Goal: Information Seeking & Learning: Learn about a topic

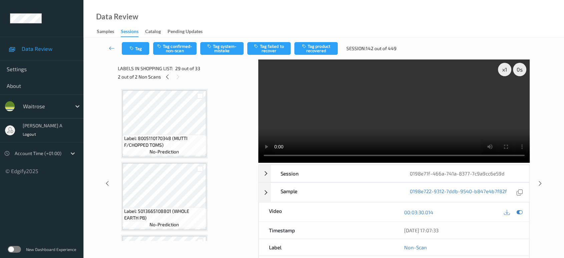
scroll to position [1961, 0]
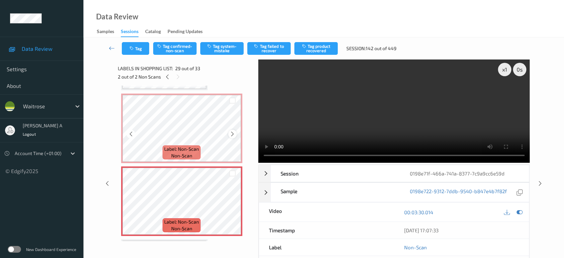
click at [234, 131] on icon at bounding box center [233, 134] width 6 height 6
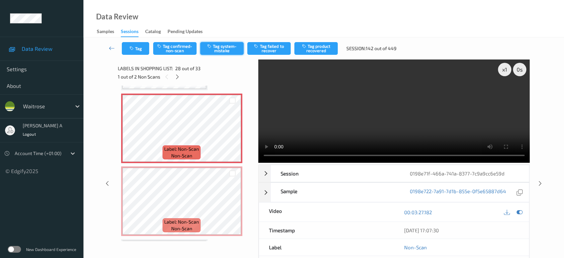
click at [217, 46] on button "Tag system-mistake" at bounding box center [221, 48] width 43 height 13
click at [142, 50] on button "Tag" at bounding box center [135, 48] width 27 height 13
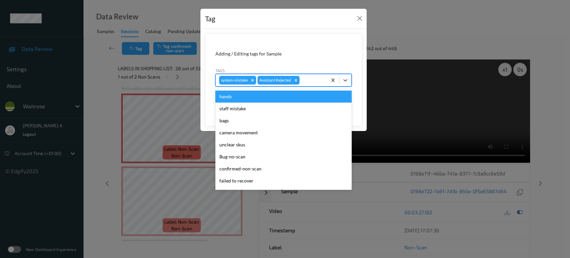
click at [317, 80] on div at bounding box center [312, 80] width 23 height 8
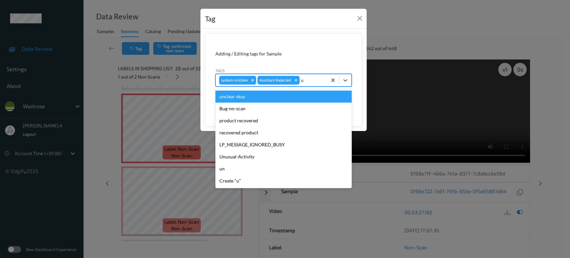
type input "un"
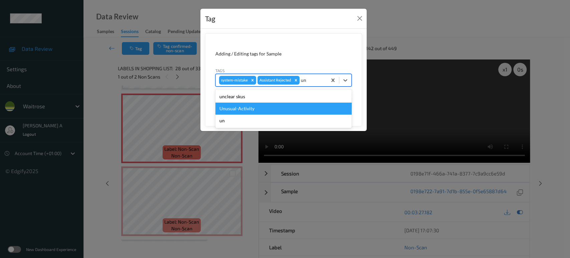
click at [277, 106] on div "Unusual-Activity" at bounding box center [283, 109] width 136 height 12
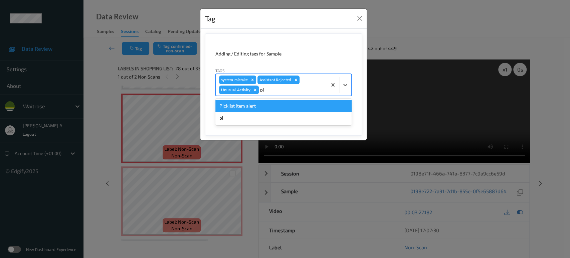
type input "pic"
click at [277, 106] on div "Picklist item alert" at bounding box center [283, 106] width 136 height 12
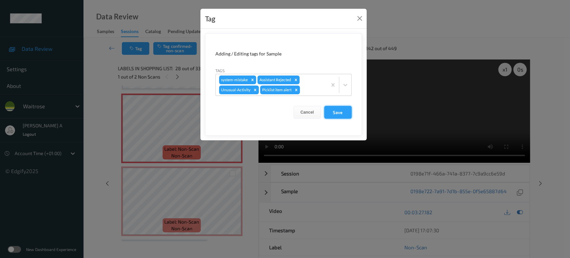
click at [338, 110] on button "Save" at bounding box center [337, 112] width 27 height 13
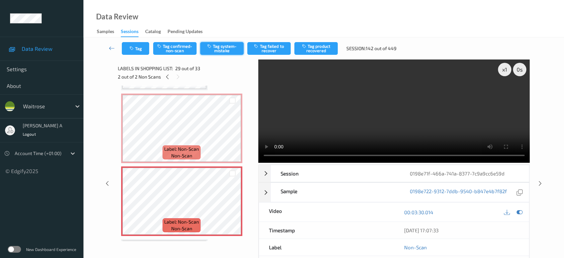
click at [230, 48] on button "Tag system-mistake" at bounding box center [221, 48] width 43 height 13
click at [140, 48] on button "Tag" at bounding box center [135, 48] width 27 height 13
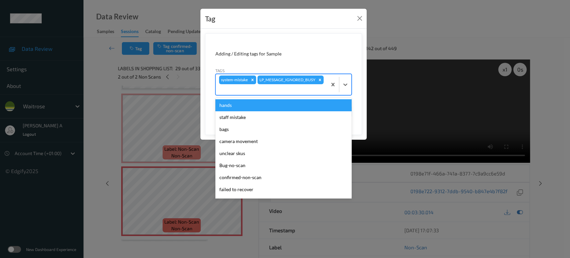
click at [288, 88] on div at bounding box center [271, 90] width 105 height 8
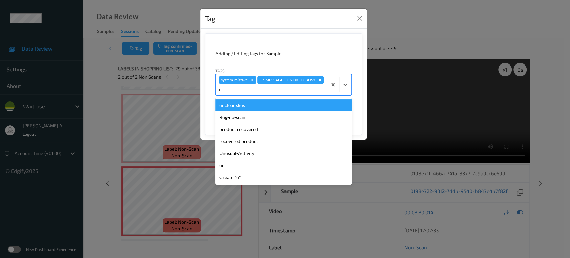
type input "un"
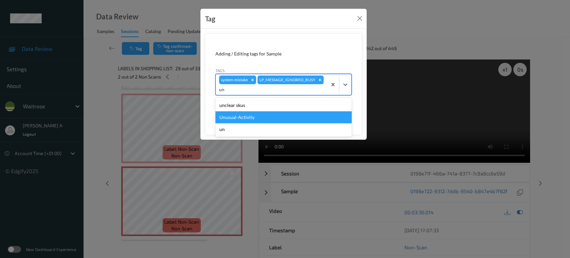
click at [261, 117] on div "Unusual-Activity" at bounding box center [283, 117] width 136 height 12
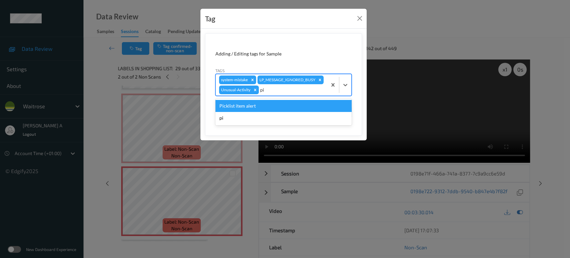
type input "pic"
click at [261, 117] on div "Create "pic"" at bounding box center [283, 118] width 136 height 12
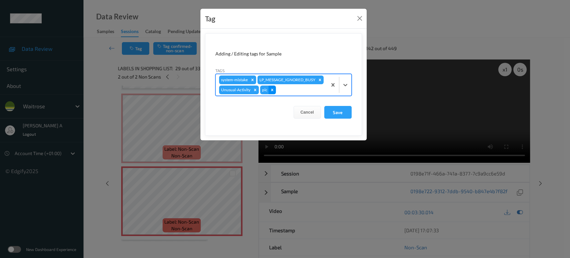
click at [273, 89] on icon "Remove pic" at bounding box center [272, 90] width 5 height 5
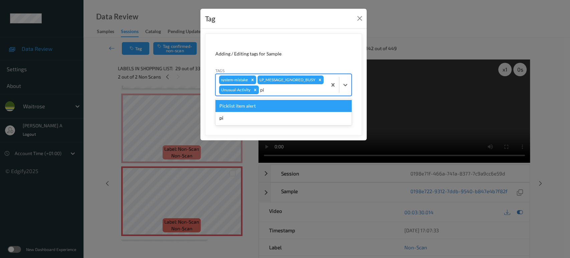
type input "pic"
click at [258, 107] on div "Picklist item alert" at bounding box center [283, 106] width 136 height 12
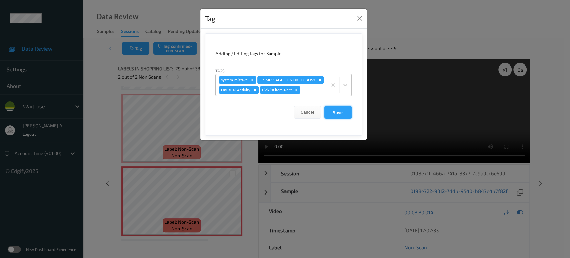
click at [344, 112] on button "Save" at bounding box center [337, 112] width 27 height 13
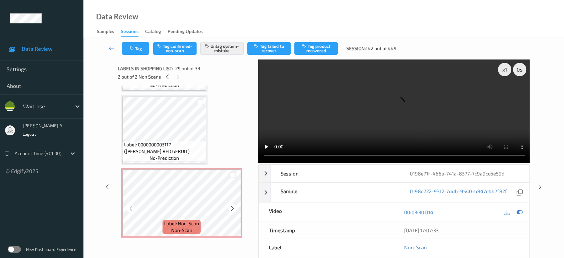
scroll to position [1813, 0]
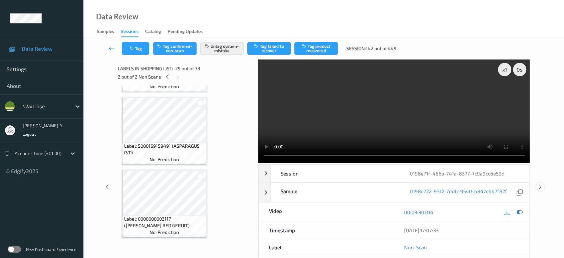
click at [540, 184] on icon at bounding box center [541, 187] width 6 height 6
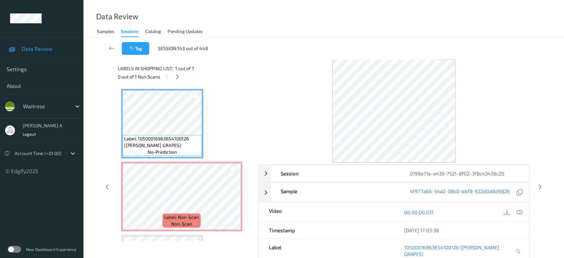
drag, startPoint x: 178, startPoint y: 80, endPoint x: 178, endPoint y: 84, distance: 3.4
click at [178, 80] on div at bounding box center [177, 76] width 8 height 8
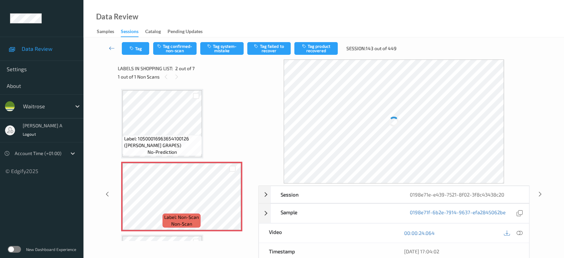
scroll to position [3, 0]
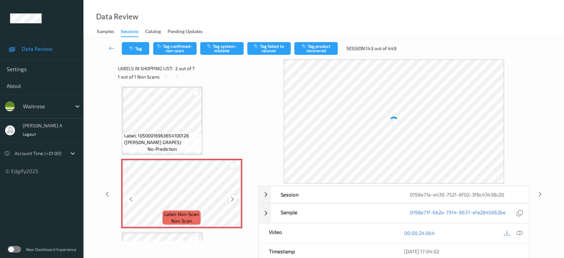
click at [230, 197] on icon at bounding box center [233, 199] width 6 height 6
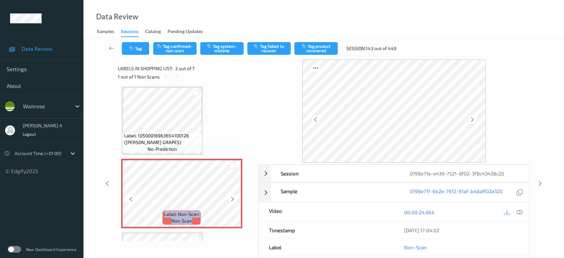
click at [230, 197] on icon at bounding box center [233, 199] width 6 height 6
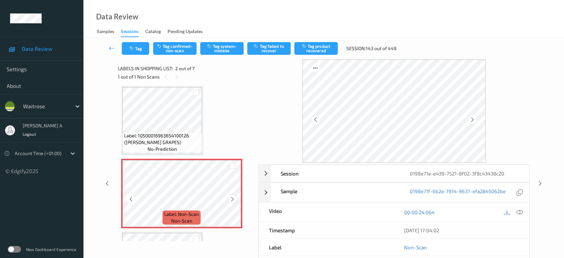
click at [228, 197] on div at bounding box center [232, 199] width 8 height 8
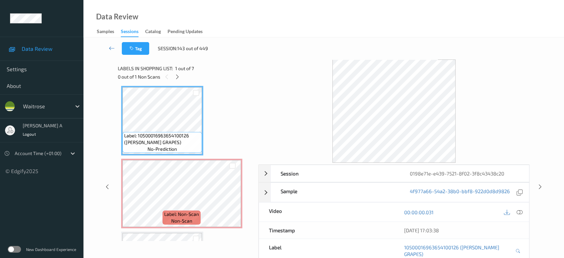
scroll to position [0, 0]
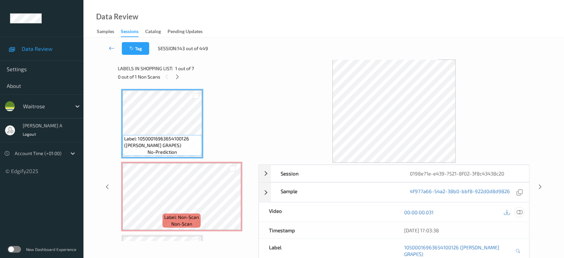
click at [520, 210] on icon at bounding box center [520, 212] width 6 height 6
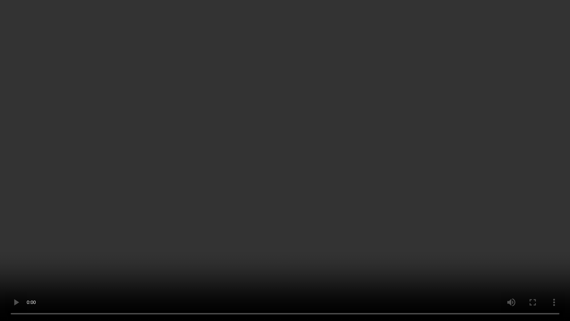
click at [297, 139] on video at bounding box center [285, 160] width 570 height 321
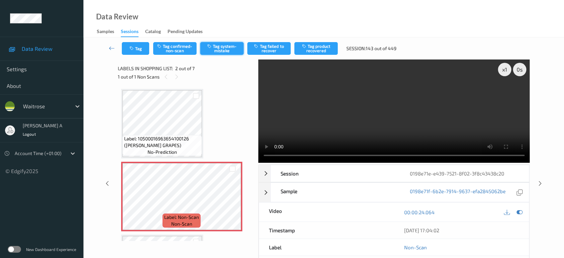
click at [224, 53] on button "Tag system-mistake" at bounding box center [221, 48] width 43 height 13
click at [137, 49] on button "Tag" at bounding box center [135, 48] width 27 height 13
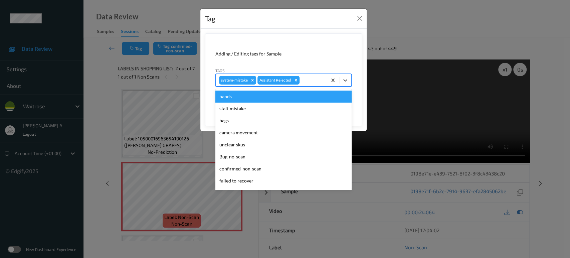
click at [308, 77] on div at bounding box center [312, 80] width 23 height 8
type input "un"
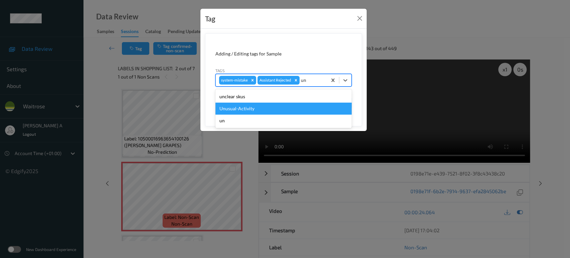
click at [265, 109] on div "Unusual-Activity" at bounding box center [283, 109] width 136 height 12
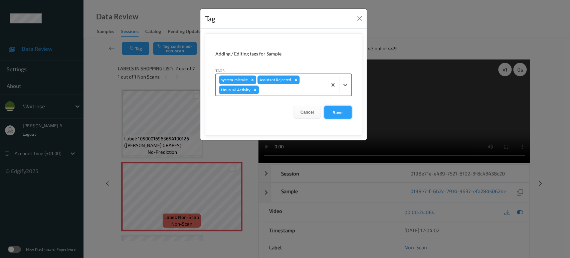
click at [336, 114] on button "Save" at bounding box center [337, 112] width 27 height 13
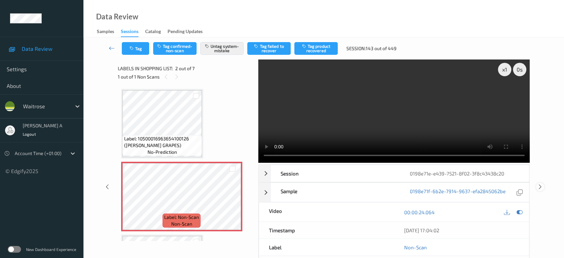
click at [542, 184] on icon at bounding box center [541, 187] width 6 height 6
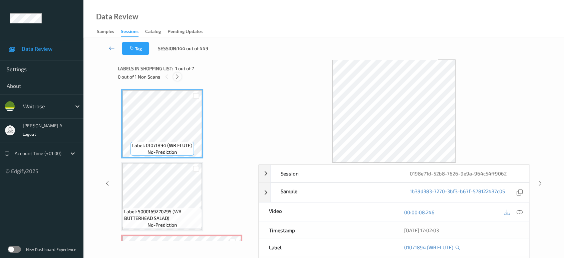
click at [177, 79] on icon at bounding box center [178, 77] width 6 height 6
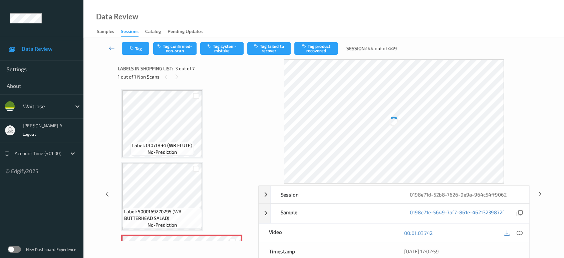
scroll to position [75, 0]
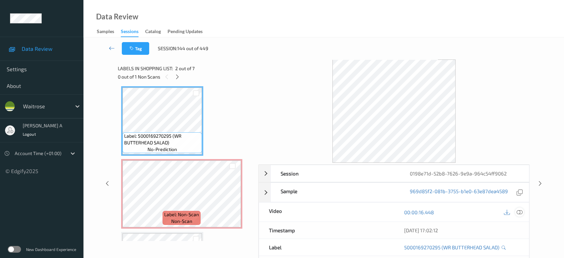
click at [519, 211] on icon at bounding box center [520, 212] width 6 height 6
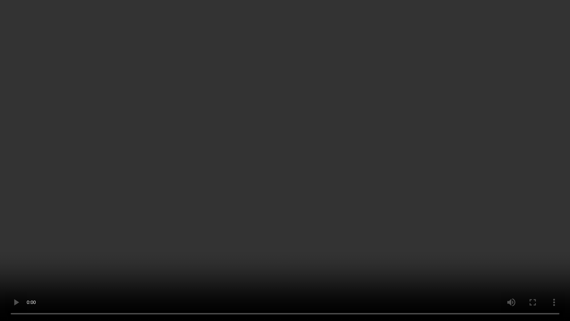
click at [392, 159] on video at bounding box center [285, 160] width 570 height 321
click at [288, 110] on video at bounding box center [285, 160] width 570 height 321
click at [286, 16] on video at bounding box center [285, 160] width 570 height 321
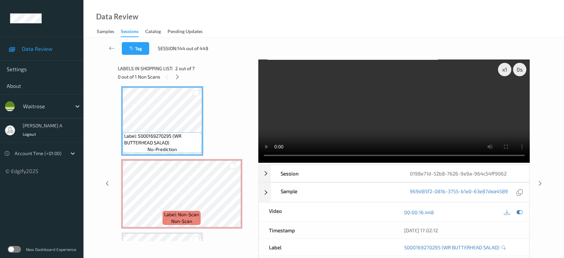
click at [433, 123] on video at bounding box center [395, 110] width 272 height 103
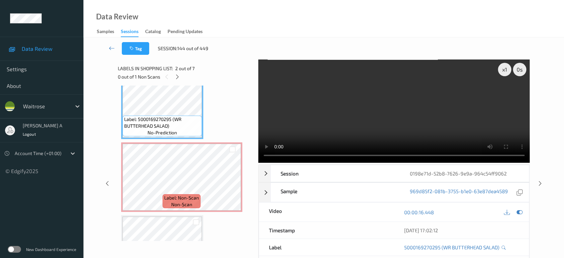
scroll to position [74, 0]
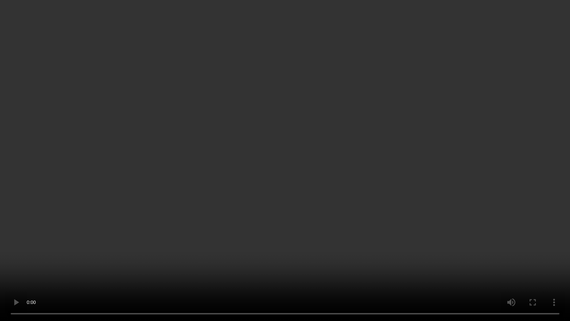
click at [286, 178] on video at bounding box center [285, 160] width 570 height 321
click at [362, 137] on video at bounding box center [285, 160] width 570 height 321
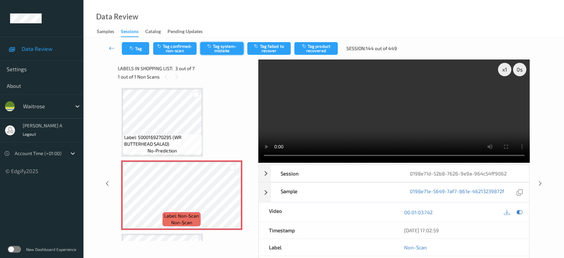
click at [233, 45] on button "Tag system-mistake" at bounding box center [221, 48] width 43 height 13
click at [136, 48] on button "Tag" at bounding box center [135, 48] width 27 height 13
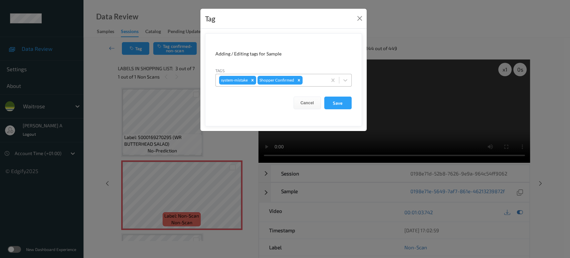
click at [311, 79] on div at bounding box center [314, 80] width 20 height 8
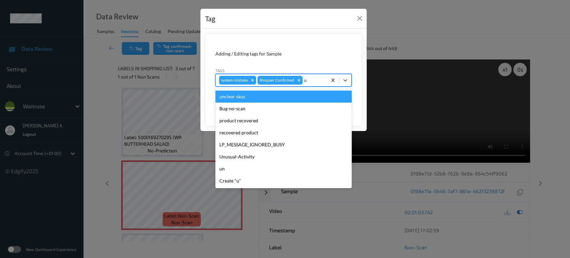
type input "un"
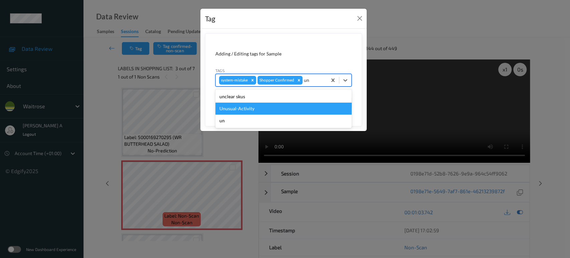
click at [267, 110] on div "Unusual-Activity" at bounding box center [283, 109] width 136 height 12
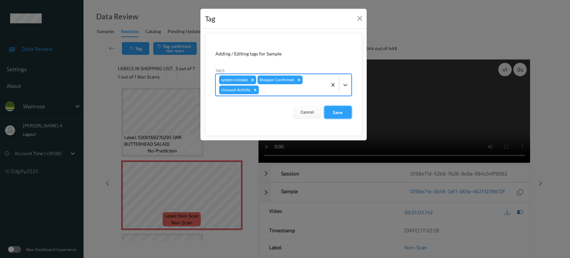
click at [340, 114] on button "Save" at bounding box center [337, 112] width 27 height 13
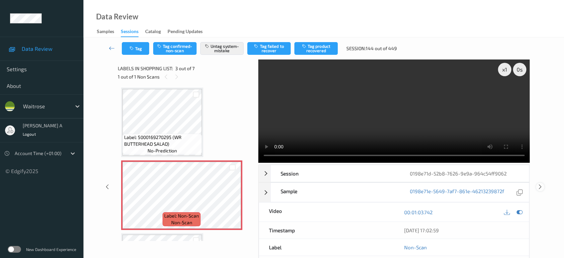
click at [539, 184] on icon at bounding box center [541, 187] width 6 height 6
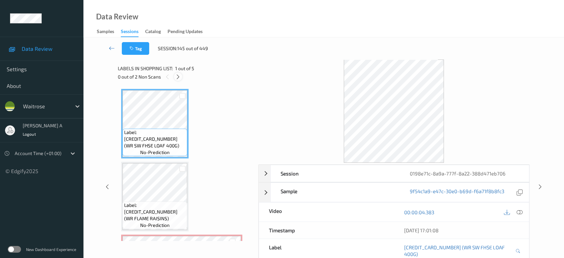
click at [180, 76] on icon at bounding box center [178, 77] width 6 height 6
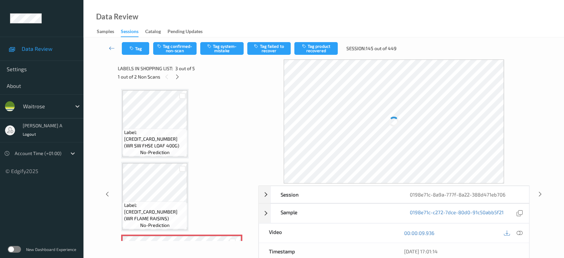
scroll to position [75, 0]
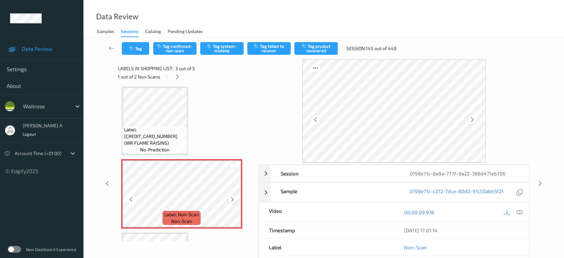
click at [234, 198] on icon at bounding box center [233, 199] width 6 height 6
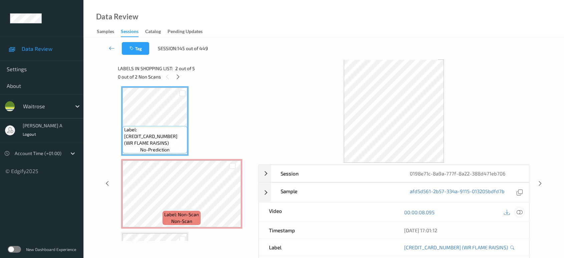
click at [522, 210] on icon at bounding box center [520, 212] width 6 height 6
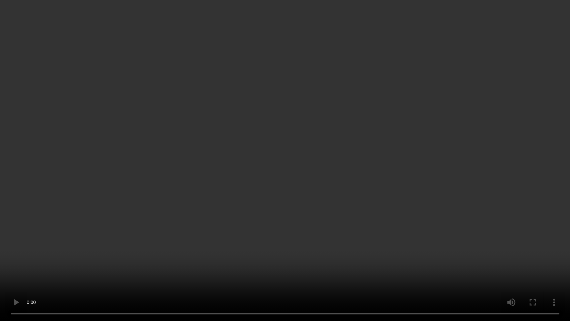
click at [285, 159] on video at bounding box center [285, 160] width 570 height 321
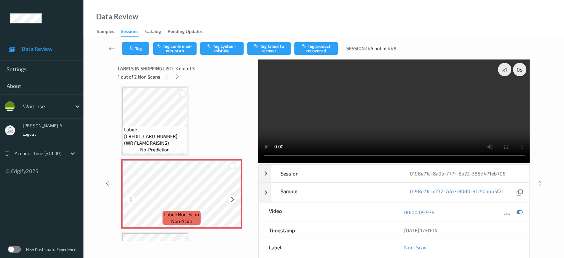
click at [229, 196] on div at bounding box center [232, 199] width 8 height 8
click at [227, 49] on button "Tag system-mistake" at bounding box center [221, 48] width 43 height 13
click at [141, 52] on button "Tag" at bounding box center [135, 48] width 27 height 13
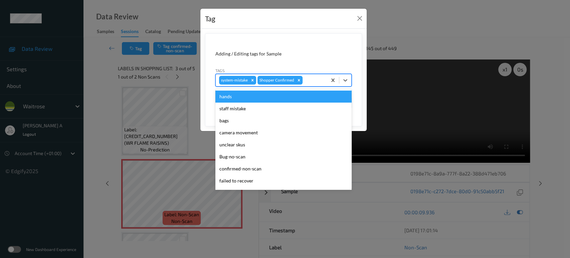
click at [311, 81] on div at bounding box center [314, 80] width 20 height 8
type input "un"
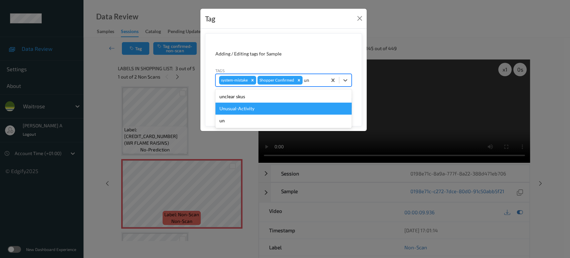
click at [285, 109] on div "Unusual-Activity" at bounding box center [283, 109] width 136 height 12
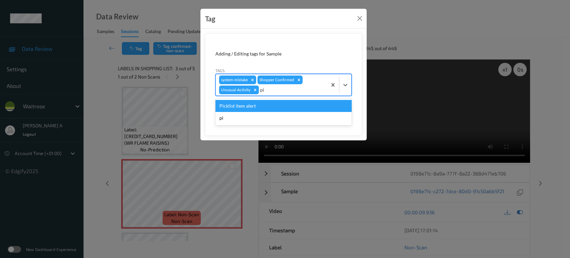
type input "pic"
click at [285, 109] on div "Picklist item alert" at bounding box center [283, 106] width 136 height 12
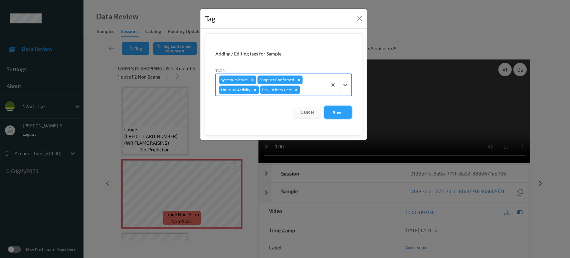
click at [338, 113] on button "Save" at bounding box center [337, 112] width 27 height 13
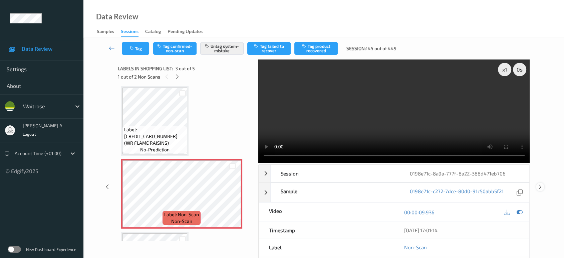
click at [541, 184] on icon at bounding box center [541, 187] width 6 height 6
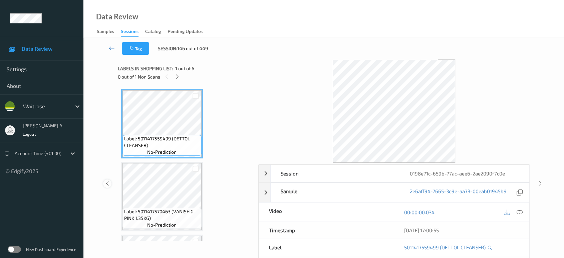
click at [107, 181] on icon at bounding box center [108, 183] width 6 height 6
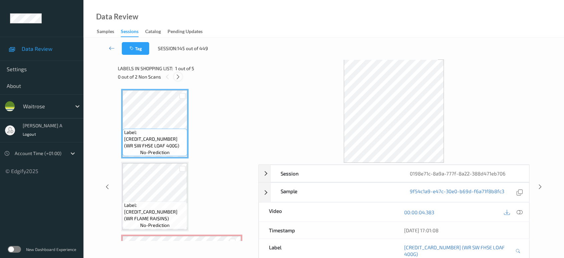
click at [179, 78] on icon at bounding box center [178, 77] width 6 height 6
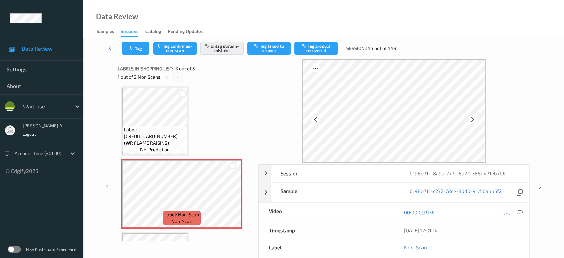
click at [179, 78] on icon at bounding box center [178, 77] width 6 height 6
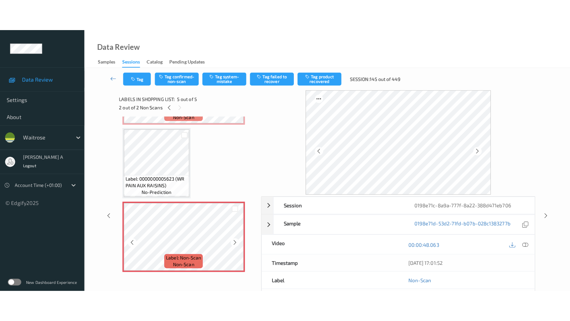
scroll to position [173, 0]
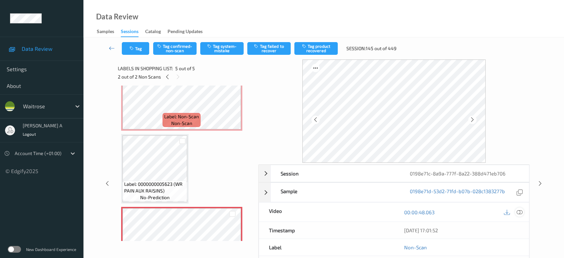
click at [520, 211] on icon at bounding box center [520, 212] width 6 height 6
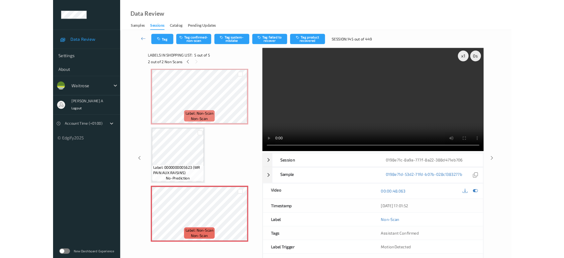
scroll to position [148, 0]
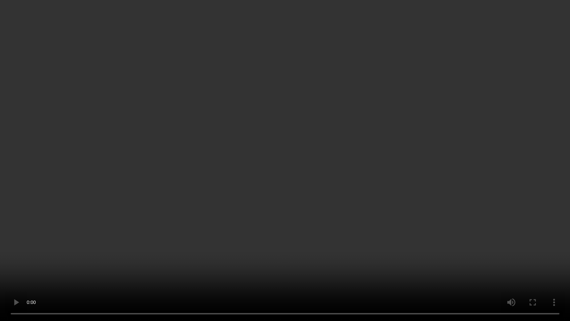
click at [337, 207] on video at bounding box center [285, 160] width 570 height 321
click at [283, 227] on video at bounding box center [285, 160] width 570 height 321
click at [286, 35] on video at bounding box center [285, 160] width 570 height 321
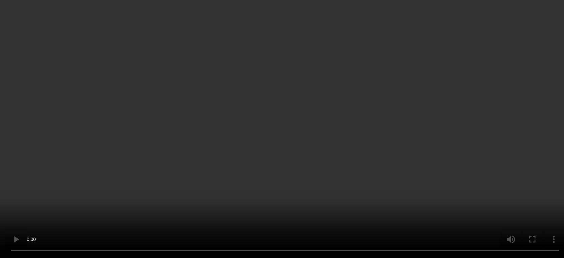
scroll to position [210, 0]
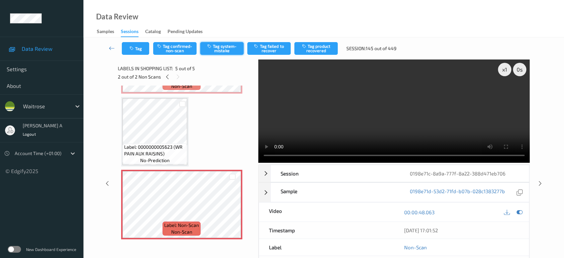
click at [228, 45] on button "Tag system-mistake" at bounding box center [221, 48] width 43 height 13
click at [130, 46] on icon "button" at bounding box center [133, 48] width 6 height 5
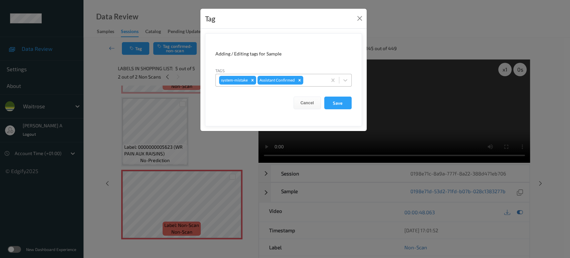
click at [310, 78] on div at bounding box center [314, 80] width 19 height 8
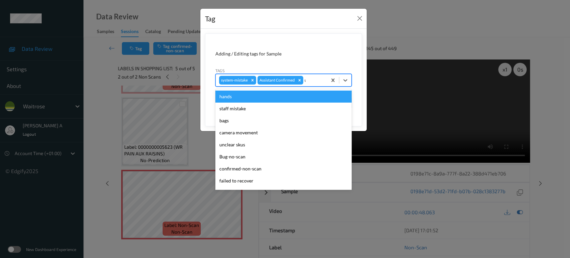
type input "un"
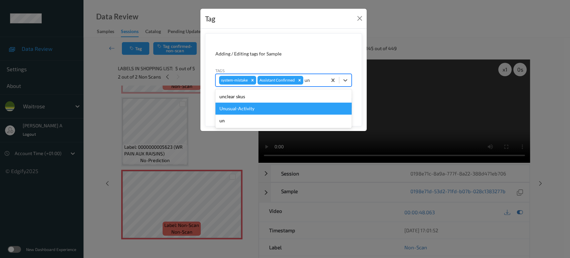
click at [250, 106] on div "Unusual-Activity" at bounding box center [283, 109] width 136 height 12
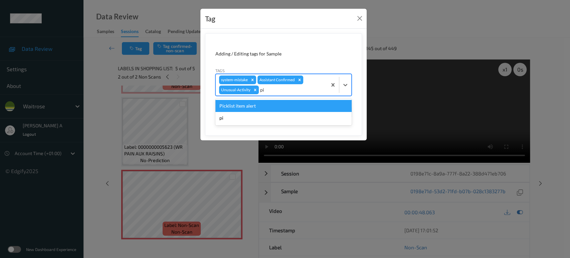
type input "pic"
click at [250, 106] on div "Picklist item alert" at bounding box center [283, 106] width 136 height 12
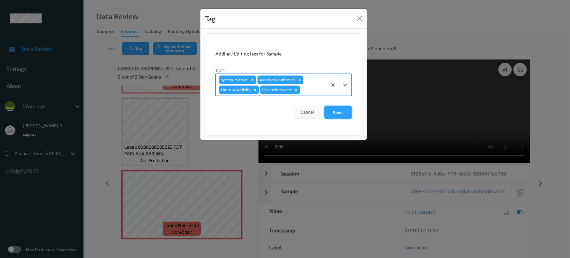
click at [329, 113] on button "Save" at bounding box center [337, 112] width 27 height 13
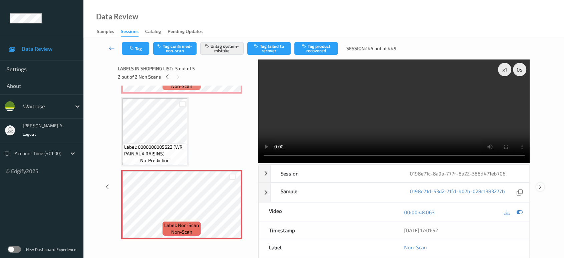
click at [541, 184] on icon at bounding box center [541, 187] width 6 height 6
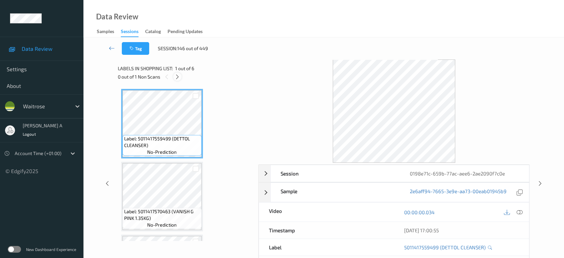
click at [179, 79] on icon at bounding box center [178, 77] width 6 height 6
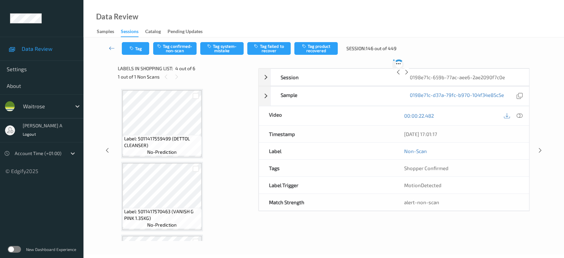
scroll to position [148, 0]
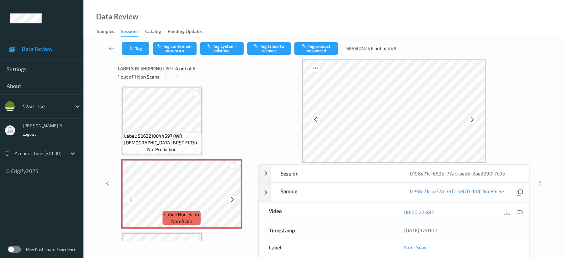
click at [232, 199] on icon at bounding box center [233, 199] width 6 height 6
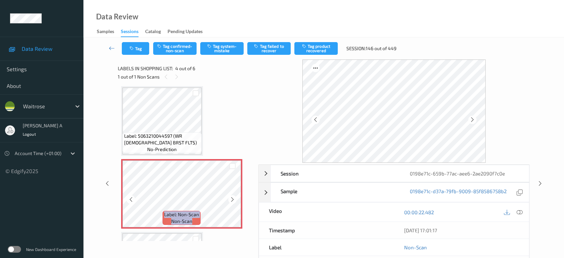
click at [232, 199] on icon at bounding box center [233, 199] width 6 height 6
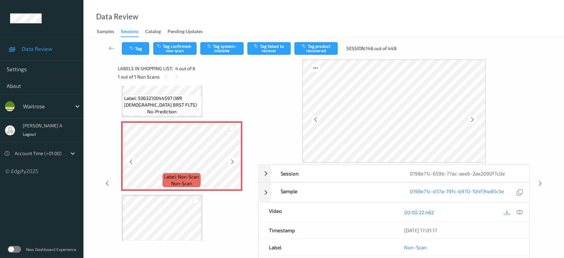
scroll to position [185, 0]
click at [522, 213] on icon at bounding box center [520, 212] width 6 height 6
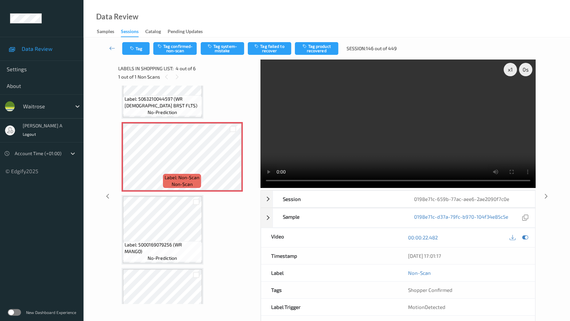
click at [271, 136] on video at bounding box center [398, 123] width 275 height 128
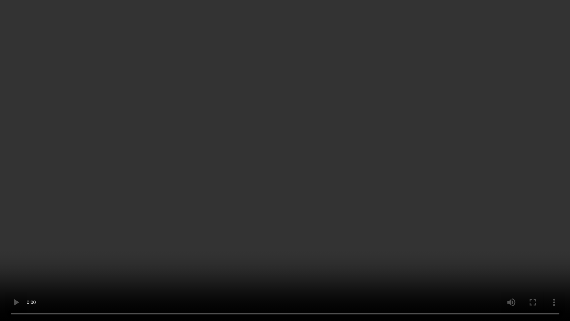
click at [295, 169] on video at bounding box center [285, 160] width 570 height 321
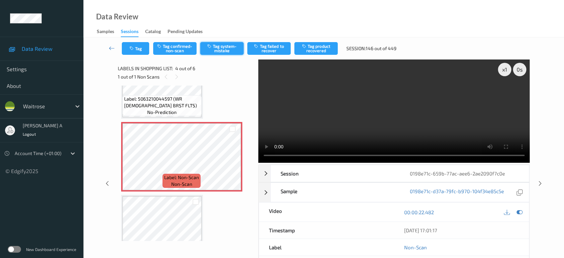
click at [220, 51] on button "Tag system-mistake" at bounding box center [221, 48] width 43 height 13
click at [136, 49] on button "Tag" at bounding box center [135, 48] width 27 height 13
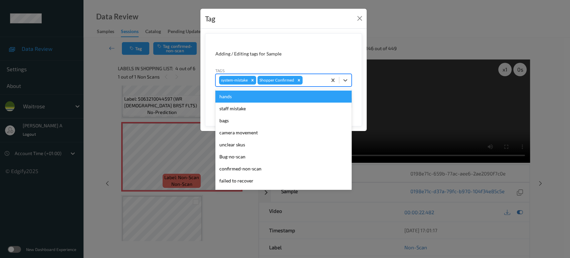
click at [310, 77] on div at bounding box center [314, 80] width 20 height 8
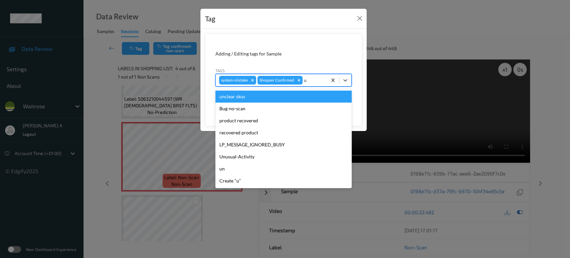
type input "un"
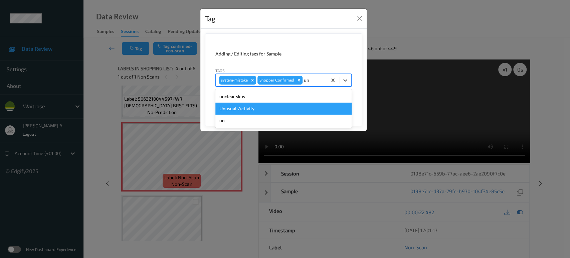
click at [270, 109] on div "Unusual-Activity" at bounding box center [283, 109] width 136 height 12
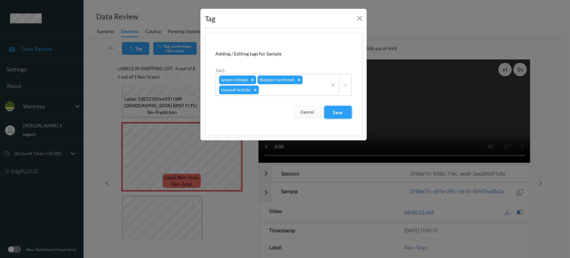
click at [339, 111] on button "Save" at bounding box center [337, 112] width 27 height 13
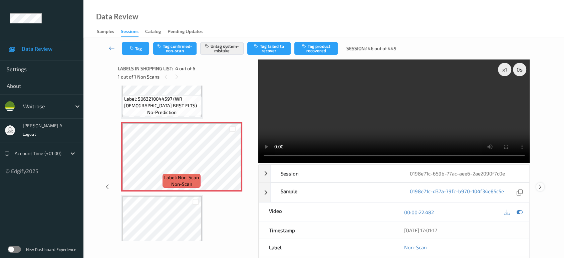
click at [540, 184] on icon at bounding box center [541, 187] width 6 height 6
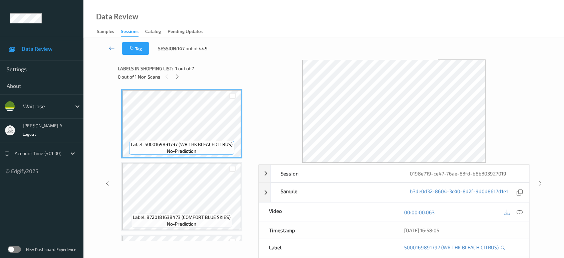
drag, startPoint x: 176, startPoint y: 75, endPoint x: 180, endPoint y: 82, distance: 7.8
click at [177, 75] on icon at bounding box center [178, 77] width 6 height 6
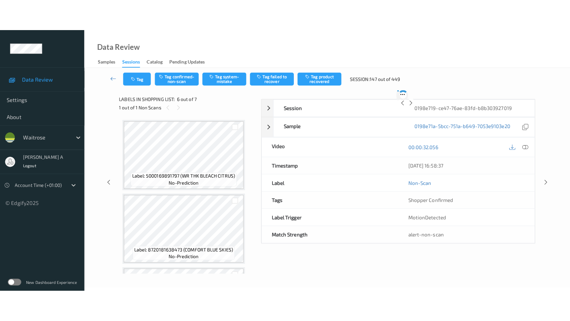
scroll to position [293, 0]
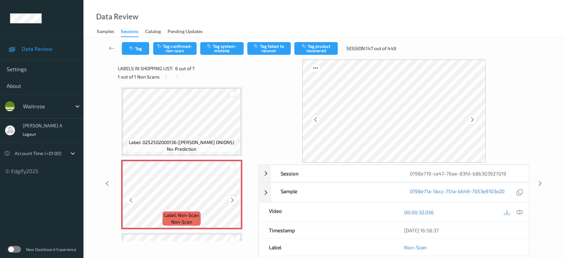
click at [232, 199] on icon at bounding box center [233, 200] width 6 height 6
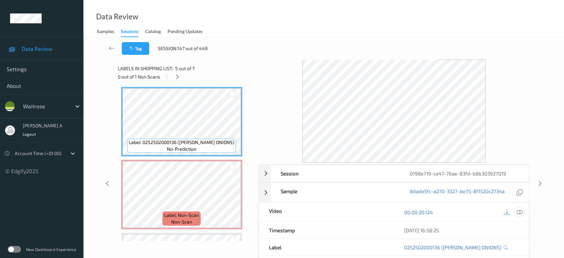
click at [519, 212] on icon at bounding box center [520, 212] width 6 height 6
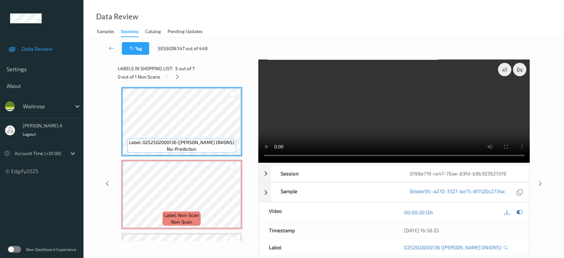
scroll to position [293, 0]
click at [233, 198] on icon at bounding box center [233, 201] width 6 height 6
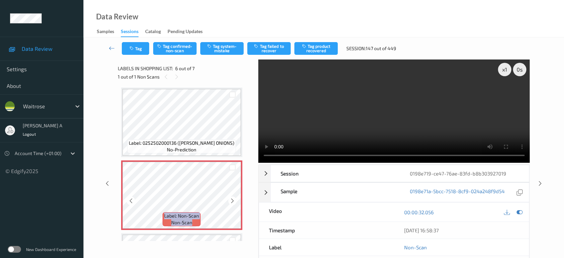
click at [233, 198] on icon at bounding box center [233, 201] width 6 height 6
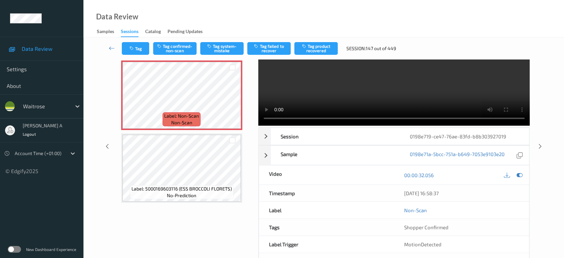
scroll to position [0, 0]
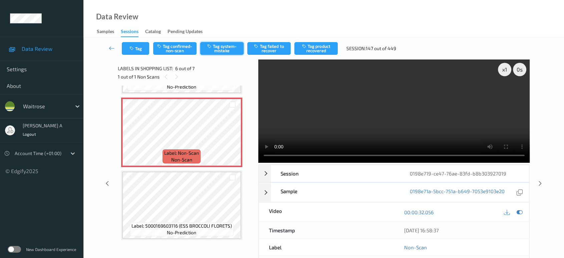
click at [232, 42] on button "Tag system-mistake" at bounding box center [221, 48] width 43 height 13
click at [139, 49] on button "Tag" at bounding box center [135, 48] width 27 height 13
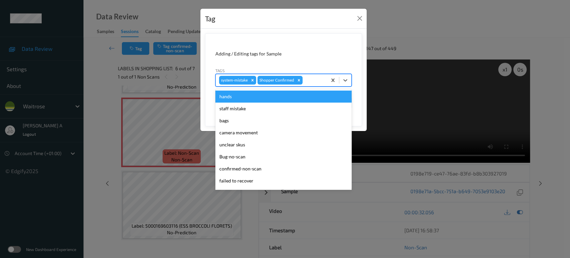
click at [316, 80] on div at bounding box center [314, 80] width 20 height 8
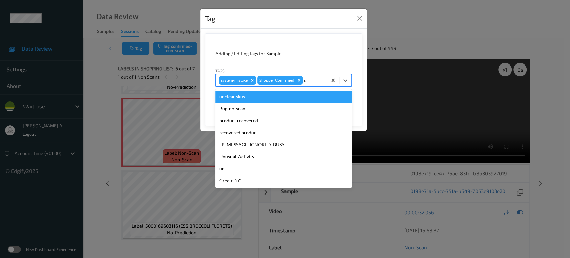
type input "un"
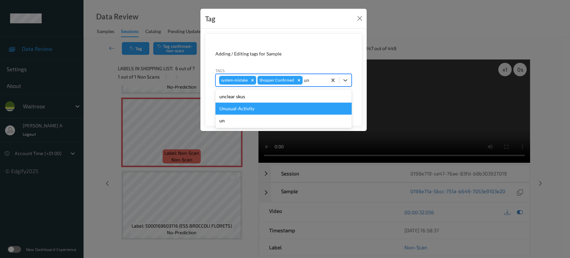
click at [268, 111] on div "Unusual-Activity" at bounding box center [283, 109] width 136 height 12
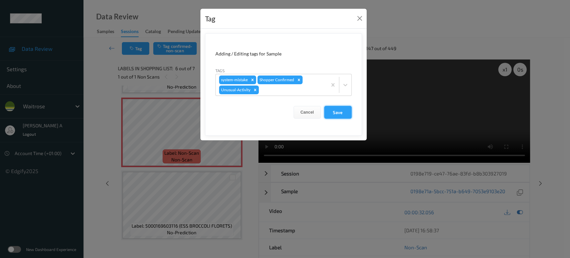
click at [334, 112] on button "Save" at bounding box center [337, 112] width 27 height 13
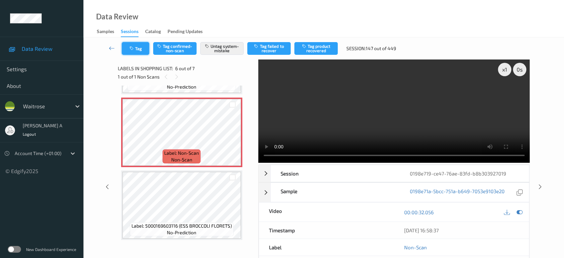
click at [140, 49] on button "Tag" at bounding box center [135, 48] width 27 height 13
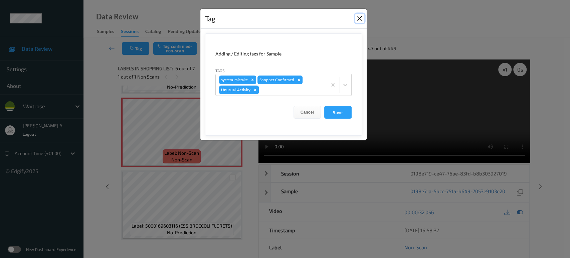
click at [361, 16] on button "Close" at bounding box center [359, 18] width 9 height 9
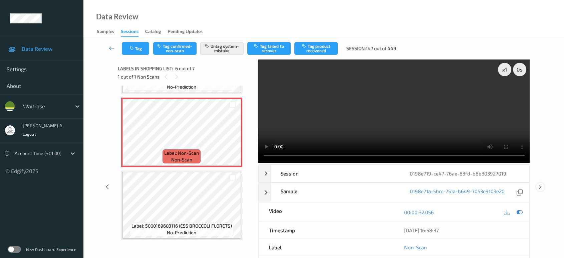
click at [539, 186] on icon at bounding box center [541, 187] width 6 height 6
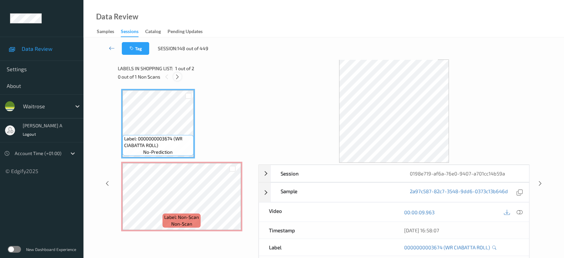
click at [177, 76] on icon at bounding box center [178, 77] width 6 height 6
click at [520, 213] on icon at bounding box center [520, 212] width 6 height 6
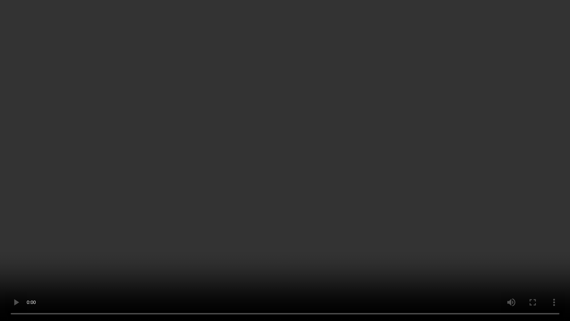
click at [241, 214] on video at bounding box center [285, 160] width 570 height 321
click at [322, 197] on video at bounding box center [285, 160] width 570 height 321
drag, startPoint x: 238, startPoint y: 118, endPoint x: 245, endPoint y: 110, distance: 10.2
click at [238, 118] on video at bounding box center [285, 160] width 570 height 321
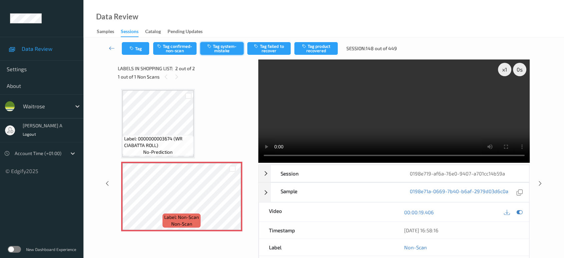
click at [212, 46] on icon "button" at bounding box center [210, 46] width 6 height 5
click at [141, 46] on button "Tag" at bounding box center [135, 48] width 27 height 13
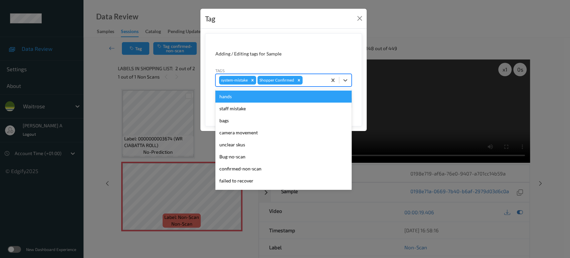
click at [317, 78] on div at bounding box center [314, 80] width 20 height 8
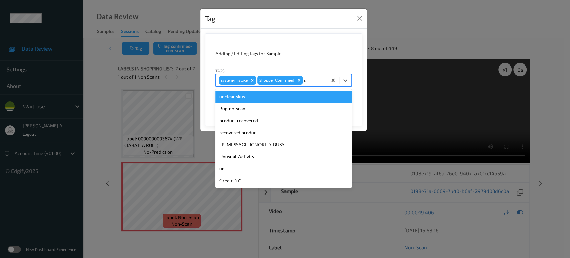
type input "un"
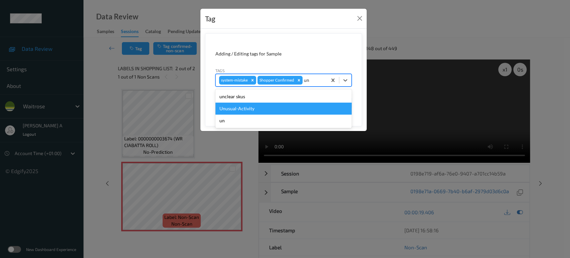
click at [269, 104] on div "Unusual-Activity" at bounding box center [283, 109] width 136 height 12
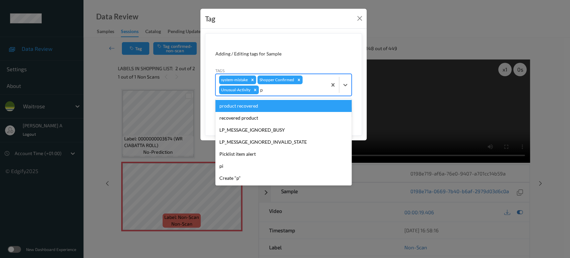
type input "pi"
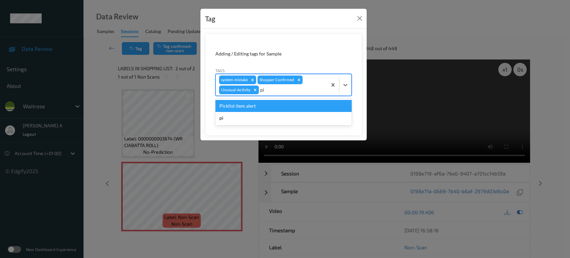
click at [269, 104] on div "Picklist item alert" at bounding box center [283, 106] width 136 height 12
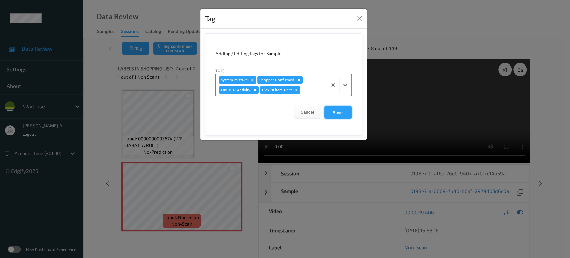
click at [334, 110] on button "Save" at bounding box center [337, 112] width 27 height 13
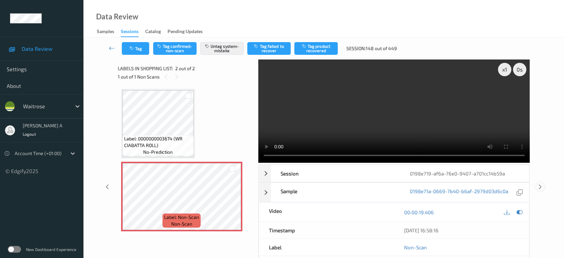
click at [541, 184] on icon at bounding box center [541, 187] width 6 height 6
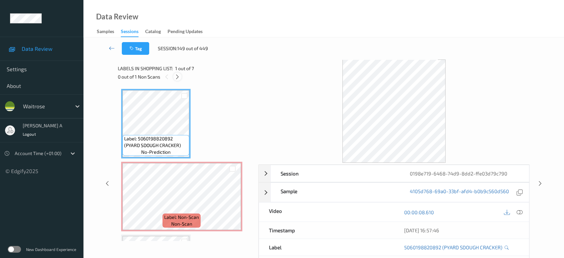
click at [177, 76] on icon at bounding box center [178, 77] width 6 height 6
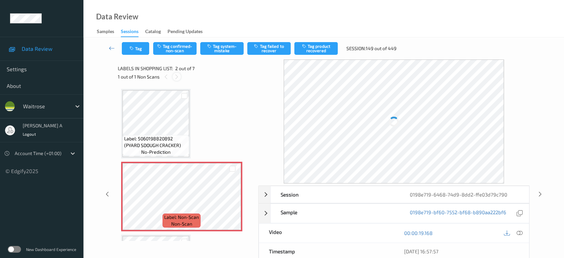
scroll to position [3, 0]
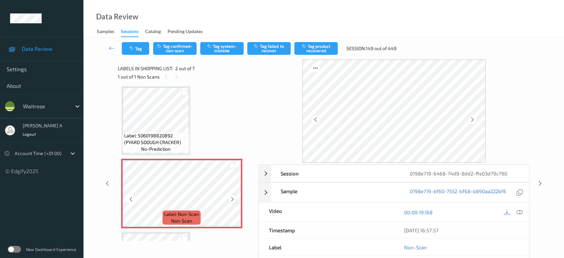
click at [233, 198] on icon at bounding box center [233, 199] width 6 height 6
click at [518, 211] on icon at bounding box center [520, 212] width 6 height 6
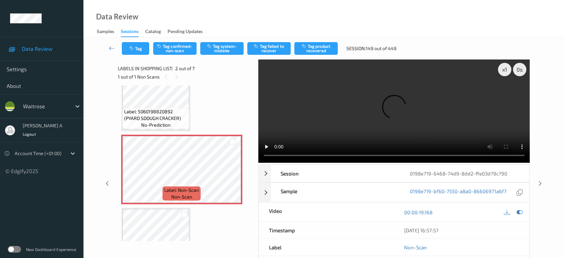
scroll to position [40, 0]
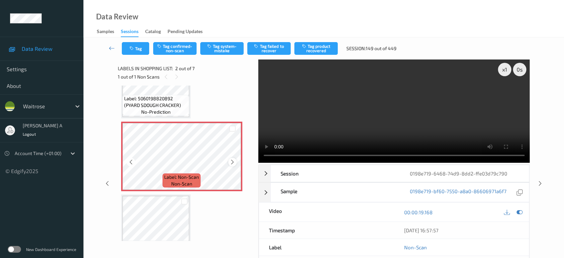
click at [230, 162] on icon at bounding box center [233, 162] width 6 height 6
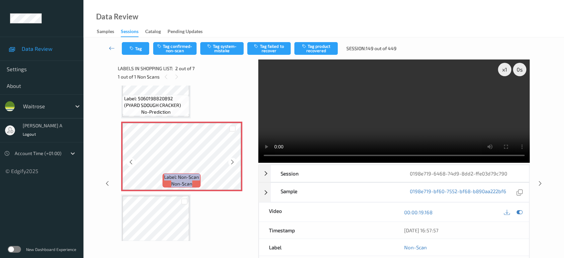
click at [230, 162] on icon at bounding box center [233, 162] width 6 height 6
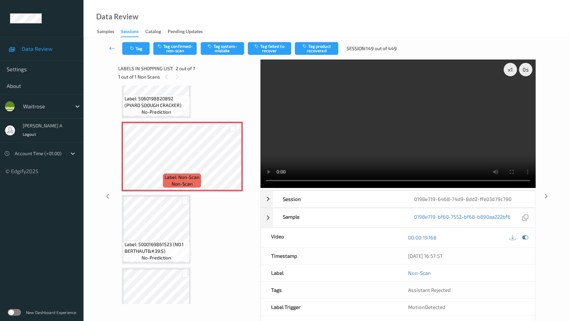
click at [261, 180] on video at bounding box center [398, 123] width 275 height 128
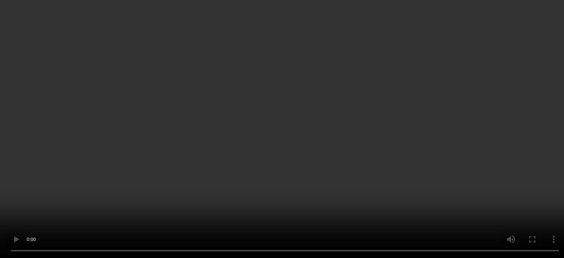
scroll to position [0, 0]
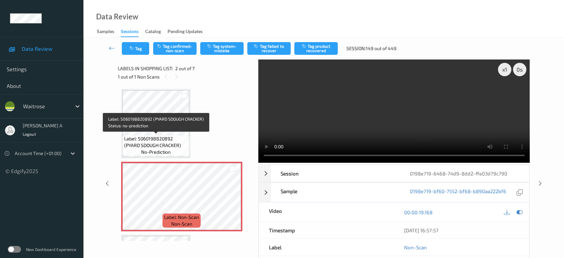
click at [146, 146] on span "Label: 5060198820892 (PYARD SDOUGH CRACKER)" at bounding box center [155, 141] width 63 height 13
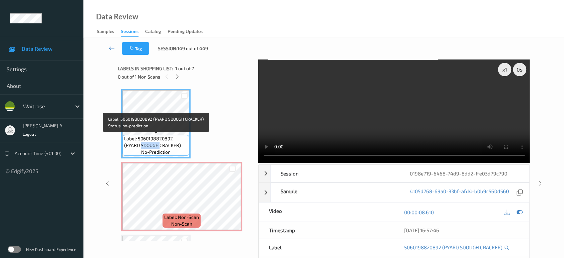
click at [146, 146] on span "Label: 5060198820892 (PYARD SDOUGH CRACKER)" at bounding box center [155, 141] width 63 height 13
drag, startPoint x: 125, startPoint y: 145, endPoint x: 178, endPoint y: 146, distance: 52.8
click at [178, 146] on span "Label: 5060198820892 (PYARD SDOUGH CRACKER)" at bounding box center [155, 141] width 63 height 13
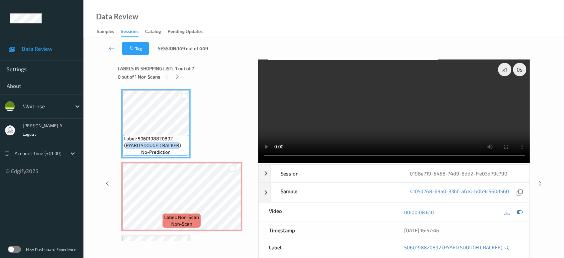
copy span "PYARD SDOUGH CRACKER"
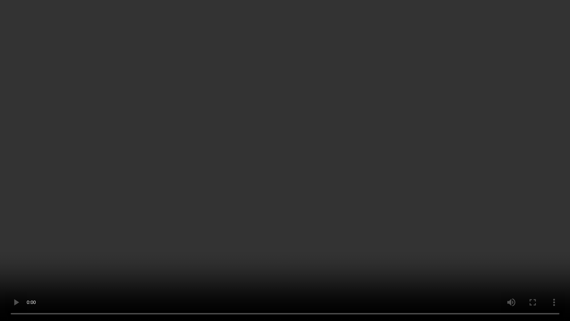
click at [279, 180] on video at bounding box center [285, 160] width 570 height 321
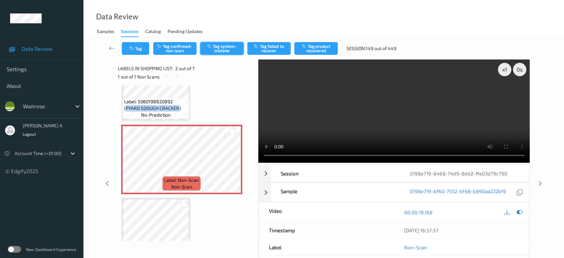
click at [222, 44] on button "Tag system-mistake" at bounding box center [221, 48] width 43 height 13
click at [138, 52] on button "Tag" at bounding box center [135, 48] width 27 height 13
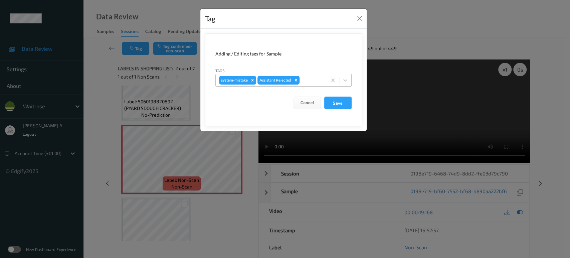
click at [309, 78] on div at bounding box center [312, 80] width 23 height 8
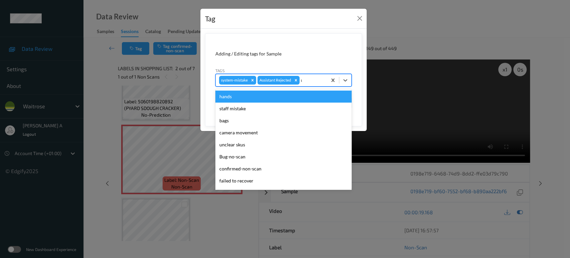
type input "un"
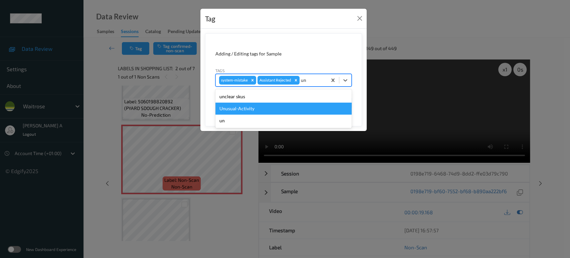
click at [253, 106] on div "Unusual-Activity" at bounding box center [283, 109] width 136 height 12
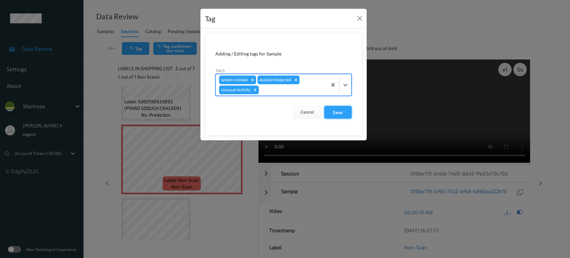
click at [335, 114] on button "Save" at bounding box center [337, 112] width 27 height 13
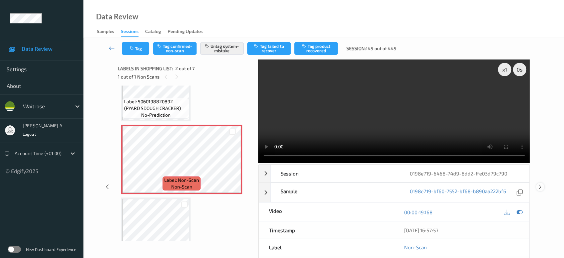
click at [542, 184] on icon at bounding box center [541, 187] width 6 height 6
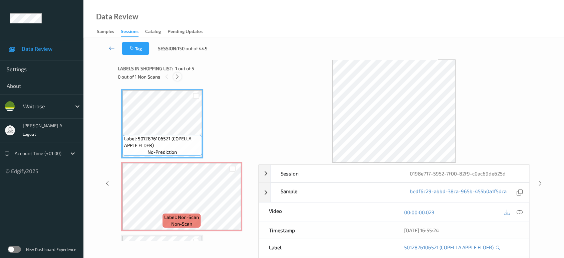
click at [175, 77] on icon at bounding box center [178, 77] width 6 height 6
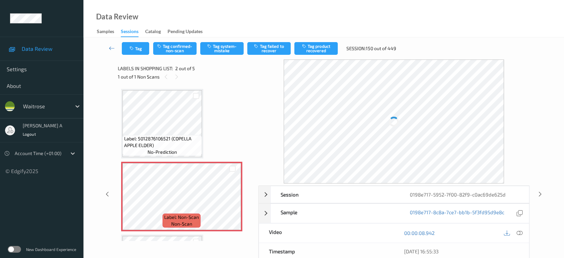
scroll to position [3, 0]
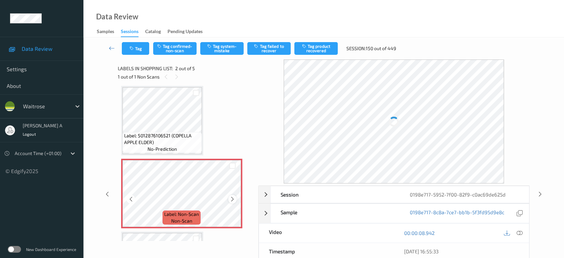
click at [232, 198] on icon at bounding box center [233, 199] width 6 height 6
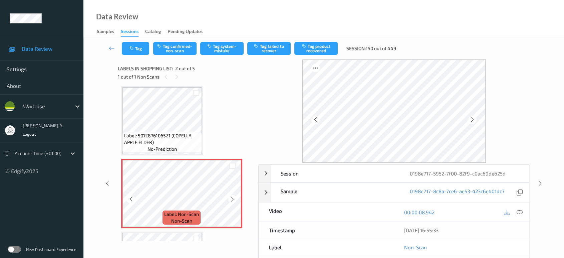
click at [232, 198] on icon at bounding box center [233, 199] width 6 height 6
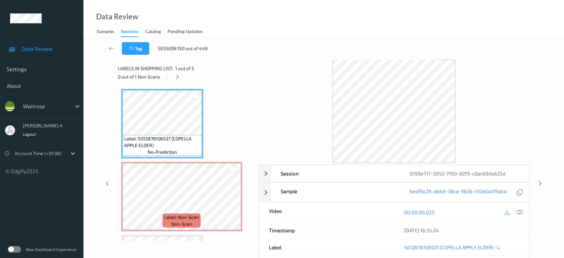
drag, startPoint x: 520, startPoint y: 210, endPoint x: 513, endPoint y: 205, distance: 9.0
click at [520, 210] on icon at bounding box center [520, 212] width 6 height 6
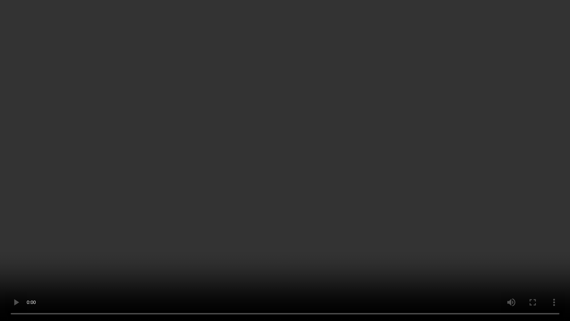
click at [309, 166] on video at bounding box center [285, 160] width 570 height 321
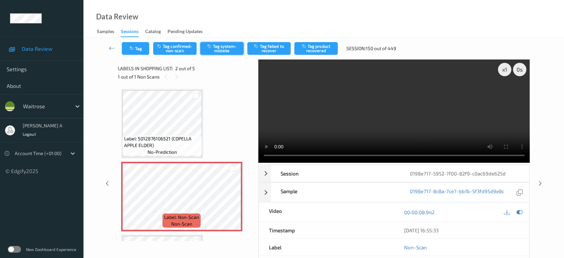
click at [228, 46] on button "Tag system-mistake" at bounding box center [221, 48] width 43 height 13
click at [138, 52] on button "Tag" at bounding box center [135, 48] width 27 height 13
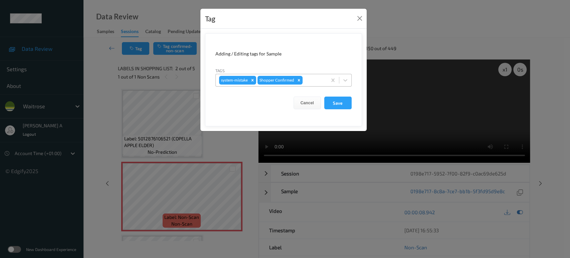
click at [310, 83] on div at bounding box center [314, 80] width 20 height 8
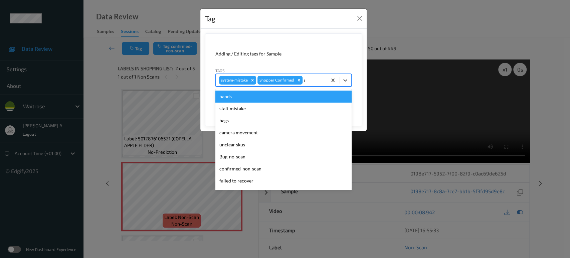
type input "un"
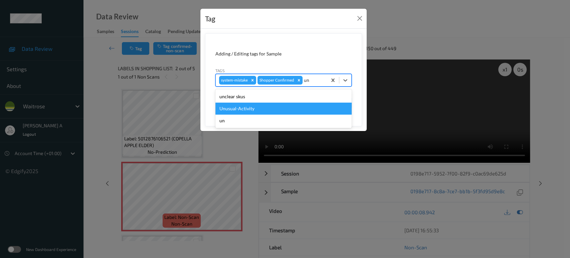
click at [287, 104] on div "Unusual-Activity" at bounding box center [283, 109] width 136 height 12
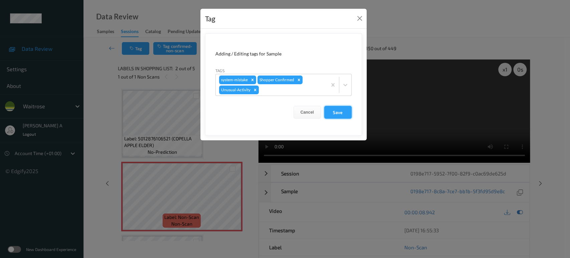
click at [337, 108] on button "Save" at bounding box center [337, 112] width 27 height 13
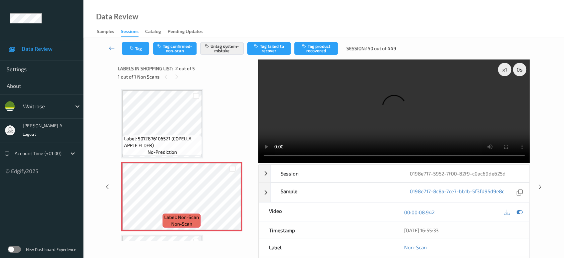
drag, startPoint x: 540, startPoint y: 159, endPoint x: 390, endPoint y: 37, distance: 193.5
click at [540, 184] on icon at bounding box center [541, 187] width 6 height 6
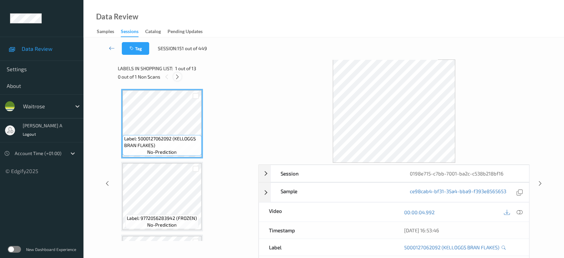
click at [175, 77] on icon at bounding box center [178, 77] width 6 height 6
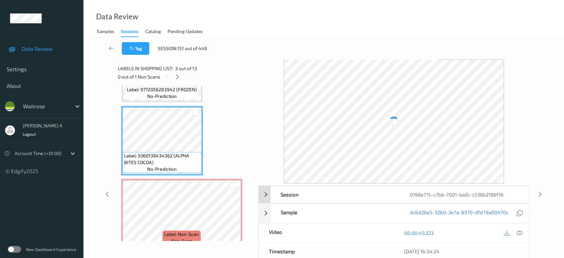
scroll to position [111, 0]
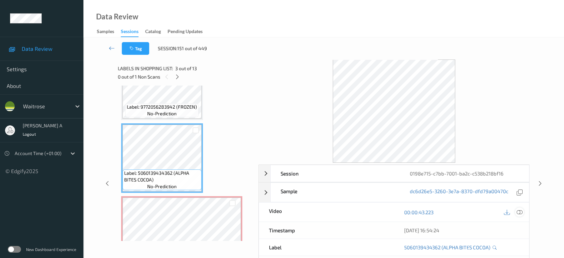
click at [518, 212] on icon at bounding box center [520, 212] width 6 height 6
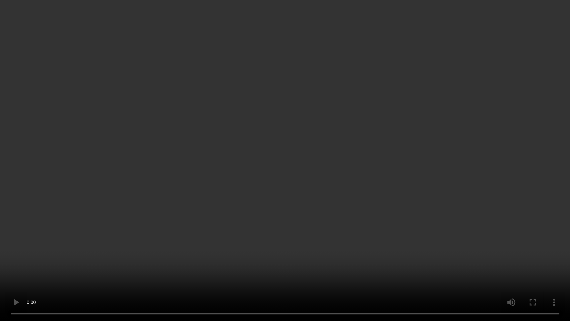
click at [297, 211] on video at bounding box center [285, 160] width 570 height 321
click at [273, 186] on video at bounding box center [285, 160] width 570 height 321
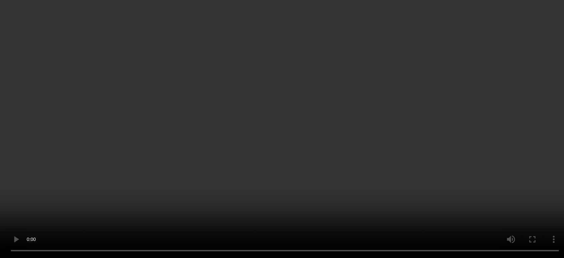
scroll to position [185, 0]
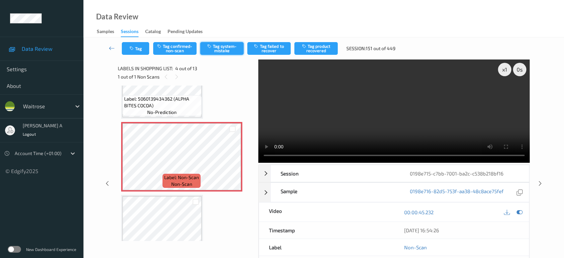
click at [227, 48] on button "Tag system-mistake" at bounding box center [221, 48] width 43 height 13
click at [140, 48] on button "Tag" at bounding box center [135, 48] width 27 height 13
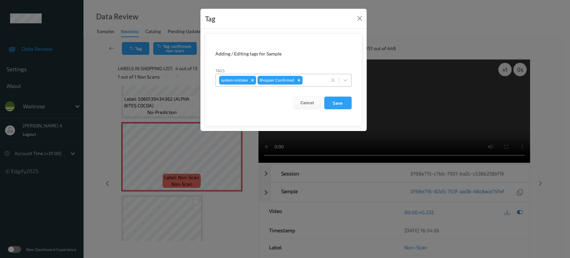
click at [314, 80] on div at bounding box center [314, 80] width 20 height 8
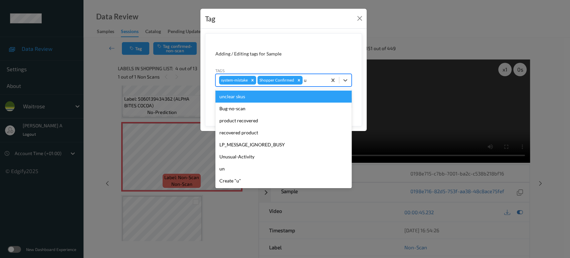
type input "un"
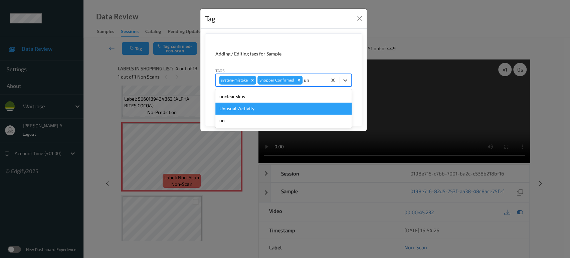
click at [259, 111] on div "Unusual-Activity" at bounding box center [283, 109] width 136 height 12
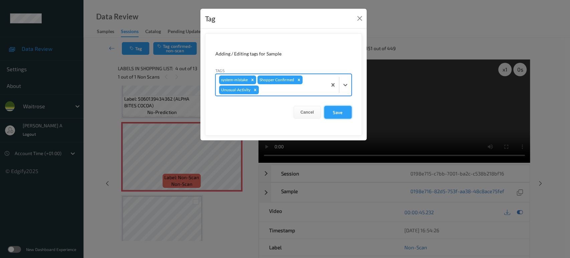
click at [332, 114] on button "Save" at bounding box center [337, 112] width 27 height 13
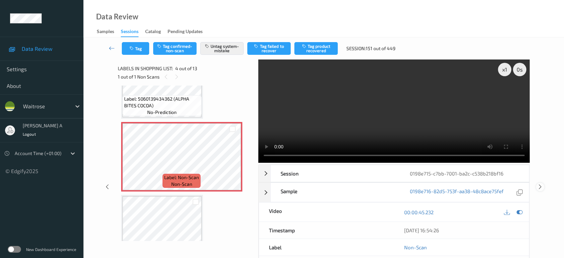
click at [540, 189] on icon at bounding box center [541, 187] width 6 height 6
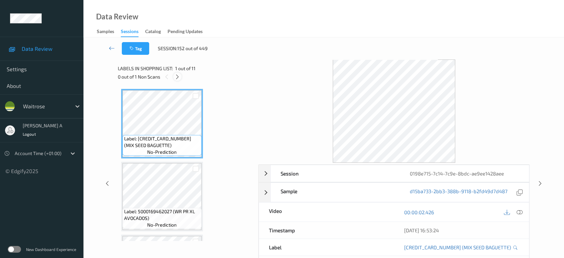
click at [178, 76] on icon at bounding box center [178, 77] width 6 height 6
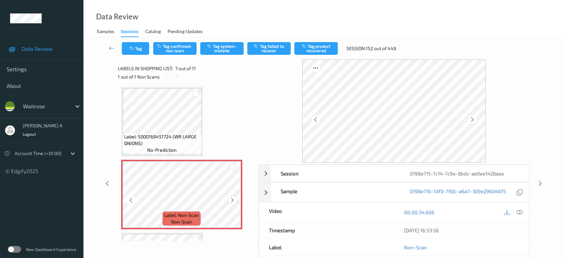
click at [232, 197] on icon at bounding box center [233, 200] width 6 height 6
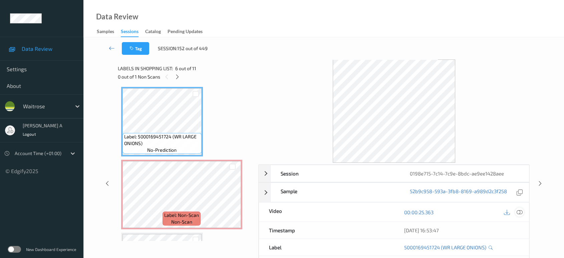
click at [518, 211] on icon at bounding box center [520, 212] width 6 height 6
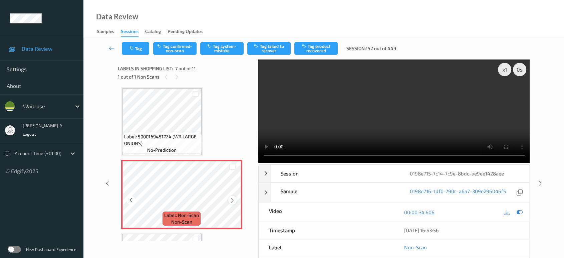
click at [231, 197] on icon at bounding box center [233, 200] width 6 height 6
click at [415, 123] on video at bounding box center [395, 110] width 272 height 103
click at [429, 132] on video at bounding box center [395, 110] width 272 height 103
click at [233, 197] on icon at bounding box center [233, 200] width 6 height 6
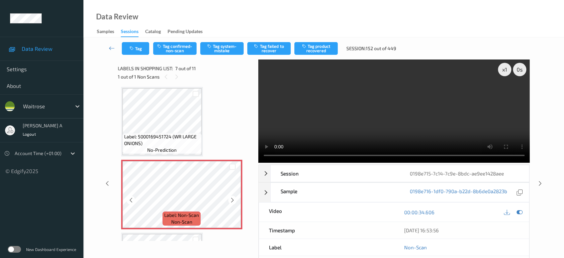
click at [233, 197] on icon at bounding box center [233, 200] width 6 height 6
click at [398, 110] on video at bounding box center [395, 110] width 272 height 103
click at [409, 102] on video at bounding box center [395, 110] width 272 height 103
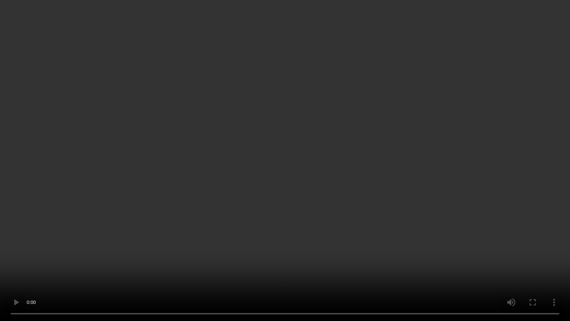
click at [322, 182] on video at bounding box center [285, 160] width 570 height 321
click at [318, 243] on video at bounding box center [285, 160] width 570 height 321
click at [321, 257] on video at bounding box center [285, 160] width 570 height 321
click at [334, 187] on video at bounding box center [285, 160] width 570 height 321
click at [301, 173] on video at bounding box center [285, 160] width 570 height 321
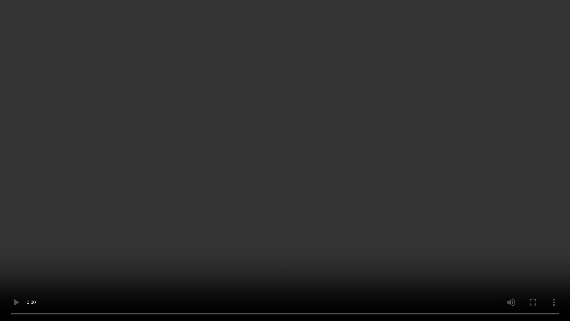
click at [283, 170] on video at bounding box center [285, 160] width 570 height 321
click at [294, 142] on video at bounding box center [285, 160] width 570 height 321
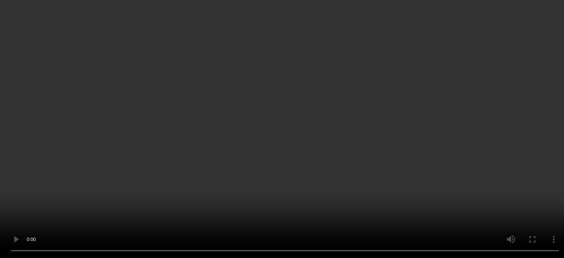
scroll to position [440, 0]
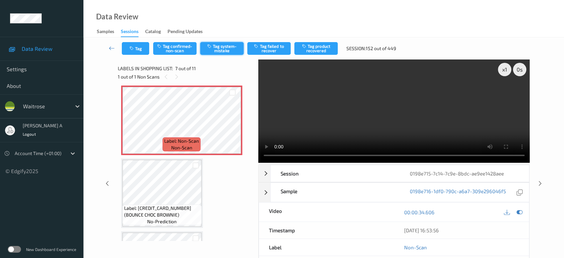
click at [221, 49] on button "Tag system-mistake" at bounding box center [221, 48] width 43 height 13
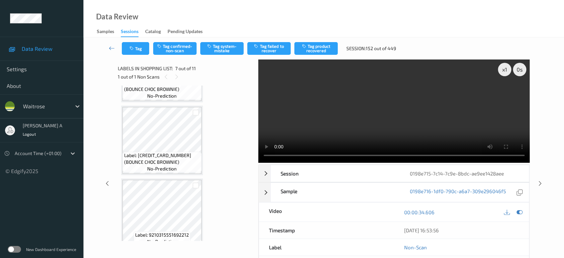
scroll to position [645, 0]
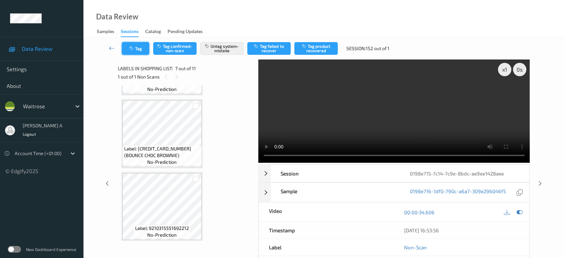
click at [141, 51] on button "Tag" at bounding box center [135, 48] width 27 height 13
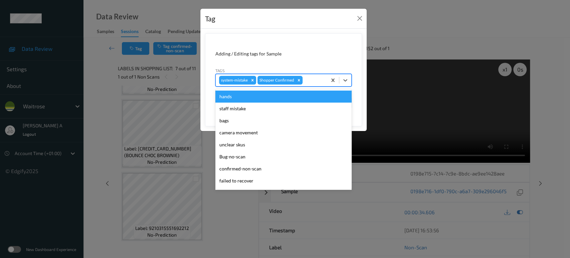
click at [317, 80] on div at bounding box center [314, 80] width 20 height 8
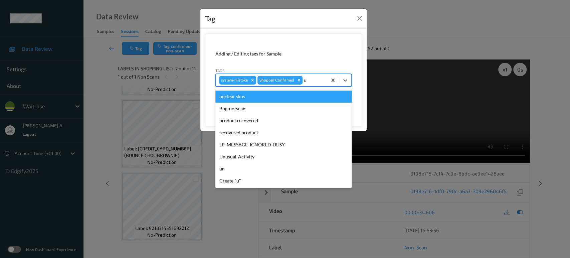
type input "un"
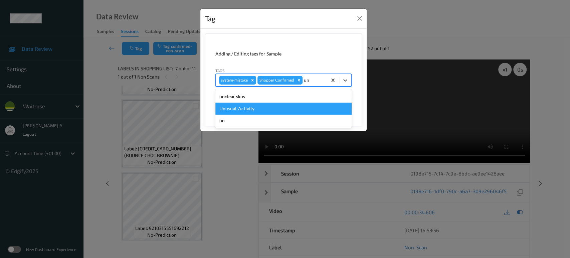
click at [261, 106] on div "Unusual-Activity" at bounding box center [283, 109] width 136 height 12
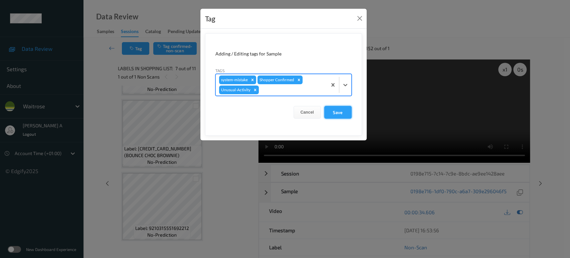
click at [334, 114] on button "Save" at bounding box center [337, 112] width 27 height 13
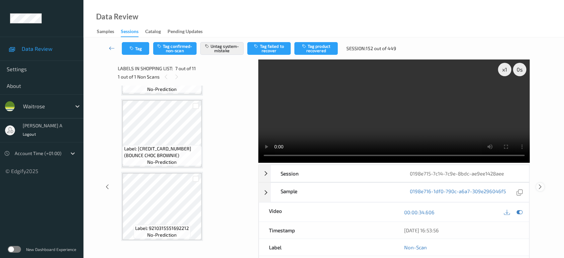
click at [542, 186] on icon at bounding box center [541, 187] width 6 height 6
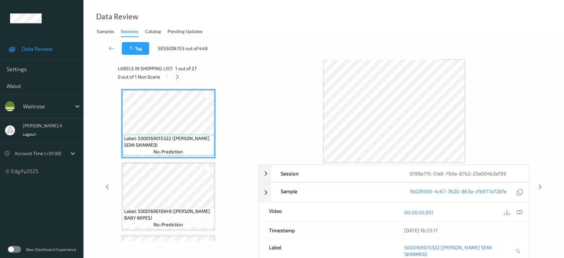
click at [176, 79] on icon at bounding box center [178, 77] width 6 height 6
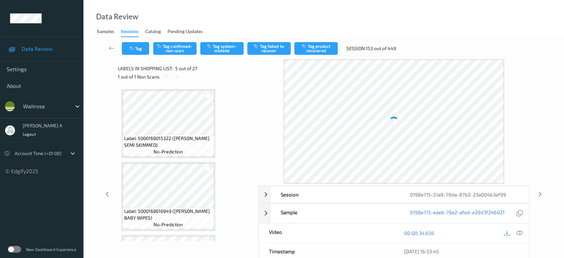
scroll to position [221, 0]
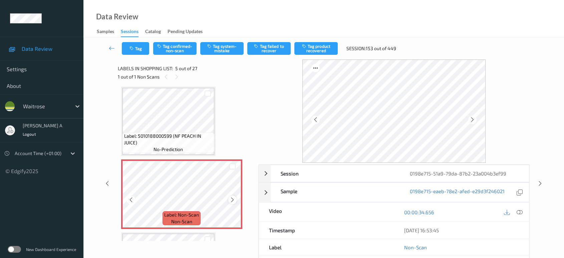
click at [232, 197] on icon at bounding box center [233, 200] width 6 height 6
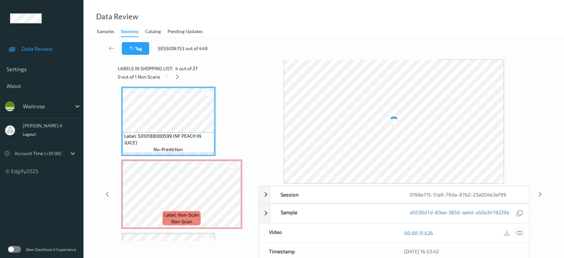
click at [520, 231] on icon at bounding box center [520, 233] width 6 height 6
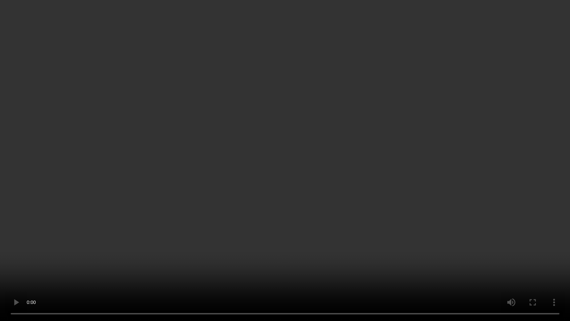
click at [272, 182] on video at bounding box center [285, 160] width 570 height 321
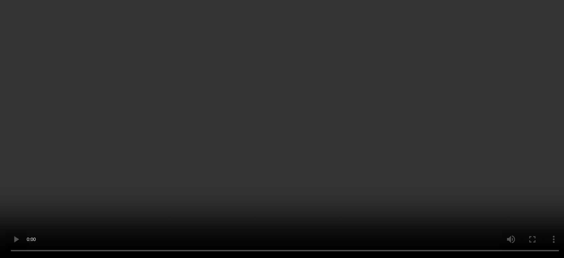
scroll to position [258, 0]
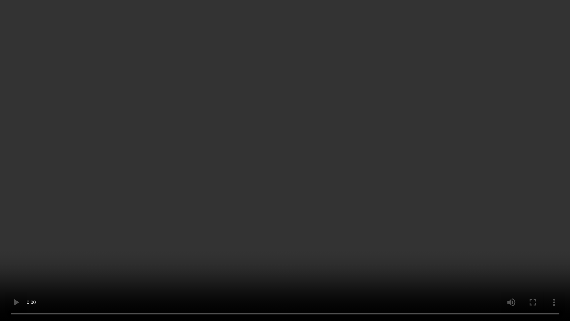
click at [416, 182] on video at bounding box center [285, 160] width 570 height 321
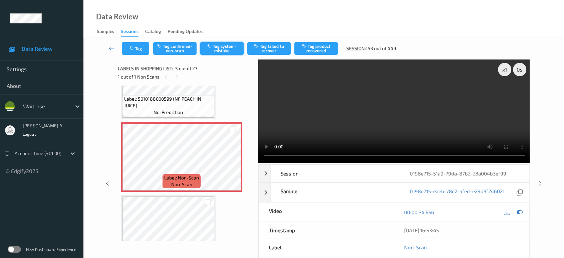
click at [227, 49] on button "Tag system-mistake" at bounding box center [221, 48] width 43 height 13
click at [138, 50] on button "Tag" at bounding box center [135, 48] width 27 height 13
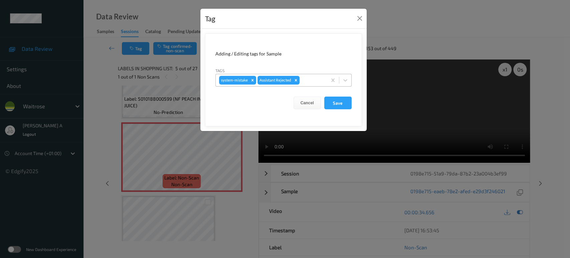
click at [307, 77] on div at bounding box center [312, 80] width 23 height 8
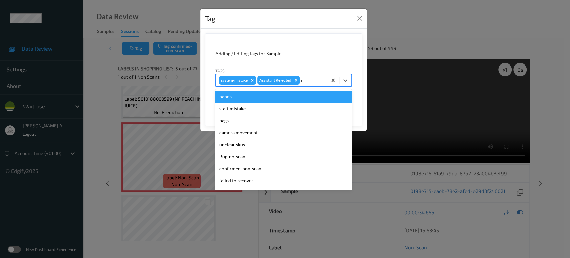
type input "un"
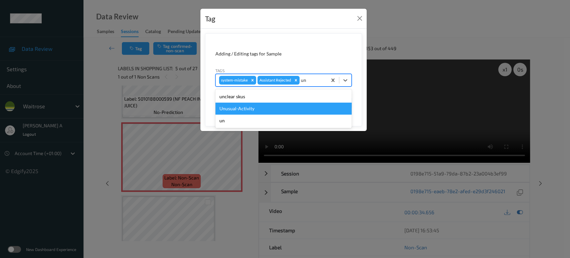
click at [272, 106] on div "Unusual-Activity" at bounding box center [283, 109] width 136 height 12
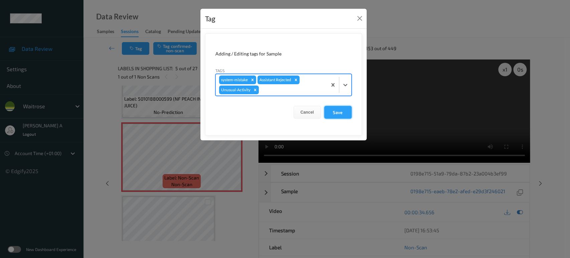
click at [343, 112] on button "Save" at bounding box center [337, 112] width 27 height 13
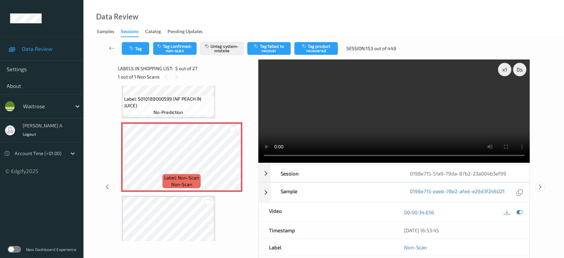
click at [538, 184] on icon at bounding box center [541, 187] width 6 height 6
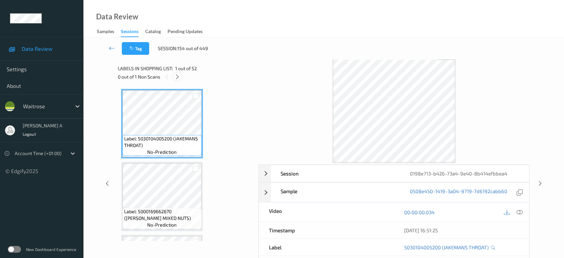
click at [179, 75] on icon at bounding box center [178, 77] width 6 height 6
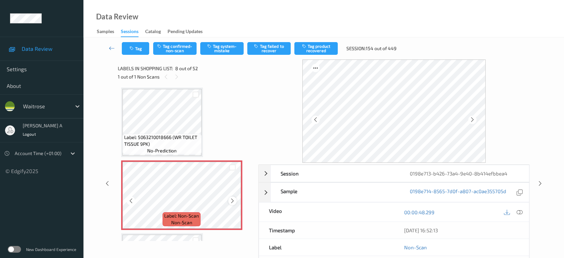
click at [231, 198] on icon at bounding box center [233, 201] width 6 height 6
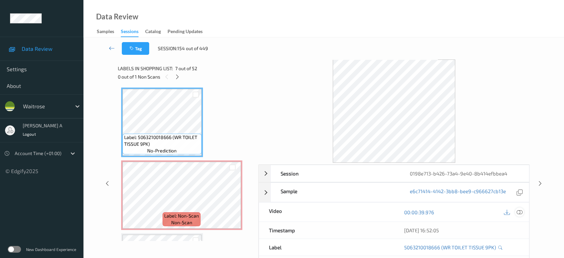
click at [518, 210] on icon at bounding box center [520, 212] width 6 height 6
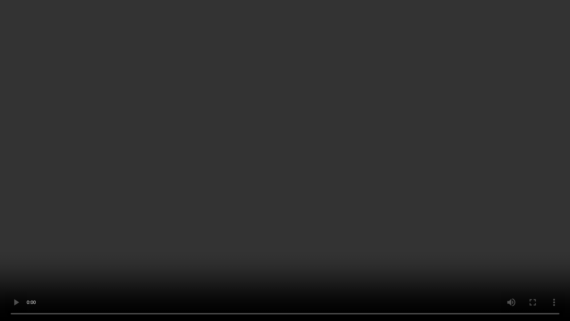
click at [148, 241] on video at bounding box center [285, 160] width 570 height 321
click at [207, 214] on video at bounding box center [285, 160] width 570 height 321
click at [301, 182] on video at bounding box center [285, 160] width 570 height 321
click at [255, 204] on video at bounding box center [285, 160] width 570 height 321
click at [260, 156] on video at bounding box center [285, 160] width 570 height 321
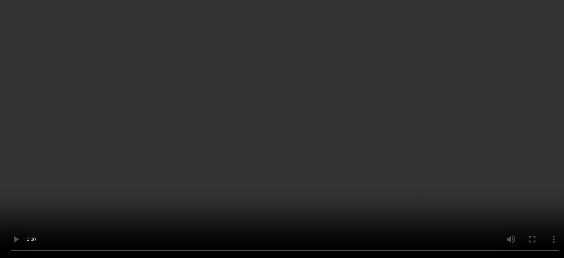
scroll to position [476, 0]
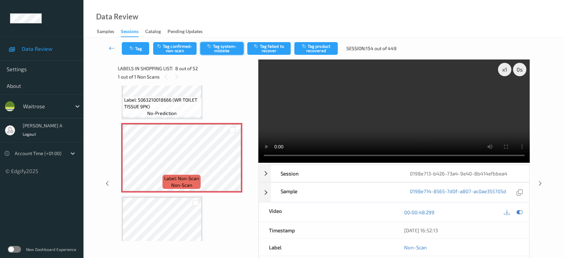
click at [217, 52] on button "Tag system-mistake" at bounding box center [221, 48] width 43 height 13
click at [137, 48] on button "Tag" at bounding box center [135, 48] width 27 height 13
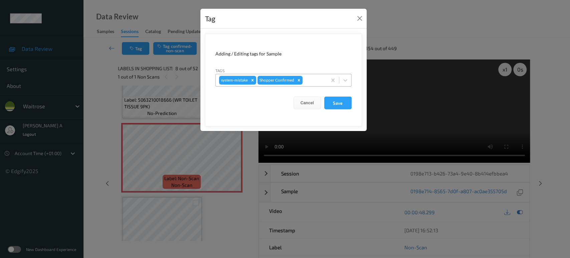
click at [312, 79] on div at bounding box center [314, 80] width 20 height 8
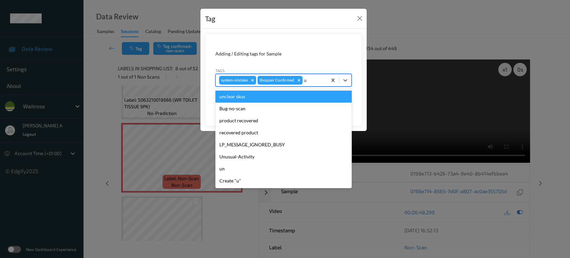
type input "un"
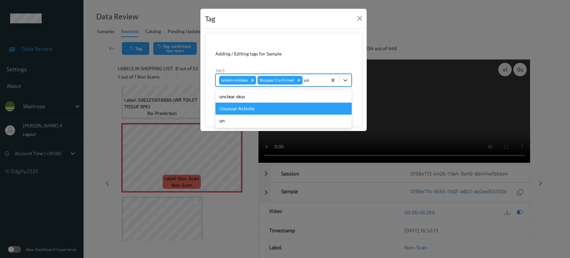
click at [276, 104] on div "Unusual-Activity" at bounding box center [283, 109] width 136 height 12
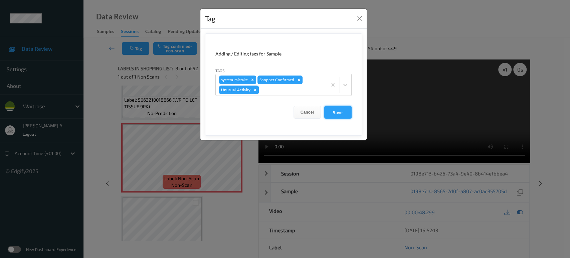
click at [334, 113] on button "Save" at bounding box center [337, 112] width 27 height 13
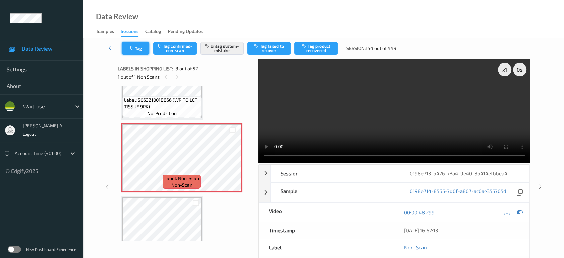
click at [132, 51] on button "Tag" at bounding box center [135, 48] width 27 height 13
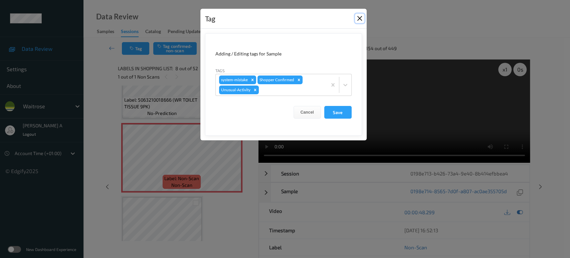
click at [358, 22] on button "Close" at bounding box center [359, 18] width 9 height 9
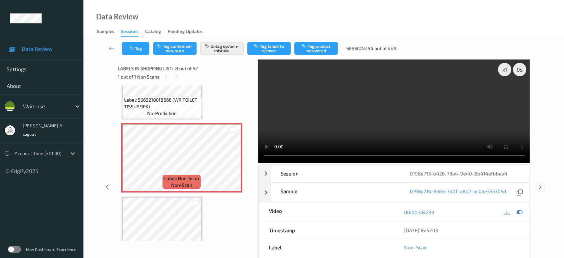
click at [541, 188] on icon at bounding box center [541, 187] width 6 height 6
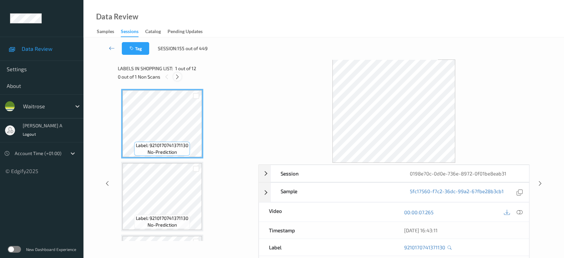
click at [176, 74] on icon at bounding box center [178, 77] width 6 height 6
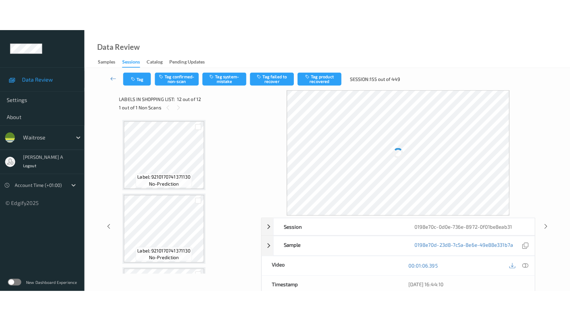
scroll to position [718, 0]
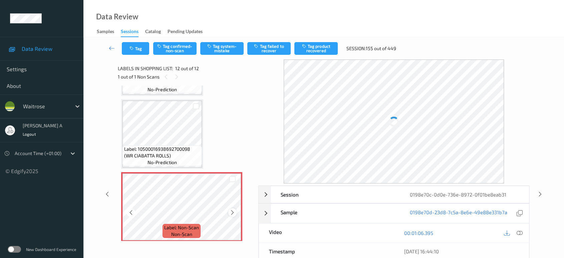
click at [232, 211] on icon at bounding box center [233, 212] width 6 height 6
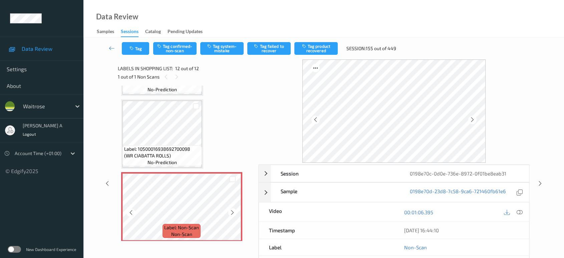
click at [232, 211] on icon at bounding box center [233, 212] width 6 height 6
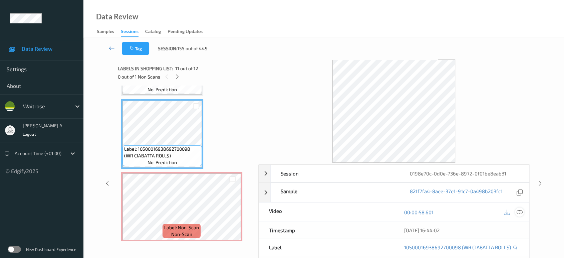
click at [524, 212] on div at bounding box center [519, 211] width 9 height 9
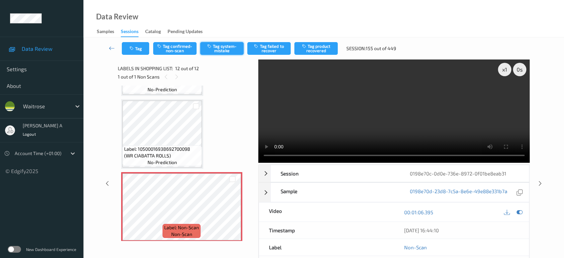
click at [227, 44] on button "Tag system-mistake" at bounding box center [221, 48] width 43 height 13
drag, startPoint x: 537, startPoint y: 153, endPoint x: 532, endPoint y: 118, distance: 35.8
click at [538, 180] on icon at bounding box center [541, 183] width 6 height 6
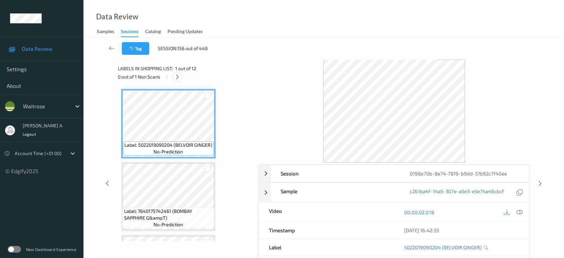
click at [176, 74] on icon at bounding box center [178, 77] width 6 height 6
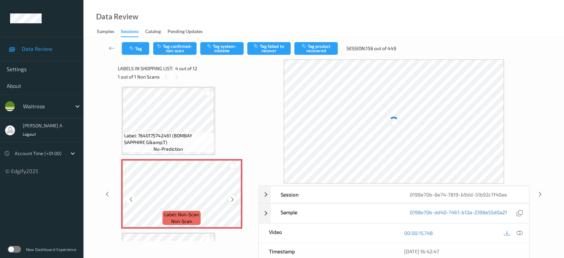
click at [235, 200] on div at bounding box center [232, 199] width 8 height 8
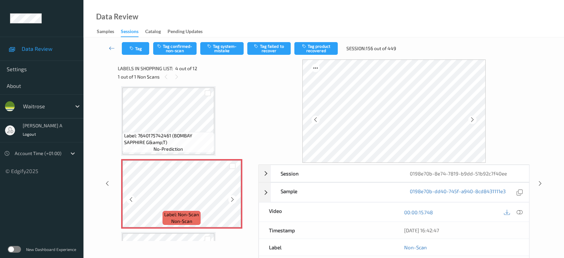
click at [235, 200] on div at bounding box center [232, 199] width 8 height 8
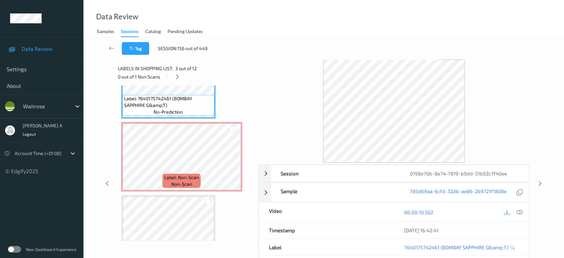
scroll to position [111, 0]
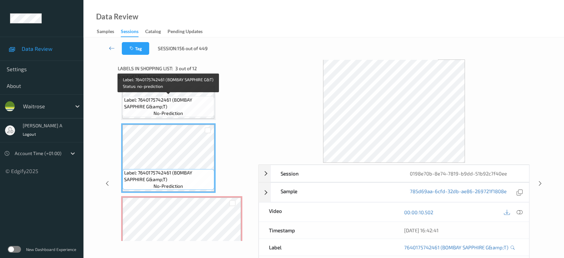
click at [187, 107] on span "Label: 7640175742461 (BOMBAY SAPPHIRE G&amp;T)" at bounding box center [168, 103] width 89 height 13
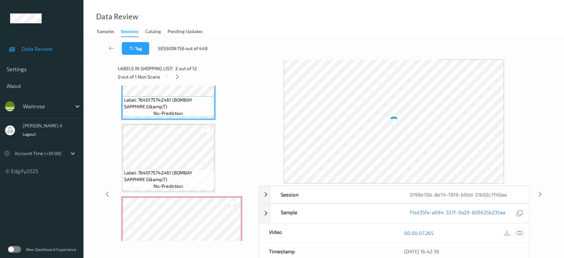
click at [521, 230] on icon at bounding box center [520, 233] width 6 height 6
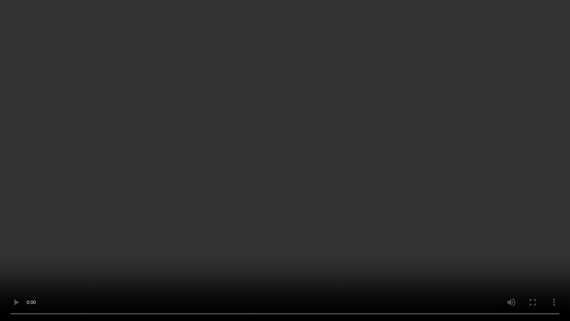
click at [345, 167] on video at bounding box center [285, 160] width 570 height 321
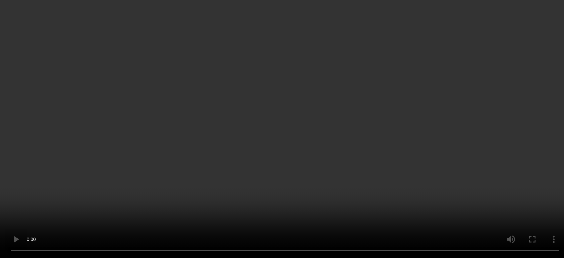
scroll to position [185, 0]
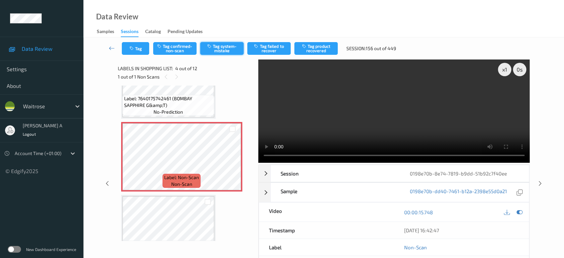
click at [221, 46] on button "Tag system-mistake" at bounding box center [221, 48] width 43 height 13
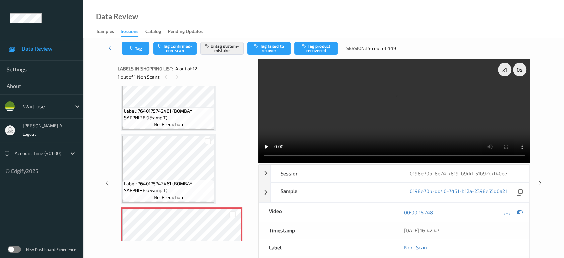
scroll to position [74, 0]
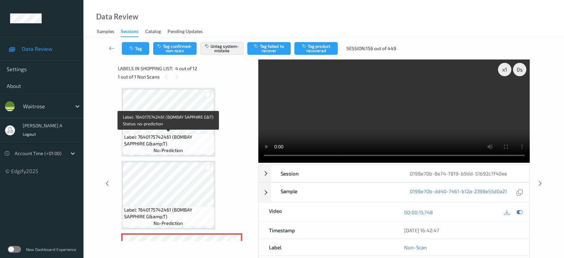
click at [163, 139] on span "Label: 7640175742461 (BOMBAY SAPPHIRE G&amp;T)" at bounding box center [168, 140] width 89 height 13
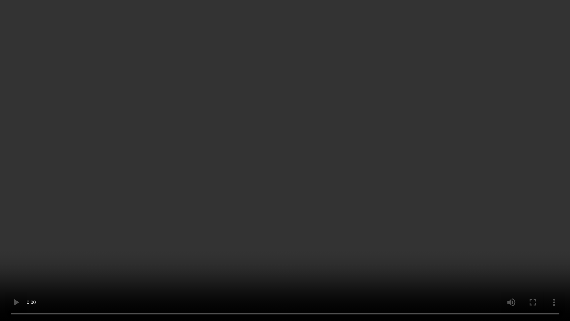
click at [242, 192] on video at bounding box center [285, 160] width 570 height 321
click at [240, 172] on video at bounding box center [285, 160] width 570 height 321
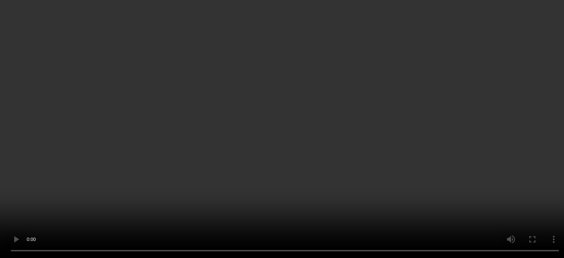
scroll to position [185, 0]
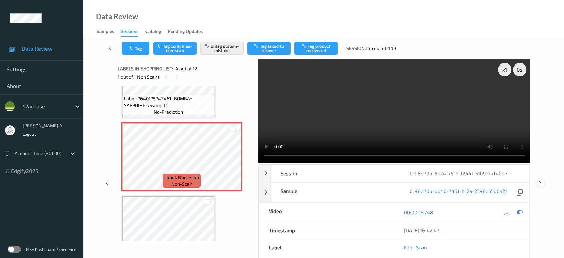
click at [541, 183] on icon at bounding box center [541, 183] width 6 height 6
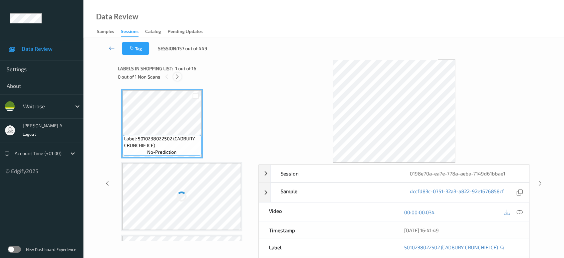
click at [179, 78] on icon at bounding box center [178, 77] width 6 height 6
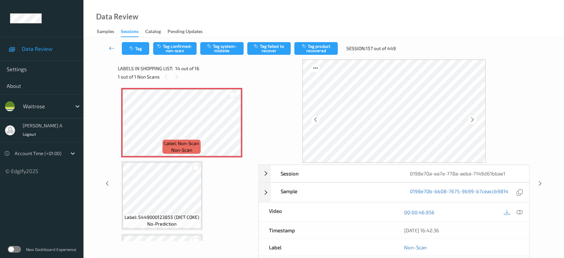
scroll to position [873, 0]
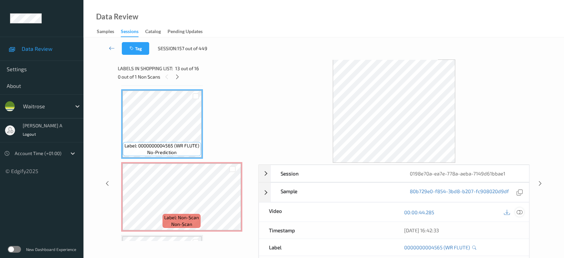
click at [520, 214] on icon at bounding box center [520, 212] width 6 height 6
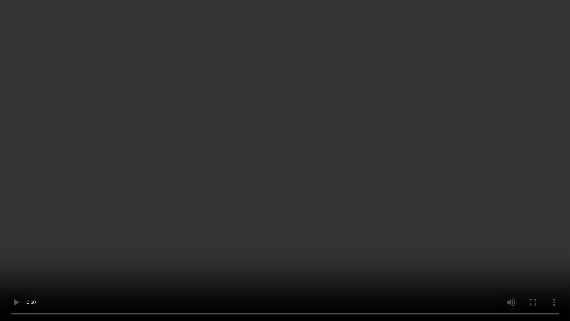
click at [327, 142] on video at bounding box center [285, 160] width 570 height 321
click at [323, 164] on video at bounding box center [285, 160] width 570 height 321
click at [281, 145] on video at bounding box center [285, 160] width 570 height 321
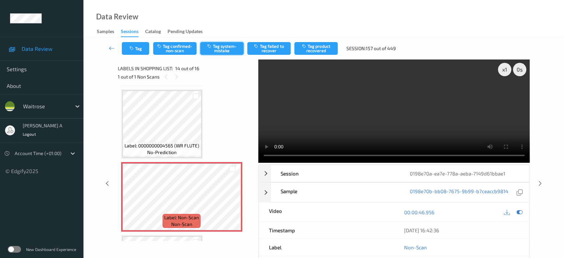
click at [230, 52] on button "Tag system-mistake" at bounding box center [221, 48] width 43 height 13
click at [142, 47] on button "Tag" at bounding box center [135, 48] width 27 height 13
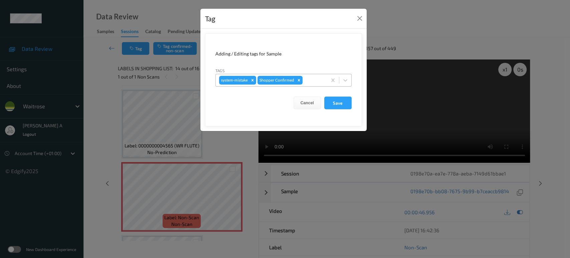
click at [308, 74] on div "system-mistake Shopper Confirmed" at bounding box center [271, 79] width 111 height 11
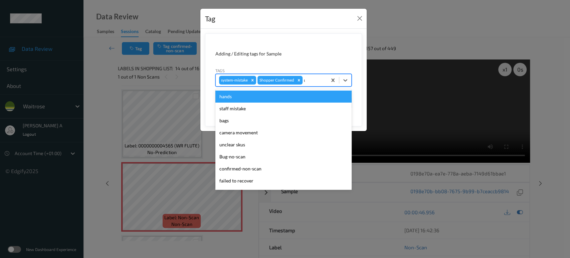
type input "un"
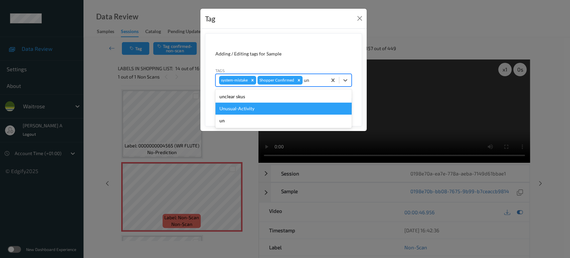
click at [273, 104] on div "Unusual-Activity" at bounding box center [283, 109] width 136 height 12
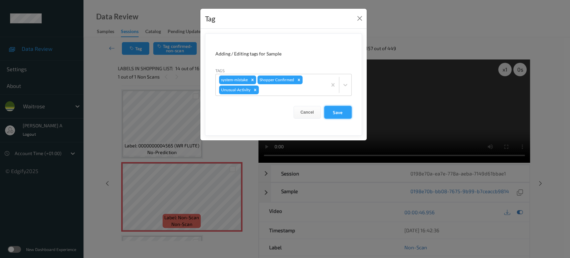
click at [338, 107] on button "Save" at bounding box center [337, 112] width 27 height 13
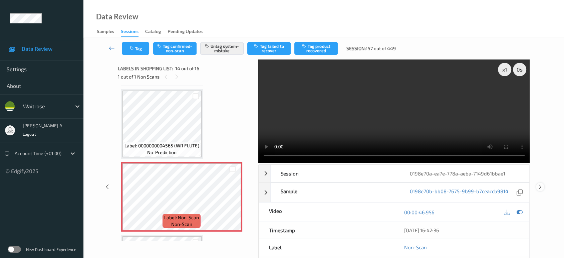
click at [542, 184] on icon at bounding box center [541, 187] width 6 height 6
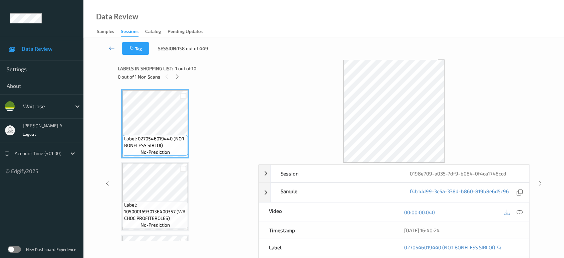
drag, startPoint x: 178, startPoint y: 74, endPoint x: 178, endPoint y: 86, distance: 11.4
click at [178, 74] on icon at bounding box center [178, 77] width 6 height 6
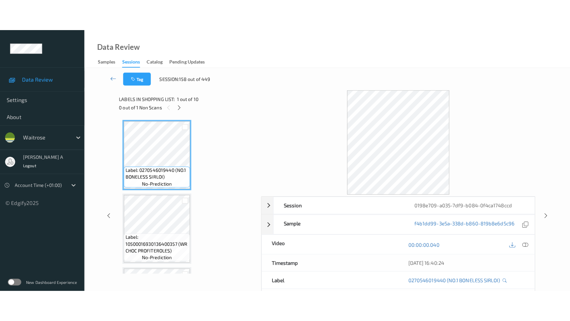
scroll to position [573, 0]
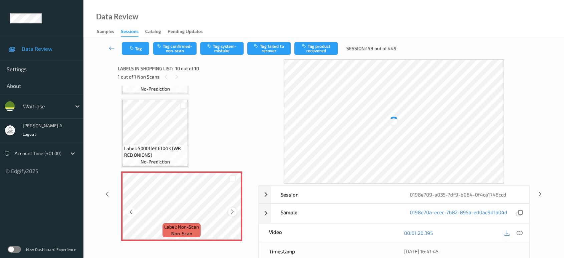
click at [230, 211] on icon at bounding box center [233, 212] width 6 height 6
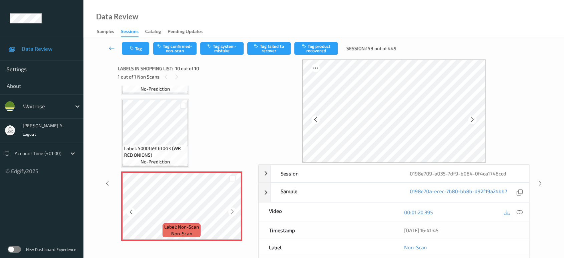
click at [230, 211] on icon at bounding box center [233, 212] width 6 height 6
click at [523, 212] on icon at bounding box center [520, 212] width 6 height 6
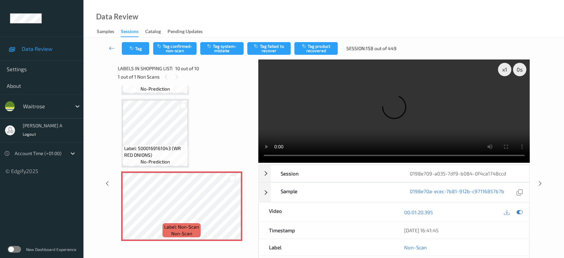
scroll to position [510, 0]
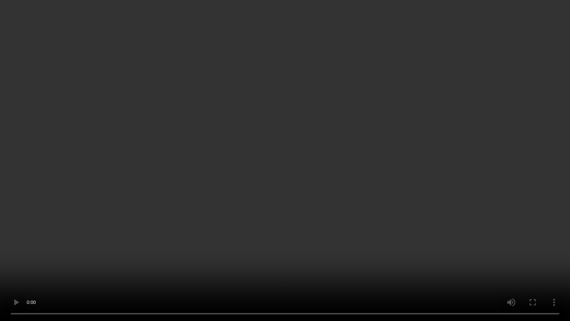
click at [306, 244] on video at bounding box center [285, 160] width 570 height 321
click at [338, 147] on video at bounding box center [285, 160] width 570 height 321
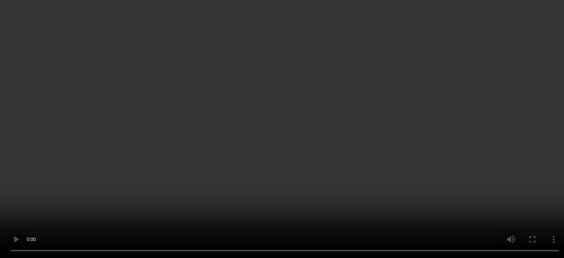
scroll to position [573, 0]
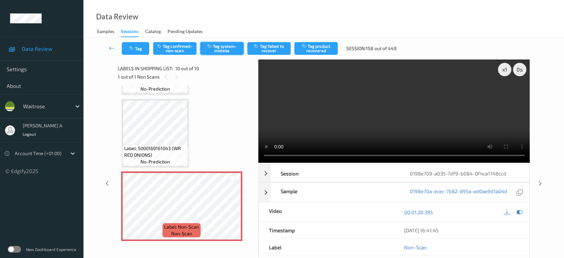
click at [222, 50] on button "Tag system-mistake" at bounding box center [221, 48] width 43 height 13
click at [138, 47] on button "Tag" at bounding box center [135, 48] width 27 height 13
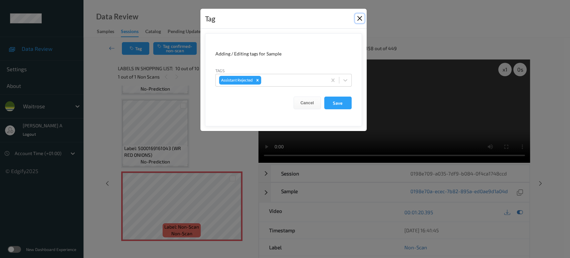
click at [361, 19] on button "Close" at bounding box center [359, 18] width 9 height 9
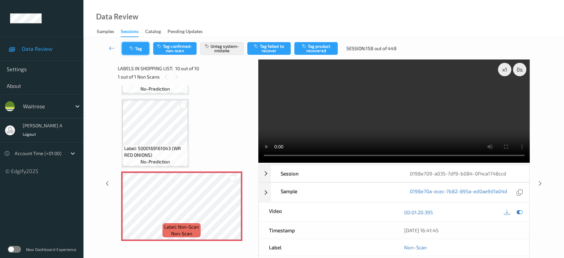
click at [132, 51] on button "Tag" at bounding box center [135, 48] width 27 height 13
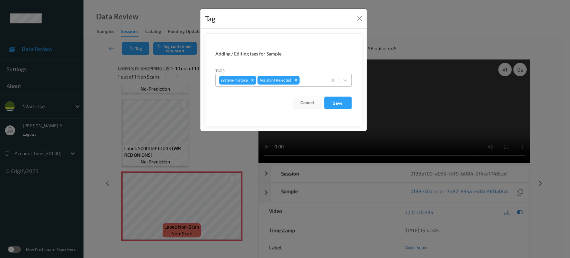
click at [316, 83] on div at bounding box center [312, 80] width 23 height 8
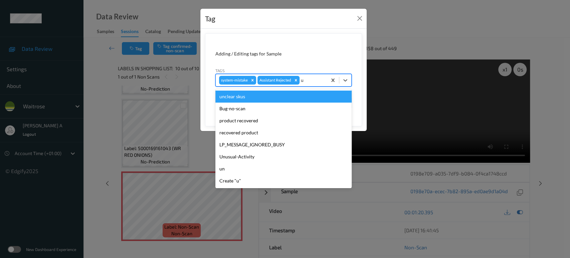
type input "un"
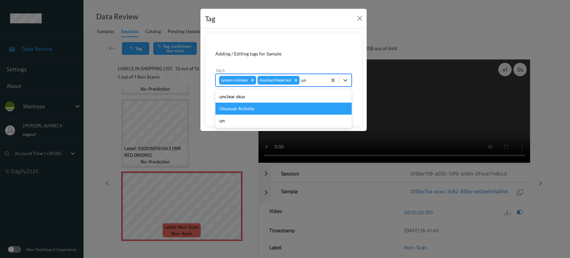
click at [267, 109] on div "Unusual-Activity" at bounding box center [283, 109] width 136 height 12
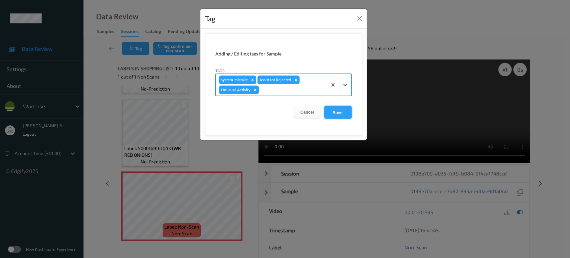
click at [331, 113] on button "Save" at bounding box center [337, 112] width 27 height 13
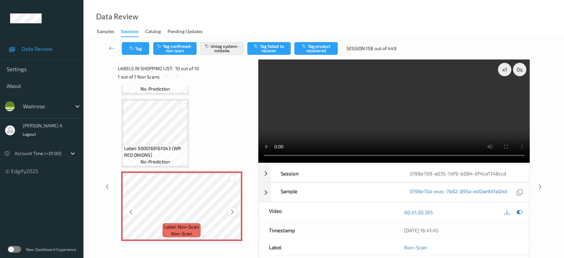
click at [230, 209] on icon at bounding box center [233, 212] width 6 height 6
click at [130, 47] on icon "button" at bounding box center [133, 48] width 6 height 5
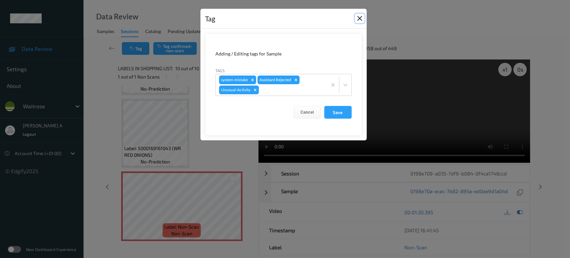
click at [359, 20] on button "Close" at bounding box center [359, 18] width 9 height 9
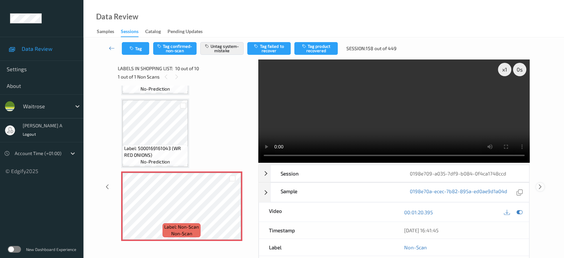
click at [541, 186] on icon at bounding box center [541, 187] width 6 height 6
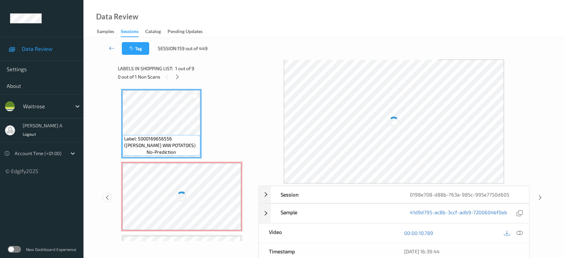
click at [109, 194] on icon at bounding box center [108, 197] width 6 height 6
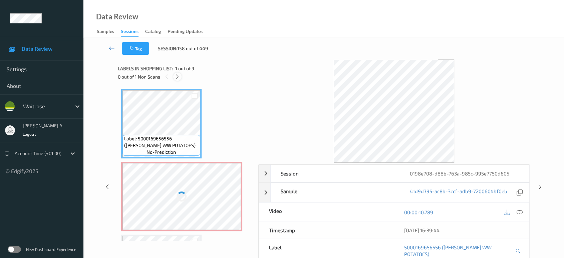
click at [179, 75] on icon at bounding box center [178, 77] width 6 height 6
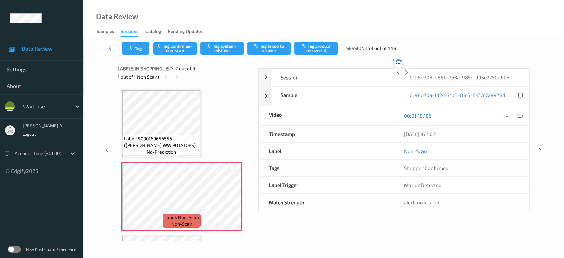
scroll to position [3, 0]
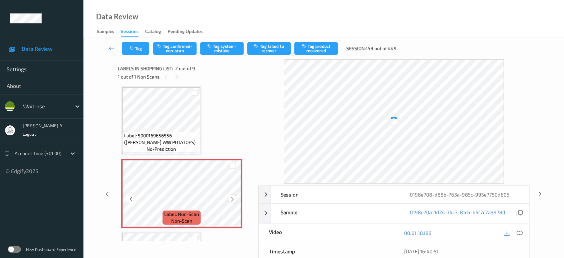
click at [232, 200] on icon at bounding box center [233, 199] width 6 height 6
click at [108, 194] on icon at bounding box center [108, 194] width 6 height 6
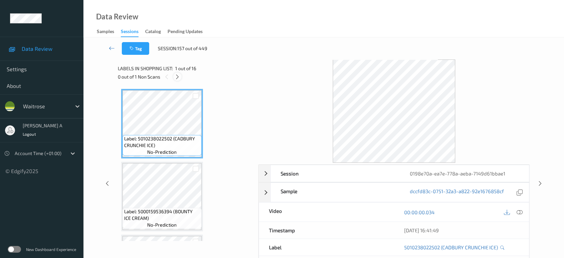
click at [177, 77] on icon at bounding box center [178, 77] width 6 height 6
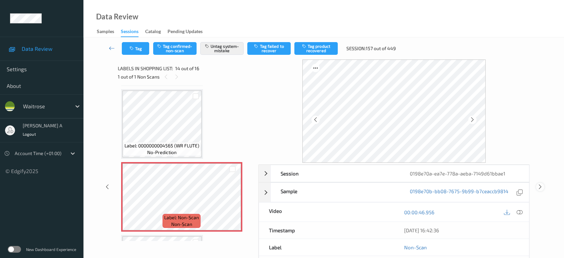
click at [540, 186] on icon at bounding box center [541, 187] width 6 height 6
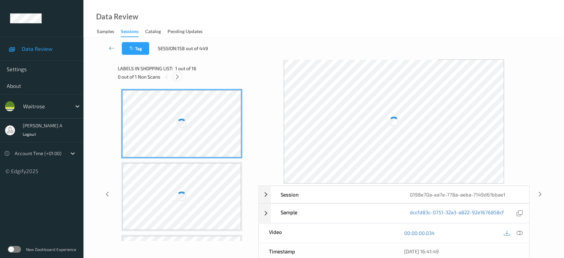
click at [180, 77] on icon at bounding box center [178, 77] width 6 height 6
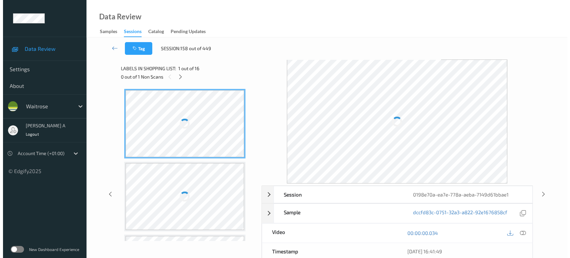
scroll to position [873, 0]
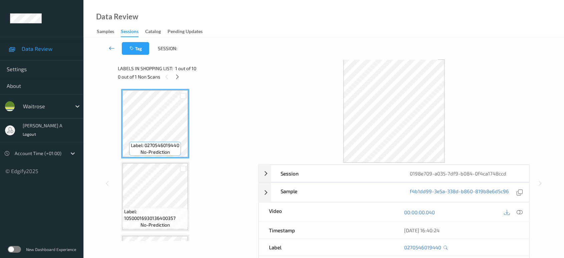
click at [111, 46] on icon at bounding box center [112, 48] width 6 height 7
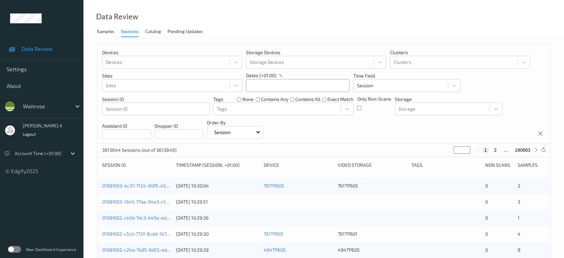
click at [311, 86] on input "text" at bounding box center [298, 85] width 104 height 13
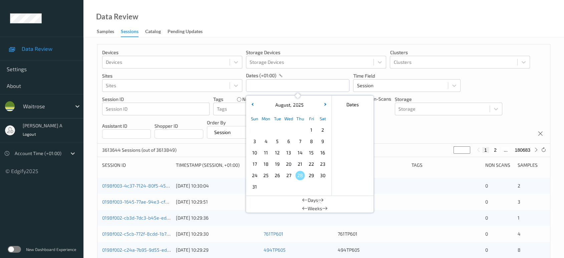
click at [268, 176] on span "25" at bounding box center [266, 175] width 9 height 9
type input "[DATE] 00:00 -> [DATE] 23:59"
click at [385, 124] on div "Devices Devices Storage Devices Storage Devices Clusters Clusters Sites Sites d…" at bounding box center [324, 93] width 453 height 99
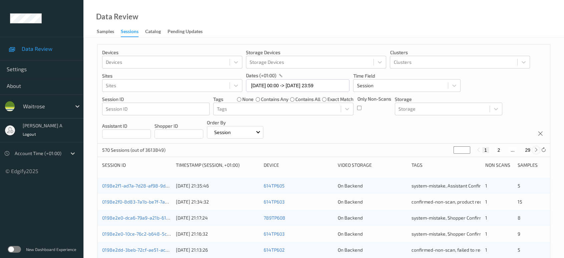
click at [536, 150] on icon at bounding box center [536, 149] width 5 height 5
type input "*"
click at [536, 150] on icon at bounding box center [536, 149] width 5 height 5
type input "*"
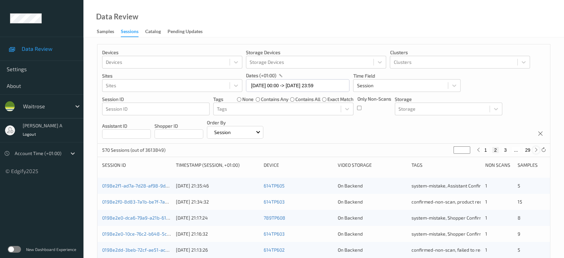
type input "*"
click at [536, 150] on icon at bounding box center [536, 149] width 5 height 5
type input "*"
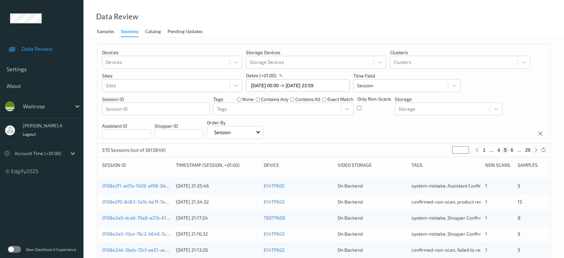
click at [536, 150] on icon at bounding box center [536, 149] width 5 height 5
type input "*"
click at [536, 150] on icon at bounding box center [536, 149] width 5 height 5
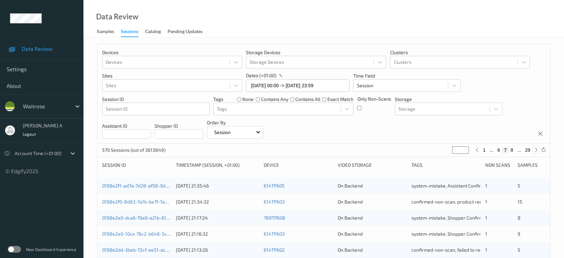
type input "*"
click at [535, 149] on icon at bounding box center [536, 149] width 5 height 5
type input "*"
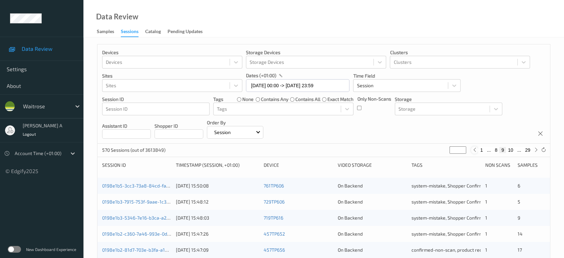
click at [476, 149] on icon at bounding box center [474, 149] width 5 height 5
type input "*"
click at [543, 151] on icon at bounding box center [543, 149] width 5 height 5
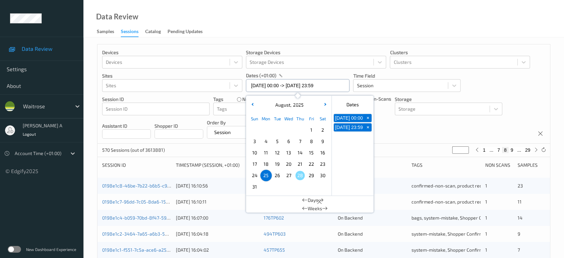
click at [300, 80] on input "[DATE] 00:00 -> [DATE] 23:59" at bounding box center [298, 85] width 104 height 13
click at [277, 174] on span "26" at bounding box center [277, 175] width 9 height 9
type input "[DATE] 00:00 -> [DATE] 23:59"
type input "*"
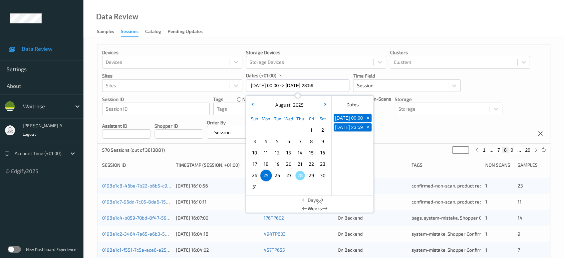
type input "*"
click at [396, 130] on div "Devices Devices Storage Devices Storage Devices Clusters Clusters Sites Sites d…" at bounding box center [324, 93] width 453 height 99
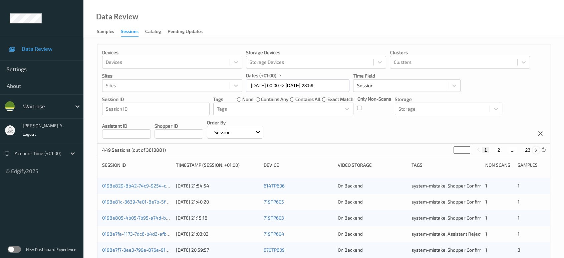
click at [535, 149] on icon at bounding box center [536, 149] width 5 height 5
type input "*"
click at [535, 149] on icon at bounding box center [536, 149] width 5 height 5
type input "*"
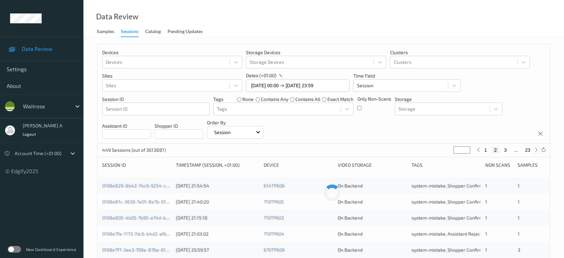
type input "*"
click at [535, 149] on icon at bounding box center [536, 149] width 5 height 5
type input "*"
click at [535, 149] on icon at bounding box center [536, 149] width 5 height 5
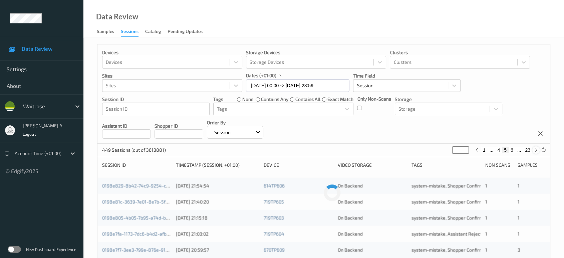
type input "*"
click at [535, 149] on icon at bounding box center [536, 149] width 5 height 5
type input "*"
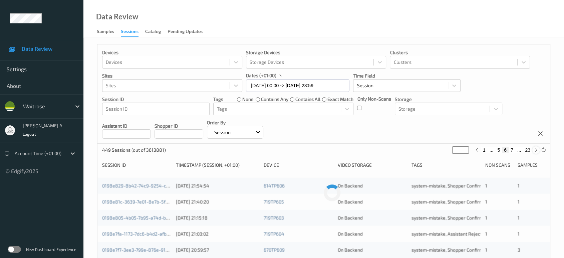
click at [535, 149] on icon at bounding box center [536, 149] width 5 height 5
type input "*"
click at [535, 149] on icon at bounding box center [536, 149] width 5 height 5
type input "*"
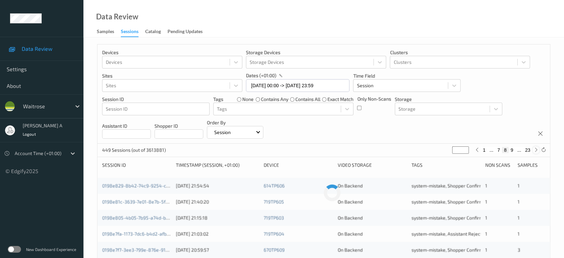
type input "*"
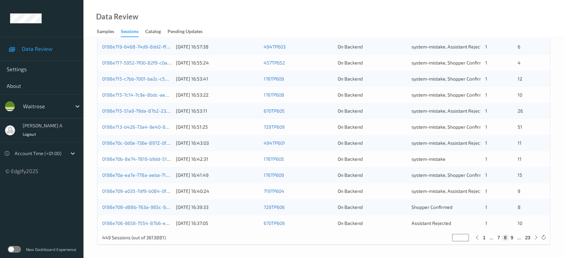
scroll to position [267, 0]
click at [140, 190] on link "0198e709-a035-7df9-b084-0f4ca1748ccd" at bounding box center [147, 191] width 90 height 6
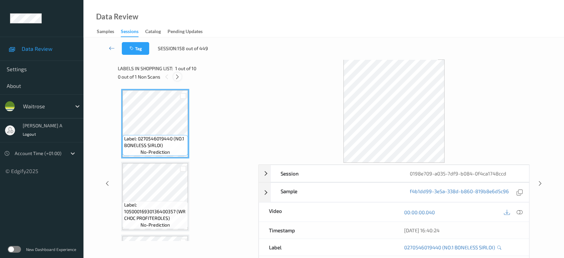
click at [176, 76] on icon at bounding box center [178, 77] width 6 height 6
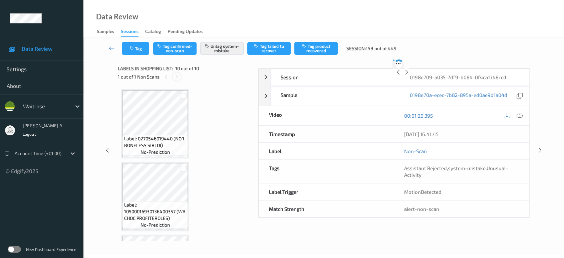
scroll to position [573, 0]
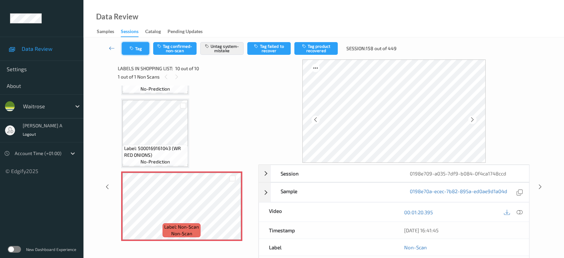
click at [138, 50] on button "Tag" at bounding box center [135, 48] width 27 height 13
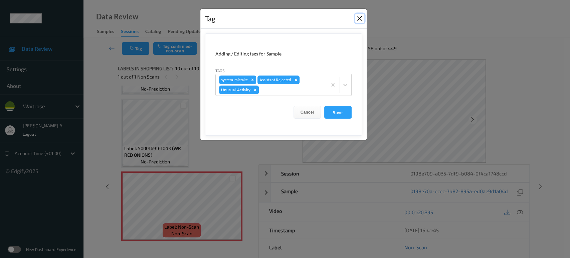
click at [360, 18] on button "Close" at bounding box center [359, 18] width 9 height 9
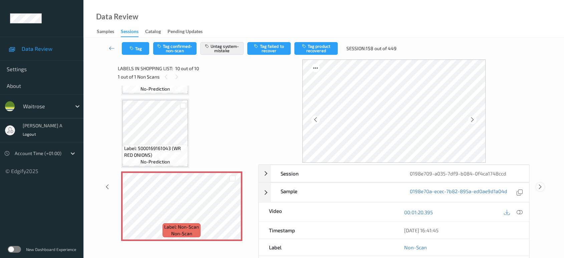
click at [540, 186] on icon at bounding box center [541, 187] width 6 height 6
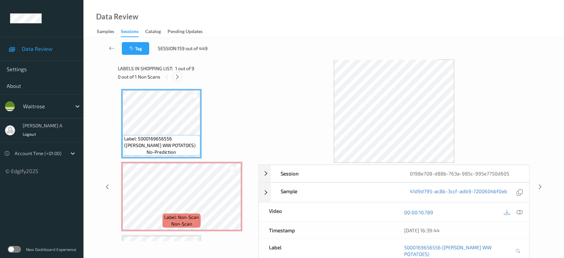
click at [175, 77] on icon at bounding box center [178, 77] width 6 height 6
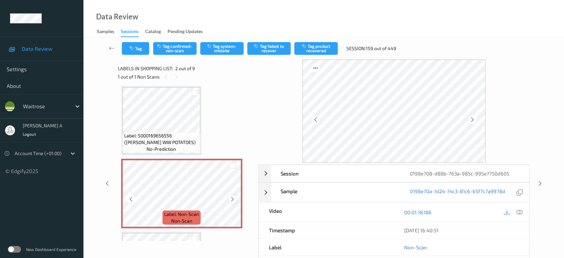
click at [234, 198] on icon at bounding box center [233, 199] width 6 height 6
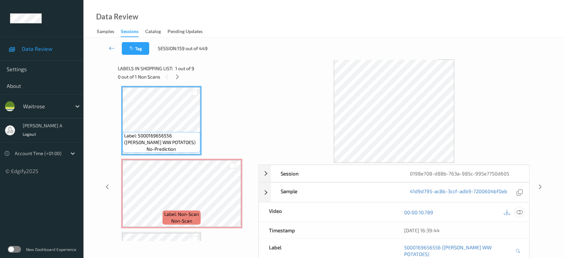
click at [521, 211] on icon at bounding box center [520, 212] width 6 height 6
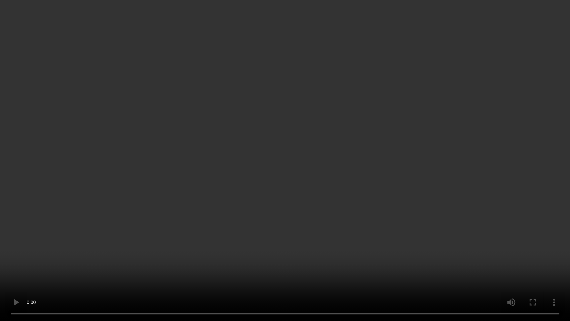
click at [234, 200] on video at bounding box center [285, 160] width 570 height 321
click at [304, 166] on video at bounding box center [285, 160] width 570 height 321
click at [374, 153] on video at bounding box center [285, 160] width 570 height 321
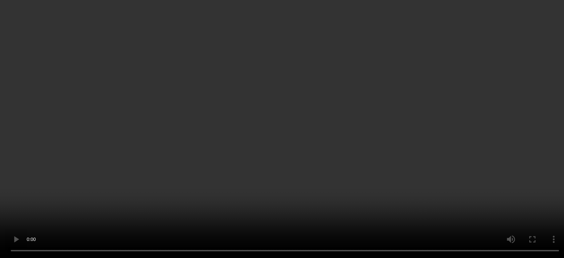
scroll to position [40, 0]
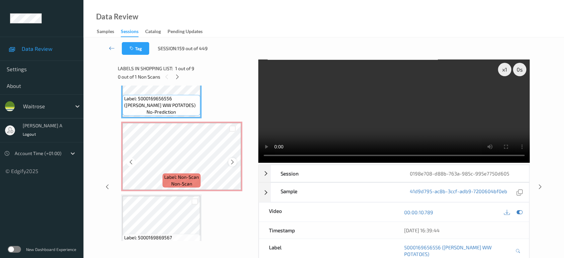
click at [232, 159] on icon at bounding box center [233, 162] width 6 height 6
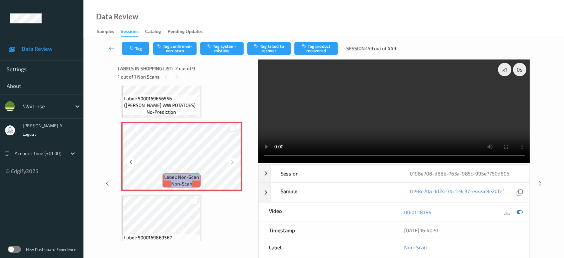
click at [232, 159] on icon at bounding box center [233, 162] width 6 height 6
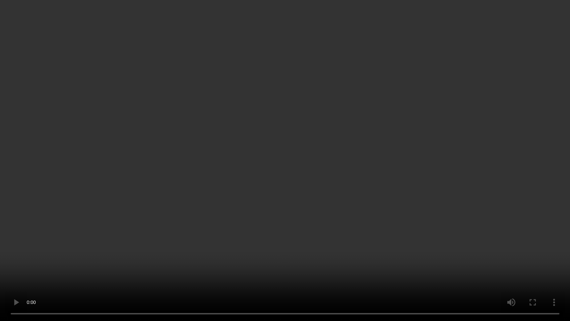
click at [346, 147] on video at bounding box center [285, 160] width 570 height 321
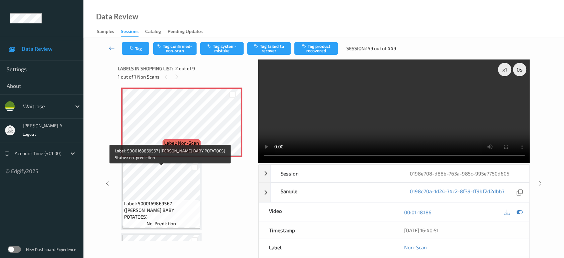
scroll to position [0, 0]
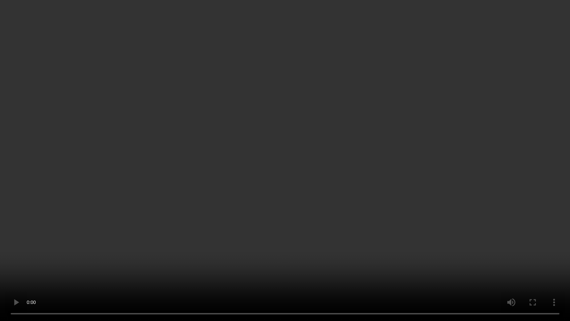
click at [329, 152] on video at bounding box center [285, 160] width 570 height 321
click at [303, 149] on video at bounding box center [285, 160] width 570 height 321
click at [309, 154] on video at bounding box center [285, 160] width 570 height 321
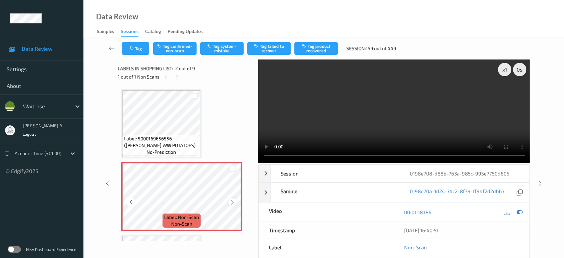
click at [228, 201] on div at bounding box center [232, 202] width 8 height 8
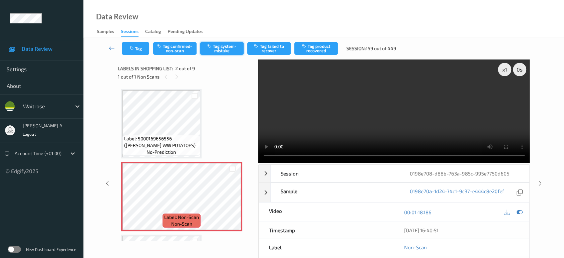
click at [220, 49] on button "Tag system-mistake" at bounding box center [221, 48] width 43 height 13
click at [141, 55] on div "Tag Tag confirmed-non-scan Untag system-mistake Tag failed to recover Tag produ…" at bounding box center [324, 48] width 454 height 22
click at [146, 54] on button "Tag" at bounding box center [135, 48] width 27 height 13
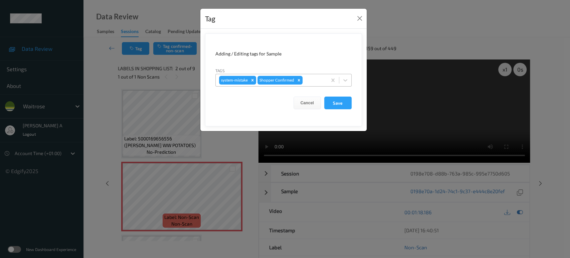
click at [313, 80] on div at bounding box center [314, 80] width 20 height 8
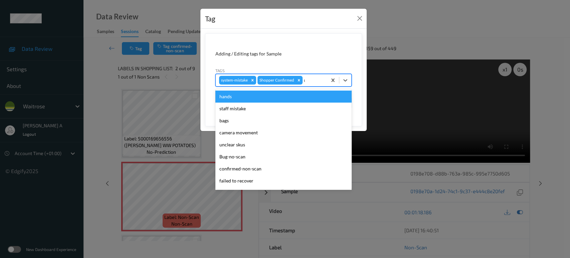
type input "un"
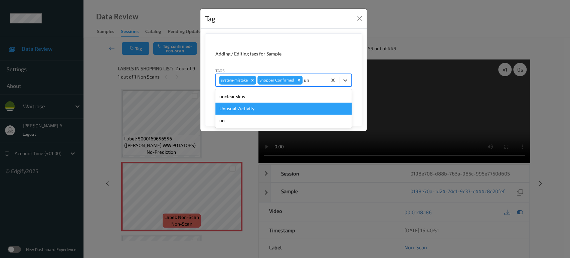
click at [289, 105] on div "Unusual-Activity" at bounding box center [283, 109] width 136 height 12
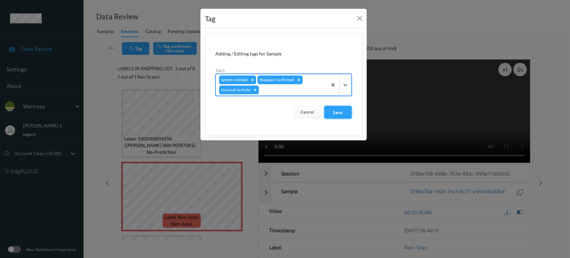
click at [344, 111] on button "Save" at bounding box center [337, 112] width 27 height 13
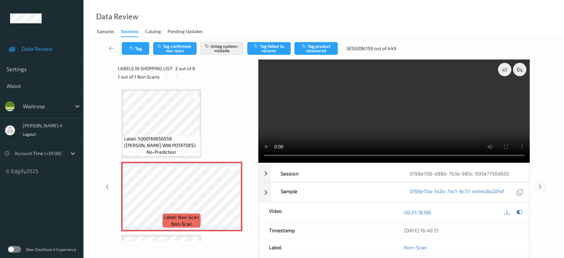
click at [541, 184] on icon at bounding box center [541, 187] width 6 height 6
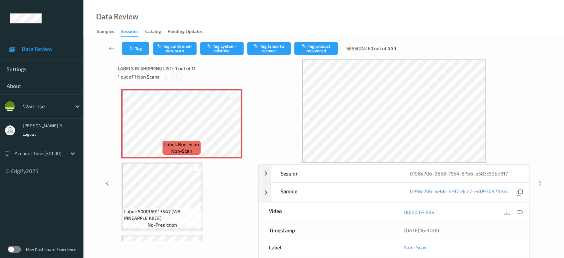
click at [175, 77] on icon at bounding box center [177, 77] width 6 height 6
click at [517, 213] on icon at bounding box center [520, 212] width 6 height 6
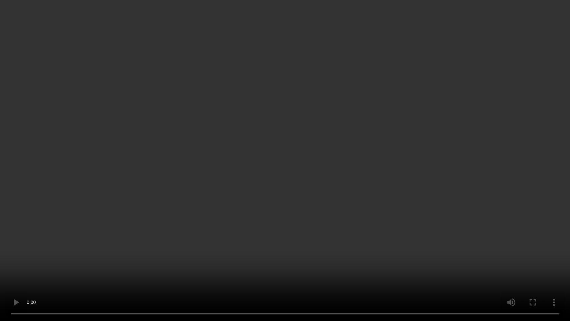
click at [256, 204] on video at bounding box center [285, 160] width 570 height 321
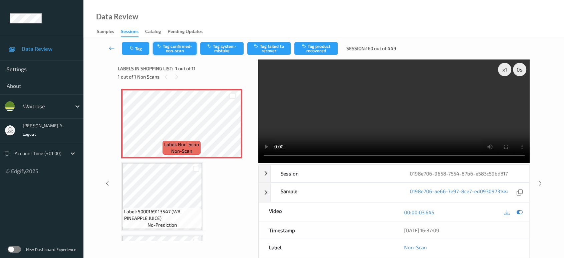
drag, startPoint x: 219, startPoint y: 45, endPoint x: 192, endPoint y: 50, distance: 26.9
click at [219, 45] on button "Tag system-mistake" at bounding box center [221, 48] width 43 height 13
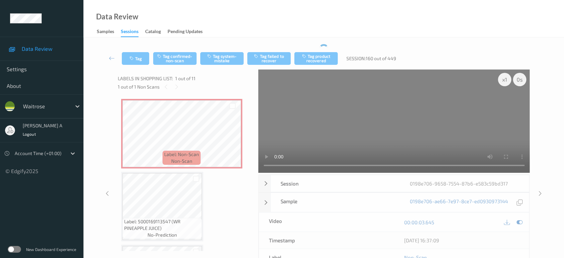
click at [137, 49] on div "Tag Tag confirmed-non-scan Tag system-mistake Tag failed to recover Tag product…" at bounding box center [324, 58] width 454 height 22
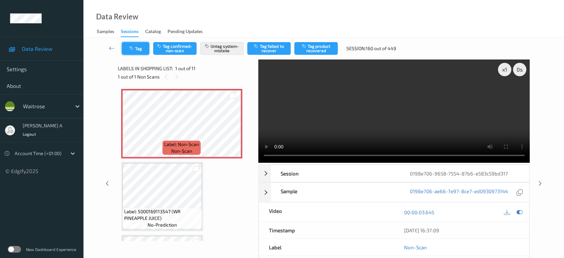
click at [135, 53] on button "Tag" at bounding box center [135, 48] width 27 height 13
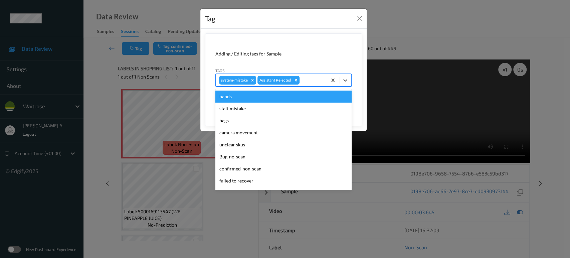
click at [310, 82] on div at bounding box center [312, 80] width 23 height 8
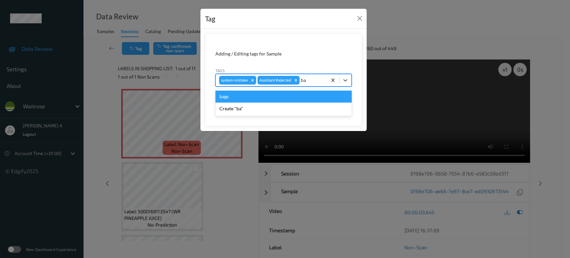
type input "bag"
click at [253, 96] on div "bags" at bounding box center [283, 97] width 136 height 12
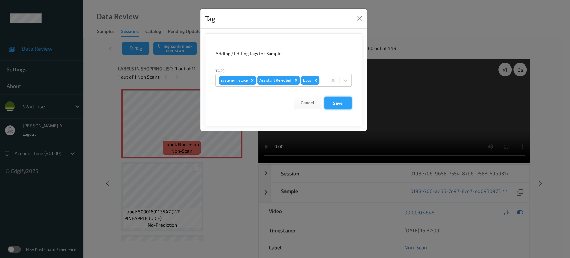
click at [337, 106] on button "Save" at bounding box center [337, 103] width 27 height 13
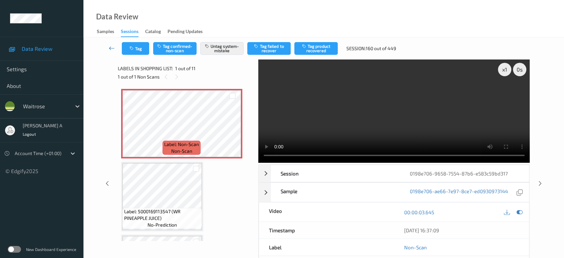
click at [111, 49] on icon at bounding box center [112, 48] width 6 height 7
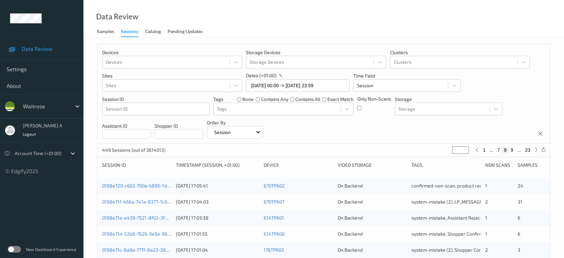
click at [529, 149] on button "23" at bounding box center [527, 150] width 9 height 6
type input "**"
click at [516, 149] on button "22" at bounding box center [513, 150] width 9 height 6
type input "**"
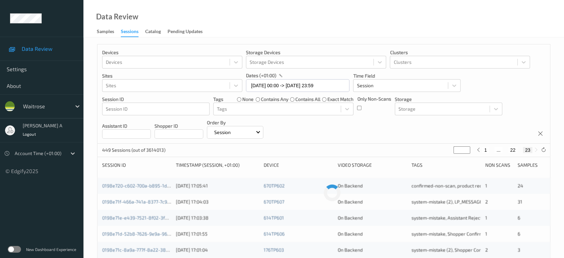
type input "**"
click at [503, 148] on button "21" at bounding box center [505, 150] width 9 height 6
type input "**"
click at [502, 149] on button "20" at bounding box center [500, 150] width 9 height 6
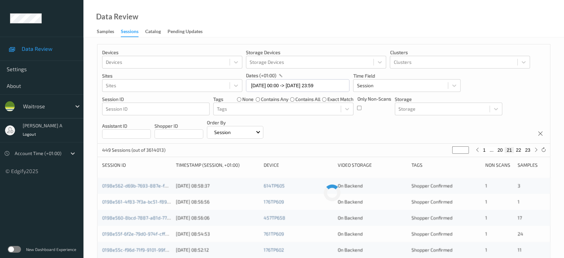
type input "**"
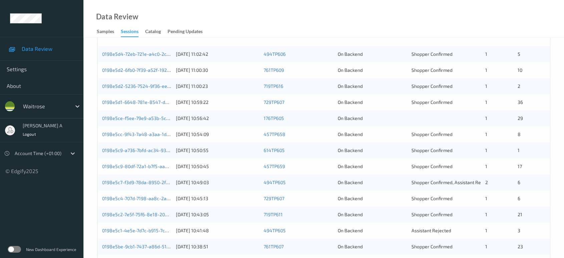
scroll to position [119, 0]
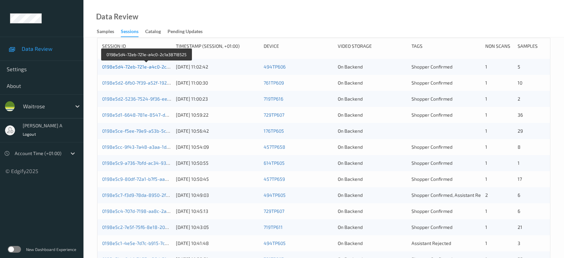
click at [146, 65] on link "0198e5d4-72eb-721e-a4c0-2c1a38718525" at bounding box center [147, 67] width 90 height 6
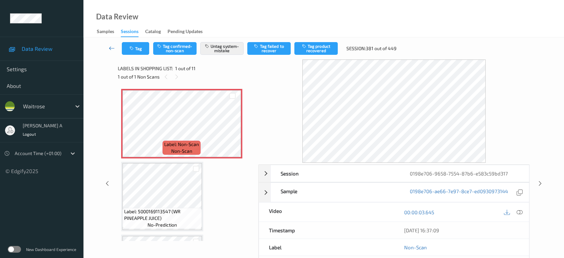
click at [110, 47] on icon at bounding box center [112, 48] width 6 height 7
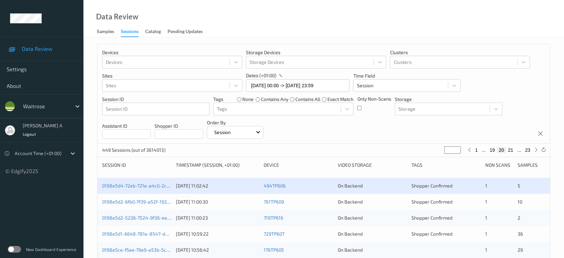
scroll to position [37, 0]
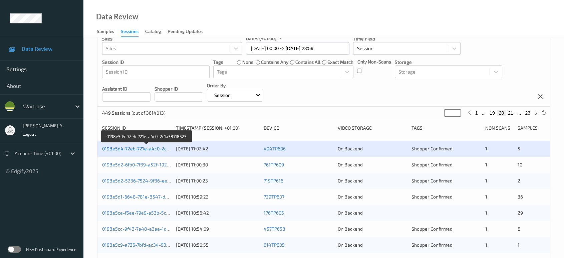
click at [150, 148] on link "0198e5d4-72eb-721e-a4c0-2c1a38718525" at bounding box center [147, 149] width 90 height 6
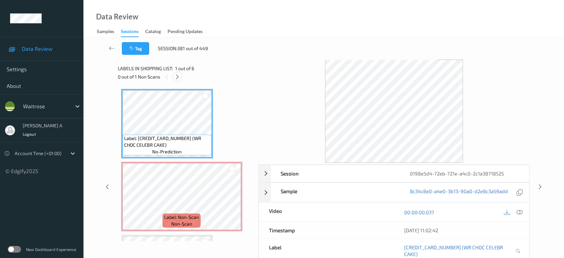
click at [181, 77] on div at bounding box center [177, 76] width 8 height 8
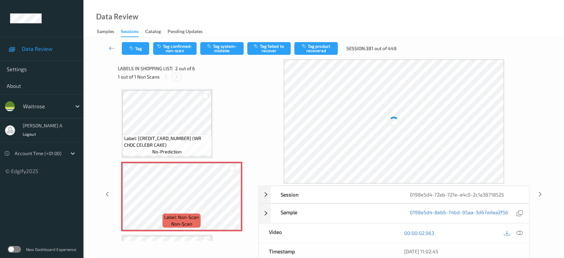
scroll to position [3, 0]
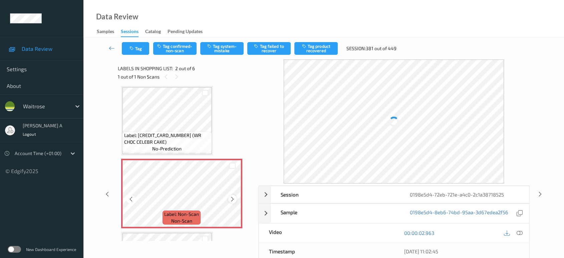
click at [234, 197] on icon at bounding box center [233, 199] width 6 height 6
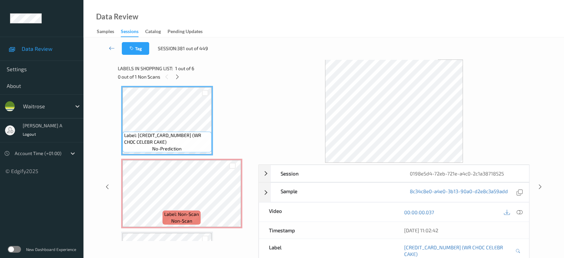
drag, startPoint x: 518, startPoint y: 211, endPoint x: 509, endPoint y: 202, distance: 12.3
click at [518, 211] on icon at bounding box center [520, 212] width 6 height 6
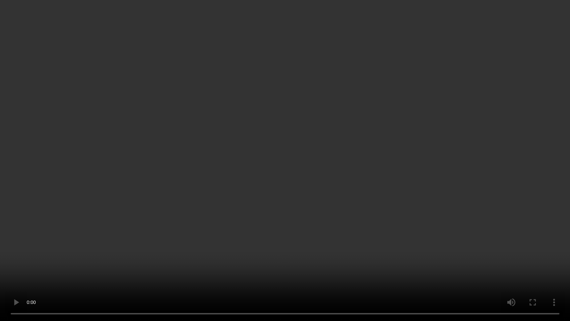
click at [333, 185] on video at bounding box center [285, 160] width 570 height 321
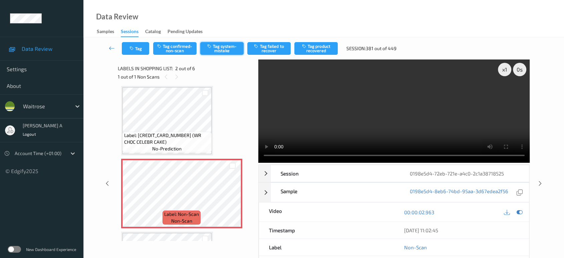
click at [219, 52] on button "Tag system-mistake" at bounding box center [221, 48] width 43 height 13
click at [134, 52] on button "Tag" at bounding box center [135, 48] width 27 height 13
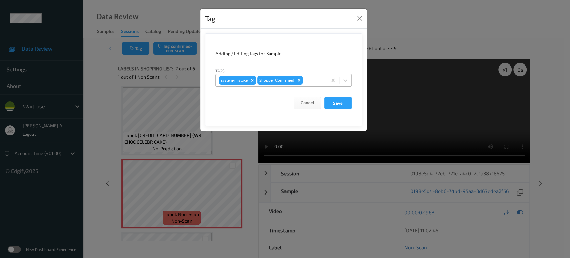
click at [315, 86] on div "system-mistake Shopper Confirmed" at bounding box center [283, 80] width 136 height 13
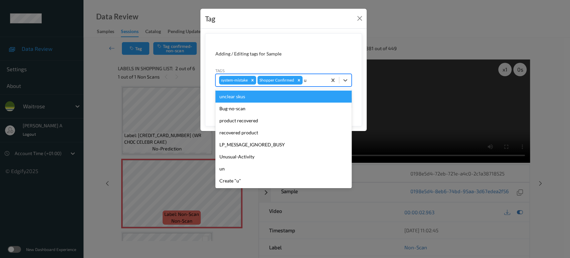
type input "un"
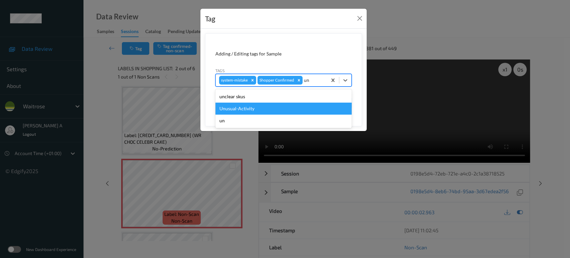
click at [257, 106] on div "Unusual-Activity" at bounding box center [283, 109] width 136 height 12
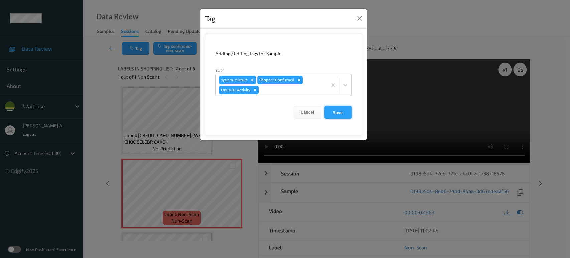
click at [338, 116] on button "Save" at bounding box center [337, 112] width 27 height 13
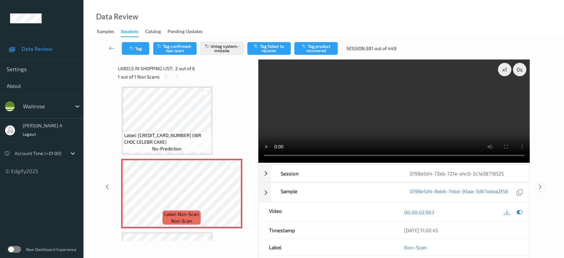
click at [539, 184] on icon at bounding box center [541, 187] width 6 height 6
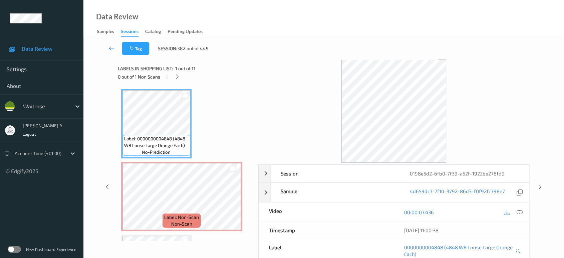
drag, startPoint x: 181, startPoint y: 78, endPoint x: 185, endPoint y: 82, distance: 5.7
click at [181, 78] on div at bounding box center [177, 76] width 8 height 8
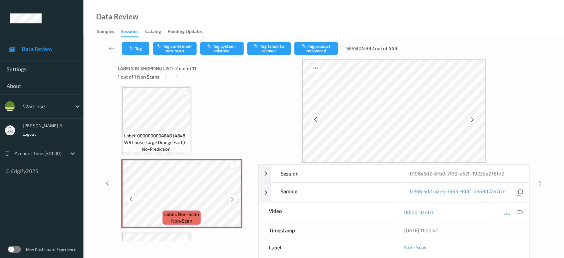
click at [235, 197] on icon at bounding box center [233, 199] width 6 height 6
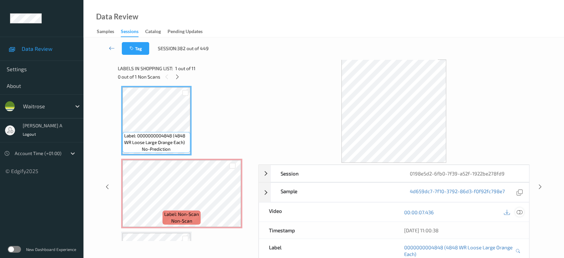
click at [521, 210] on icon at bounding box center [520, 212] width 6 height 6
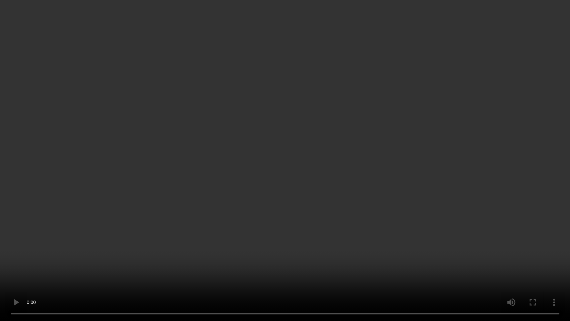
click at [302, 196] on video at bounding box center [285, 160] width 570 height 321
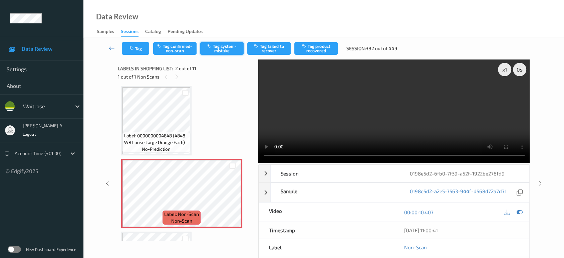
click at [230, 50] on button "Tag system-mistake" at bounding box center [221, 48] width 43 height 13
click at [142, 46] on button "Tag" at bounding box center [135, 48] width 27 height 13
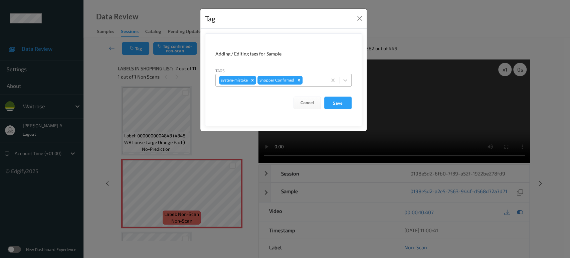
click at [312, 83] on div at bounding box center [314, 80] width 20 height 8
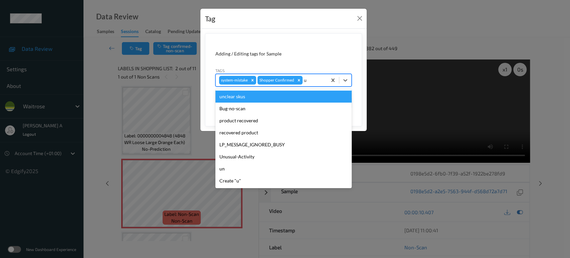
type input "un"
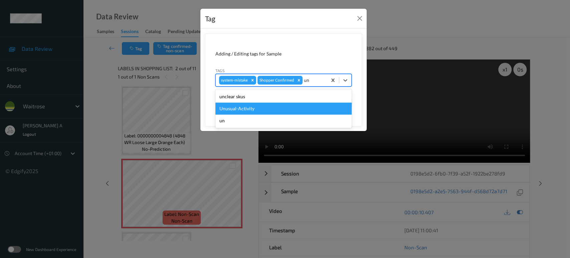
click at [272, 104] on div "Unusual-Activity" at bounding box center [283, 109] width 136 height 12
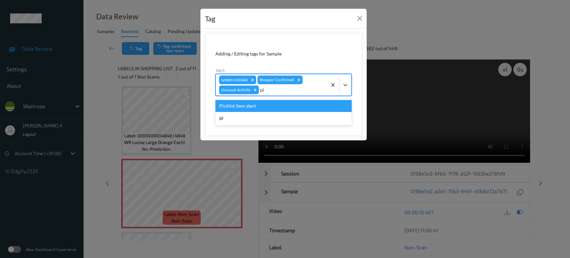
type input "pic"
click at [272, 104] on div "Picklist item alert" at bounding box center [283, 106] width 136 height 12
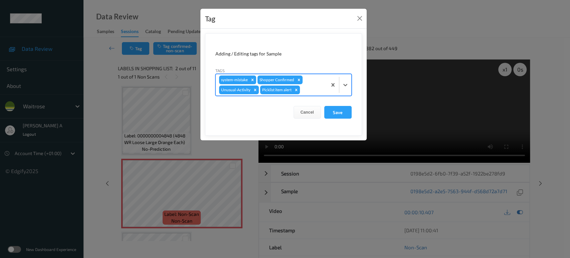
click at [355, 113] on form "Adding / Editing tags for Sample Tags option Picklist item alert, selected. Sel…" at bounding box center [283, 84] width 157 height 102
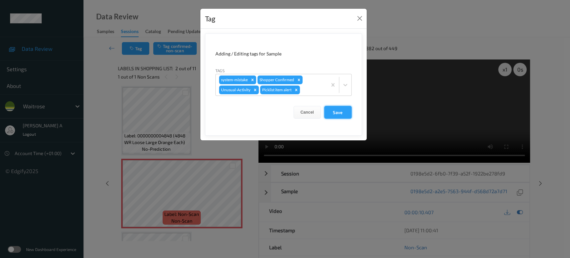
click at [338, 114] on button "Save" at bounding box center [337, 112] width 27 height 13
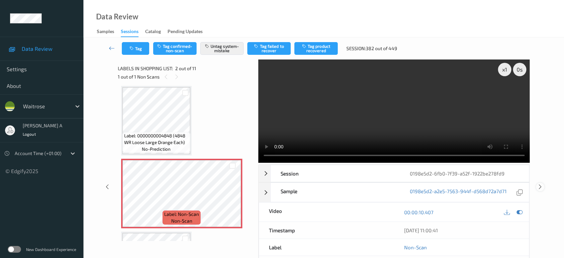
click at [541, 184] on icon at bounding box center [541, 187] width 6 height 6
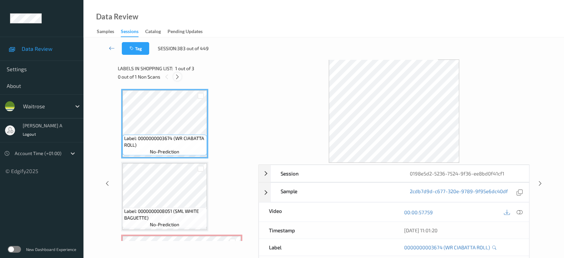
click at [176, 75] on icon at bounding box center [178, 77] width 6 height 6
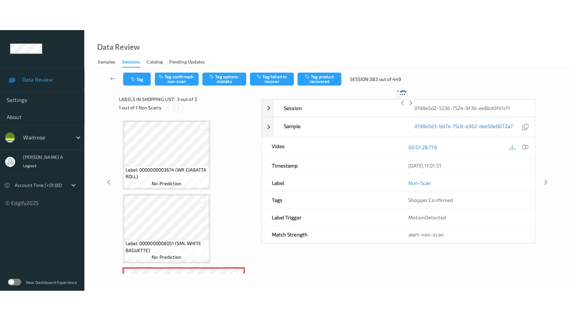
scroll to position [65, 0]
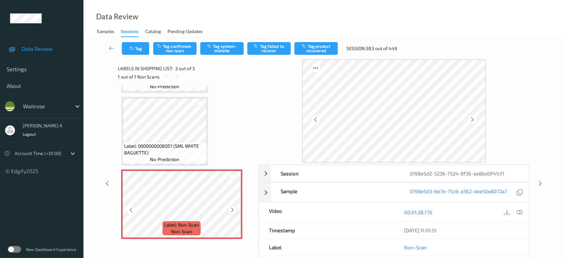
click at [232, 207] on icon at bounding box center [233, 210] width 6 height 6
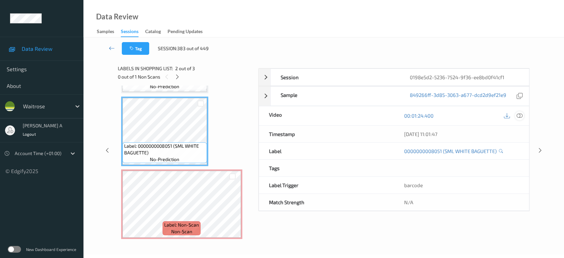
click at [523, 211] on div "Session 0198e5d2-5236-7524-9f36-ee8bd0f41cf1 Session ID 0198e5d2-5236-7524-9f36…" at bounding box center [395, 139] width 272 height 143
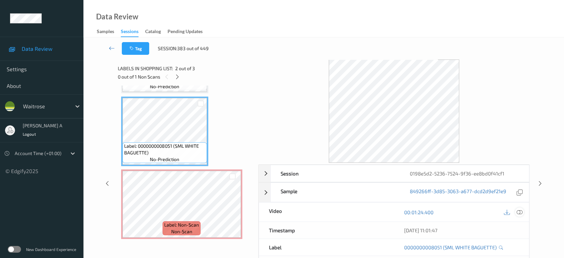
click at [521, 213] on icon at bounding box center [520, 212] width 6 height 6
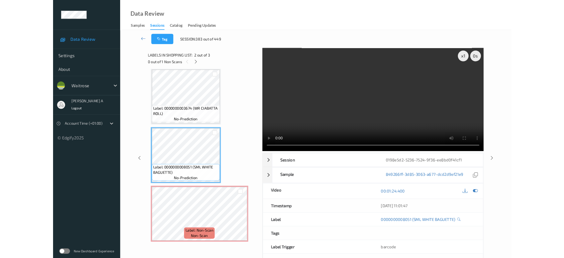
scroll to position [3, 0]
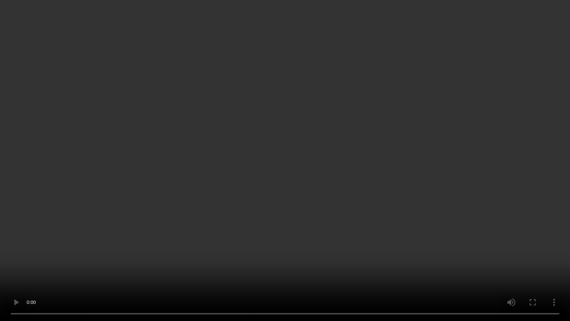
click at [421, 174] on video at bounding box center [285, 160] width 570 height 321
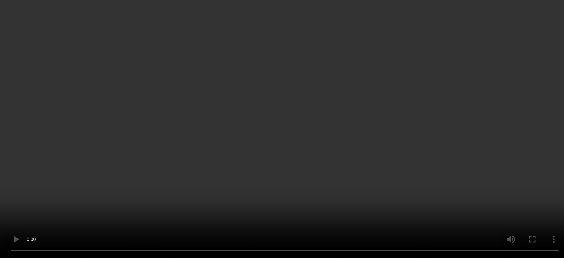
scroll to position [65, 0]
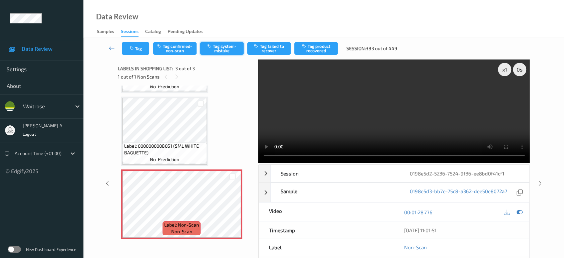
click at [216, 47] on button "Tag system-mistake" at bounding box center [221, 48] width 43 height 13
click at [136, 49] on button "Tag" at bounding box center [135, 48] width 27 height 13
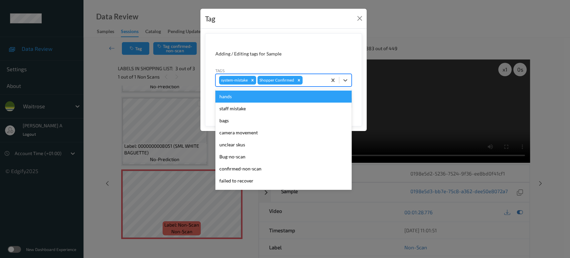
click at [311, 80] on div at bounding box center [314, 80] width 20 height 8
type input "un"
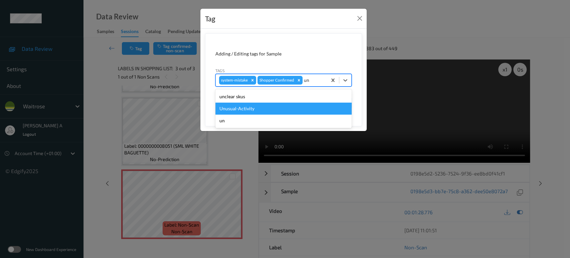
click at [272, 111] on div "Unusual-Activity" at bounding box center [283, 109] width 136 height 12
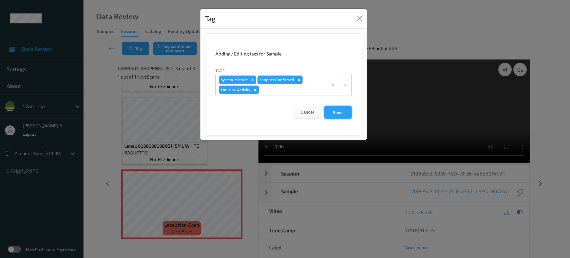
click at [329, 108] on button "Save" at bounding box center [337, 112] width 27 height 13
click at [270, 89] on div at bounding box center [291, 90] width 63 height 8
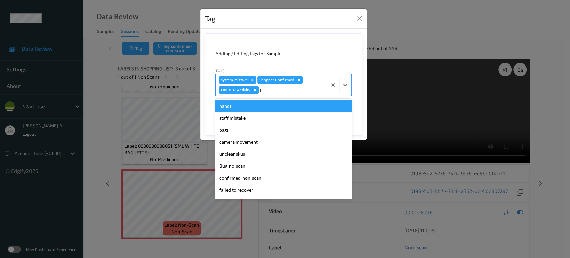
type input "pi"
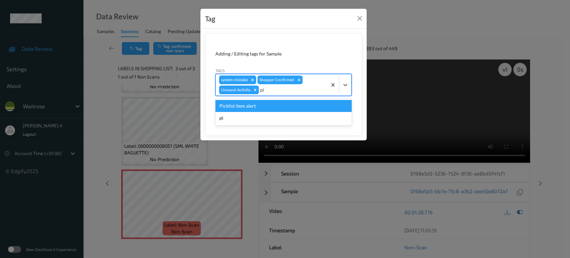
click at [240, 104] on div "Picklist item alert" at bounding box center [283, 106] width 136 height 12
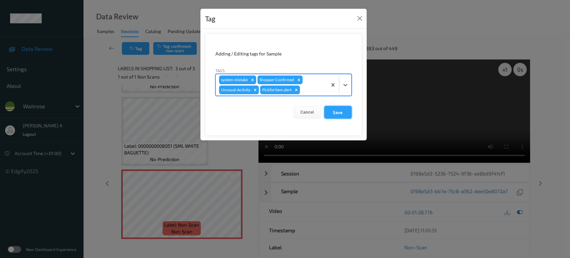
click at [342, 114] on button "Save" at bounding box center [337, 112] width 27 height 13
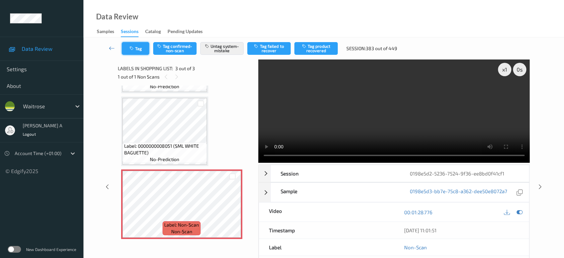
click at [138, 49] on button "Tag" at bounding box center [135, 48] width 27 height 13
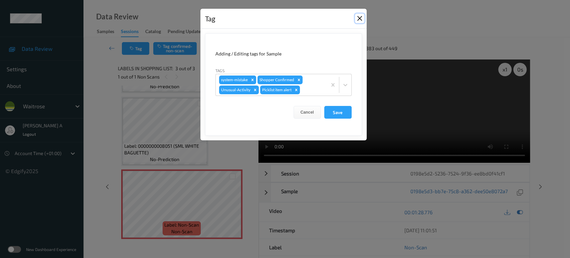
click at [356, 22] on button "Close" at bounding box center [359, 18] width 9 height 9
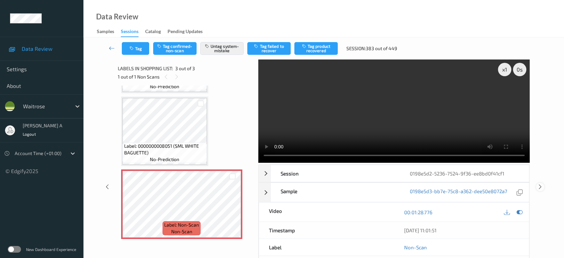
click at [540, 184] on icon at bounding box center [541, 187] width 6 height 6
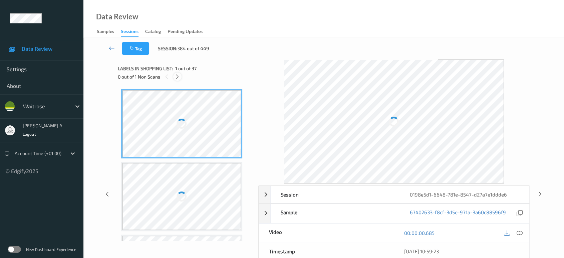
click at [177, 76] on icon at bounding box center [178, 77] width 6 height 6
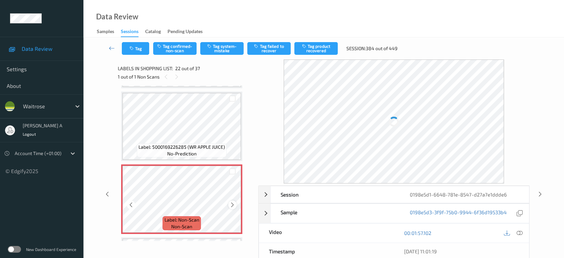
click at [232, 202] on icon at bounding box center [233, 205] width 6 height 6
click at [109, 194] on icon at bounding box center [108, 194] width 6 height 6
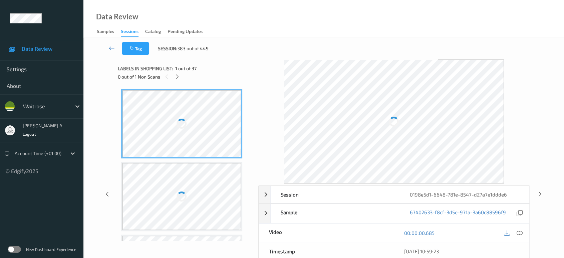
drag, startPoint x: 541, startPoint y: 192, endPoint x: 539, endPoint y: 187, distance: 6.0
click at [541, 192] on icon at bounding box center [541, 194] width 6 height 6
click at [178, 76] on icon at bounding box center [178, 77] width 6 height 6
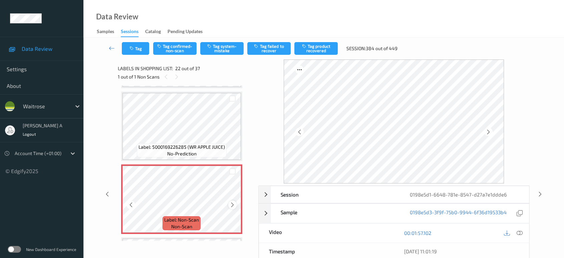
click at [232, 202] on icon at bounding box center [233, 205] width 6 height 6
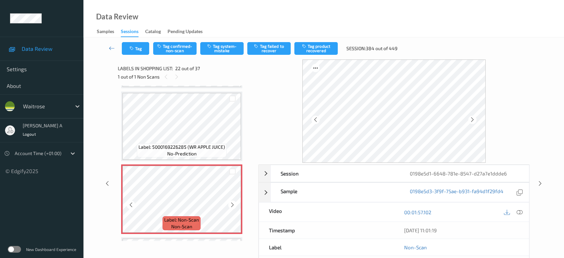
click at [232, 202] on icon at bounding box center [233, 205] width 6 height 6
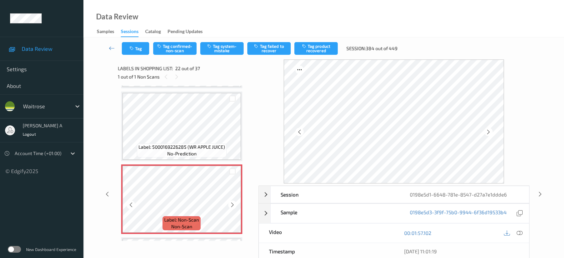
click at [232, 202] on icon at bounding box center [233, 205] width 6 height 6
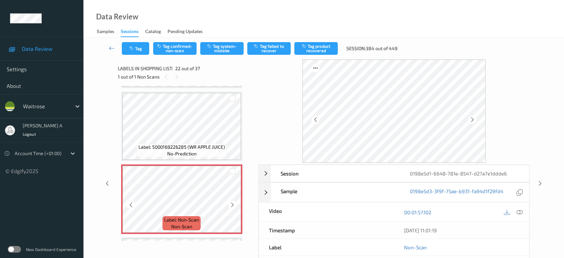
click at [232, 202] on icon at bounding box center [233, 205] width 6 height 6
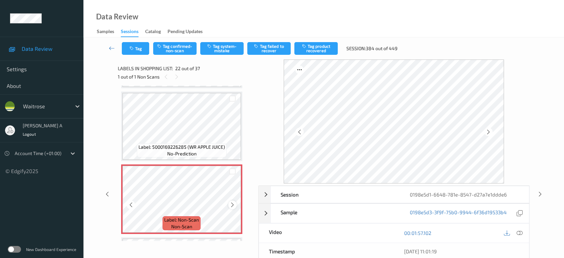
click at [231, 202] on icon at bounding box center [233, 205] width 6 height 6
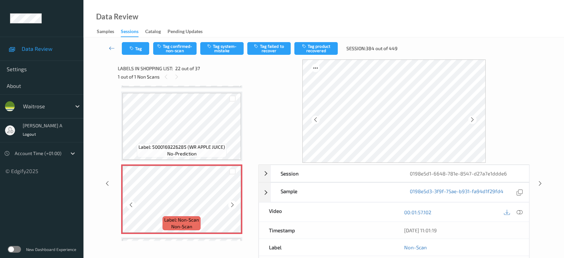
click at [231, 202] on icon at bounding box center [233, 205] width 6 height 6
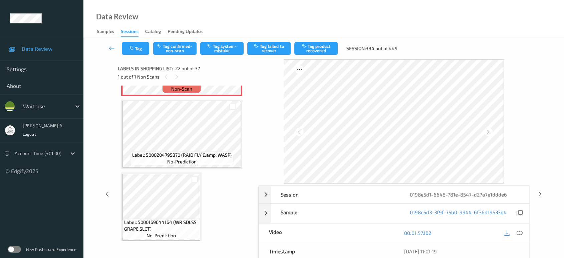
scroll to position [1528, 0]
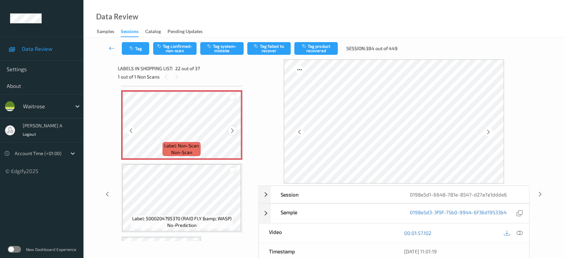
click at [230, 128] on icon at bounding box center [233, 131] width 6 height 6
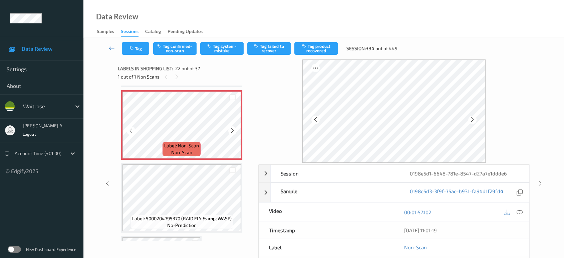
click at [230, 128] on icon at bounding box center [233, 131] width 6 height 6
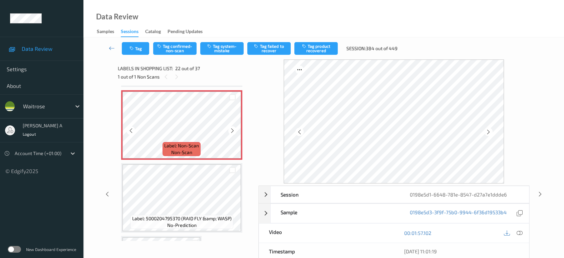
click at [230, 128] on icon at bounding box center [233, 131] width 6 height 6
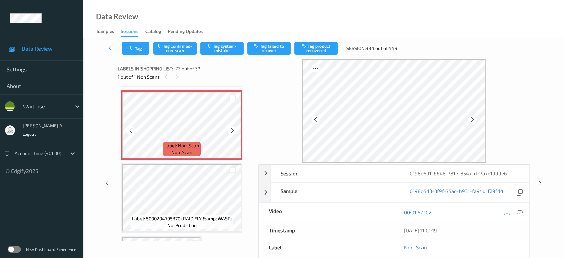
click at [230, 128] on icon at bounding box center [233, 131] width 6 height 6
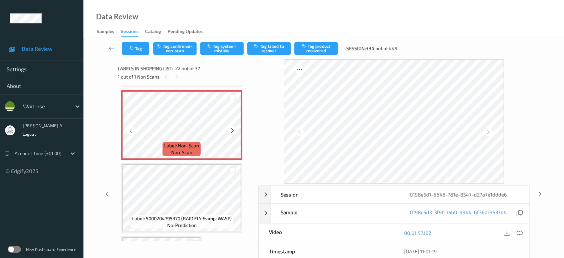
click at [230, 128] on icon at bounding box center [233, 131] width 6 height 6
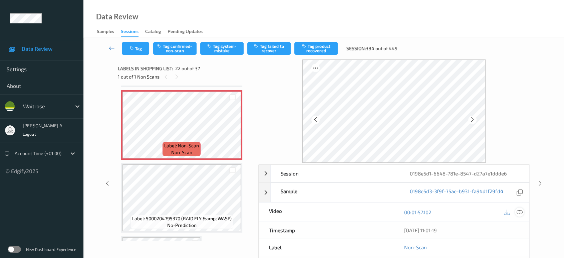
click at [521, 213] on icon at bounding box center [520, 212] width 6 height 6
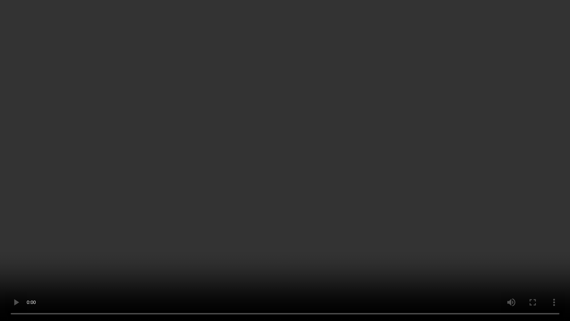
click at [353, 160] on video at bounding box center [285, 160] width 570 height 321
click at [338, 175] on video at bounding box center [285, 160] width 570 height 321
click at [390, 211] on video at bounding box center [285, 160] width 570 height 321
click at [292, 237] on video at bounding box center [285, 160] width 570 height 321
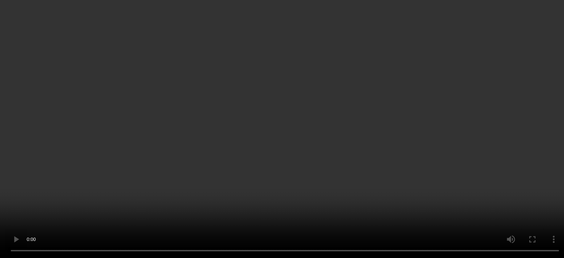
scroll to position [1379, 0]
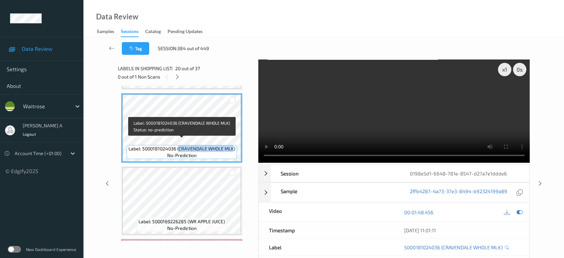
drag, startPoint x: 179, startPoint y: 141, endPoint x: 233, endPoint y: 143, distance: 54.1
click at [233, 145] on span "Label: 5000181024036 (CRAVENDALE WHOLE MLK)" at bounding box center [181, 148] width 107 height 7
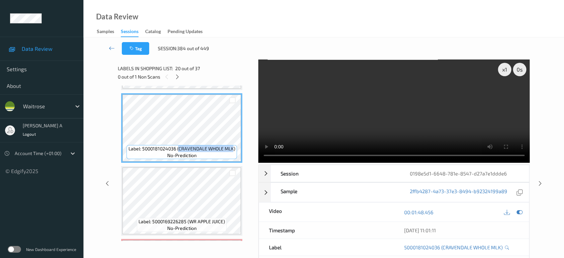
copy span "CRAVENDALE WHOLE MLK"
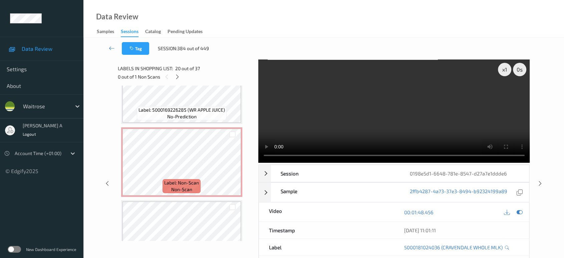
scroll to position [1528, 0]
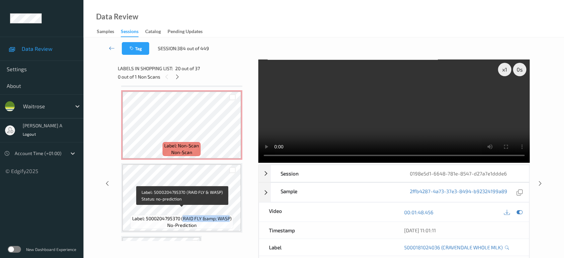
drag, startPoint x: 183, startPoint y: 211, endPoint x: 230, endPoint y: 212, distance: 47.1
click at [230, 215] on span "Label: 5000204795370 (RAID FLY &amp; WASP)" at bounding box center [182, 218] width 100 height 7
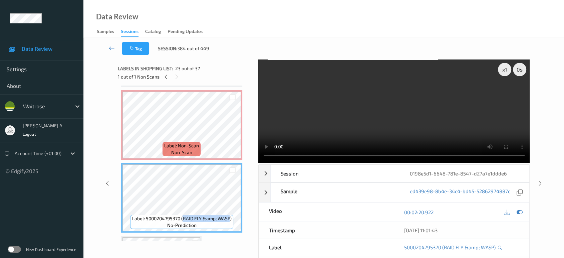
copy span "RAID FLY &amp; WASP"
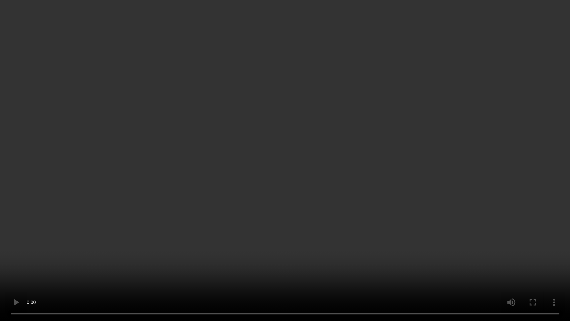
click at [318, 178] on video at bounding box center [285, 160] width 570 height 321
click at [370, 142] on video at bounding box center [285, 160] width 570 height 321
click at [324, 179] on video at bounding box center [285, 160] width 570 height 321
drag, startPoint x: 264, startPoint y: 152, endPoint x: 273, endPoint y: 87, distance: 66.0
click at [265, 152] on video at bounding box center [285, 160] width 570 height 321
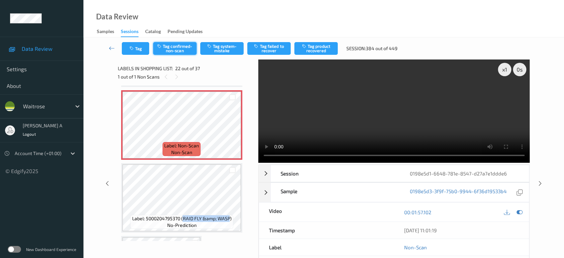
click at [166, 46] on button "Tag confirmed-non-scan" at bounding box center [174, 48] width 43 height 13
click at [309, 50] on button "Tag product recovered" at bounding box center [316, 48] width 43 height 13
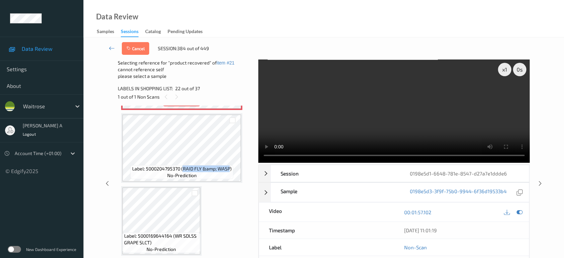
scroll to position [1602, 0]
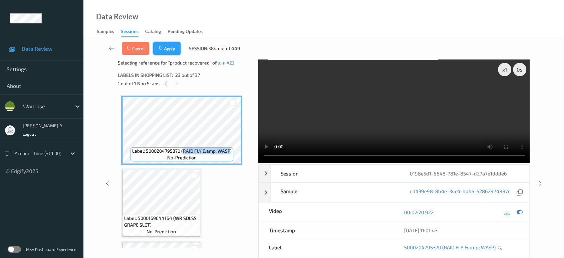
click at [172, 51] on button "Apply" at bounding box center [166, 48] width 27 height 13
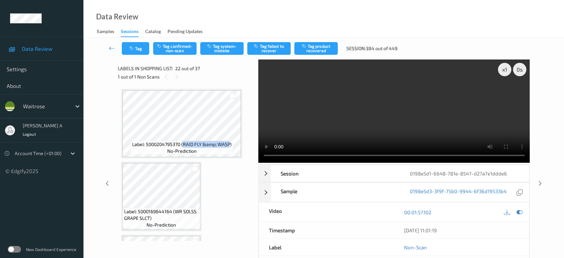
scroll to position [1454, 0]
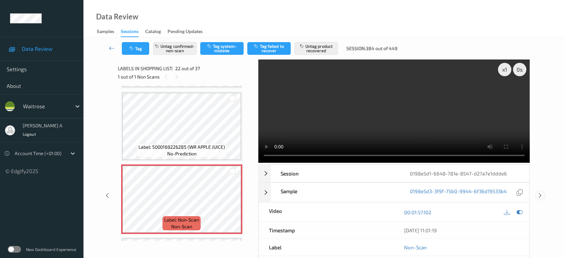
click at [538, 192] on icon at bounding box center [541, 195] width 6 height 6
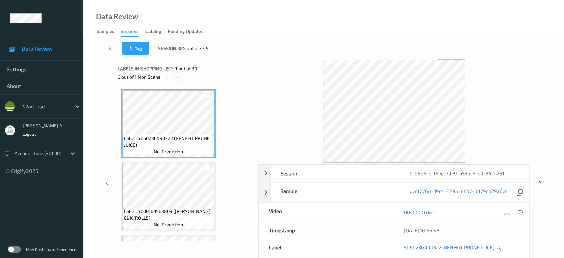
click at [176, 76] on icon at bounding box center [178, 77] width 6 height 6
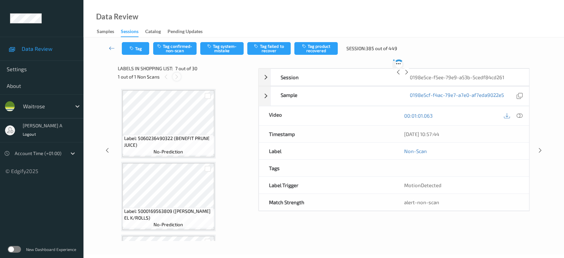
scroll to position [366, 0]
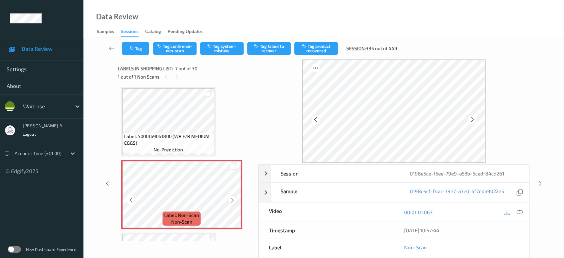
click at [234, 197] on icon at bounding box center [233, 200] width 6 height 6
click at [234, 200] on icon at bounding box center [233, 200] width 6 height 6
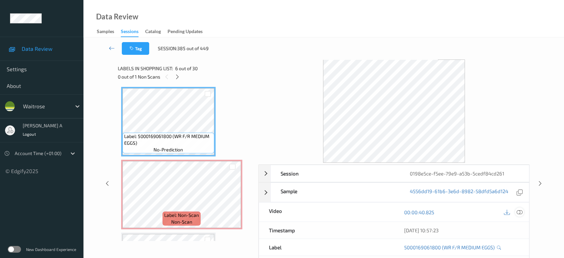
click at [519, 210] on icon at bounding box center [520, 212] width 6 height 6
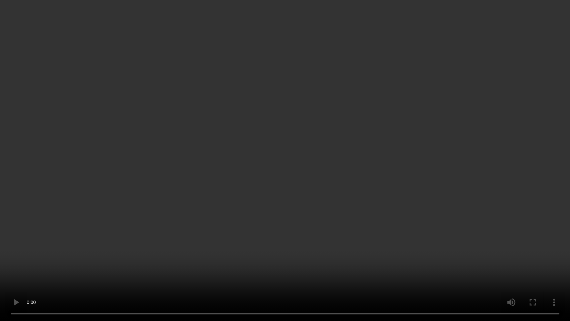
click at [251, 155] on video at bounding box center [285, 160] width 570 height 321
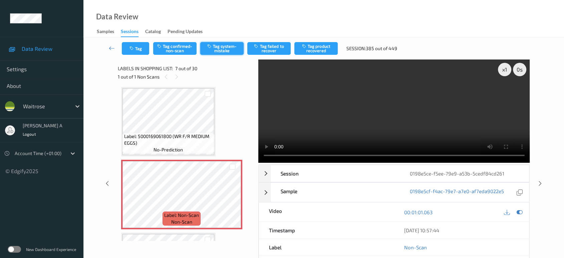
click at [218, 50] on button "Tag system-mistake" at bounding box center [221, 48] width 43 height 13
click at [540, 181] on icon at bounding box center [541, 183] width 6 height 6
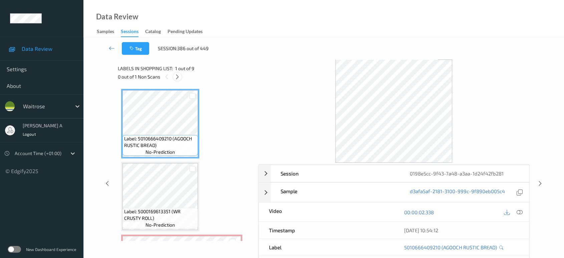
click at [176, 74] on icon at bounding box center [178, 77] width 6 height 6
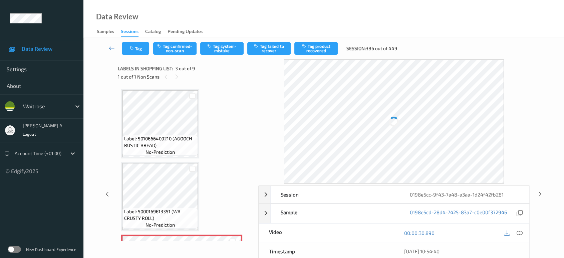
scroll to position [75, 0]
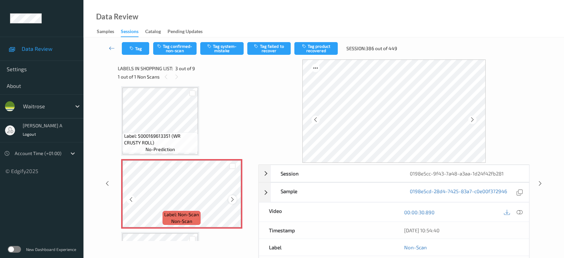
click at [232, 201] on div at bounding box center [232, 199] width 8 height 8
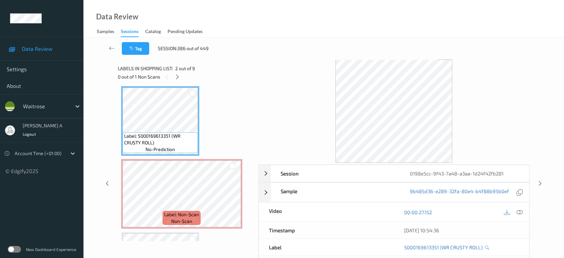
click at [519, 206] on div "00:00:27.152" at bounding box center [461, 211] width 135 height 19
click at [520, 208] on div at bounding box center [519, 211] width 9 height 9
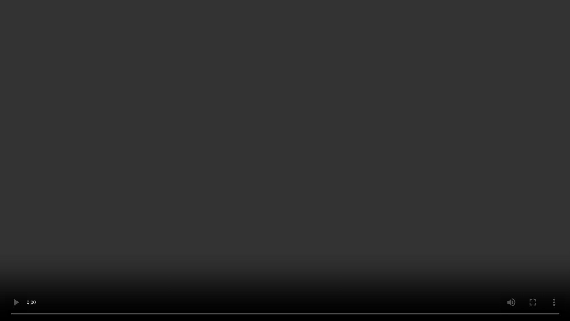
click at [291, 166] on video at bounding box center [285, 160] width 570 height 321
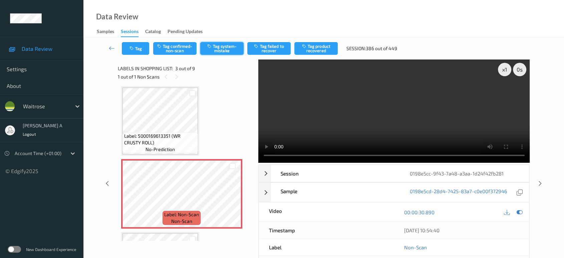
click at [219, 50] on button "Tag system-mistake" at bounding box center [221, 48] width 43 height 13
click at [135, 47] on icon "button" at bounding box center [133, 48] width 6 height 5
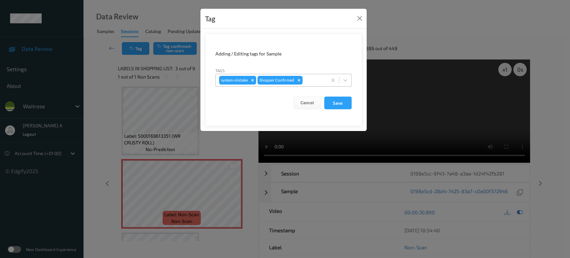
click at [307, 79] on div at bounding box center [314, 80] width 20 height 8
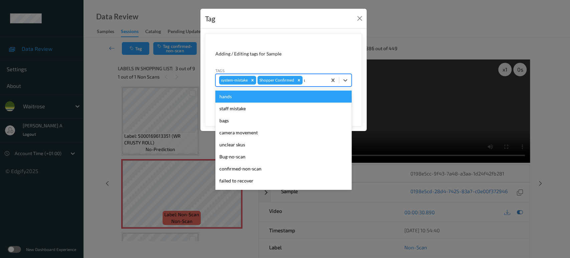
type input "un"
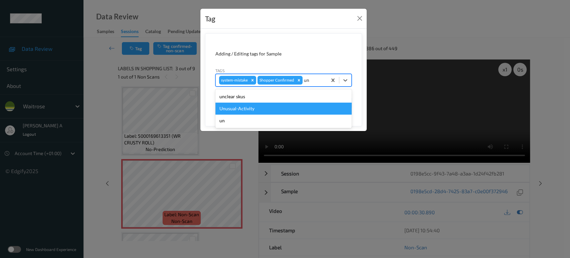
click at [297, 105] on div "Unusual-Activity" at bounding box center [283, 109] width 136 height 12
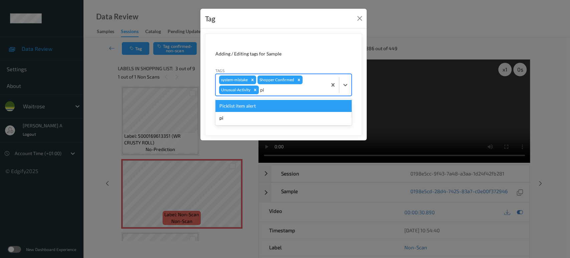
type input "pic"
click at [297, 105] on div "Picklist item alert" at bounding box center [283, 106] width 136 height 12
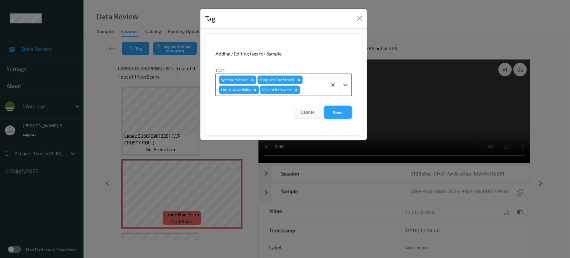
click at [342, 116] on button "Save" at bounding box center [337, 112] width 27 height 13
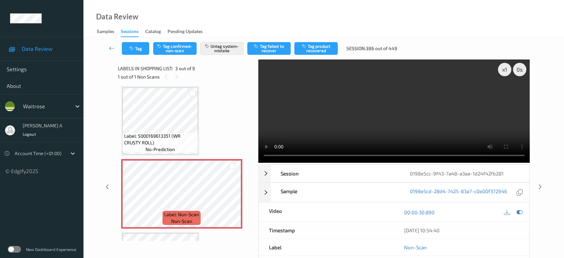
drag, startPoint x: 539, startPoint y: 160, endPoint x: 541, endPoint y: 152, distance: 8.3
click at [539, 184] on icon at bounding box center [541, 187] width 6 height 6
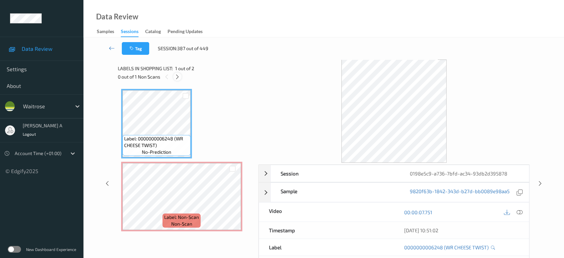
click at [176, 76] on icon at bounding box center [178, 77] width 6 height 6
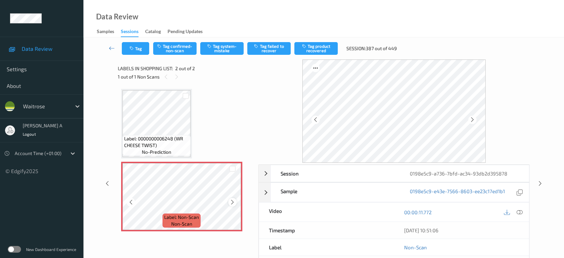
click at [232, 200] on icon at bounding box center [233, 202] width 6 height 6
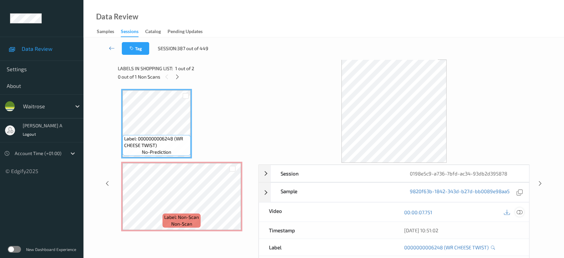
click at [518, 210] on icon at bounding box center [520, 212] width 6 height 6
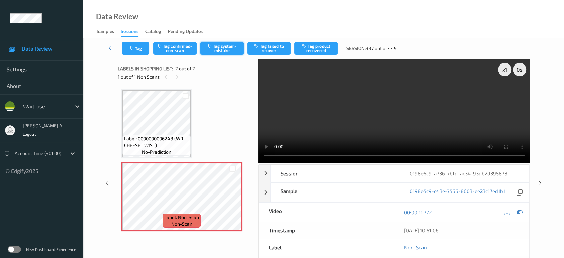
click at [219, 49] on button "Tag system-mistake" at bounding box center [221, 48] width 43 height 13
click at [139, 49] on button "Tag" at bounding box center [135, 48] width 27 height 13
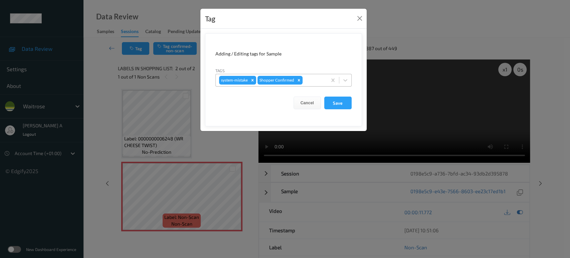
click at [315, 79] on div at bounding box center [314, 80] width 20 height 8
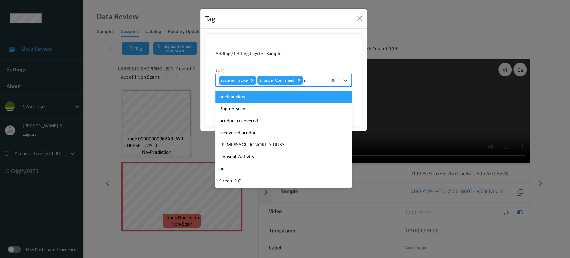
type input "un"
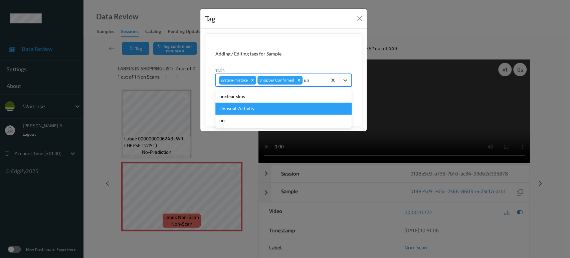
click at [271, 107] on div "Unusual-Activity" at bounding box center [283, 109] width 136 height 12
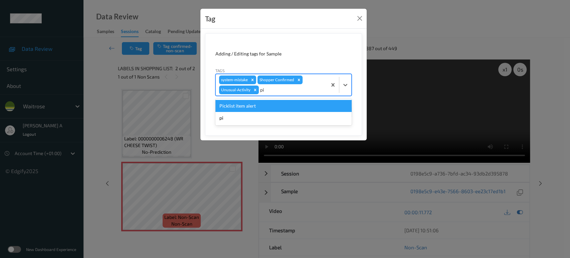
type input "pic"
click at [271, 107] on div "Picklist item alert" at bounding box center [283, 106] width 136 height 12
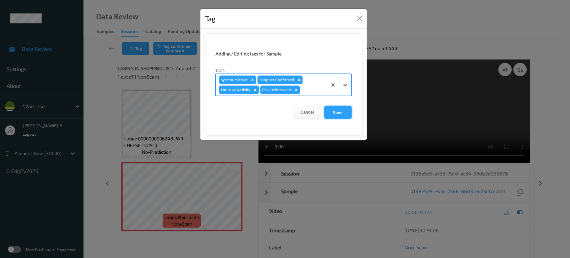
click at [340, 113] on button "Save" at bounding box center [337, 112] width 27 height 13
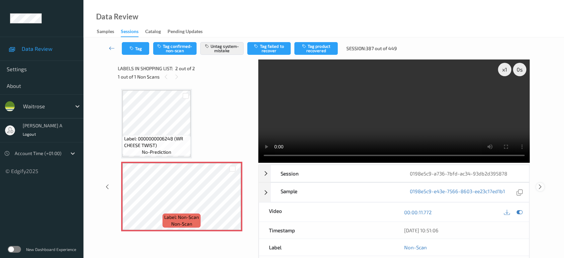
click at [542, 184] on icon at bounding box center [541, 187] width 6 height 6
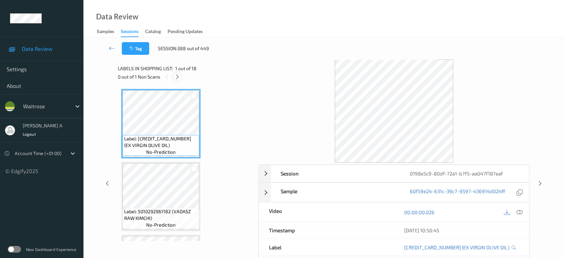
click at [178, 78] on icon at bounding box center [178, 77] width 6 height 6
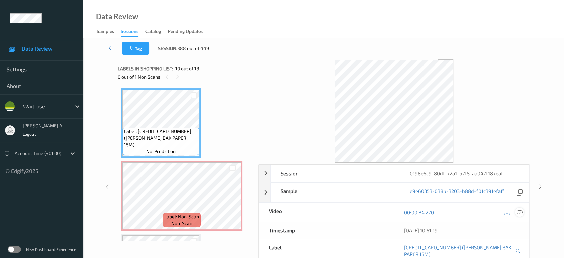
click at [519, 211] on icon at bounding box center [520, 212] width 6 height 6
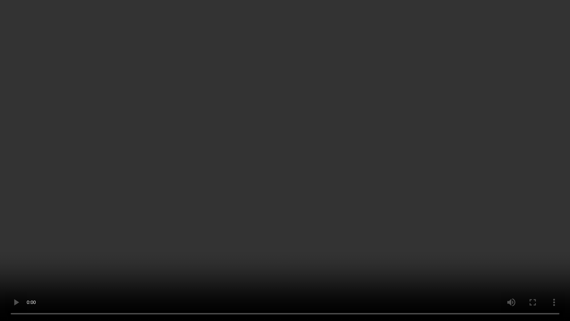
click at [324, 179] on video at bounding box center [285, 160] width 570 height 321
click at [332, 223] on video at bounding box center [285, 160] width 570 height 321
click at [275, 193] on video at bounding box center [285, 160] width 570 height 321
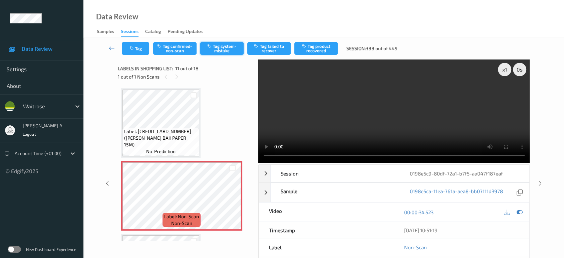
click at [220, 53] on button "Tag system-mistake" at bounding box center [221, 48] width 43 height 13
click at [539, 180] on icon at bounding box center [541, 183] width 6 height 6
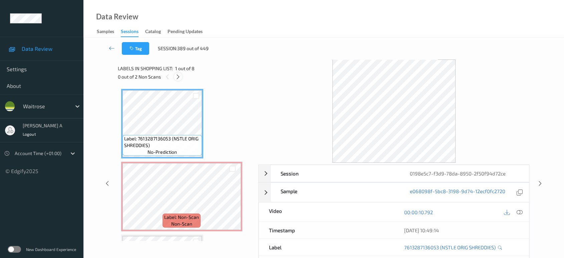
click at [181, 77] on icon at bounding box center [178, 77] width 6 height 6
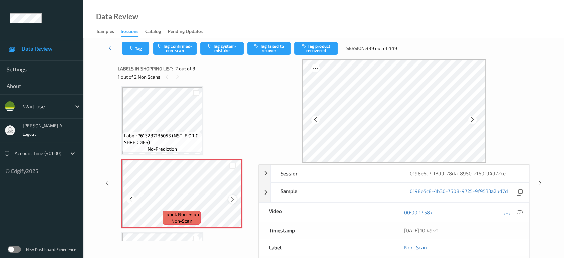
click at [231, 200] on icon at bounding box center [233, 199] width 6 height 6
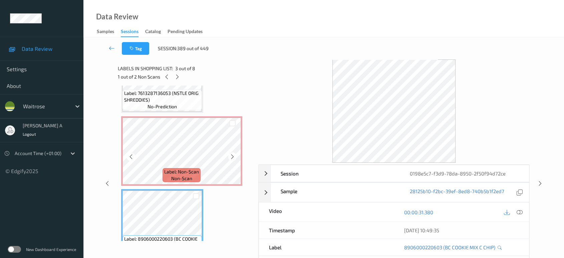
scroll to position [40, 0]
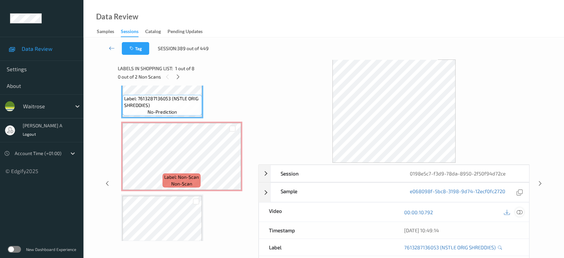
click at [524, 211] on div at bounding box center [519, 211] width 9 height 9
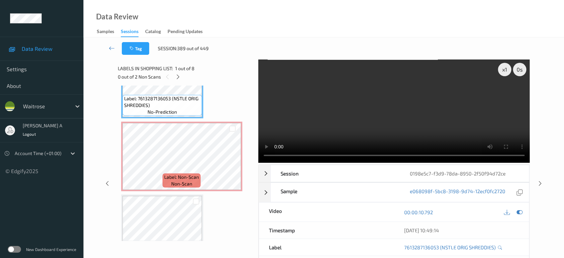
click at [476, 86] on video at bounding box center [395, 110] width 272 height 103
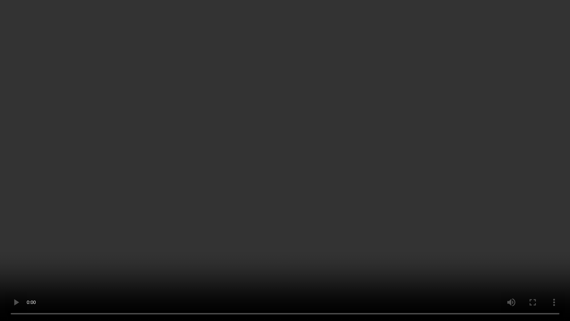
click at [375, 171] on video at bounding box center [285, 160] width 570 height 321
click at [262, 155] on video at bounding box center [285, 160] width 570 height 321
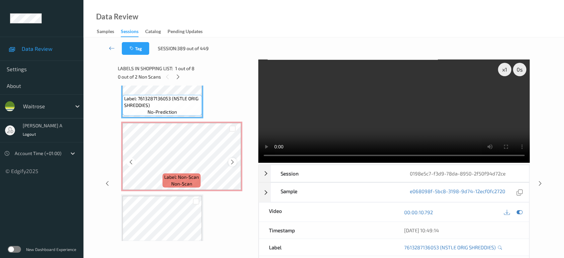
click at [234, 162] on icon at bounding box center [233, 162] width 6 height 6
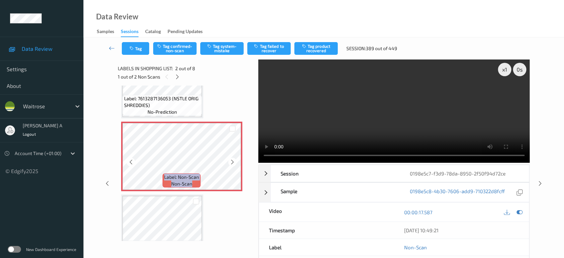
click at [234, 162] on icon at bounding box center [233, 162] width 6 height 6
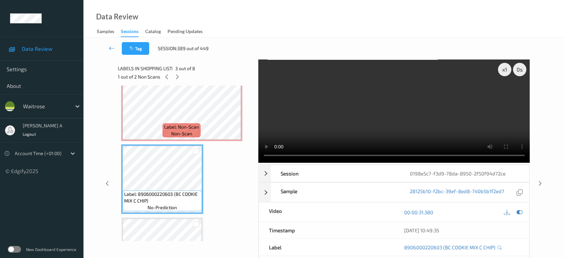
scroll to position [77, 0]
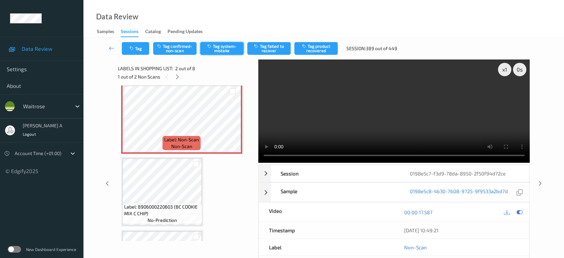
click at [219, 49] on button "Tag system-mistake" at bounding box center [221, 48] width 43 height 13
click at [136, 50] on button "Tag" at bounding box center [135, 48] width 27 height 13
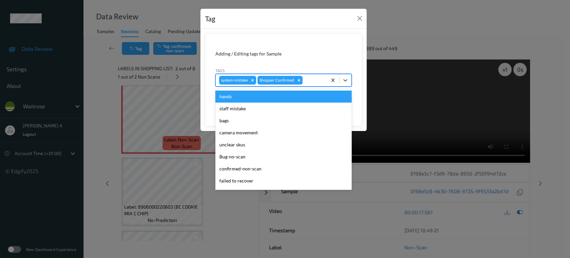
click at [315, 79] on div at bounding box center [314, 80] width 20 height 8
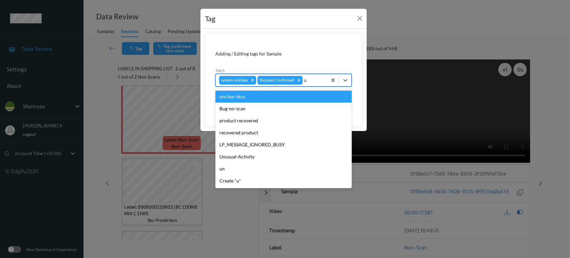
type input "un"
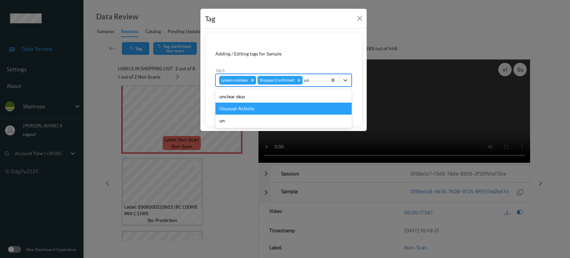
click at [258, 109] on div "Unusual-Activity" at bounding box center [283, 109] width 136 height 12
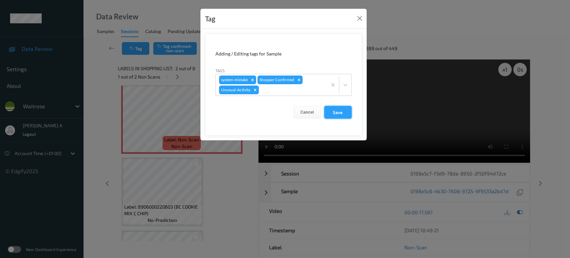
click at [337, 109] on button "Save" at bounding box center [337, 112] width 27 height 13
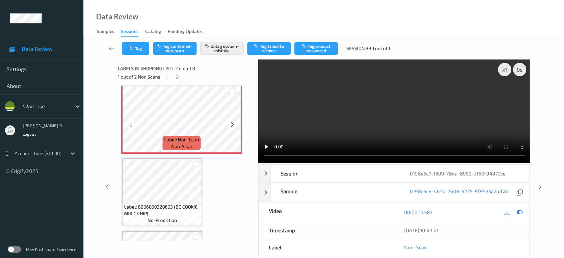
scroll to position [152, 0]
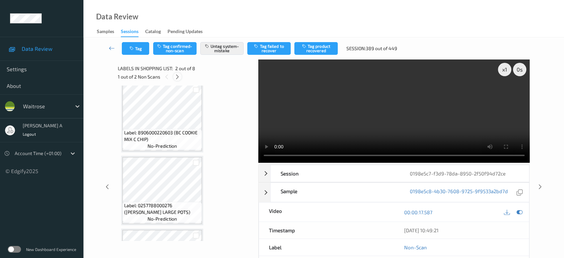
click at [180, 76] on icon at bounding box center [178, 77] width 6 height 6
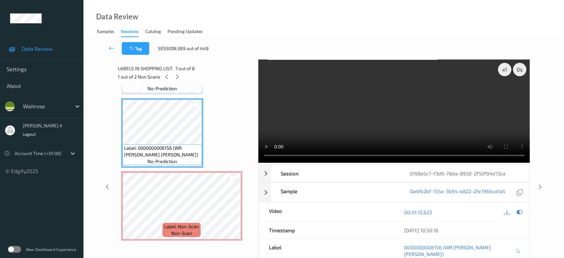
scroll to position [365, 0]
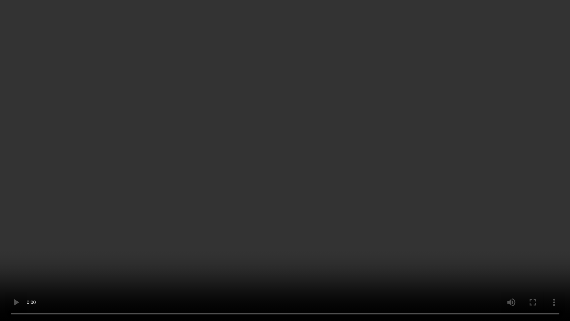
click at [306, 167] on video at bounding box center [285, 160] width 570 height 321
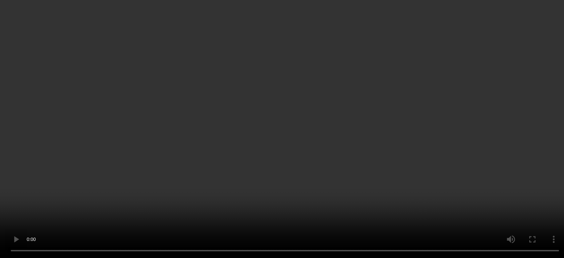
scroll to position [428, 0]
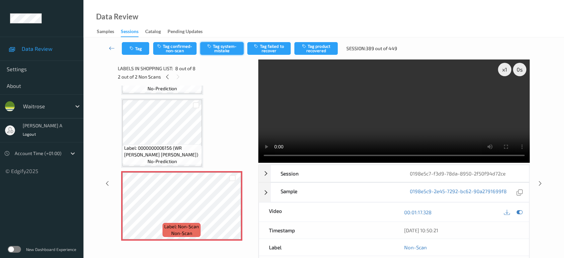
click at [209, 50] on button "Tag system-mistake" at bounding box center [221, 48] width 43 height 13
click at [141, 50] on button "Tag" at bounding box center [135, 48] width 27 height 13
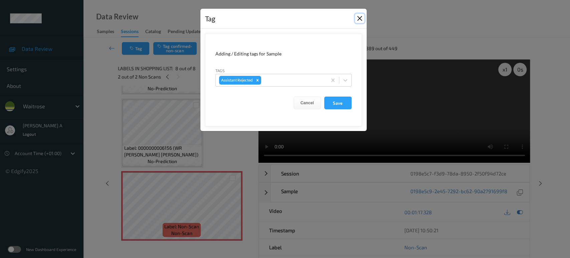
click at [359, 20] on button "Close" at bounding box center [359, 18] width 9 height 9
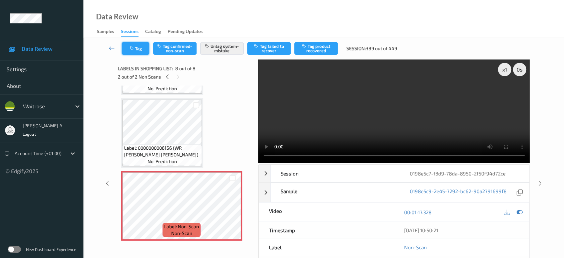
click at [134, 50] on icon "button" at bounding box center [133, 48] width 6 height 5
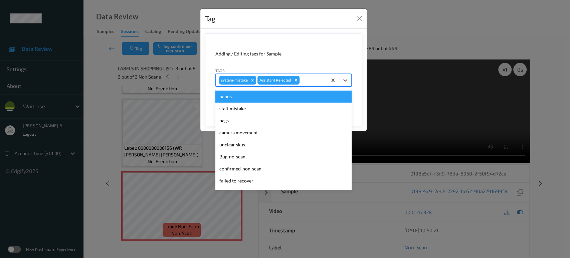
click at [313, 79] on div at bounding box center [312, 80] width 23 height 8
type input "un"
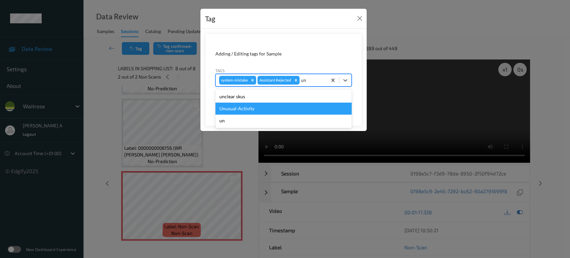
click at [282, 112] on div "Unusual-Activity" at bounding box center [283, 109] width 136 height 12
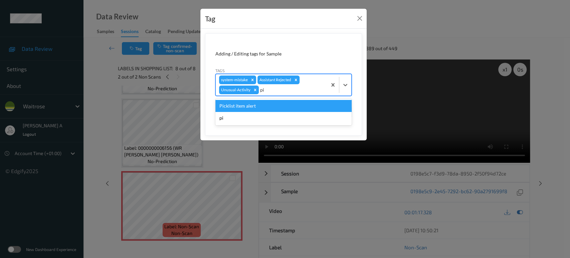
type input "pic"
click at [307, 101] on div "Picklist item alert" at bounding box center [283, 106] width 136 height 12
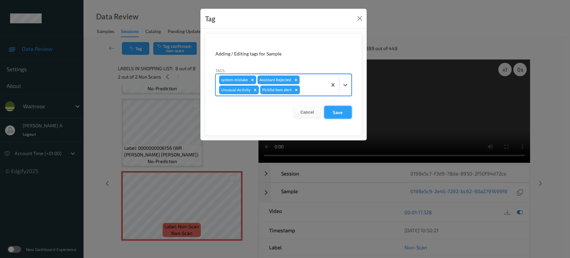
click at [342, 110] on button "Save" at bounding box center [337, 112] width 27 height 13
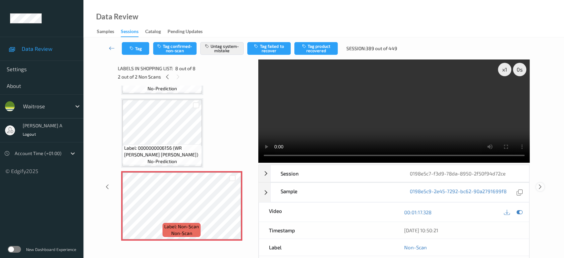
click at [542, 184] on icon at bounding box center [541, 187] width 6 height 6
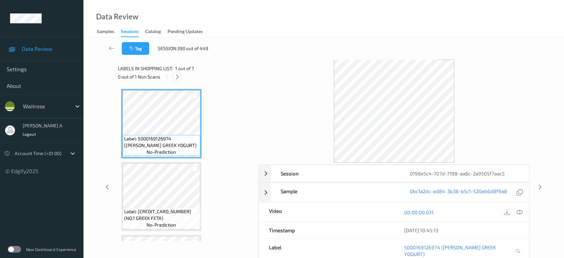
click at [176, 73] on div at bounding box center [177, 76] width 8 height 8
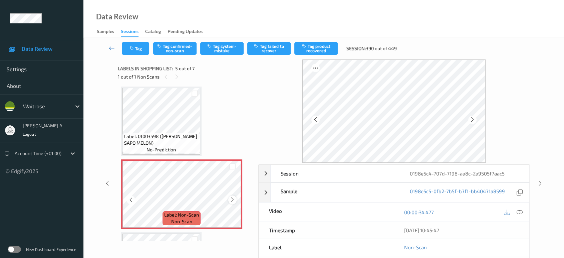
click at [233, 200] on icon at bounding box center [233, 200] width 6 height 6
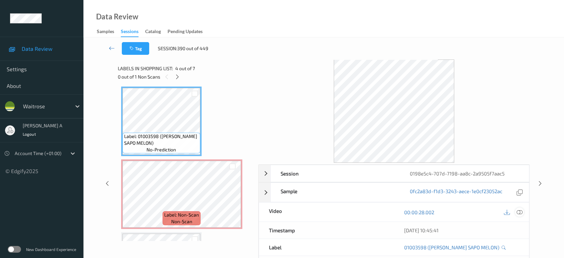
click at [522, 212] on icon at bounding box center [520, 212] width 6 height 6
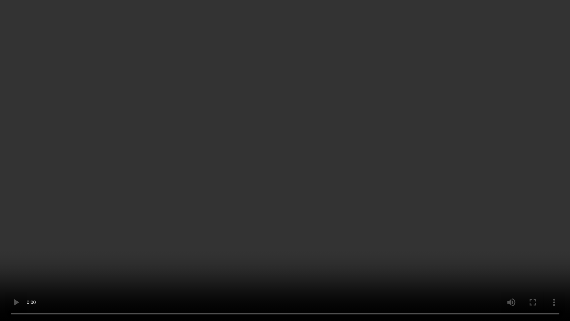
click at [337, 157] on video at bounding box center [285, 160] width 570 height 321
click at [227, 258] on video at bounding box center [285, 160] width 570 height 321
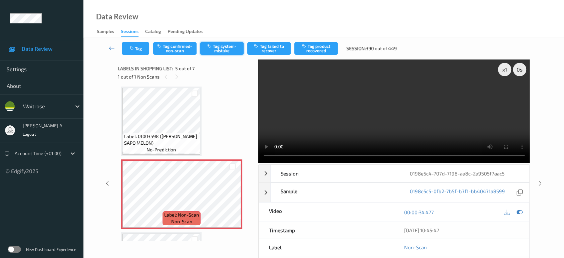
click at [228, 53] on button "Tag system-mistake" at bounding box center [221, 48] width 43 height 13
click at [129, 49] on button "Tag" at bounding box center [135, 48] width 27 height 13
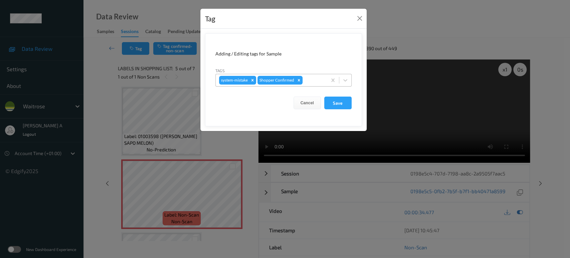
click at [313, 76] on div at bounding box center [314, 80] width 20 height 8
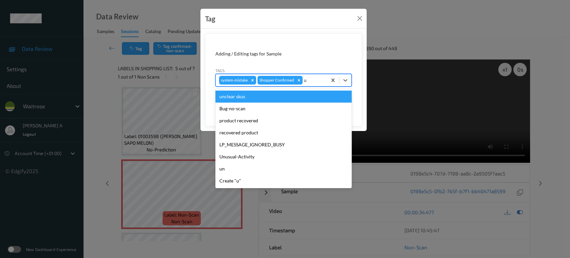
type input "un"
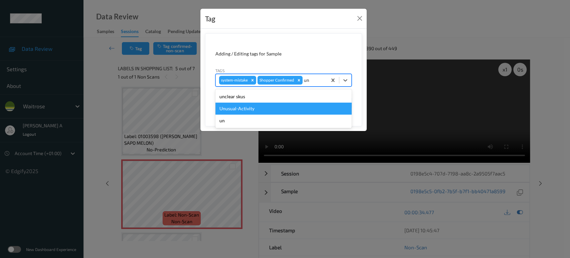
click at [262, 106] on div "Unusual-Activity" at bounding box center [283, 109] width 136 height 12
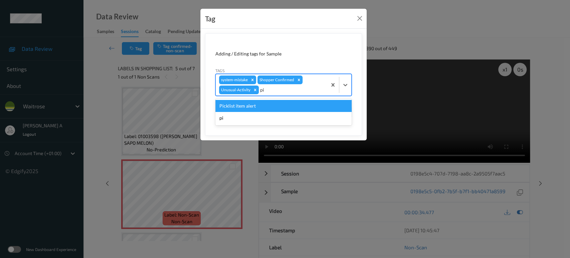
type input "pic"
click at [262, 106] on div "Picklist item alert" at bounding box center [283, 106] width 136 height 12
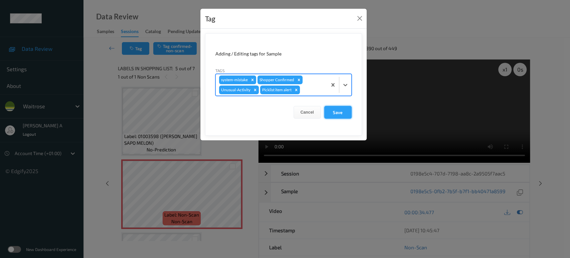
click at [345, 113] on button "Save" at bounding box center [337, 112] width 27 height 13
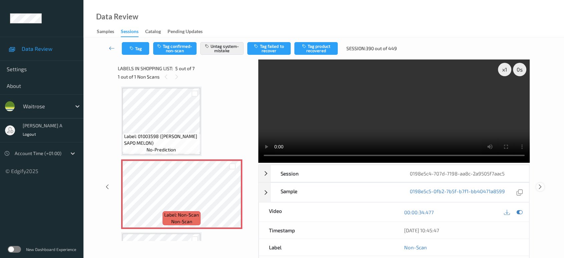
click at [541, 186] on icon at bounding box center [541, 187] width 6 height 6
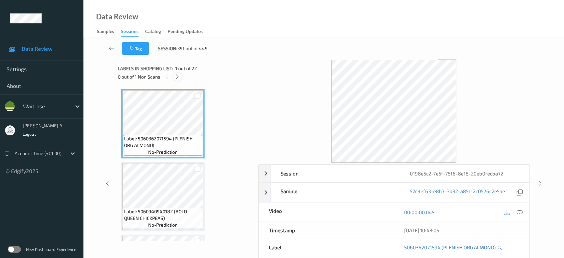
click at [180, 75] on icon at bounding box center [178, 77] width 6 height 6
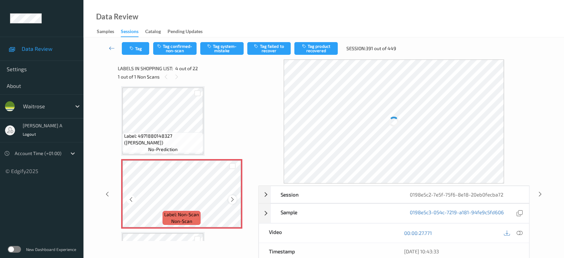
click at [232, 196] on icon at bounding box center [233, 199] width 6 height 6
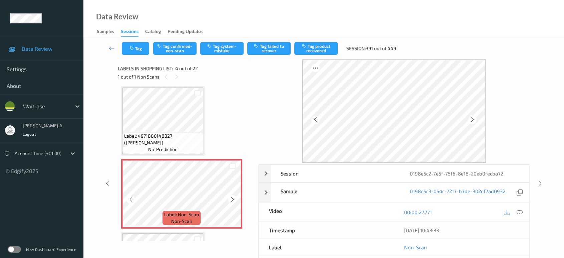
click at [232, 196] on icon at bounding box center [233, 199] width 6 height 6
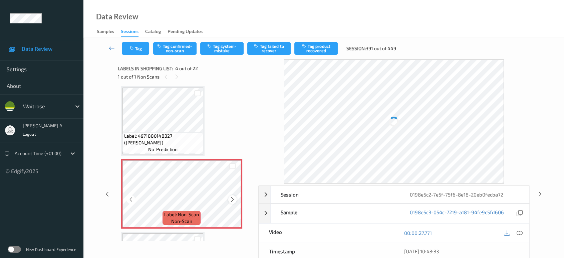
click at [232, 196] on icon at bounding box center [233, 199] width 6 height 6
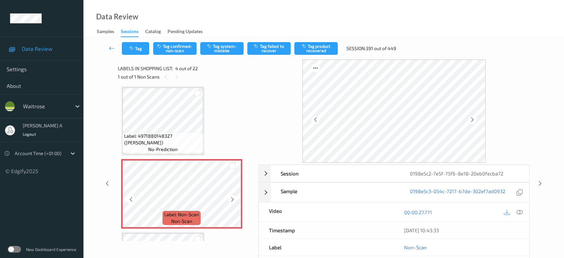
click at [232, 196] on icon at bounding box center [233, 199] width 6 height 6
click at [231, 199] on icon at bounding box center [233, 199] width 6 height 6
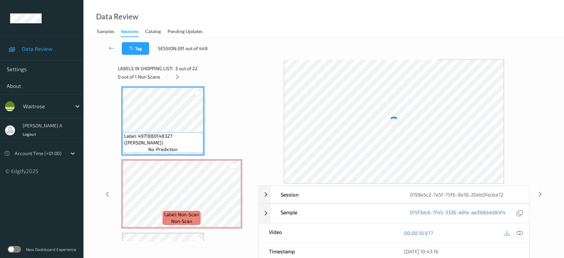
click at [522, 231] on icon at bounding box center [520, 233] width 6 height 6
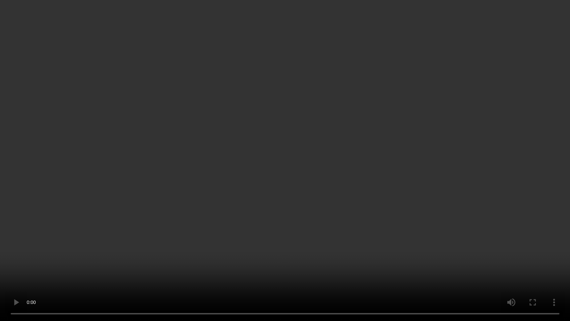
click at [261, 177] on video at bounding box center [285, 160] width 570 height 321
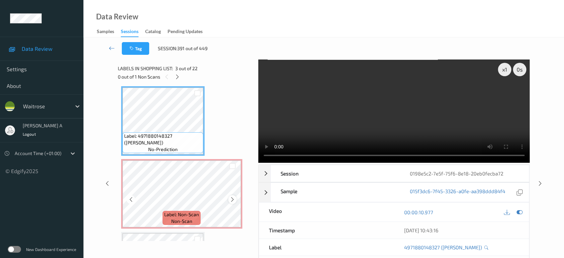
click at [234, 196] on icon at bounding box center [233, 199] width 6 height 6
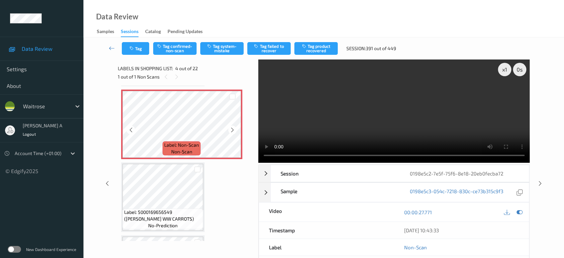
scroll to position [222, 0]
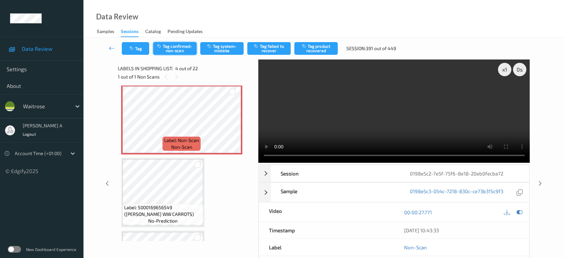
click at [170, 45] on button "Tag confirmed-non-scan" at bounding box center [174, 48] width 43 height 13
click at [321, 51] on button "Tag product recovered" at bounding box center [316, 48] width 43 height 13
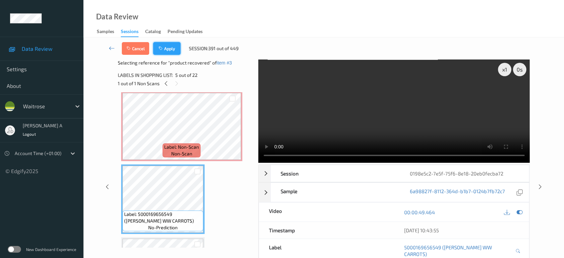
click at [171, 53] on button "Apply" at bounding box center [166, 48] width 27 height 13
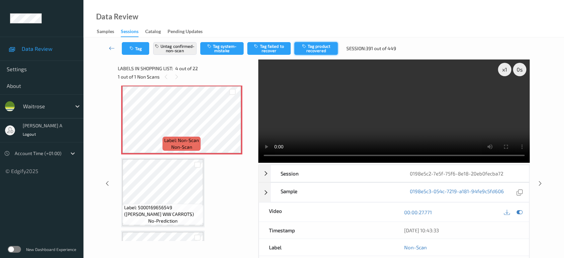
click at [325, 50] on button "Tag product recovered" at bounding box center [316, 48] width 43 height 13
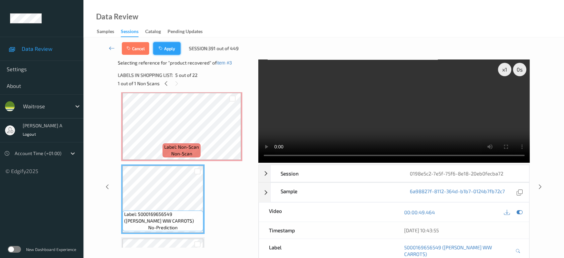
click at [164, 47] on button "Apply" at bounding box center [166, 48] width 27 height 13
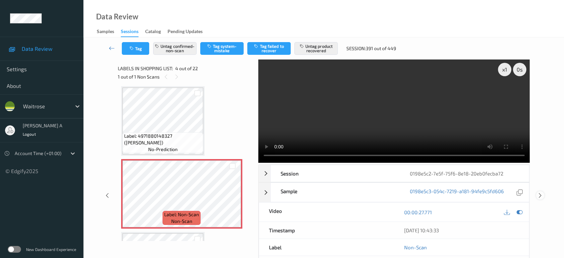
click at [542, 192] on icon at bounding box center [541, 195] width 6 height 6
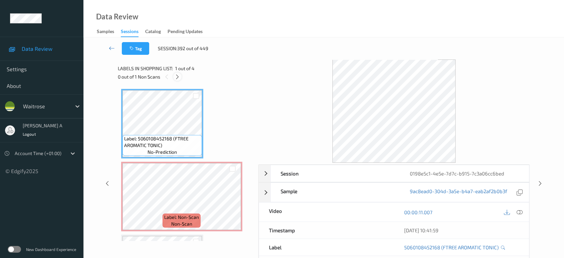
click at [176, 75] on icon at bounding box center [178, 77] width 6 height 6
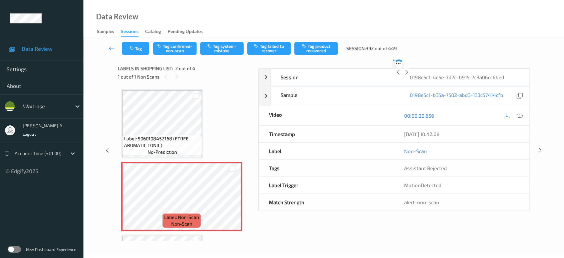
scroll to position [3, 0]
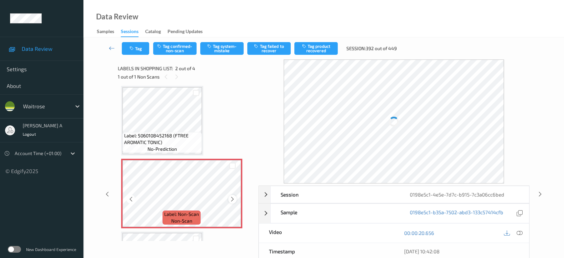
click at [229, 198] on div at bounding box center [232, 199] width 8 height 8
click at [232, 197] on icon at bounding box center [233, 199] width 6 height 6
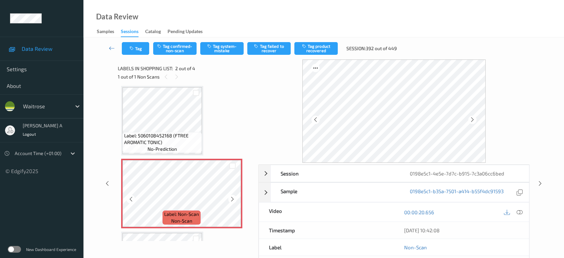
click at [232, 197] on icon at bounding box center [233, 199] width 6 height 6
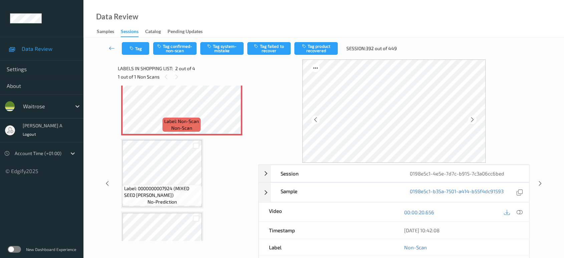
scroll to position [64, 0]
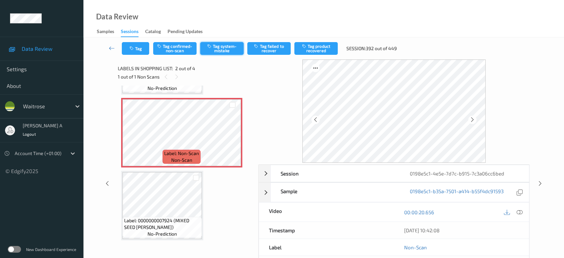
click at [213, 52] on button "Tag system-mistake" at bounding box center [221, 48] width 43 height 13
click at [539, 182] on icon at bounding box center [541, 183] width 6 height 6
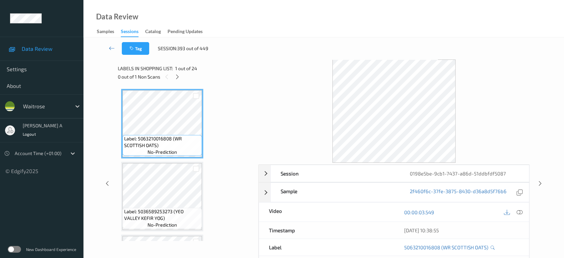
drag, startPoint x: 175, startPoint y: 76, endPoint x: 181, endPoint y: 83, distance: 9.0
click at [175, 76] on icon at bounding box center [178, 77] width 6 height 6
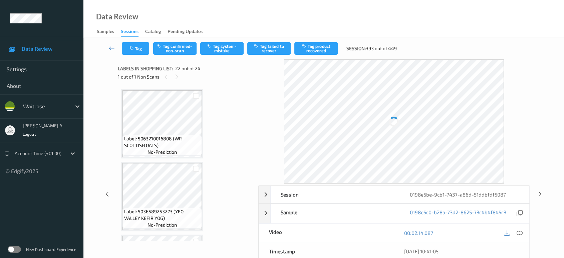
scroll to position [1454, 0]
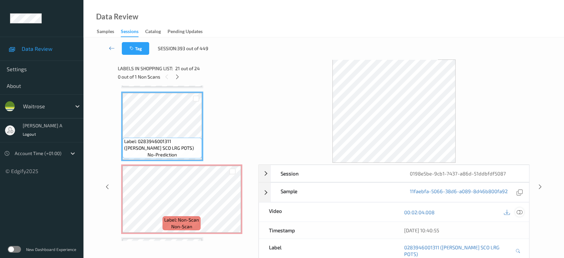
click at [519, 211] on icon at bounding box center [520, 212] width 6 height 6
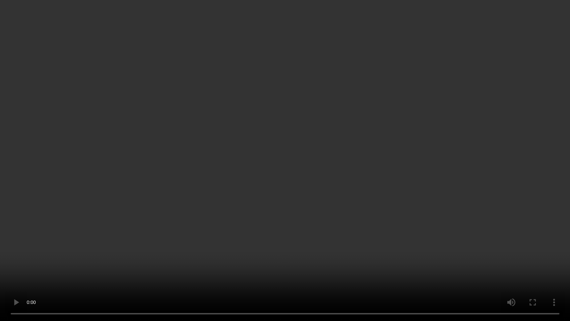
click at [288, 173] on video at bounding box center [285, 160] width 570 height 321
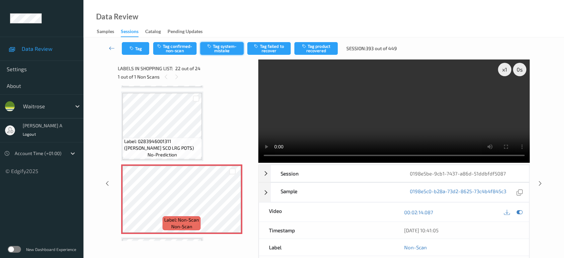
click at [223, 43] on button "Tag system-mistake" at bounding box center [221, 48] width 43 height 13
click at [144, 45] on button "Tag" at bounding box center [135, 48] width 27 height 13
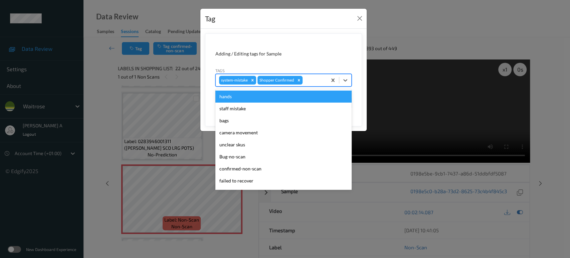
click at [309, 79] on div at bounding box center [314, 80] width 20 height 8
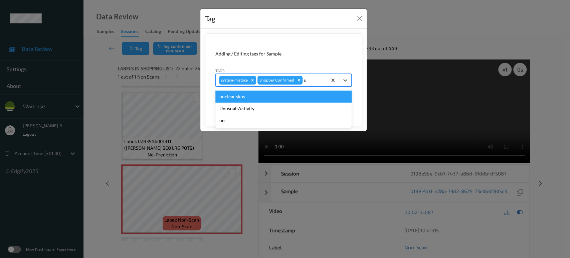
type input "un"
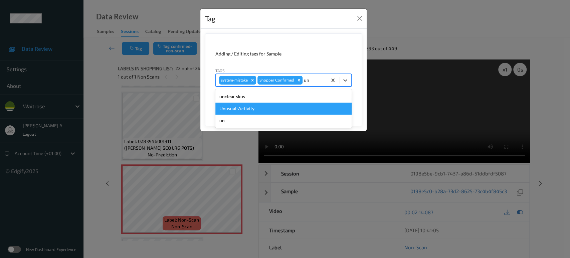
click at [281, 104] on div "Unusual-Activity" at bounding box center [283, 109] width 136 height 12
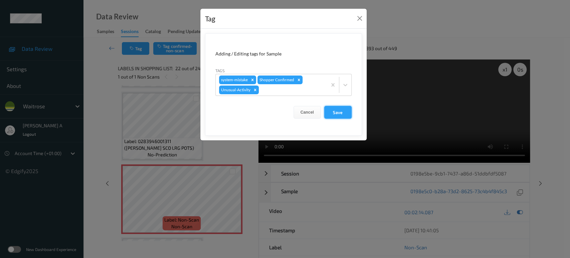
click at [335, 113] on button "Save" at bounding box center [337, 112] width 27 height 13
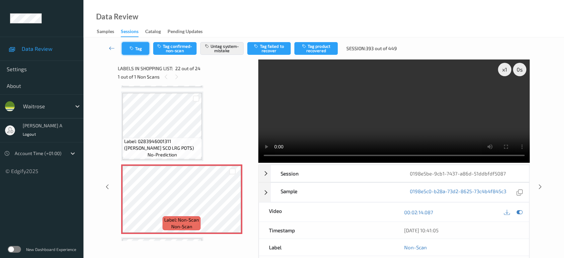
click at [135, 48] on icon "button" at bounding box center [133, 48] width 6 height 5
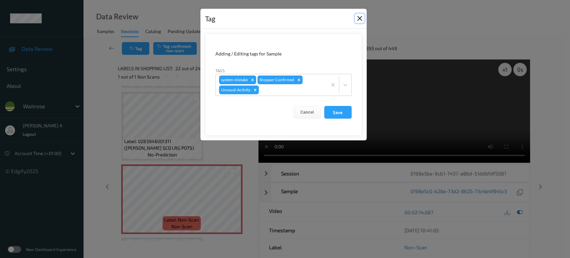
click at [361, 21] on button "Close" at bounding box center [359, 18] width 9 height 9
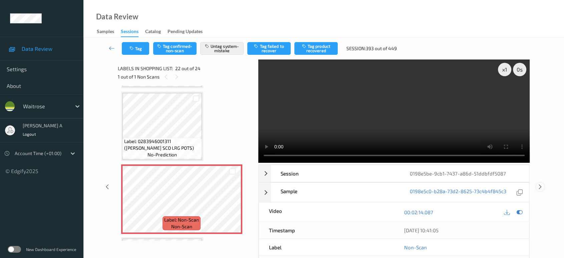
click at [540, 186] on icon at bounding box center [541, 187] width 6 height 6
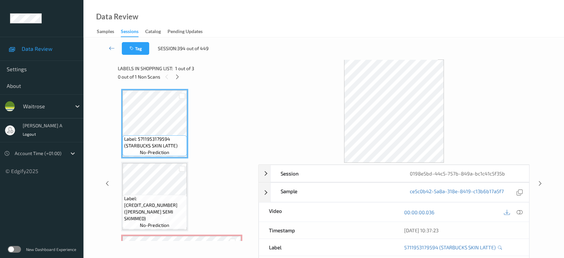
drag, startPoint x: 180, startPoint y: 77, endPoint x: 181, endPoint y: 84, distance: 7.2
click at [180, 77] on icon at bounding box center [178, 77] width 6 height 6
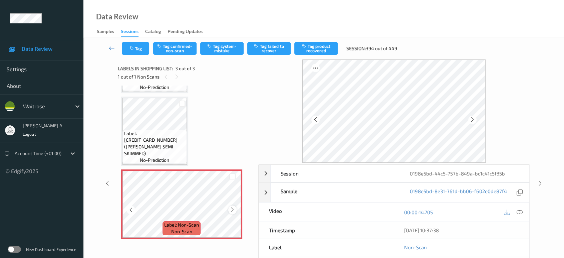
click at [232, 207] on icon at bounding box center [233, 210] width 6 height 6
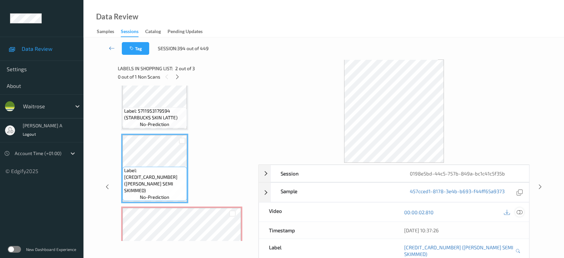
click at [520, 210] on icon at bounding box center [520, 212] width 6 height 6
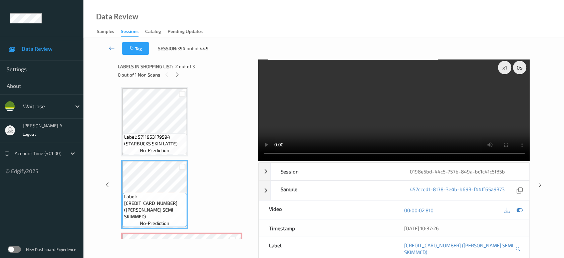
scroll to position [0, 0]
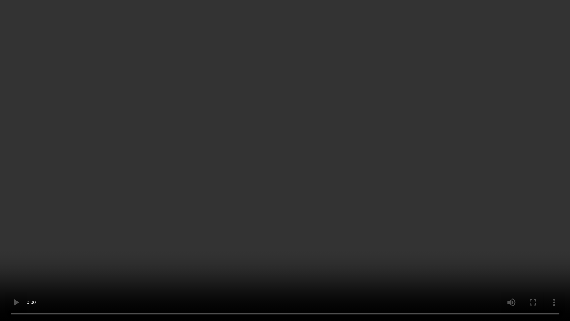
click at [317, 188] on video at bounding box center [285, 160] width 570 height 321
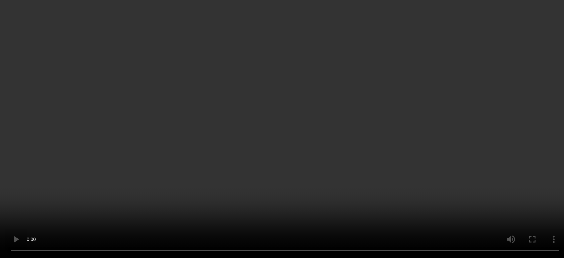
scroll to position [65, 0]
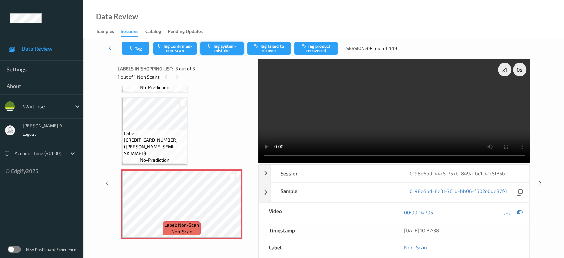
click at [219, 49] on button "Tag system-mistake" at bounding box center [221, 48] width 43 height 13
click at [137, 50] on button "Tag" at bounding box center [135, 48] width 27 height 13
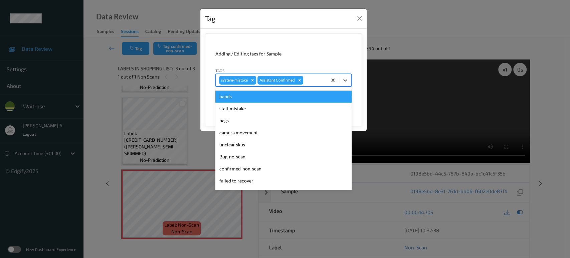
click at [323, 85] on div "system-mistake Assistant Confirmed" at bounding box center [271, 79] width 111 height 11
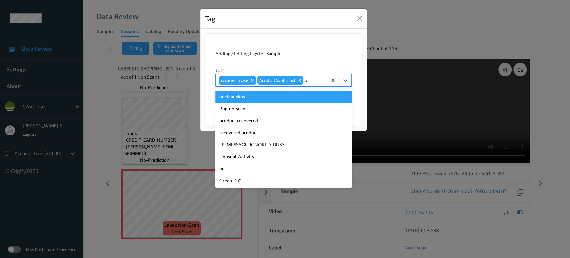
type input "un"
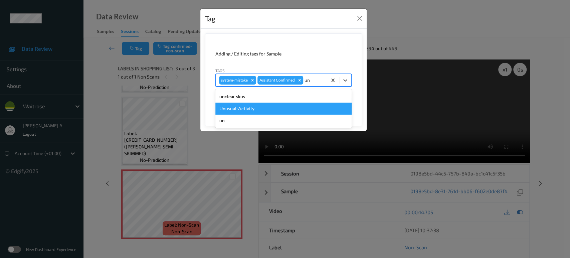
click at [289, 106] on div "Unusual-Activity" at bounding box center [283, 109] width 136 height 12
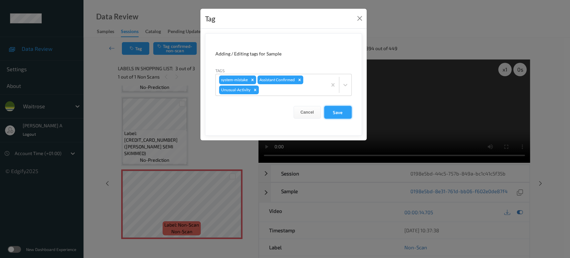
click at [336, 109] on button "Save" at bounding box center [337, 112] width 27 height 13
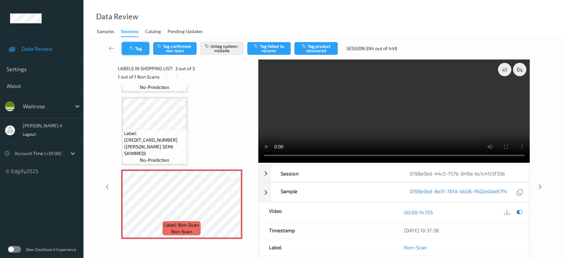
click at [133, 49] on icon "button" at bounding box center [133, 48] width 6 height 5
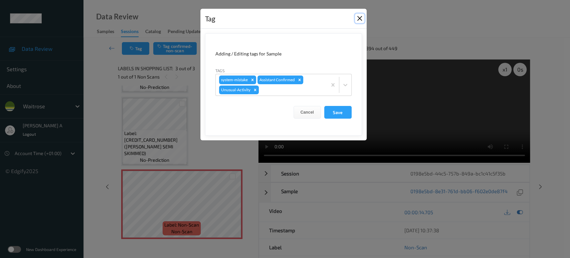
click at [359, 18] on button "Close" at bounding box center [359, 18] width 9 height 9
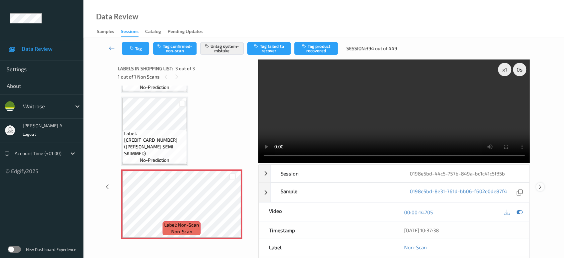
click at [542, 186] on icon at bounding box center [541, 187] width 6 height 6
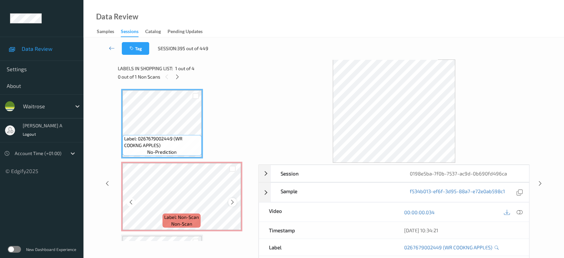
click at [233, 201] on icon at bounding box center [233, 202] width 6 height 6
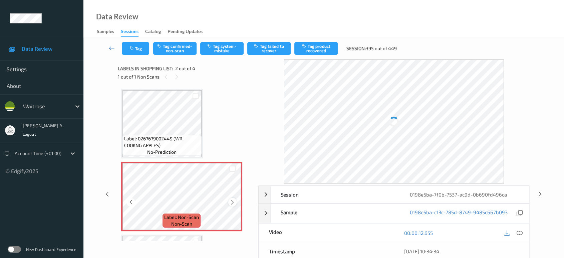
click at [233, 200] on icon at bounding box center [233, 202] width 6 height 6
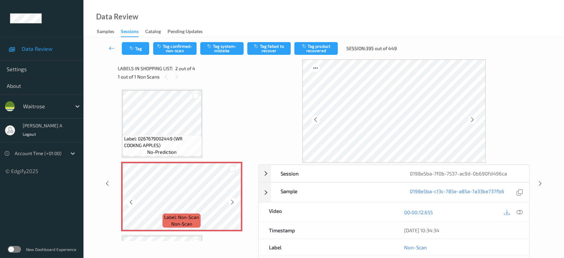
click at [232, 201] on icon at bounding box center [233, 202] width 6 height 6
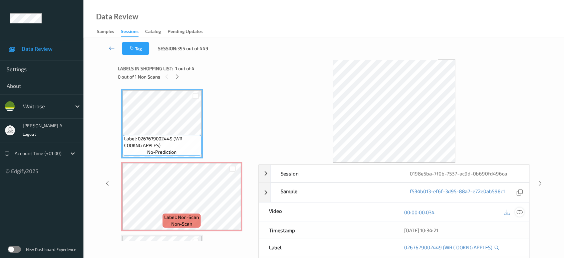
click at [518, 212] on icon at bounding box center [520, 212] width 6 height 6
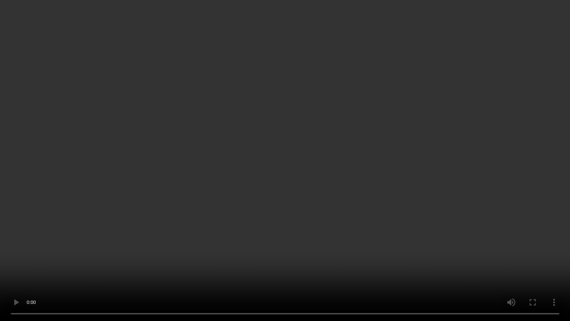
click at [316, 183] on video at bounding box center [285, 160] width 570 height 321
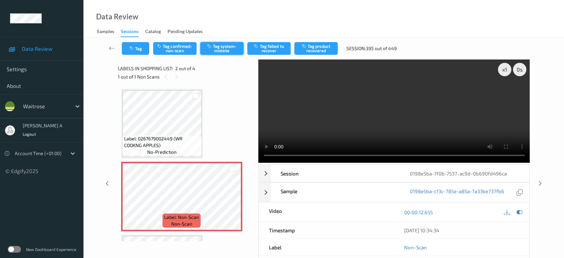
click at [218, 49] on button "Tag system-mistake" at bounding box center [221, 48] width 43 height 13
click at [128, 50] on button "Tag" at bounding box center [135, 48] width 27 height 13
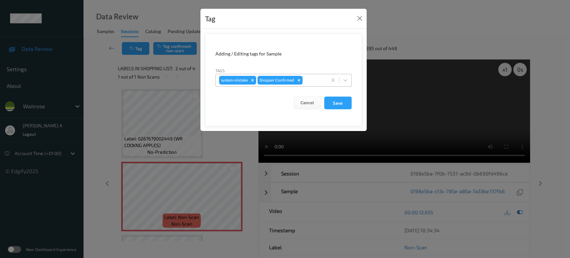
click at [315, 82] on div at bounding box center [314, 80] width 20 height 8
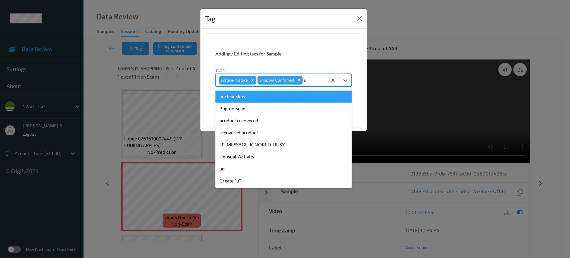
type input "un"
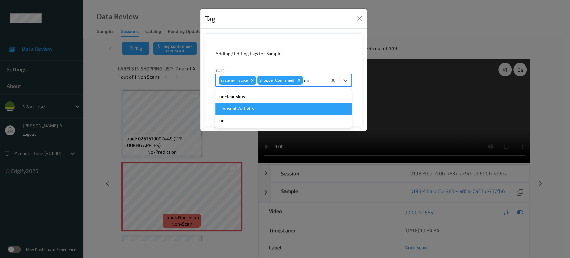
click at [238, 108] on div "Unusual-Activity" at bounding box center [283, 109] width 136 height 12
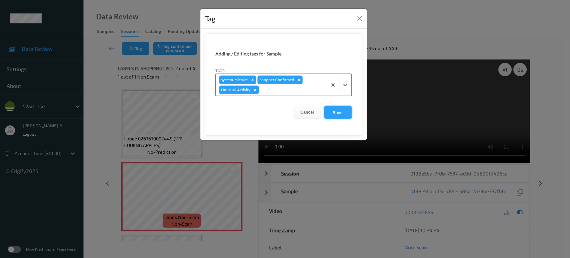
click at [342, 112] on button "Save" at bounding box center [337, 112] width 27 height 13
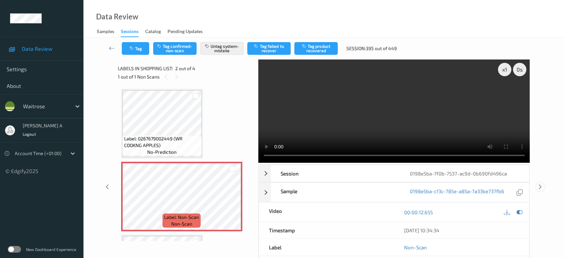
click at [542, 184] on icon at bounding box center [541, 187] width 6 height 6
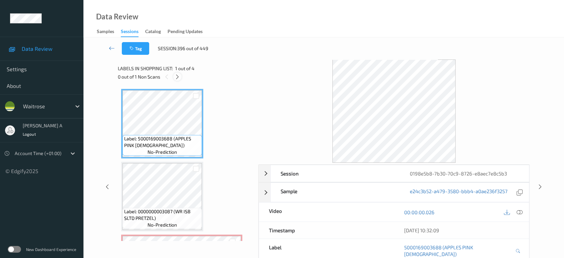
click at [178, 79] on icon at bounding box center [178, 77] width 6 height 6
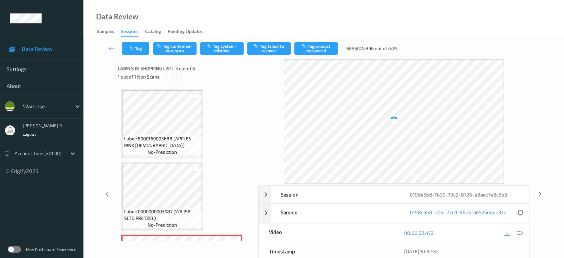
scroll to position [75, 0]
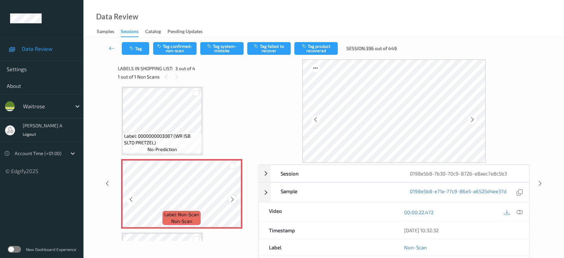
click at [232, 198] on icon at bounding box center [233, 199] width 6 height 6
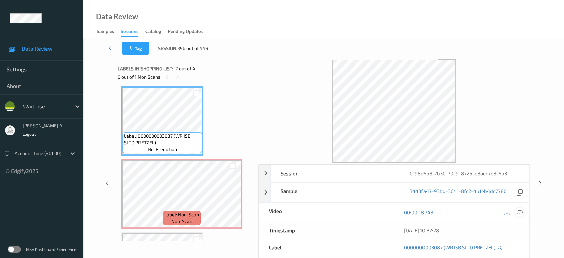
click at [522, 209] on icon at bounding box center [520, 212] width 6 height 6
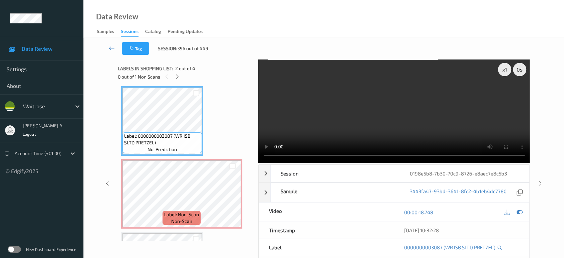
click at [182, 74] on div "0 out of 1 Non Scans" at bounding box center [186, 76] width 136 height 8
click at [178, 77] on icon at bounding box center [178, 77] width 6 height 6
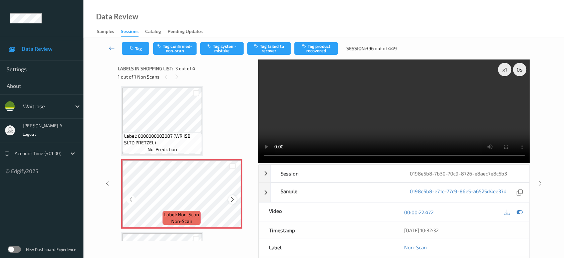
click at [233, 197] on icon at bounding box center [233, 199] width 6 height 6
click at [219, 51] on button "Tag system-mistake" at bounding box center [221, 48] width 43 height 13
click at [142, 46] on button "Tag" at bounding box center [135, 48] width 27 height 13
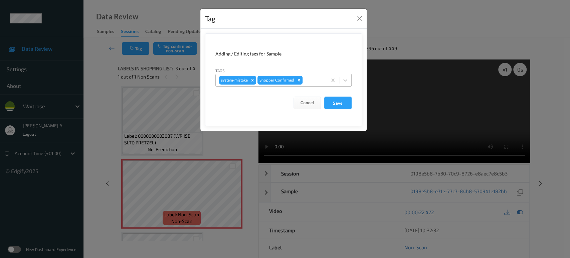
click at [311, 81] on div at bounding box center [314, 80] width 20 height 8
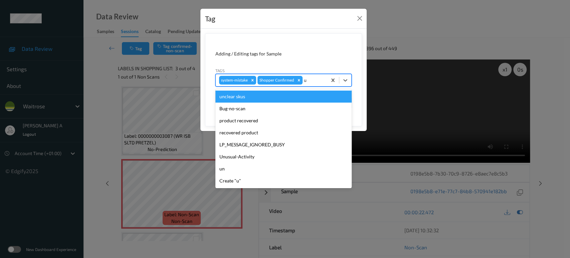
type input "un"
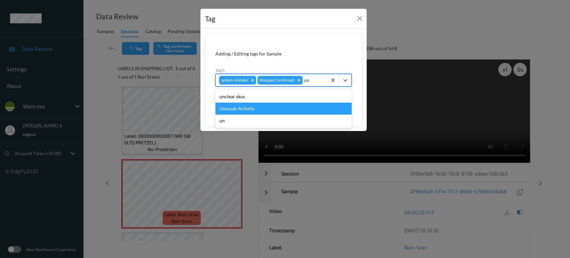
click at [287, 110] on div "Unusual-Activity" at bounding box center [283, 109] width 136 height 12
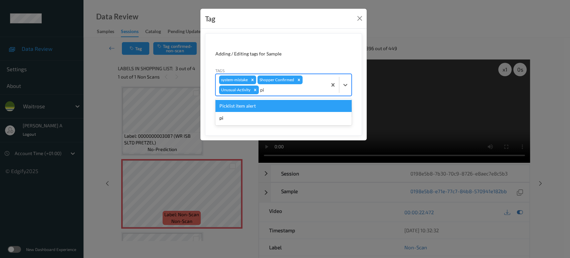
type input "pic"
click at [287, 110] on div "Picklist item alert" at bounding box center [283, 106] width 136 height 12
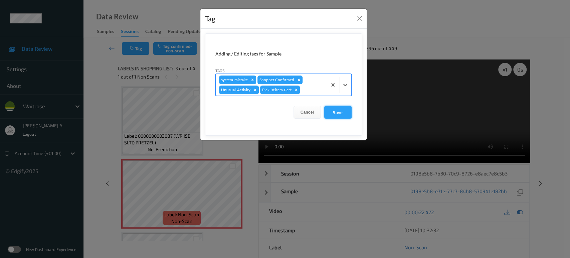
click at [341, 116] on button "Save" at bounding box center [337, 112] width 27 height 13
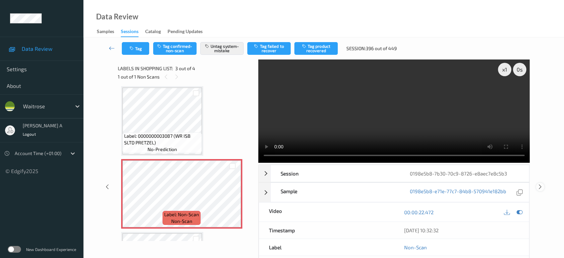
click at [540, 184] on icon at bounding box center [541, 187] width 6 height 6
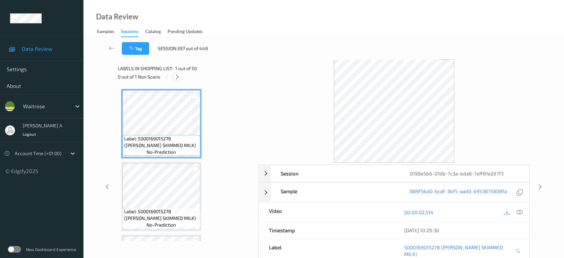
click at [179, 77] on icon at bounding box center [178, 77] width 6 height 6
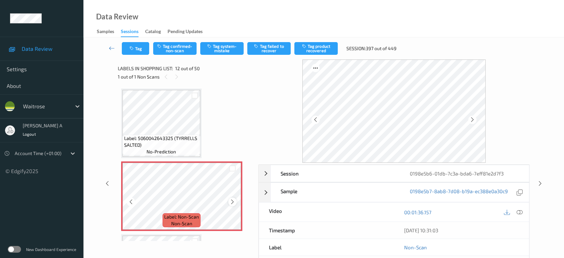
click at [231, 199] on icon at bounding box center [233, 202] width 6 height 6
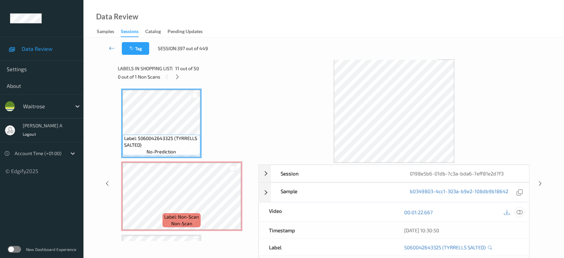
click at [521, 210] on icon at bounding box center [520, 212] width 6 height 6
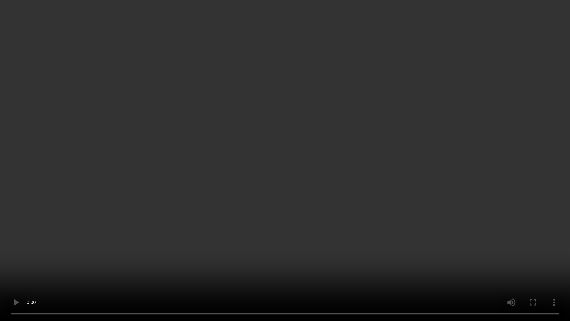
click at [281, 180] on video at bounding box center [285, 160] width 570 height 321
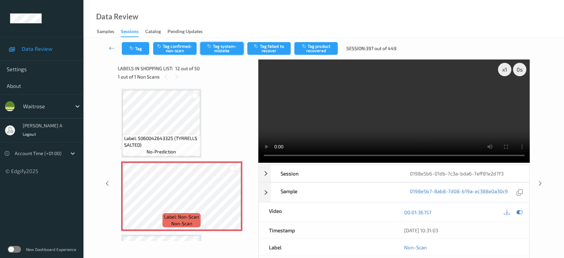
click at [225, 49] on button "Tag system-mistake" at bounding box center [221, 48] width 43 height 13
click at [131, 50] on icon "button" at bounding box center [133, 48] width 6 height 5
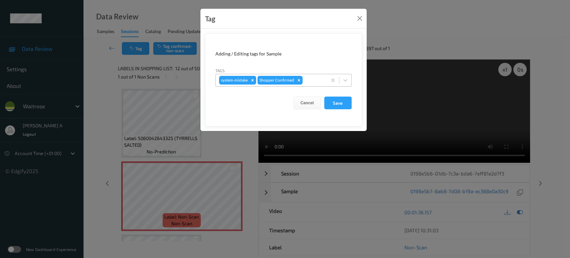
click at [310, 75] on div "system-mistake Shopper Confirmed" at bounding box center [271, 79] width 111 height 11
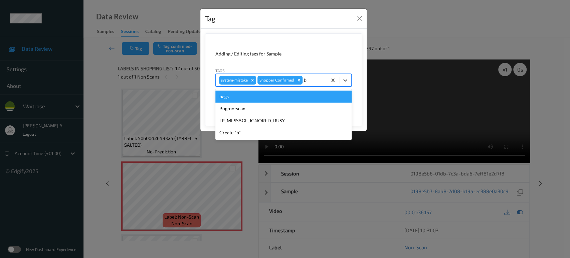
type input "ba"
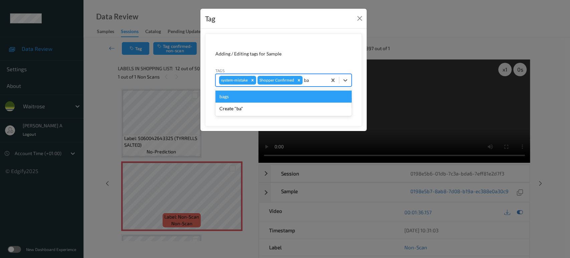
click at [278, 97] on div "bags" at bounding box center [283, 97] width 136 height 12
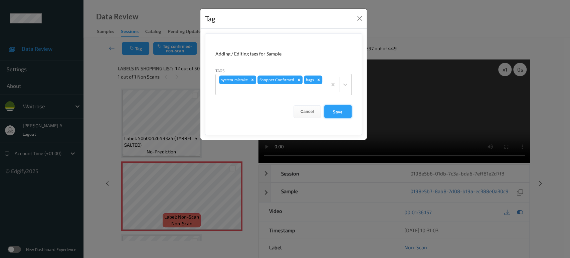
click at [339, 114] on button "Save" at bounding box center [337, 111] width 27 height 13
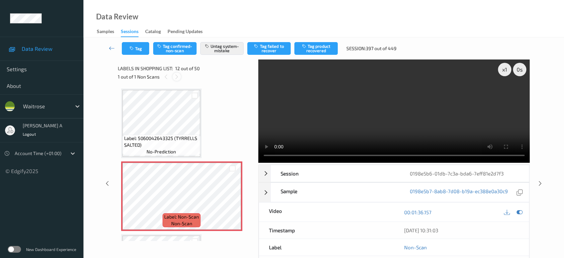
click at [178, 75] on icon at bounding box center [177, 77] width 6 height 6
click at [166, 75] on icon at bounding box center [166, 77] width 6 height 6
click at [107, 182] on icon at bounding box center [108, 183] width 6 height 6
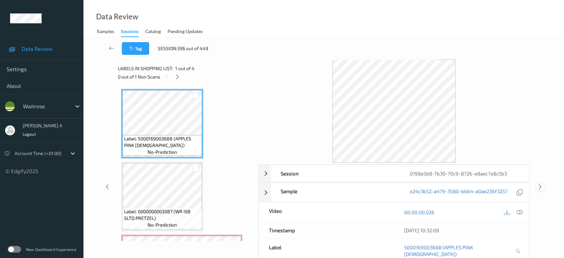
click at [538, 184] on icon at bounding box center [541, 187] width 6 height 6
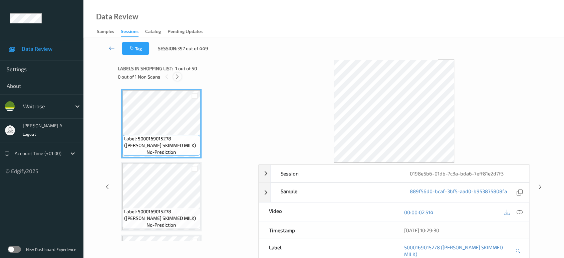
click at [176, 77] on icon at bounding box center [178, 77] width 6 height 6
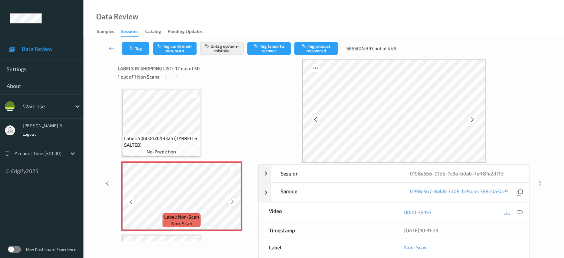
click at [233, 199] on icon at bounding box center [233, 202] width 6 height 6
click at [230, 199] on icon at bounding box center [233, 202] width 6 height 6
click at [107, 182] on icon at bounding box center [108, 183] width 6 height 6
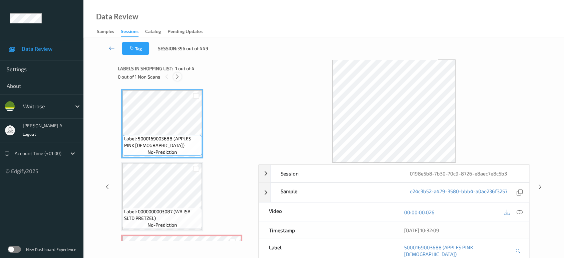
click at [179, 75] on icon at bounding box center [178, 77] width 6 height 6
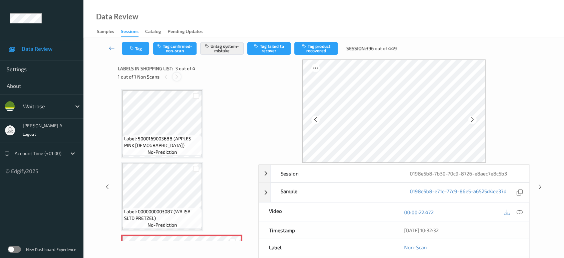
scroll to position [75, 0]
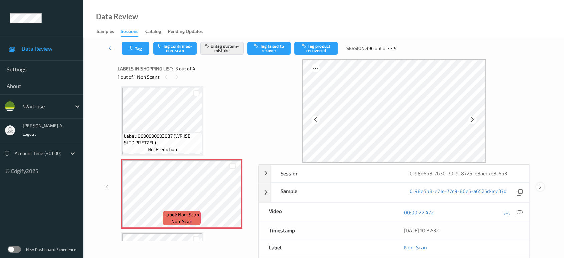
click at [540, 184] on icon at bounding box center [541, 187] width 6 height 6
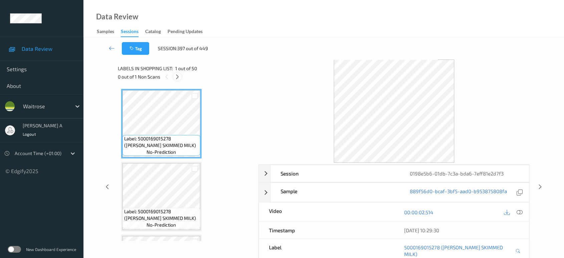
click at [179, 76] on icon at bounding box center [178, 77] width 6 height 6
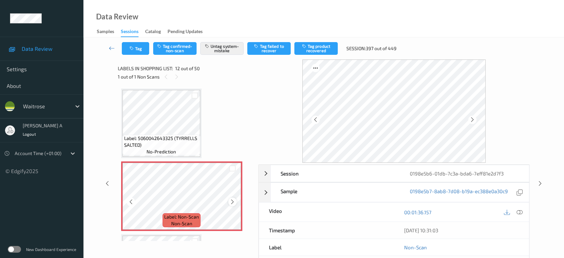
click at [234, 199] on icon at bounding box center [233, 202] width 6 height 6
click at [540, 181] on icon at bounding box center [541, 183] width 6 height 6
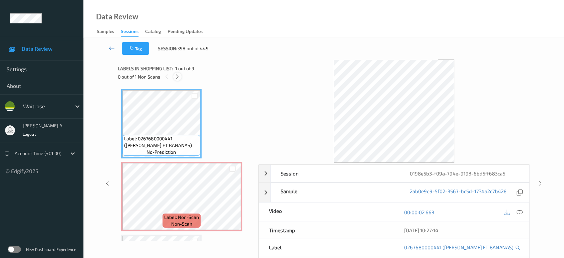
drag, startPoint x: 177, startPoint y: 74, endPoint x: 179, endPoint y: 79, distance: 6.3
click at [176, 74] on icon at bounding box center [178, 77] width 6 height 6
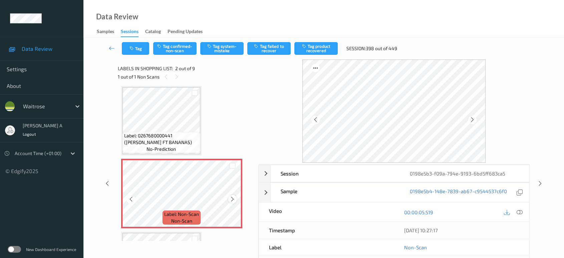
click at [236, 198] on div at bounding box center [232, 199] width 8 height 8
click at [234, 198] on icon at bounding box center [233, 199] width 6 height 6
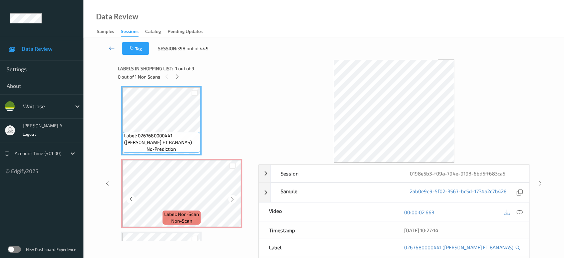
scroll to position [0, 0]
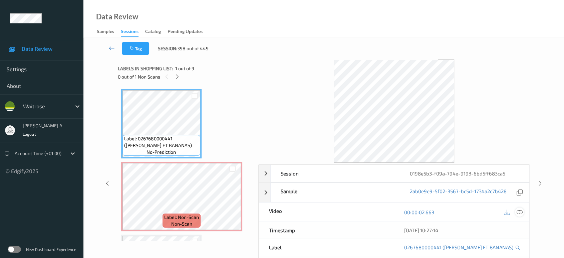
click at [518, 209] on icon at bounding box center [520, 212] width 6 height 6
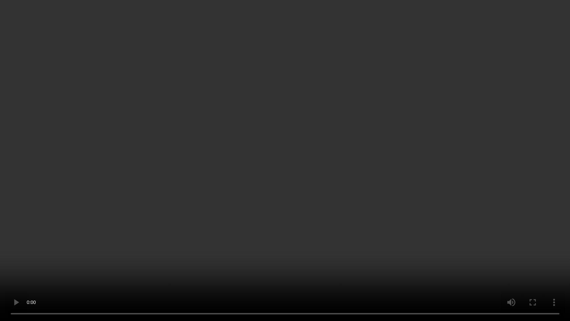
drag, startPoint x: 232, startPoint y: 188, endPoint x: 240, endPoint y: 120, distance: 68.6
click at [232, 188] on video at bounding box center [285, 160] width 570 height 321
click at [202, 200] on video at bounding box center [285, 160] width 570 height 321
click at [334, 159] on video at bounding box center [285, 160] width 570 height 321
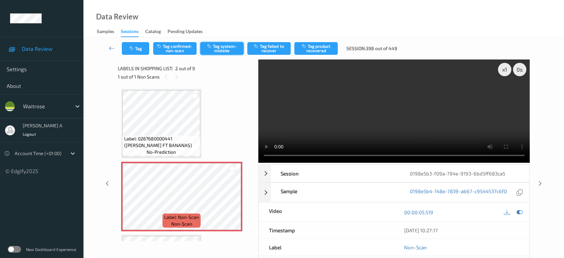
click at [237, 50] on button "Tag system-mistake" at bounding box center [221, 48] width 43 height 13
click at [541, 180] on icon at bounding box center [541, 183] width 6 height 6
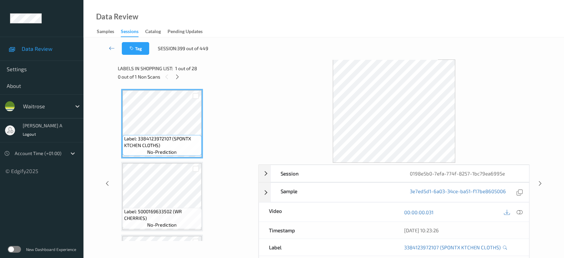
click at [182, 75] on div "0 out of 1 Non Scans" at bounding box center [186, 76] width 136 height 8
click at [180, 76] on icon at bounding box center [178, 77] width 6 height 6
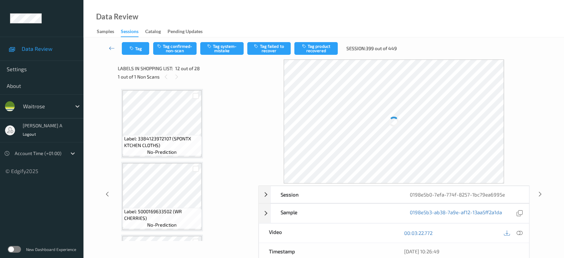
scroll to position [728, 0]
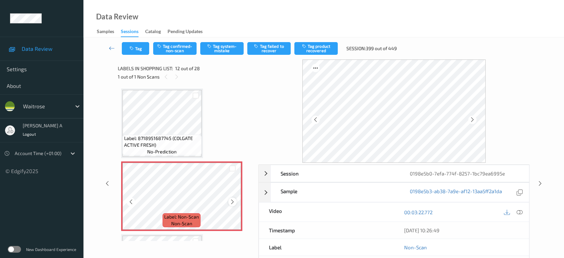
click at [235, 197] on div at bounding box center [232, 201] width 8 height 8
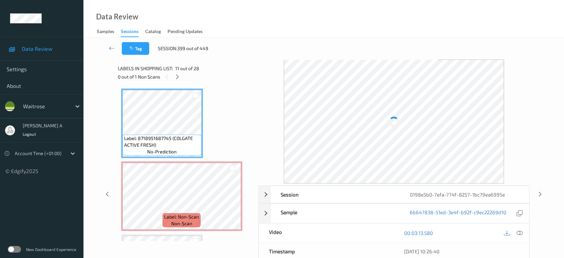
scroll to position [691, 0]
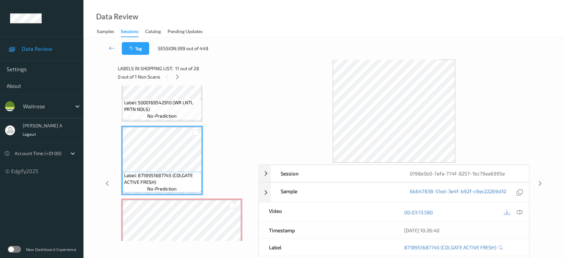
click at [515, 210] on div at bounding box center [514, 211] width 22 height 9
click at [518, 211] on icon at bounding box center [520, 212] width 6 height 6
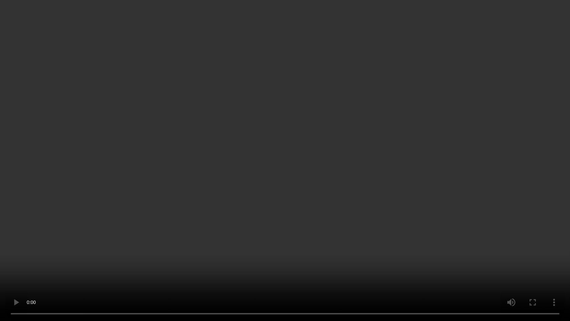
click at [233, 195] on video at bounding box center [285, 160] width 570 height 321
click at [188, 128] on video at bounding box center [285, 160] width 570 height 321
click at [293, 25] on video at bounding box center [285, 160] width 570 height 321
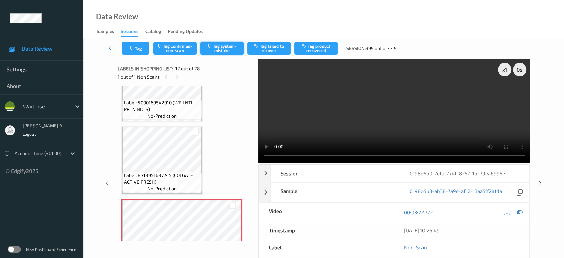
click at [224, 46] on button "Tag system-mistake" at bounding box center [221, 48] width 43 height 13
click at [144, 50] on button "Tag" at bounding box center [135, 48] width 27 height 13
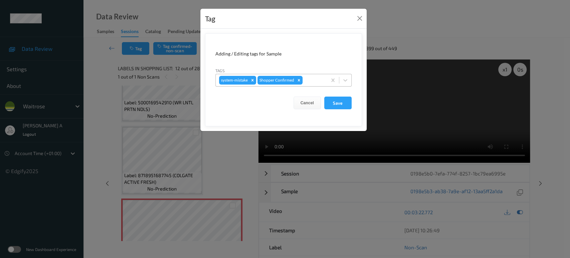
click at [317, 79] on div at bounding box center [314, 80] width 20 height 8
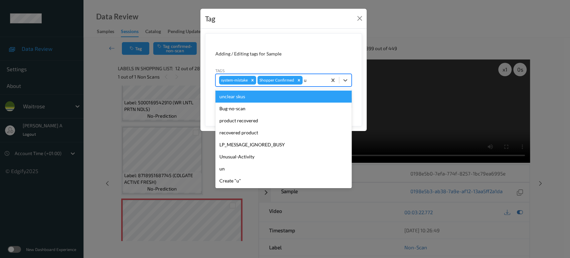
type input "un"
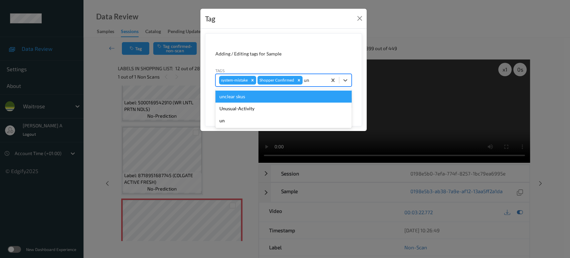
click at [298, 102] on div "unclear skus" at bounding box center [283, 97] width 136 height 12
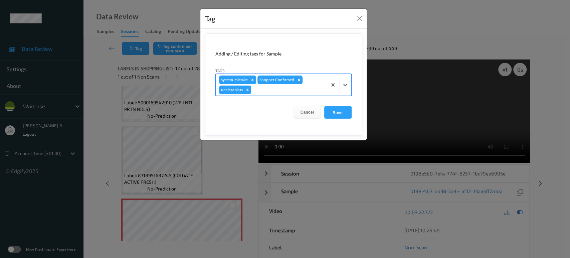
click at [291, 106] on div "Cancel Save" at bounding box center [283, 112] width 136 height 13
click at [247, 90] on icon "Remove unclear skus" at bounding box center [247, 90] width 2 height 2
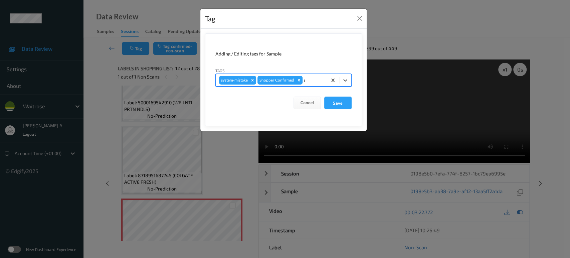
type input "un"
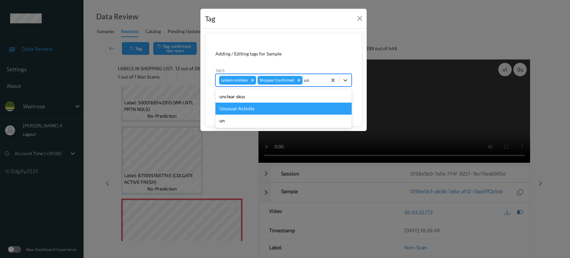
click at [234, 113] on div "Unusual-Activity" at bounding box center [283, 109] width 136 height 12
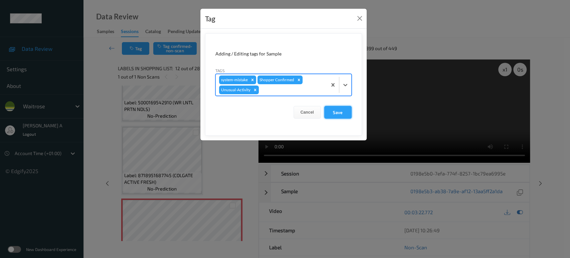
click at [330, 111] on button "Save" at bounding box center [337, 112] width 27 height 13
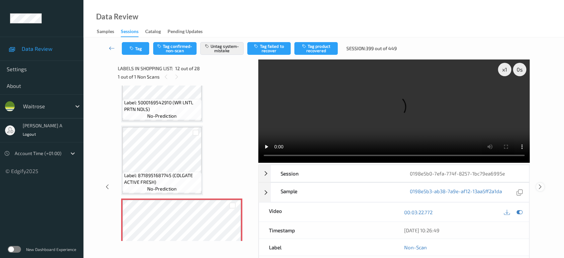
click at [541, 184] on icon at bounding box center [541, 187] width 6 height 6
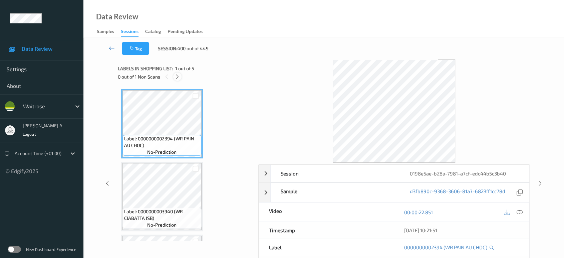
click at [178, 79] on div at bounding box center [177, 76] width 8 height 8
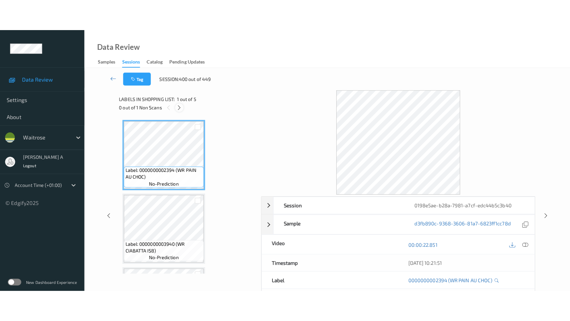
scroll to position [148, 0]
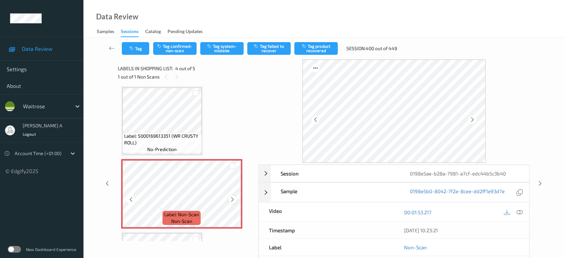
click at [230, 198] on icon at bounding box center [233, 199] width 6 height 6
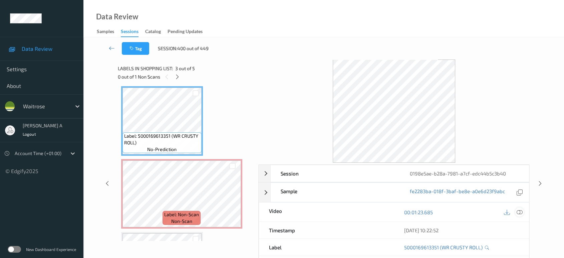
click at [521, 213] on icon at bounding box center [520, 212] width 6 height 6
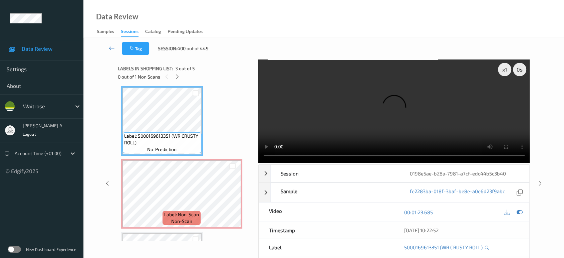
scroll to position [148, 0]
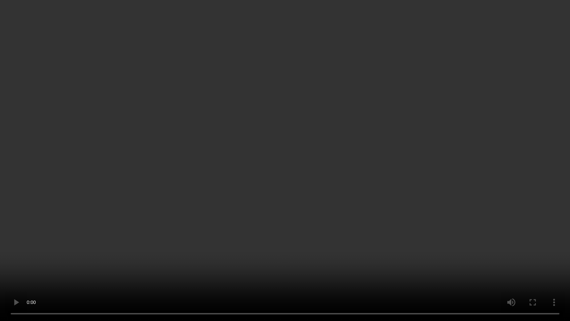
click at [325, 169] on video at bounding box center [285, 160] width 570 height 321
click at [197, 179] on video at bounding box center [285, 160] width 570 height 321
click at [330, 127] on video at bounding box center [285, 160] width 570 height 321
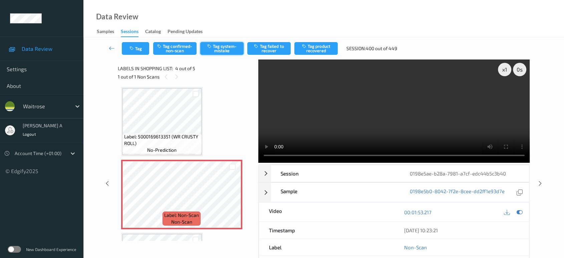
click at [227, 47] on button "Tag system-mistake" at bounding box center [221, 48] width 43 height 13
click at [137, 51] on button "Tag" at bounding box center [135, 48] width 27 height 13
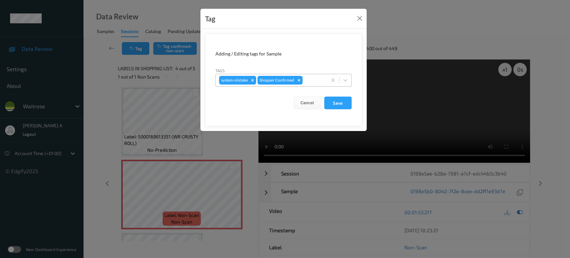
click at [317, 82] on div at bounding box center [314, 80] width 20 height 8
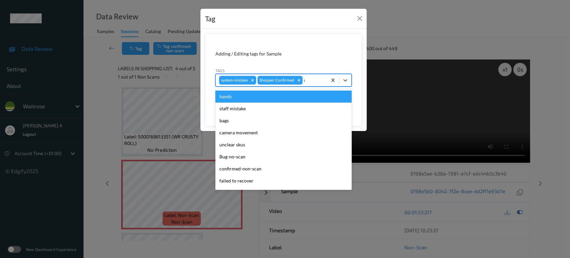
type input "un"
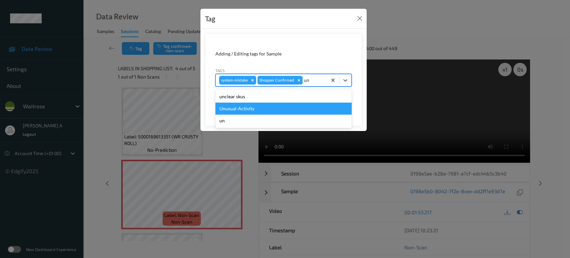
click at [271, 104] on div "Unusual-Activity" at bounding box center [283, 109] width 136 height 12
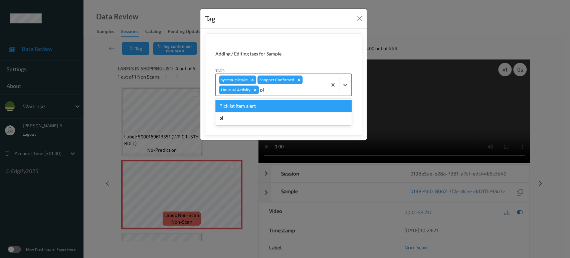
type input "pic"
click at [252, 106] on div "Picklist item alert" at bounding box center [283, 106] width 136 height 12
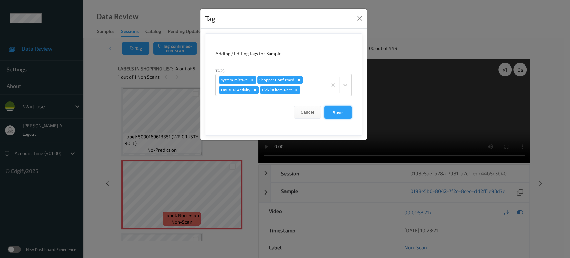
click at [342, 114] on button "Save" at bounding box center [337, 112] width 27 height 13
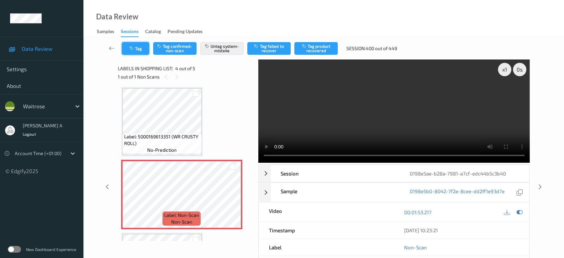
click at [132, 47] on icon "button" at bounding box center [133, 48] width 6 height 5
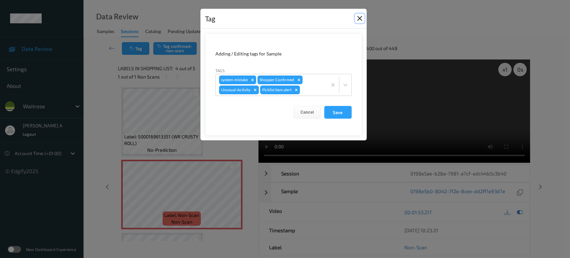
click at [362, 16] on button "Close" at bounding box center [359, 18] width 9 height 9
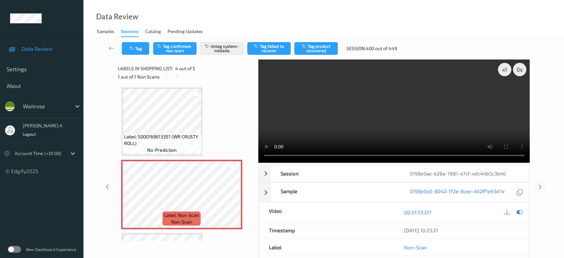
click at [542, 184] on icon at bounding box center [541, 187] width 6 height 6
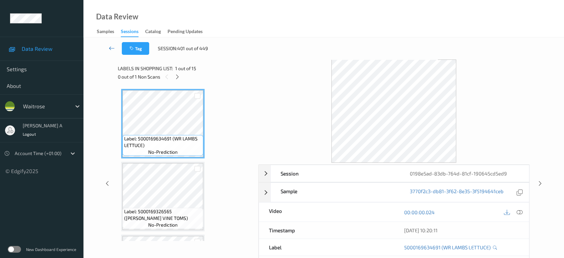
click at [110, 49] on icon at bounding box center [112, 48] width 6 height 7
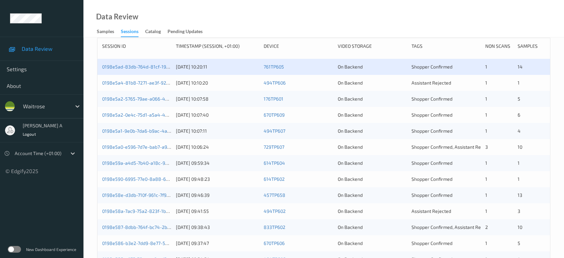
scroll to position [82, 0]
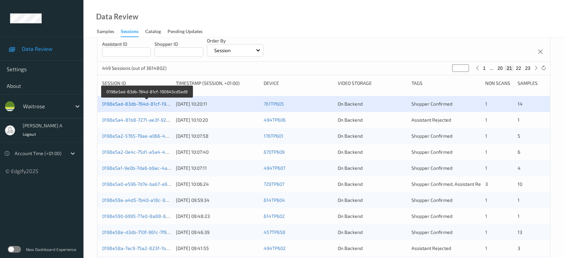
click at [138, 106] on link "0198e5ad-83db-764d-81cf-190645cd5ed9" at bounding box center [147, 104] width 91 height 6
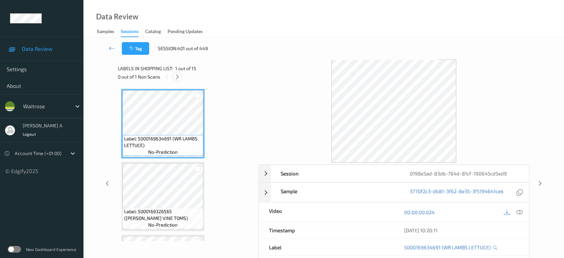
click at [179, 77] on icon at bounding box center [178, 77] width 6 height 6
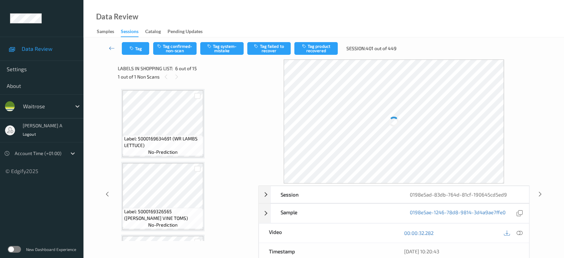
scroll to position [293, 0]
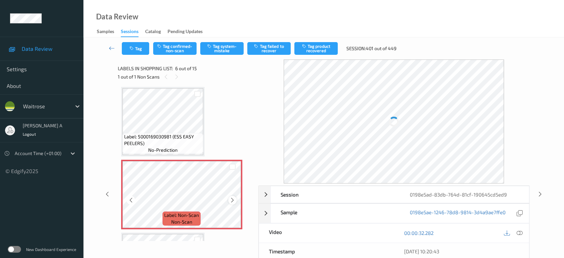
click at [232, 199] on icon at bounding box center [233, 200] width 6 height 6
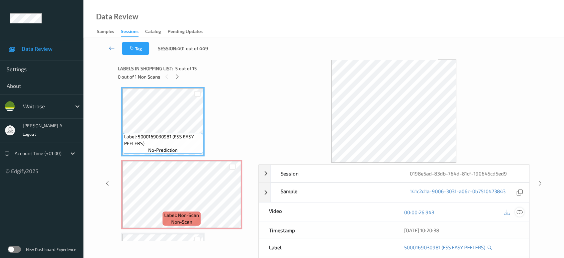
click at [519, 210] on icon at bounding box center [520, 212] width 6 height 6
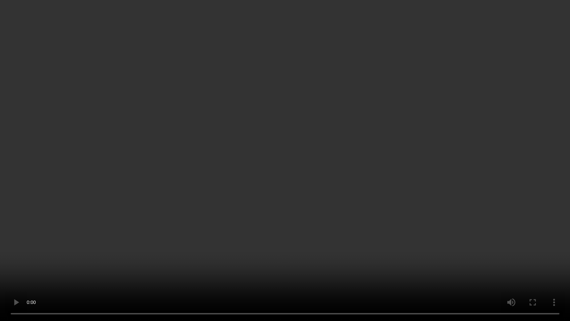
click at [273, 156] on video at bounding box center [285, 160] width 570 height 321
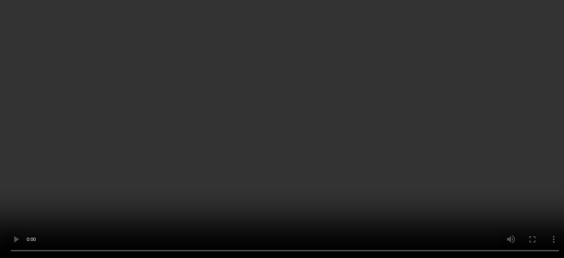
scroll to position [219, 0]
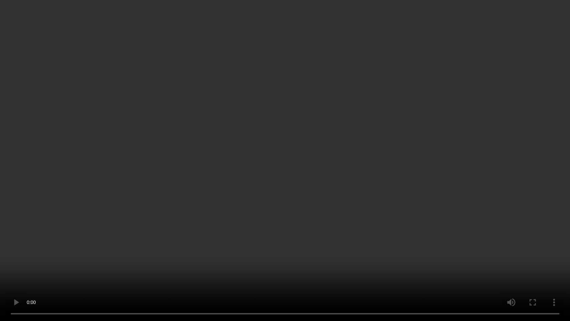
click at [309, 168] on video at bounding box center [285, 160] width 570 height 321
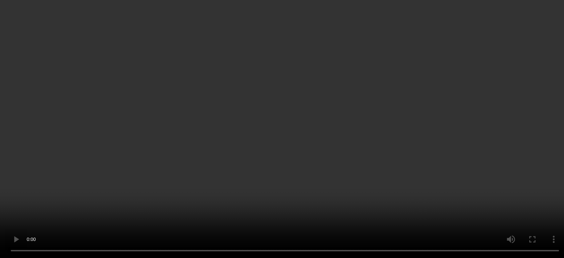
scroll to position [111, 0]
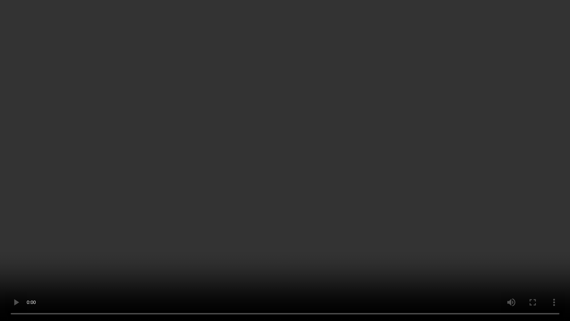
click at [380, 175] on video at bounding box center [285, 160] width 570 height 321
click at [281, 151] on video at bounding box center [285, 160] width 570 height 321
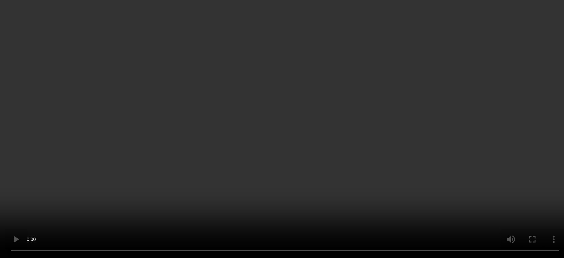
scroll to position [334, 0]
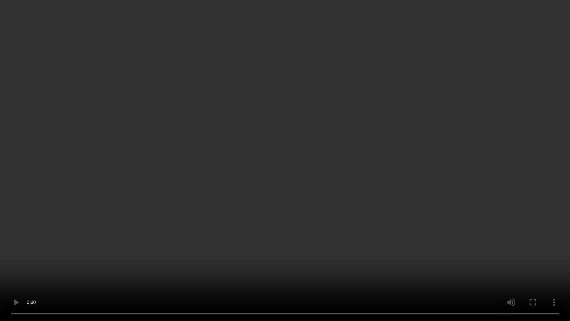
click at [371, 159] on video at bounding box center [285, 160] width 570 height 321
drag, startPoint x: 288, startPoint y: 76, endPoint x: 272, endPoint y: 3, distance: 75.0
click at [288, 75] on video at bounding box center [285, 160] width 570 height 321
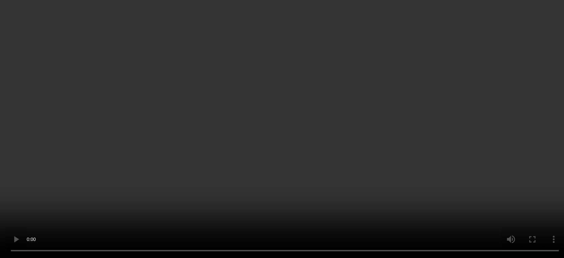
scroll to position [342, 0]
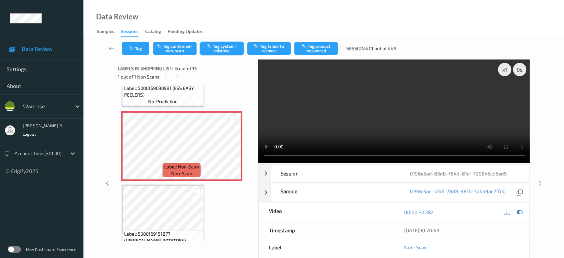
click at [209, 47] on icon "button" at bounding box center [210, 46] width 6 height 5
click at [136, 50] on button "Tag" at bounding box center [135, 48] width 27 height 13
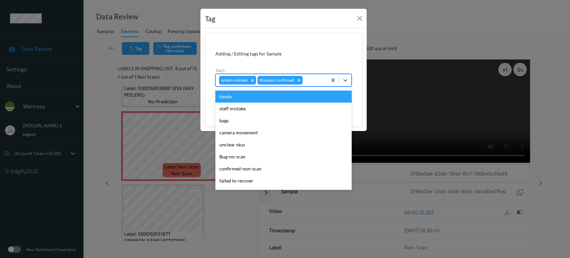
click at [309, 77] on div at bounding box center [314, 80] width 20 height 8
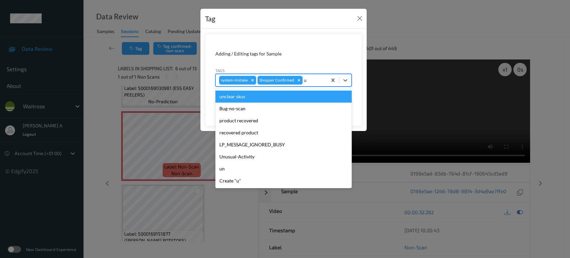
type input "un"
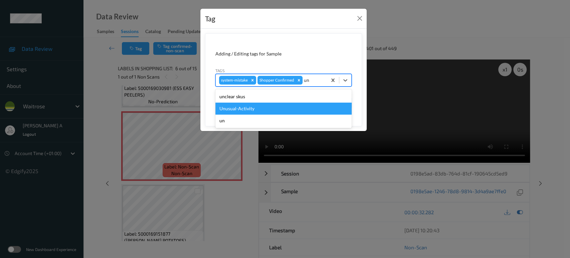
click at [273, 114] on div "Unusual-Activity" at bounding box center [283, 109] width 136 height 12
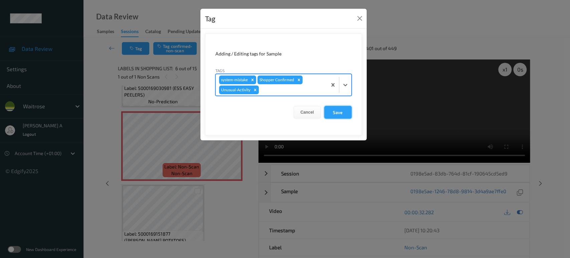
click at [349, 115] on button "Save" at bounding box center [337, 112] width 27 height 13
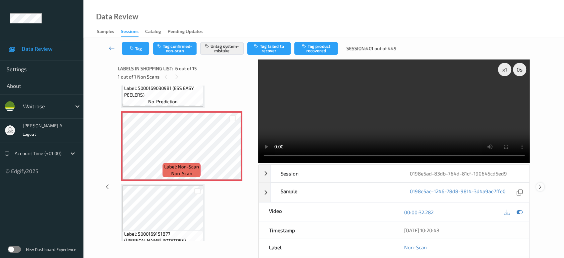
click at [540, 184] on icon at bounding box center [541, 187] width 6 height 6
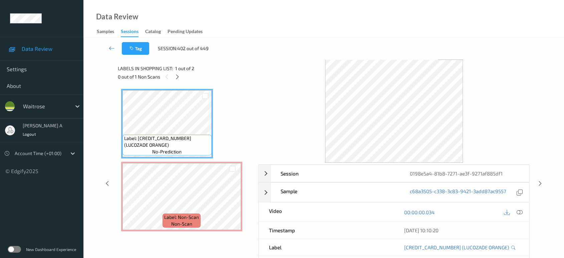
drag, startPoint x: 175, startPoint y: 73, endPoint x: 178, endPoint y: 88, distance: 14.8
click at [175, 74] on icon at bounding box center [178, 77] width 6 height 6
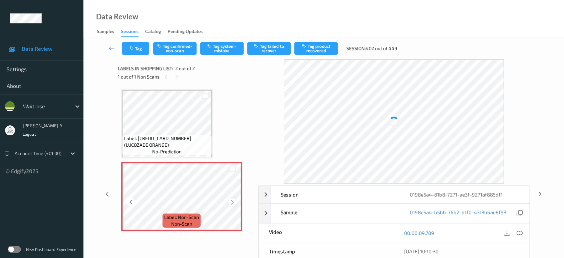
click at [234, 200] on icon at bounding box center [233, 202] width 6 height 6
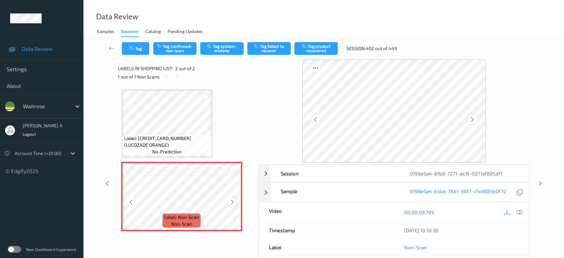
click at [230, 199] on icon at bounding box center [233, 202] width 6 height 6
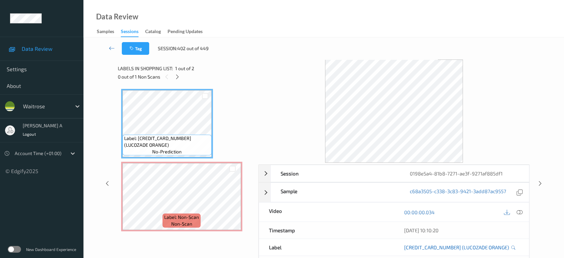
drag, startPoint x: 520, startPoint y: 211, endPoint x: 407, endPoint y: 192, distance: 115.2
click at [520, 211] on icon at bounding box center [520, 212] width 6 height 6
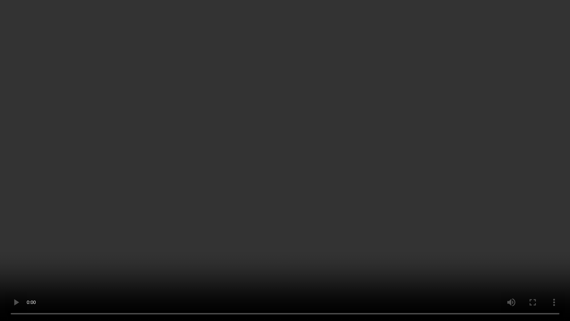
click at [254, 183] on video at bounding box center [285, 160] width 570 height 321
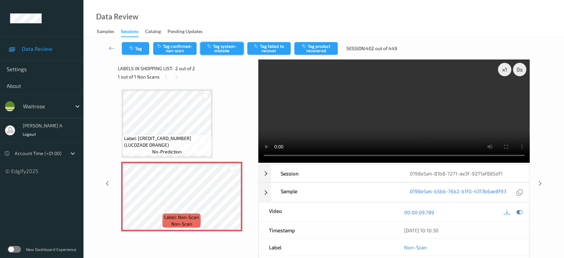
click at [225, 47] on button "Tag system-mistake" at bounding box center [221, 48] width 43 height 13
click at [142, 49] on button "Tag" at bounding box center [135, 48] width 27 height 13
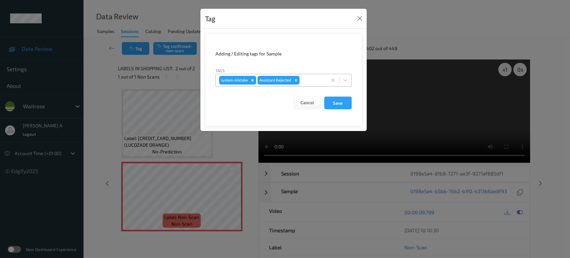
click at [305, 83] on div at bounding box center [312, 80] width 23 height 8
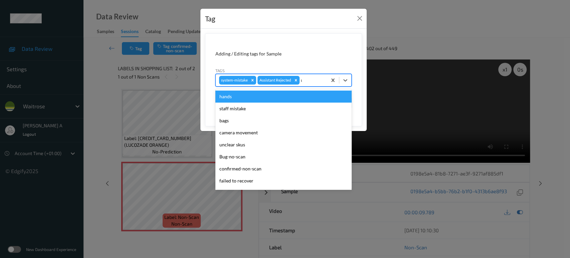
type input "un"
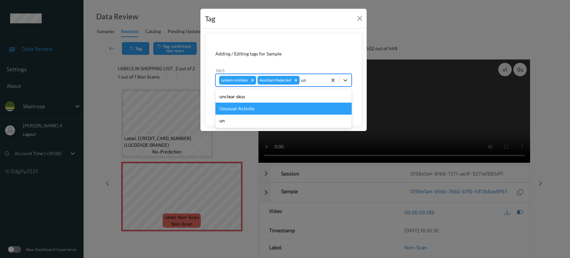
click at [282, 106] on div "Unusual-Activity" at bounding box center [283, 109] width 136 height 12
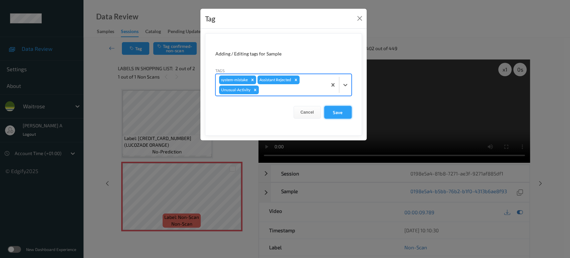
click at [341, 116] on button "Save" at bounding box center [337, 112] width 27 height 13
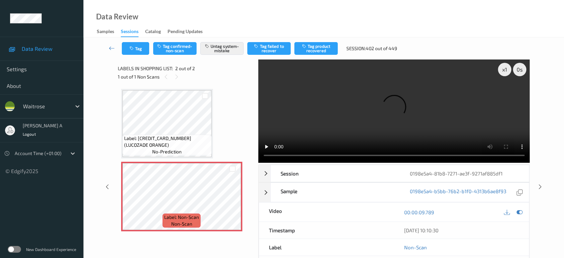
drag, startPoint x: 539, startPoint y: 158, endPoint x: 532, endPoint y: 144, distance: 15.8
click at [539, 184] on icon at bounding box center [541, 187] width 6 height 6
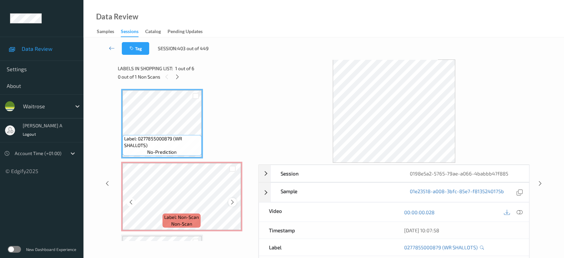
click at [232, 200] on icon at bounding box center [233, 202] width 6 height 6
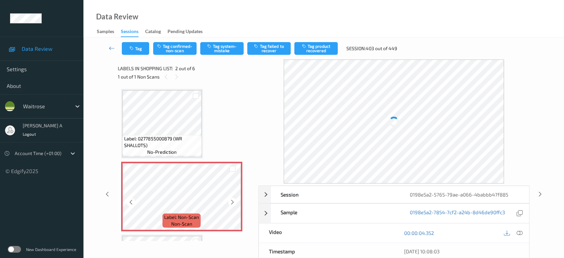
click at [232, 200] on icon at bounding box center [233, 202] width 6 height 6
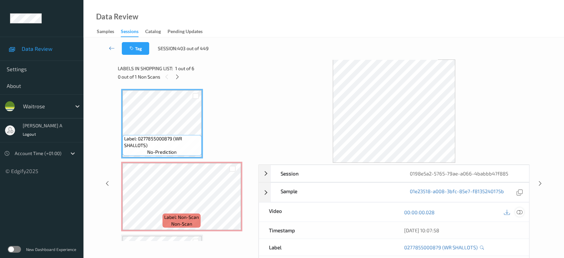
click at [518, 213] on icon at bounding box center [520, 212] width 6 height 6
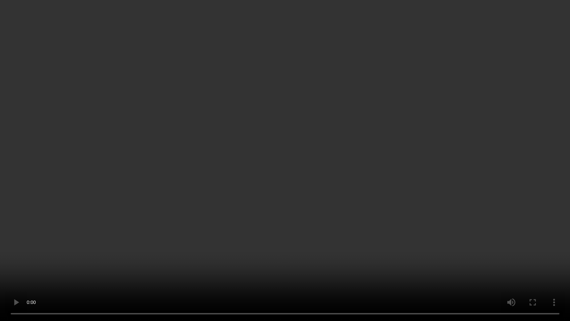
click at [262, 154] on video at bounding box center [285, 160] width 570 height 321
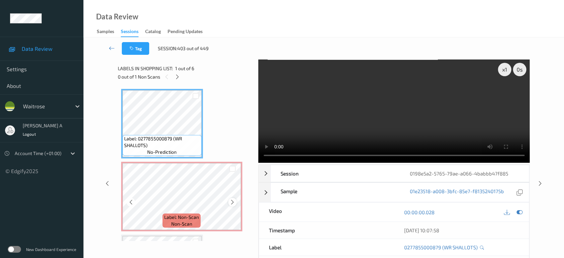
click at [231, 200] on icon at bounding box center [233, 202] width 6 height 6
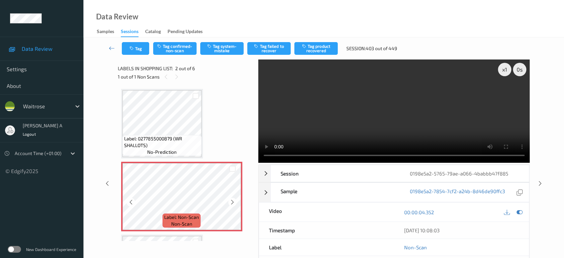
click at [231, 200] on icon at bounding box center [233, 202] width 6 height 6
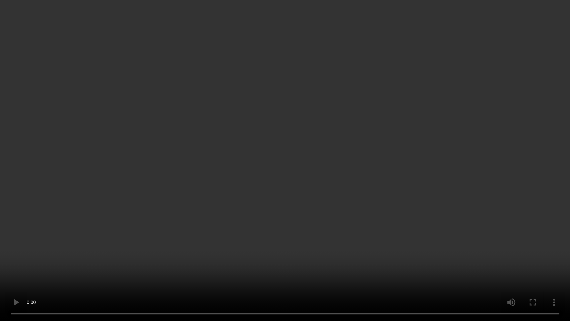
click at [286, 187] on video at bounding box center [285, 160] width 570 height 321
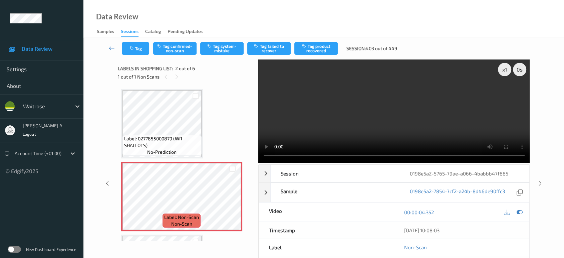
click at [349, 88] on video at bounding box center [395, 110] width 272 height 103
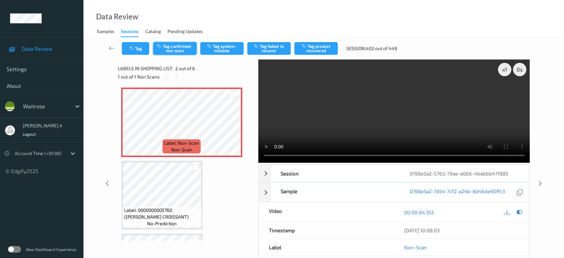
click at [183, 49] on button "Tag confirmed-non-scan" at bounding box center [174, 48] width 43 height 13
click at [310, 46] on button "Tag product recovered" at bounding box center [316, 48] width 43 height 13
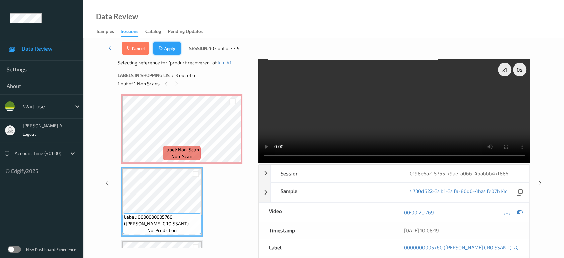
click at [175, 52] on button "Apply" at bounding box center [166, 48] width 27 height 13
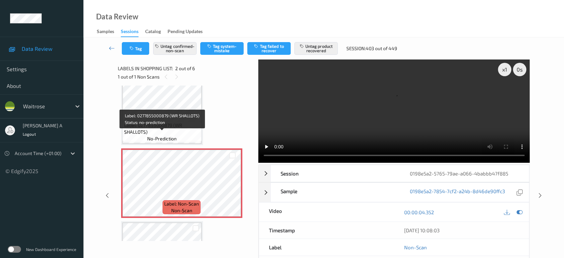
scroll to position [40, 0]
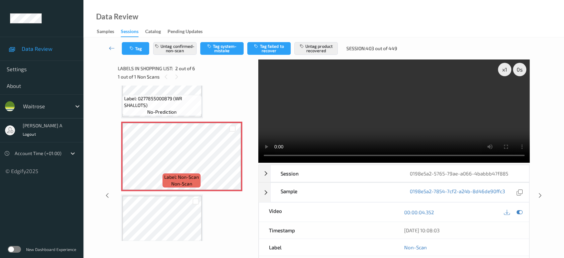
drag, startPoint x: 541, startPoint y: 169, endPoint x: 533, endPoint y: 151, distance: 20.0
click at [541, 192] on icon at bounding box center [541, 195] width 6 height 6
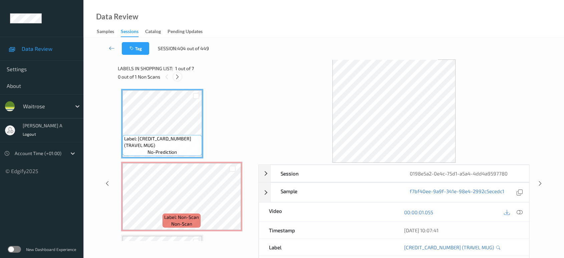
click at [176, 76] on icon at bounding box center [178, 77] width 6 height 6
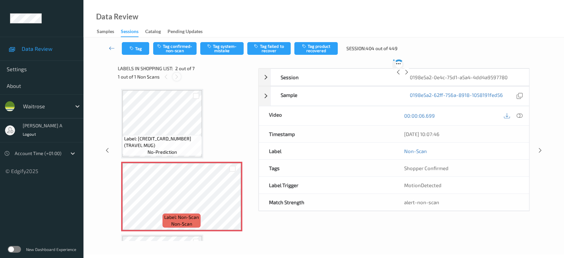
scroll to position [3, 0]
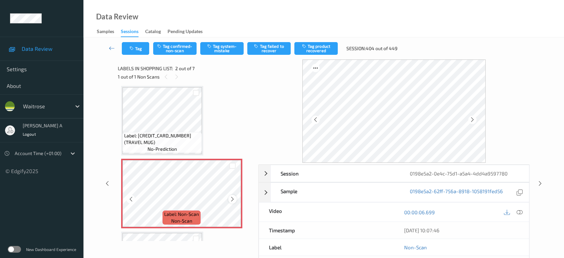
click at [232, 199] on icon at bounding box center [233, 199] width 6 height 6
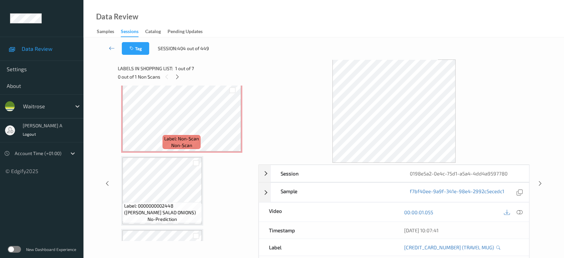
scroll to position [37, 0]
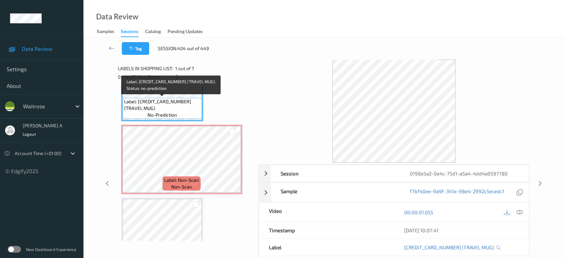
click at [161, 107] on span "Label: [CREDIT_CARD_NUMBER] (TRAVEL MUG)" at bounding box center [162, 104] width 76 height 13
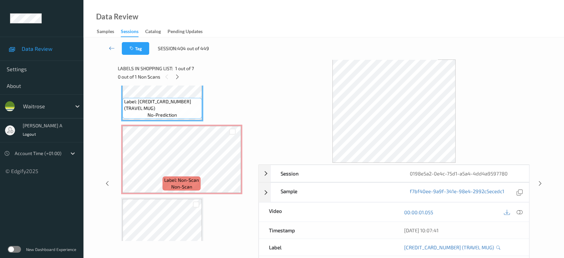
drag, startPoint x: 518, startPoint y: 212, endPoint x: 490, endPoint y: 203, distance: 28.9
click at [518, 212] on icon at bounding box center [520, 212] width 6 height 6
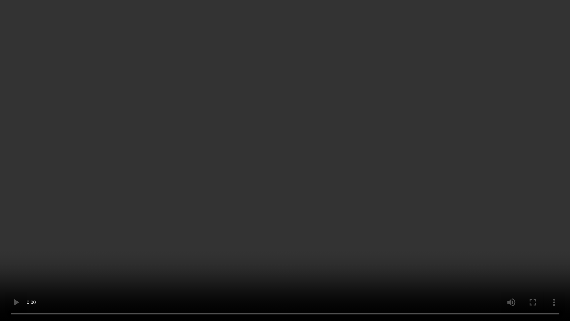
click at [277, 203] on video at bounding box center [285, 160] width 570 height 321
click at [266, 207] on video at bounding box center [285, 160] width 570 height 321
click at [330, 160] on video at bounding box center [285, 160] width 570 height 321
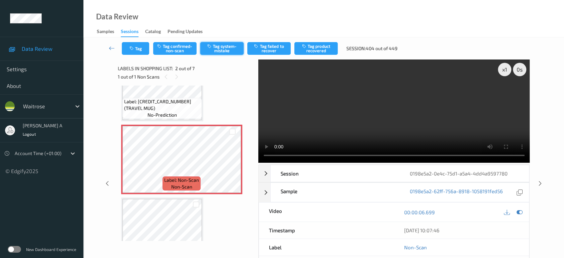
click at [218, 47] on button "Tag system-mistake" at bounding box center [221, 48] width 43 height 13
click at [139, 51] on button "Tag" at bounding box center [135, 48] width 27 height 13
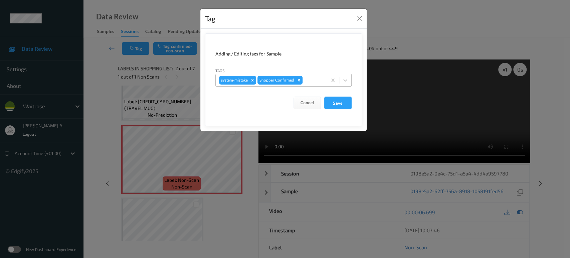
click at [318, 79] on div at bounding box center [314, 80] width 20 height 8
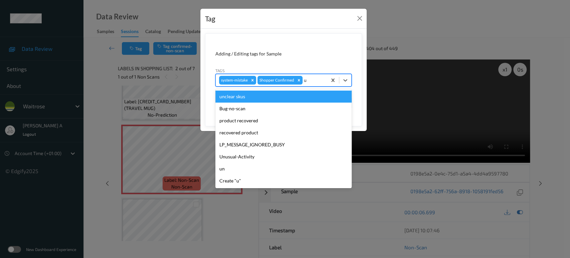
type input "un"
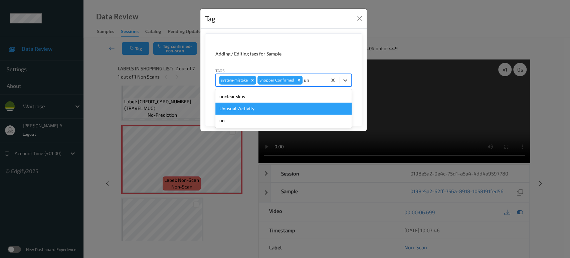
click at [268, 108] on div "Unusual-Activity" at bounding box center [283, 109] width 136 height 12
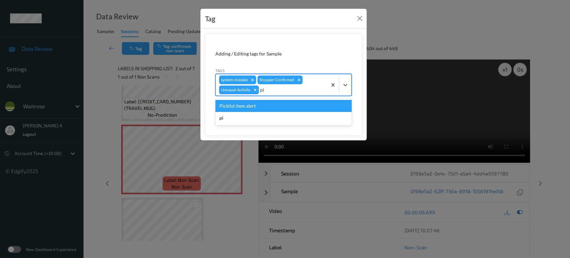
type input "pic"
click at [267, 108] on div "Picklist item alert" at bounding box center [283, 106] width 136 height 12
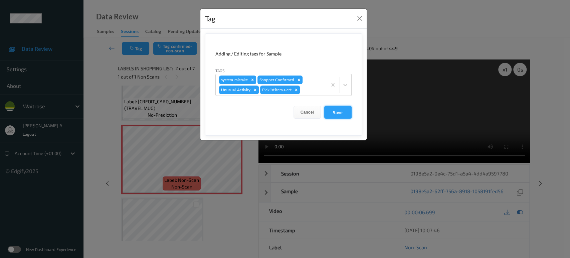
click at [335, 114] on button "Save" at bounding box center [337, 112] width 27 height 13
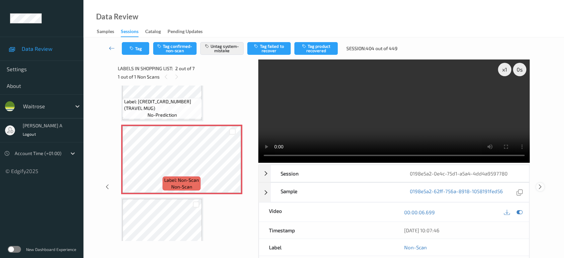
click at [540, 184] on icon at bounding box center [541, 187] width 6 height 6
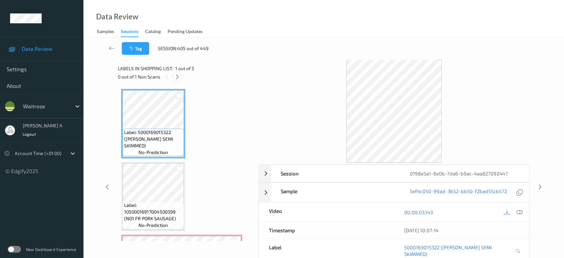
click at [178, 76] on icon at bounding box center [178, 77] width 6 height 6
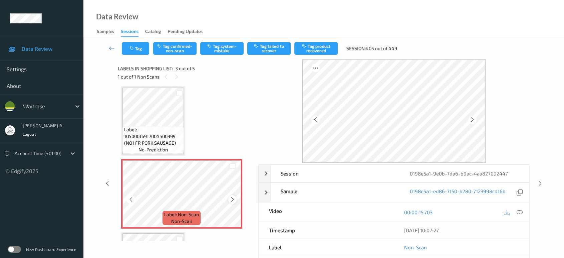
click at [235, 196] on icon at bounding box center [233, 199] width 6 height 6
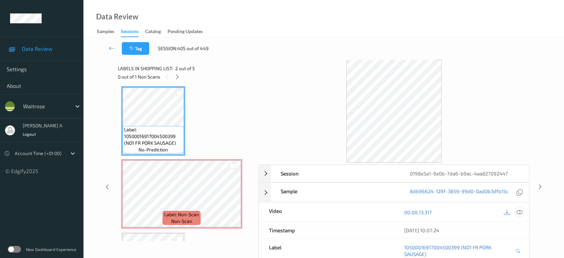
click at [520, 212] on icon at bounding box center [520, 212] width 6 height 6
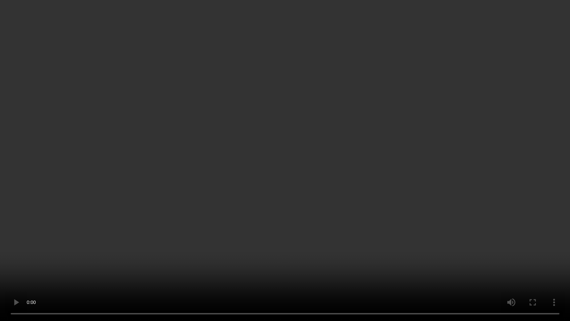
click at [304, 151] on video at bounding box center [285, 160] width 570 height 321
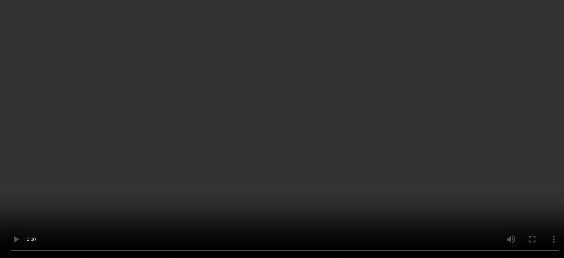
scroll to position [113, 0]
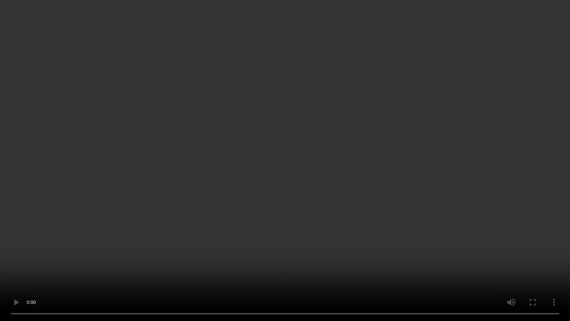
click at [399, 173] on video at bounding box center [285, 160] width 570 height 321
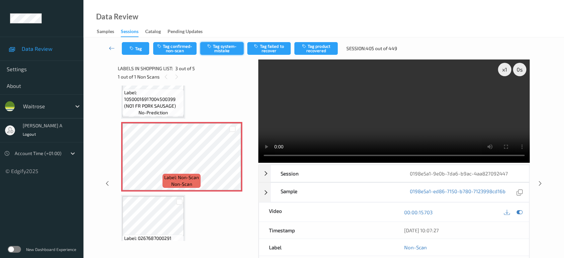
click at [221, 46] on button "Tag system-mistake" at bounding box center [221, 48] width 43 height 13
click at [133, 49] on icon "button" at bounding box center [133, 48] width 6 height 5
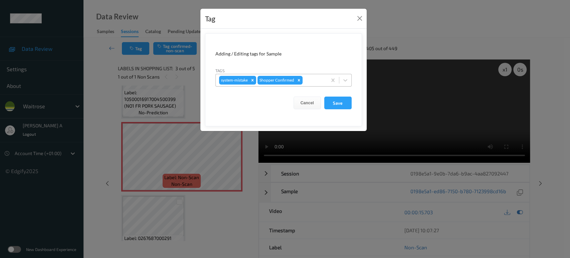
click at [318, 81] on div at bounding box center [314, 80] width 20 height 8
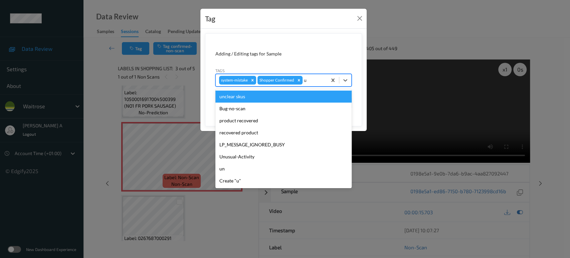
type input "un"
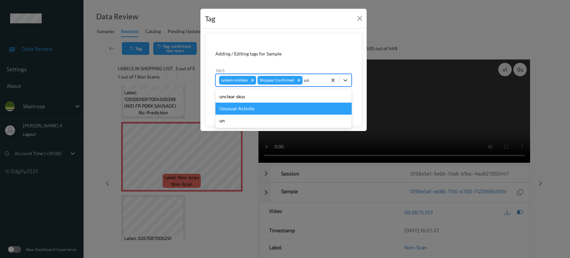
click at [265, 105] on div "Unusual-Activity" at bounding box center [283, 109] width 136 height 12
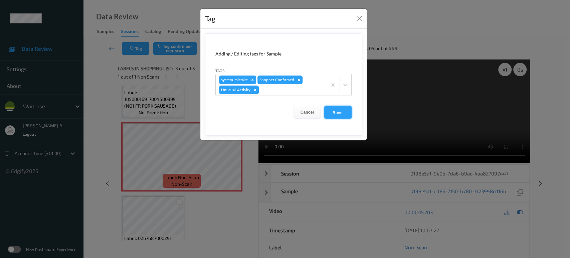
click at [340, 114] on button "Save" at bounding box center [337, 112] width 27 height 13
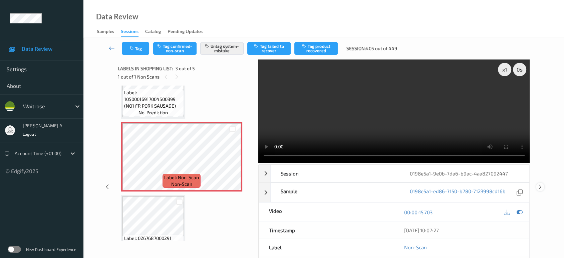
click at [540, 184] on icon at bounding box center [541, 187] width 6 height 6
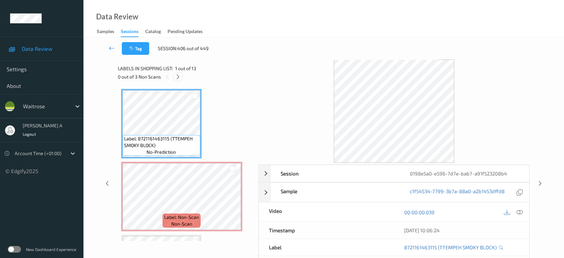
click at [178, 78] on icon at bounding box center [178, 77] width 6 height 6
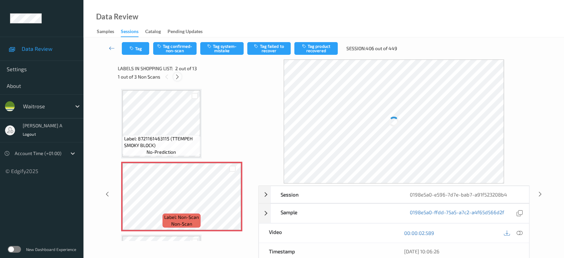
scroll to position [3, 0]
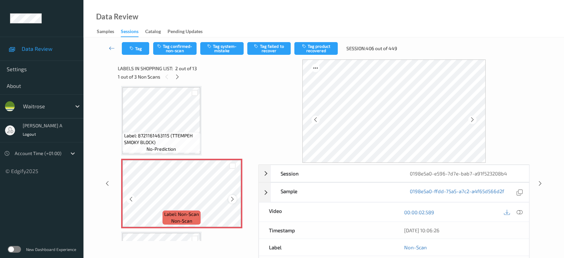
click at [234, 198] on icon at bounding box center [233, 199] width 6 height 6
click at [234, 196] on icon at bounding box center [233, 199] width 6 height 6
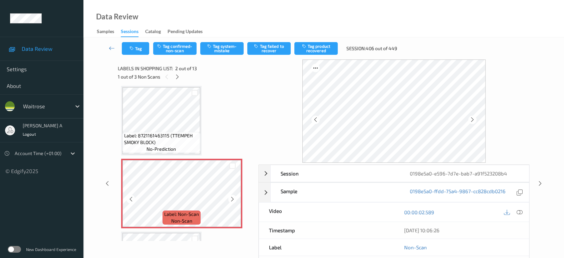
click at [234, 196] on icon at bounding box center [233, 199] width 6 height 6
click at [521, 210] on icon at bounding box center [520, 212] width 6 height 6
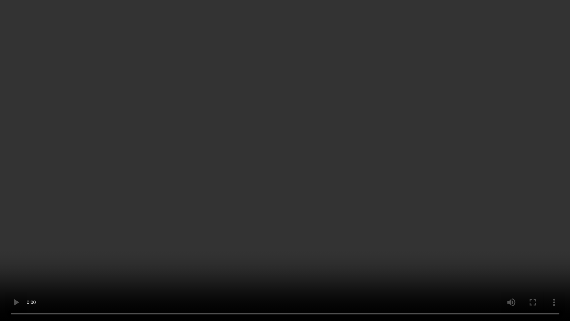
click at [279, 201] on video at bounding box center [285, 160] width 570 height 321
click at [205, 212] on video at bounding box center [285, 160] width 570 height 321
click at [339, 187] on video at bounding box center [285, 160] width 570 height 321
click at [311, 180] on video at bounding box center [285, 160] width 570 height 321
click at [268, 163] on video at bounding box center [285, 160] width 570 height 321
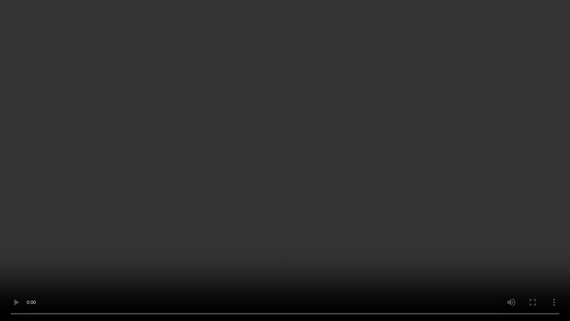
click at [297, 191] on video at bounding box center [285, 160] width 570 height 321
click at [238, 154] on video at bounding box center [285, 160] width 570 height 321
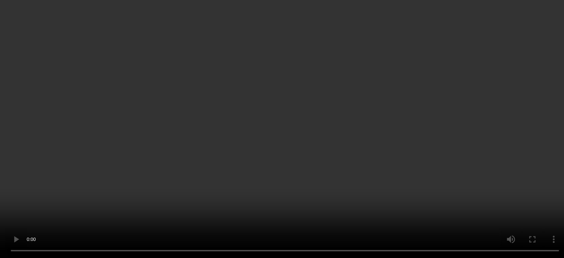
scroll to position [37, 0]
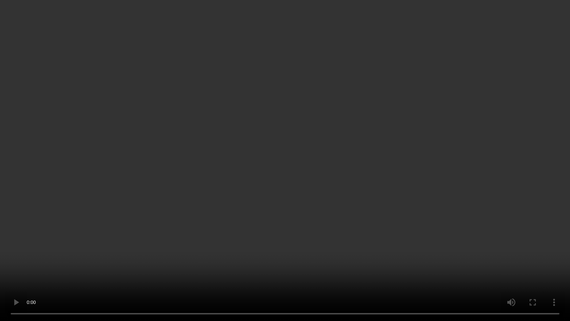
click at [374, 188] on video at bounding box center [285, 160] width 570 height 321
click at [291, 203] on video at bounding box center [285, 160] width 570 height 321
click at [252, 172] on video at bounding box center [285, 160] width 570 height 321
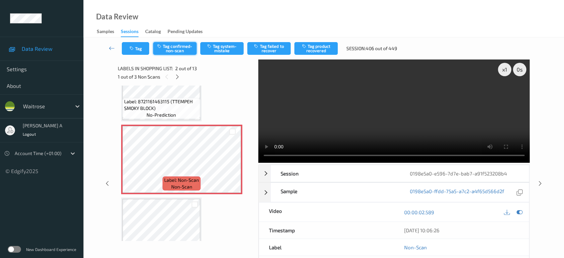
click at [182, 49] on button "Tag confirmed-non-scan" at bounding box center [174, 48] width 43 height 13
click at [313, 49] on button "Tag product recovered" at bounding box center [316, 48] width 43 height 13
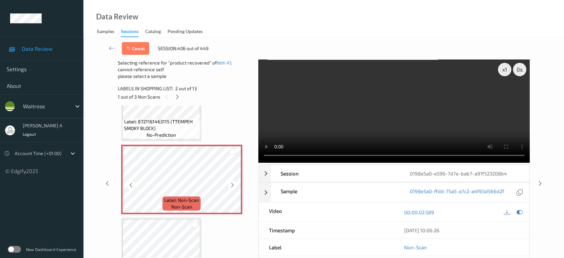
scroll to position [74, 0]
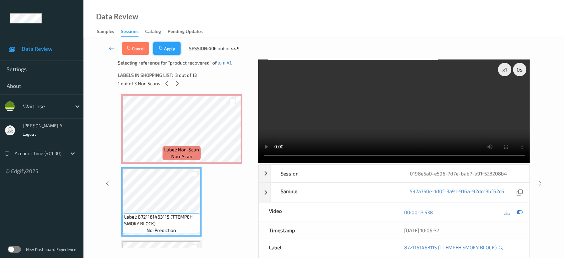
click at [176, 50] on button "Apply" at bounding box center [166, 48] width 27 height 13
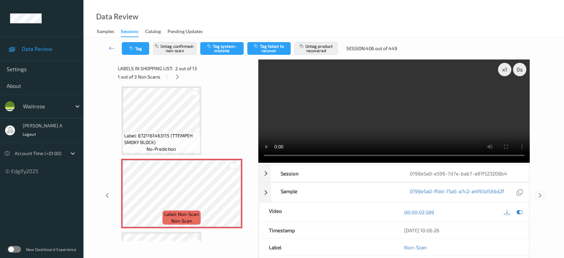
click at [542, 192] on icon at bounding box center [541, 195] width 6 height 6
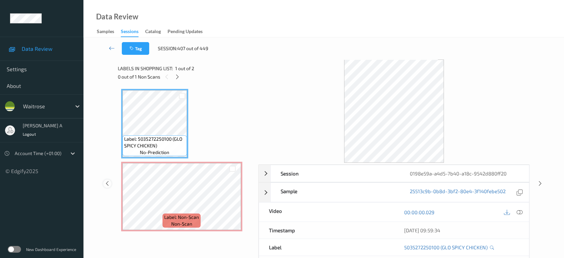
click at [107, 181] on icon at bounding box center [108, 183] width 6 height 6
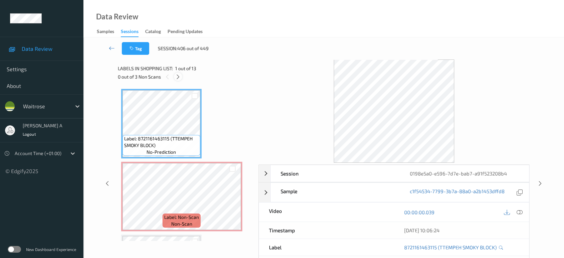
click at [180, 75] on icon at bounding box center [178, 77] width 6 height 6
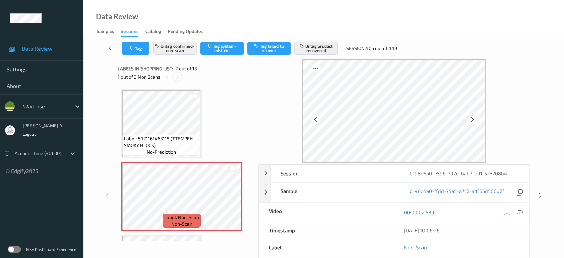
scroll to position [3, 0]
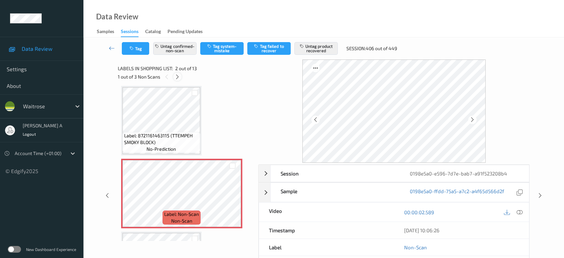
click at [178, 77] on icon at bounding box center [178, 77] width 6 height 6
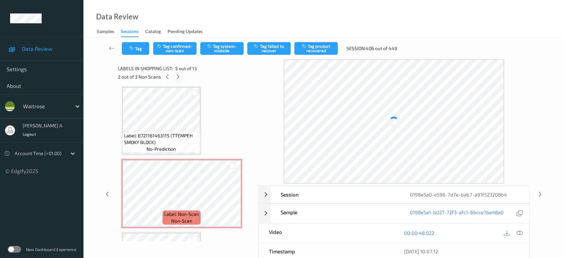
scroll to position [221, 0]
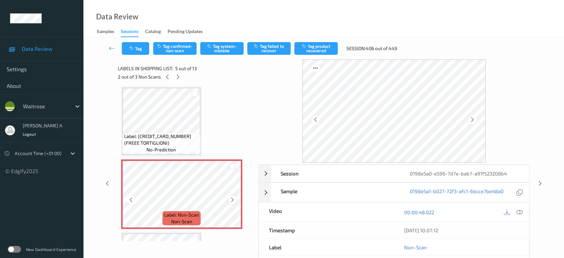
click at [232, 197] on icon at bounding box center [233, 200] width 6 height 6
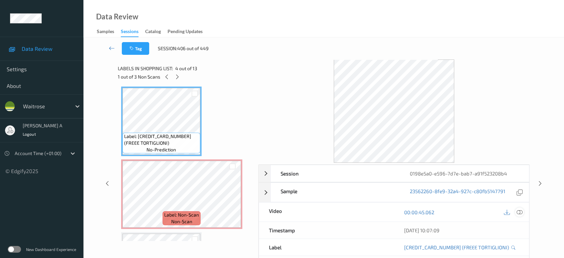
click at [519, 210] on icon at bounding box center [520, 212] width 6 height 6
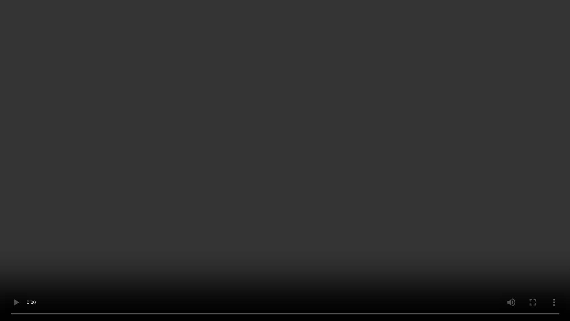
click at [328, 131] on video at bounding box center [285, 160] width 570 height 321
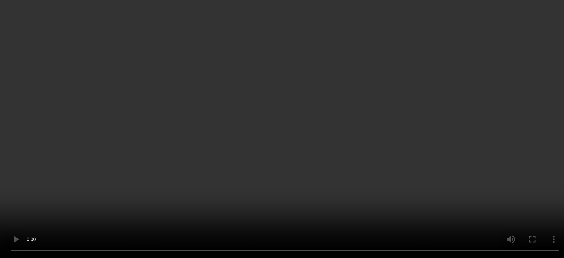
scroll to position [369, 0]
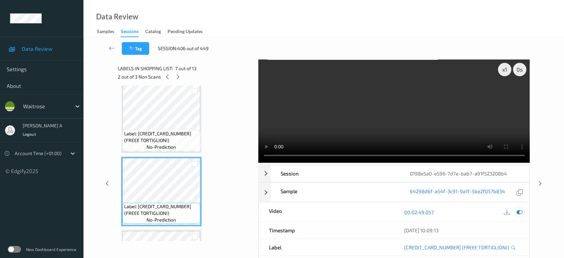
click at [517, 213] on icon at bounding box center [520, 212] width 6 height 6
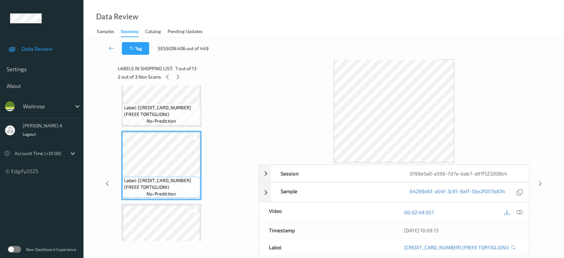
scroll to position [332, 0]
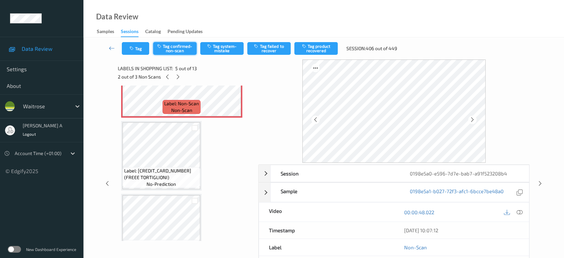
click at [166, 52] on button "Tag confirmed-non-scan" at bounding box center [174, 48] width 43 height 13
click at [187, 47] on button "Tag confirmed-non-scan" at bounding box center [174, 48] width 43 height 13
click at [312, 46] on button "Tag product recovered" at bounding box center [316, 48] width 43 height 13
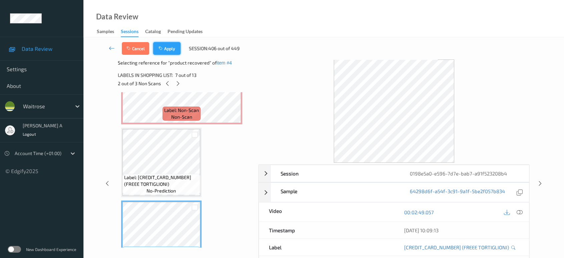
click at [175, 53] on button "Apply" at bounding box center [166, 48] width 27 height 13
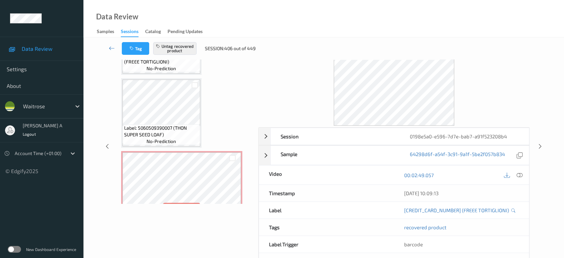
scroll to position [703, 0]
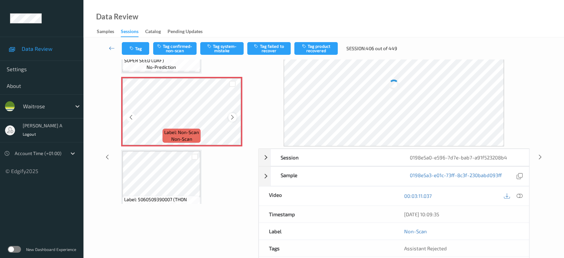
click at [232, 115] on icon at bounding box center [233, 117] width 6 height 6
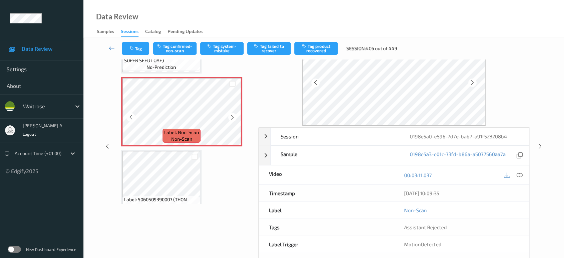
click at [232, 115] on icon at bounding box center [233, 117] width 6 height 6
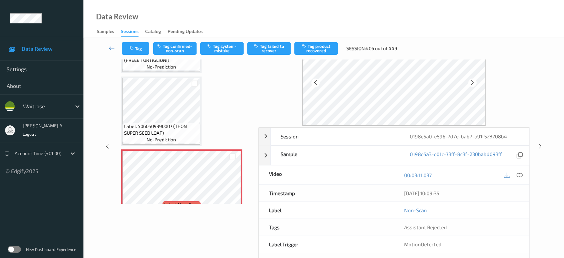
scroll to position [629, 0]
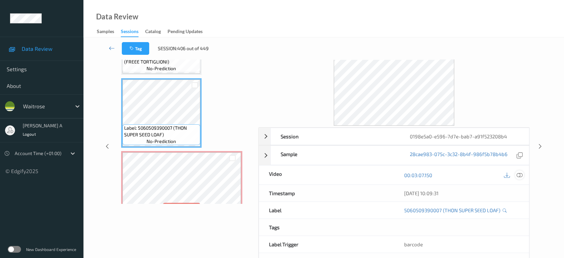
click at [520, 171] on div at bounding box center [519, 174] width 9 height 9
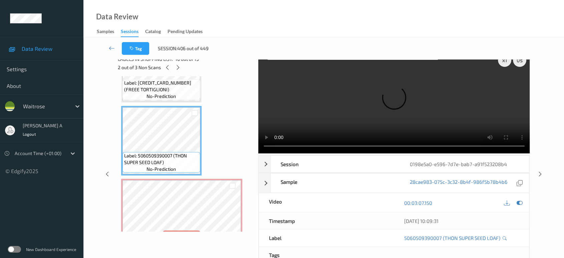
scroll to position [0, 0]
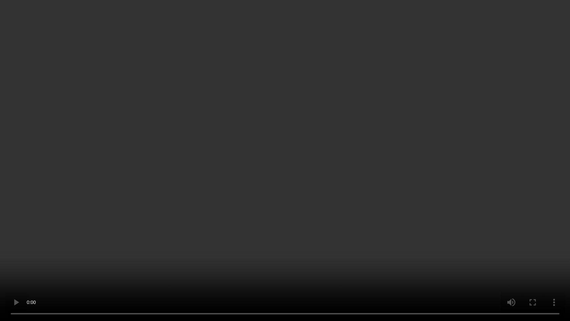
click at [267, 179] on video at bounding box center [285, 160] width 570 height 321
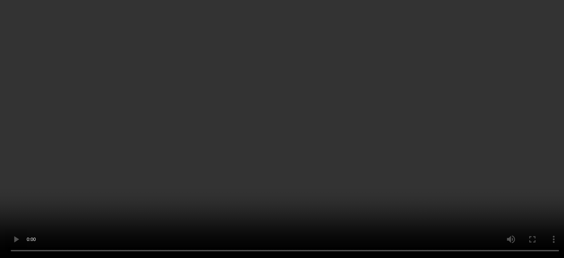
scroll to position [716, 0]
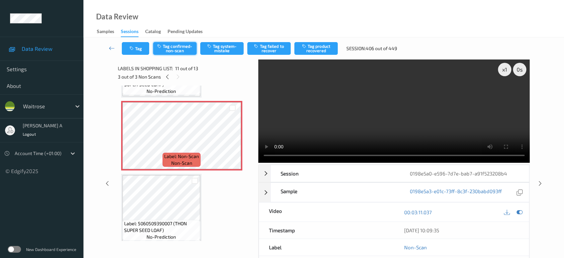
click at [172, 51] on button "Tag confirmed-non-scan" at bounding box center [174, 48] width 43 height 13
click at [314, 48] on button "Tag product recovered" at bounding box center [316, 48] width 43 height 13
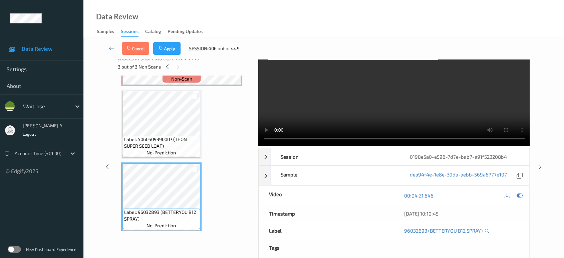
scroll to position [9, 0]
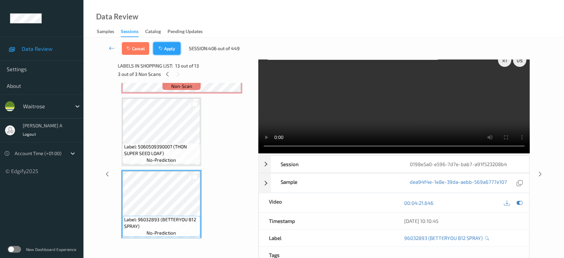
click at [163, 50] on icon "button" at bounding box center [162, 48] width 6 height 5
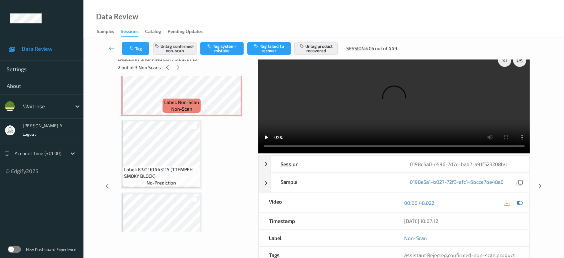
scroll to position [62, 0]
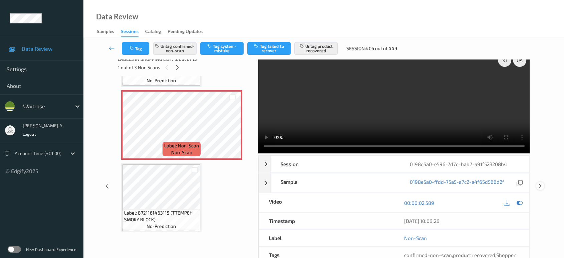
click at [540, 183] on icon at bounding box center [541, 186] width 6 height 6
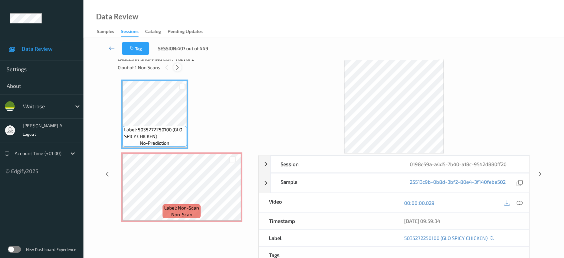
click at [175, 66] on icon at bounding box center [178, 67] width 6 height 6
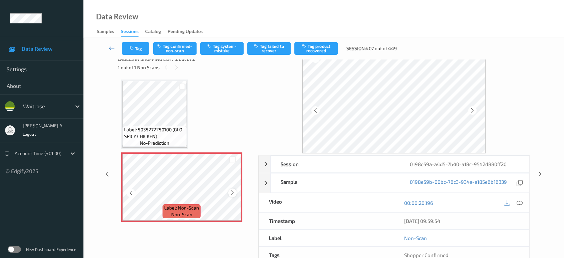
click at [233, 196] on div at bounding box center [232, 192] width 8 height 8
click at [232, 193] on icon at bounding box center [233, 193] width 6 height 6
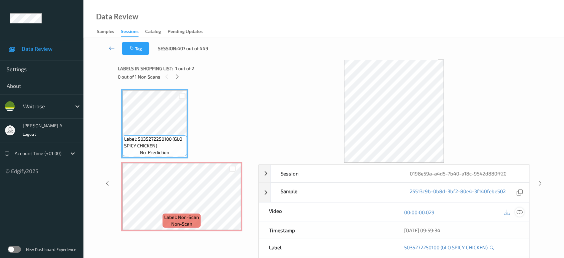
click at [517, 212] on icon at bounding box center [520, 212] width 6 height 6
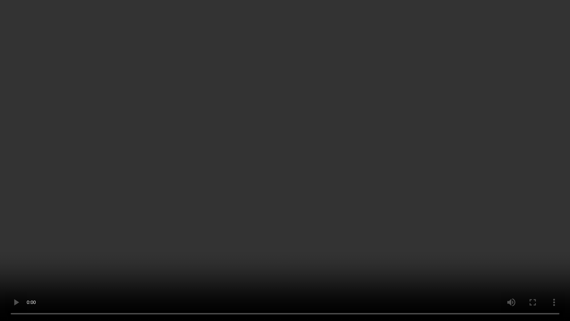
click at [318, 159] on video at bounding box center [285, 160] width 570 height 321
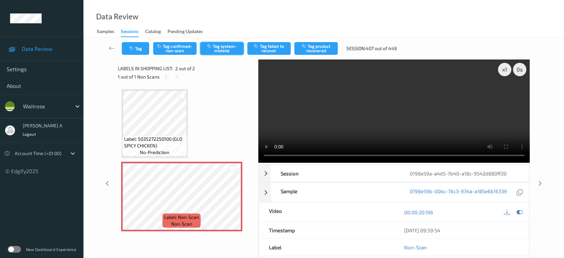
click at [226, 48] on button "Tag system-mistake" at bounding box center [221, 48] width 43 height 13
click at [139, 47] on button "Tag" at bounding box center [135, 48] width 27 height 13
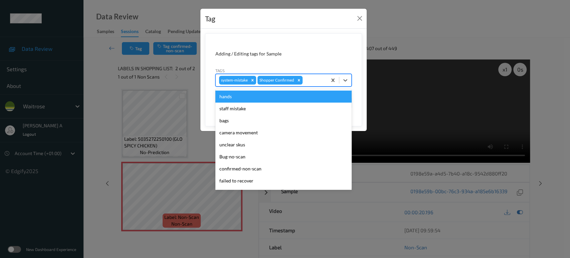
click at [316, 80] on div at bounding box center [314, 80] width 20 height 8
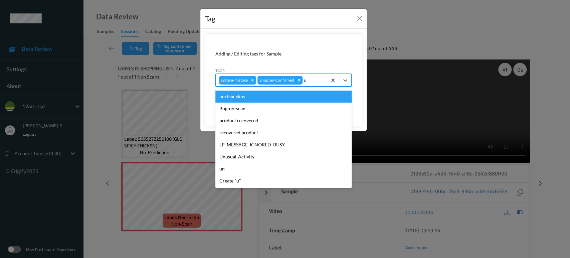
type input "un"
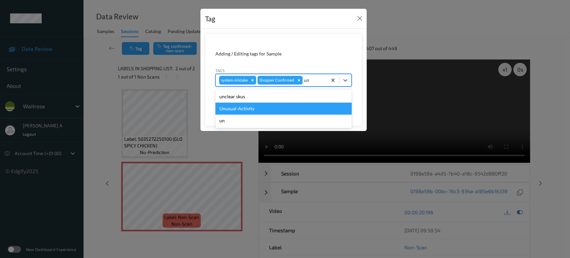
click at [267, 105] on div "Unusual-Activity" at bounding box center [283, 109] width 136 height 12
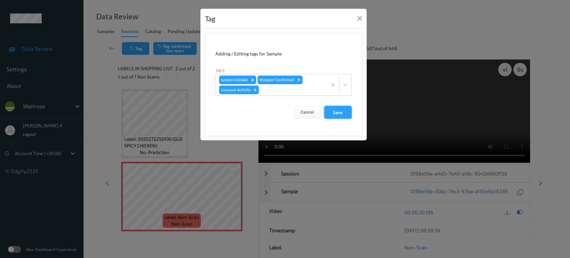
click at [339, 117] on button "Save" at bounding box center [337, 112] width 27 height 13
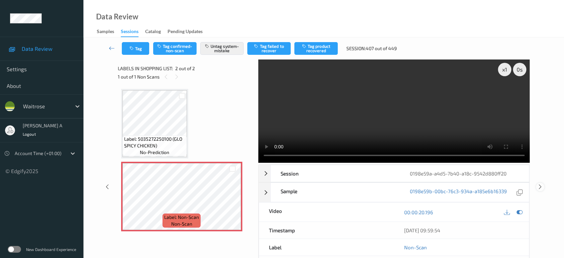
click at [540, 184] on icon at bounding box center [541, 187] width 6 height 6
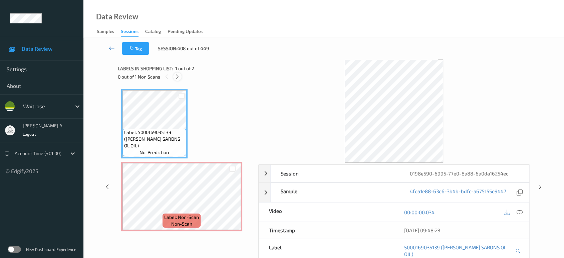
click at [176, 75] on icon at bounding box center [178, 77] width 6 height 6
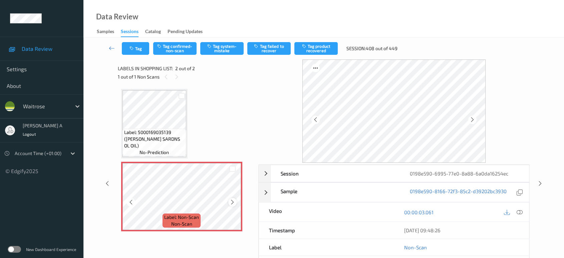
click at [236, 202] on div "Label: Non-Scan non-scan" at bounding box center [181, 196] width 121 height 69
click at [234, 202] on icon at bounding box center [233, 202] width 6 height 6
click at [230, 203] on icon at bounding box center [233, 202] width 6 height 6
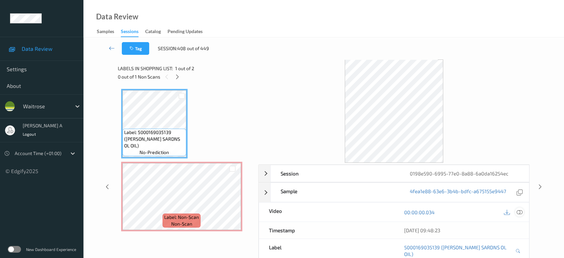
click at [520, 211] on icon at bounding box center [520, 212] width 6 height 6
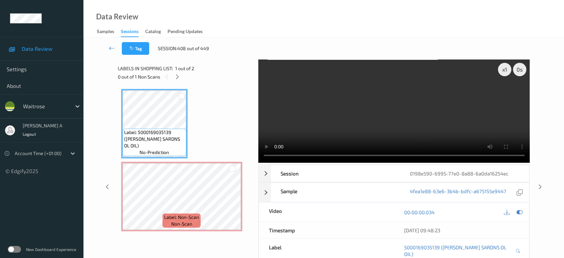
click at [395, 114] on video at bounding box center [395, 110] width 272 height 103
click at [397, 113] on video at bounding box center [395, 110] width 272 height 103
click at [379, 131] on video at bounding box center [395, 110] width 272 height 103
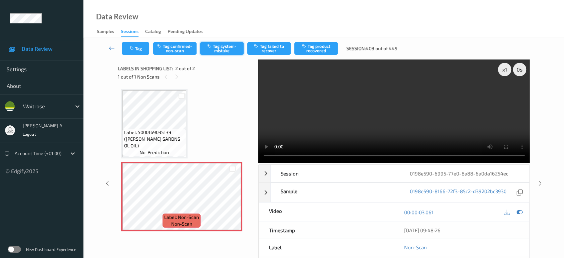
click at [222, 50] on button "Tag system-mistake" at bounding box center [221, 48] width 43 height 13
click at [136, 44] on button "Tag" at bounding box center [135, 48] width 27 height 13
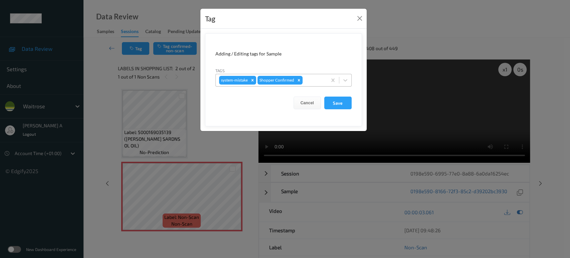
click at [308, 79] on div at bounding box center [314, 80] width 20 height 8
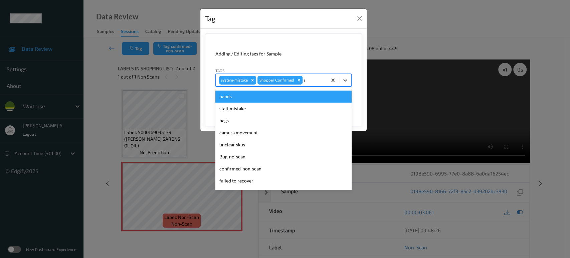
type input "un"
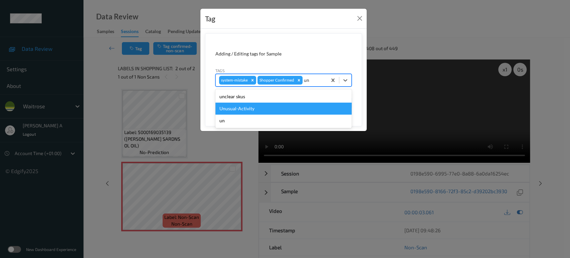
click at [266, 103] on div "Unusual-Activity" at bounding box center [283, 109] width 136 height 12
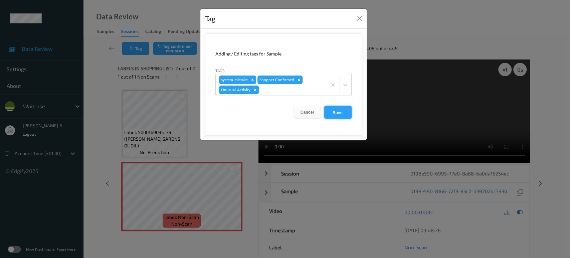
click at [349, 115] on button "Save" at bounding box center [337, 112] width 27 height 13
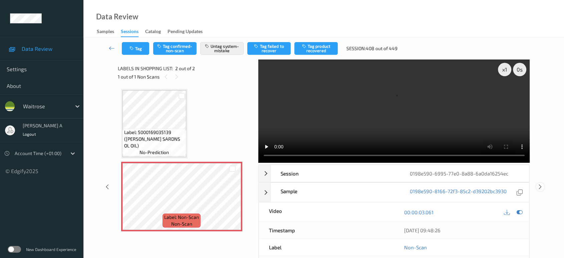
click at [540, 184] on icon at bounding box center [541, 187] width 6 height 6
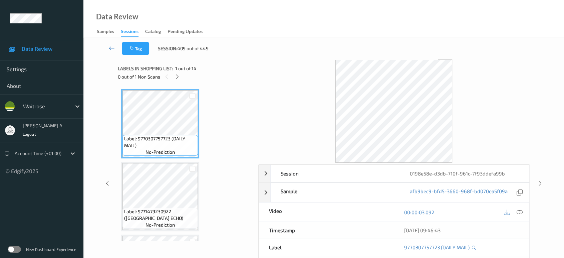
drag, startPoint x: 176, startPoint y: 75, endPoint x: 178, endPoint y: 85, distance: 9.2
click at [176, 75] on icon at bounding box center [178, 77] width 6 height 6
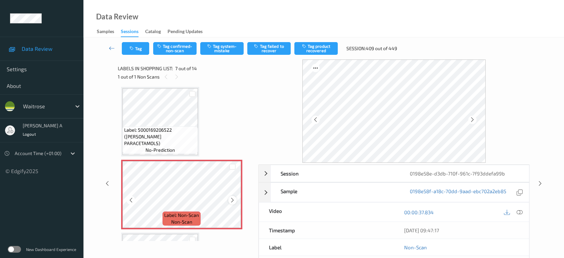
click at [233, 197] on icon at bounding box center [233, 200] width 6 height 6
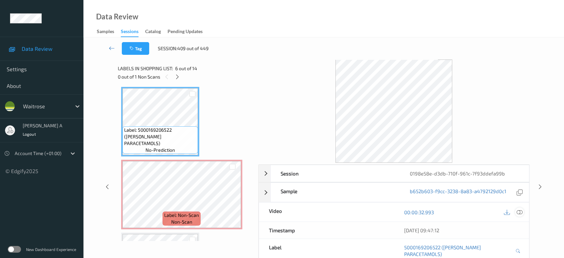
click at [519, 213] on icon at bounding box center [520, 212] width 6 height 6
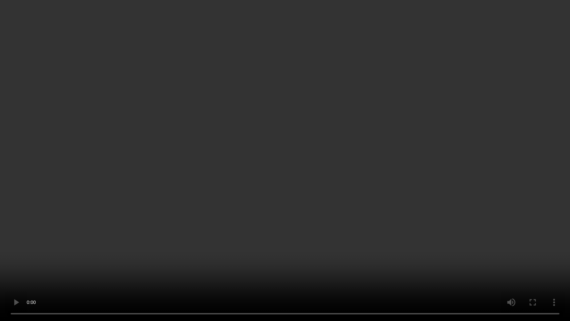
click at [265, 140] on video at bounding box center [285, 160] width 570 height 321
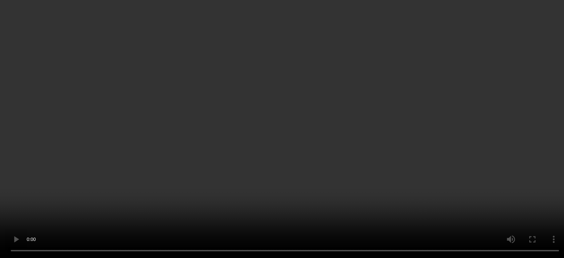
scroll to position [440, 0]
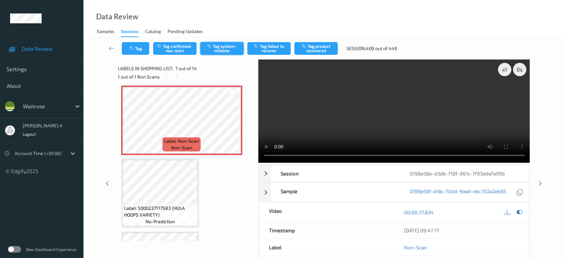
click at [217, 53] on button "Tag system-mistake" at bounding box center [221, 48] width 43 height 13
click at [137, 52] on button "Tag" at bounding box center [135, 48] width 27 height 13
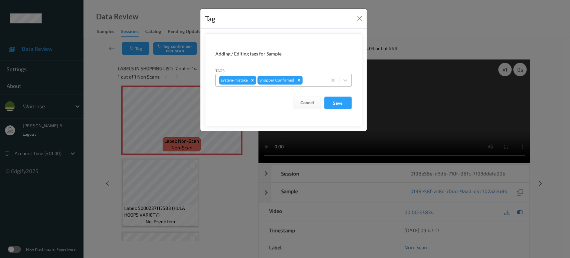
click at [313, 81] on div at bounding box center [314, 80] width 20 height 8
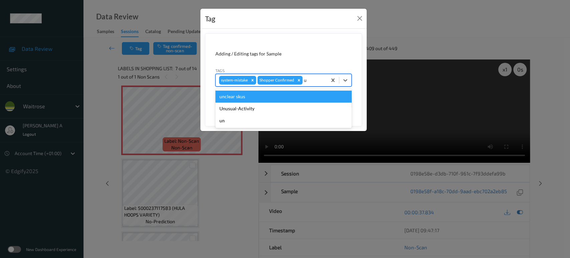
type input "un"
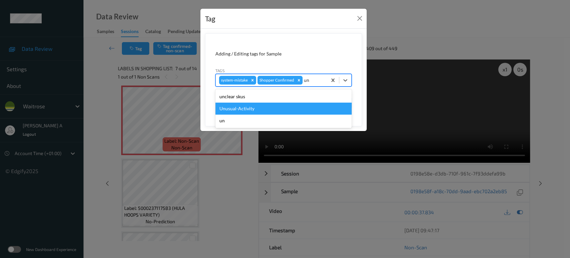
click at [282, 109] on div "Unusual-Activity" at bounding box center [283, 109] width 136 height 12
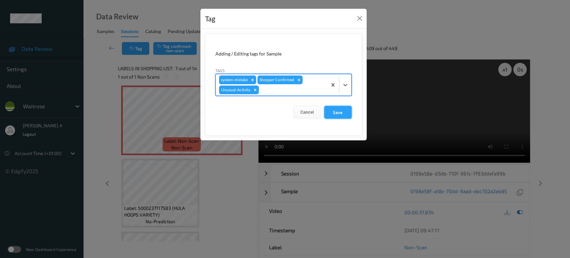
click at [349, 113] on button "Save" at bounding box center [337, 112] width 27 height 13
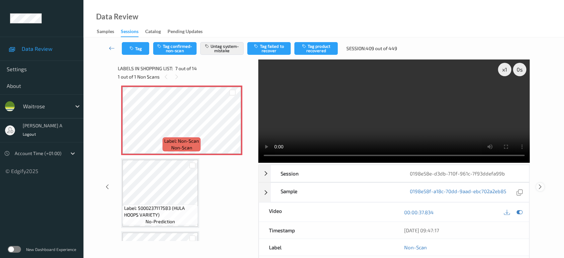
click at [542, 184] on icon at bounding box center [541, 187] width 6 height 6
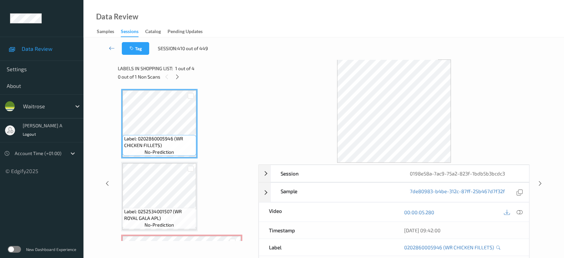
click at [182, 74] on div "0 out of 1 Non Scans" at bounding box center [186, 76] width 136 height 8
click at [179, 76] on icon at bounding box center [178, 77] width 6 height 6
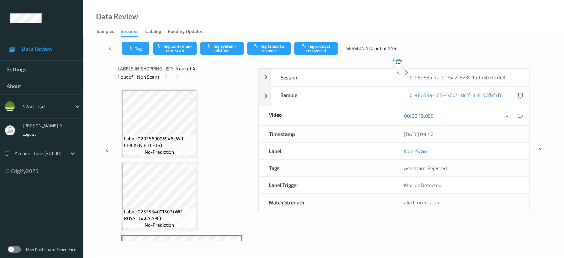
scroll to position [75, 0]
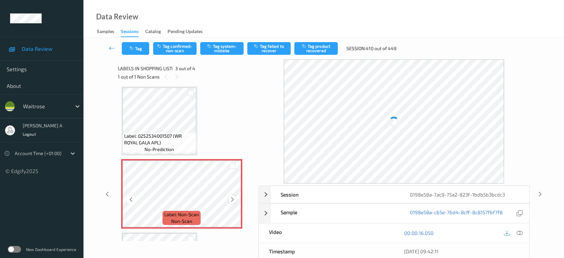
click at [234, 201] on div at bounding box center [232, 199] width 8 height 8
click at [234, 200] on icon at bounding box center [233, 199] width 6 height 6
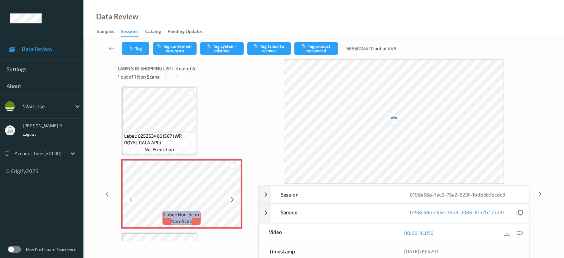
click at [234, 200] on icon at bounding box center [233, 199] width 6 height 6
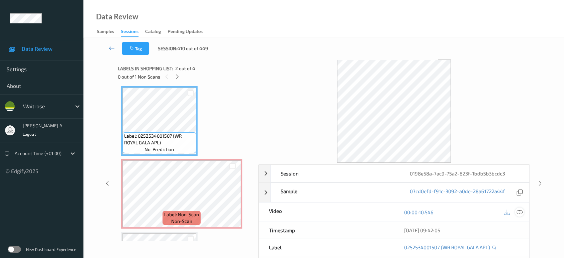
click at [524, 213] on div at bounding box center [519, 211] width 9 height 9
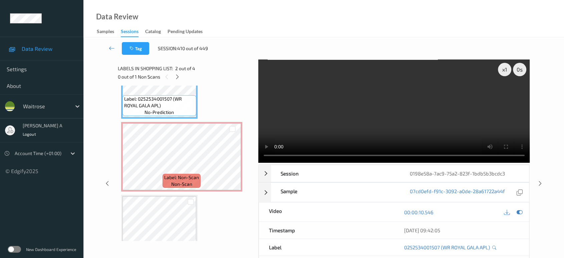
scroll to position [75, 0]
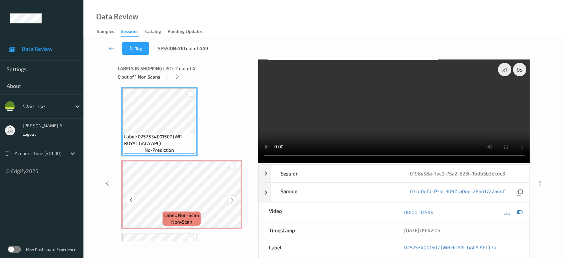
click at [232, 198] on icon at bounding box center [233, 200] width 6 height 6
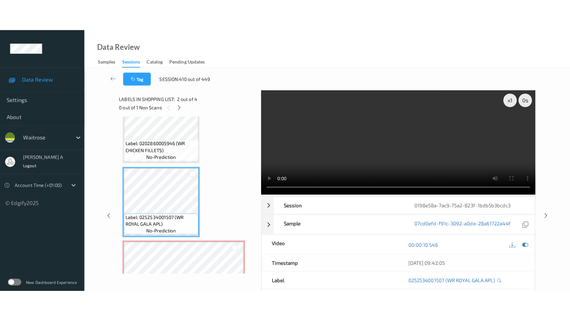
scroll to position [101, 0]
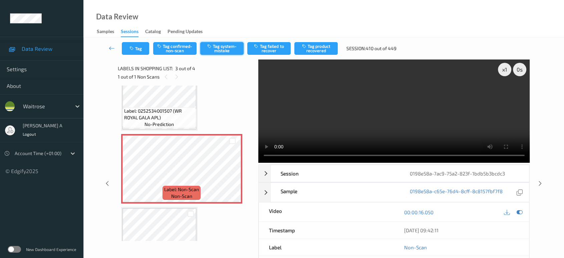
click at [224, 52] on button "Tag system-mistake" at bounding box center [221, 48] width 43 height 13
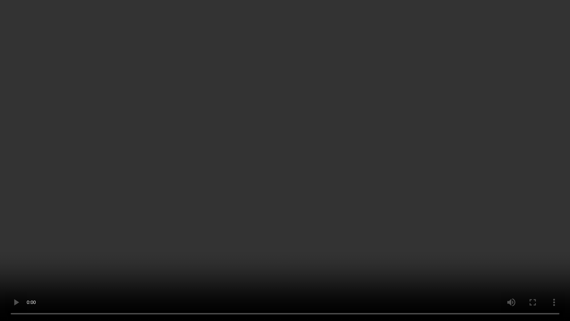
click at [328, 188] on video at bounding box center [285, 160] width 570 height 321
click at [278, 163] on video at bounding box center [285, 160] width 570 height 321
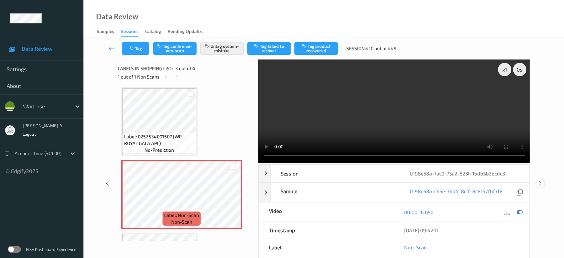
click at [541, 182] on icon at bounding box center [541, 183] width 6 height 6
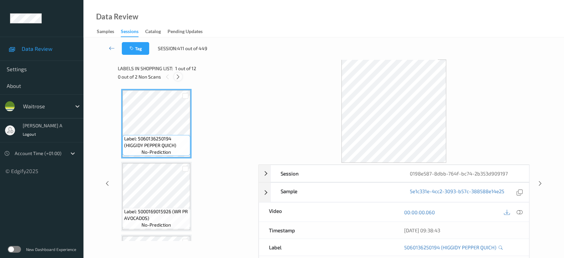
click at [176, 78] on icon at bounding box center [178, 77] width 6 height 6
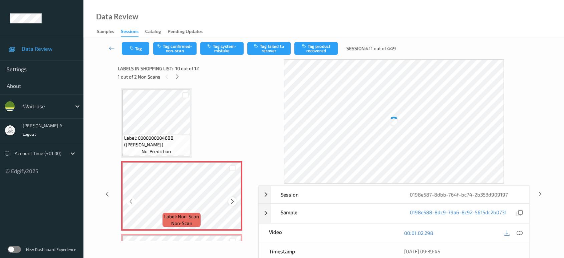
click at [235, 200] on icon at bounding box center [233, 201] width 6 height 6
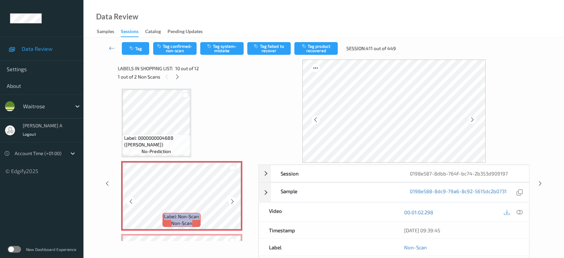
click at [235, 200] on icon at bounding box center [233, 201] width 6 height 6
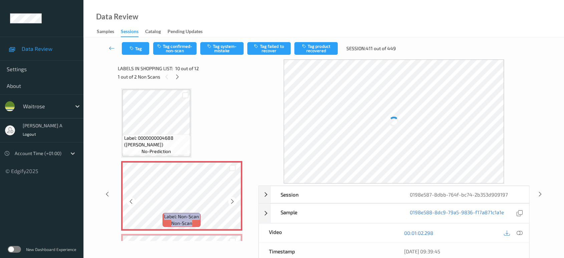
click at [235, 200] on icon at bounding box center [233, 201] width 6 height 6
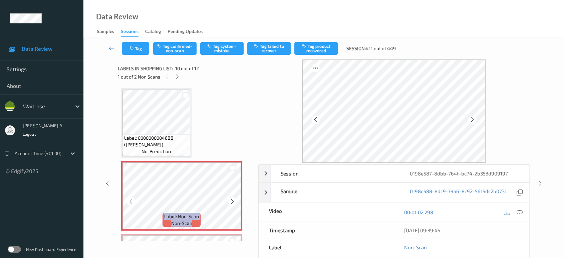
click at [235, 200] on icon at bounding box center [233, 201] width 6 height 6
click at [521, 209] on icon at bounding box center [520, 212] width 6 height 6
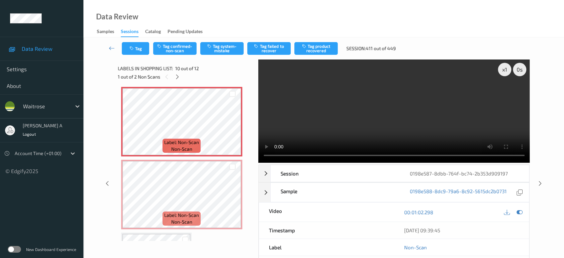
scroll to position [655, 0]
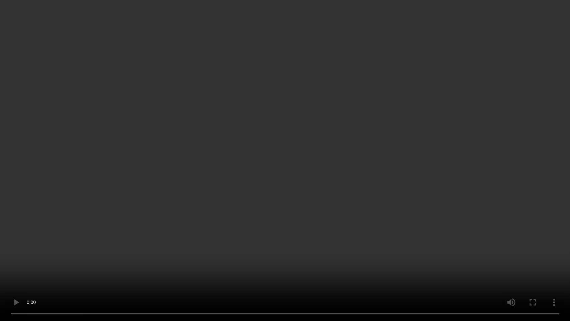
click at [350, 123] on video at bounding box center [285, 160] width 570 height 321
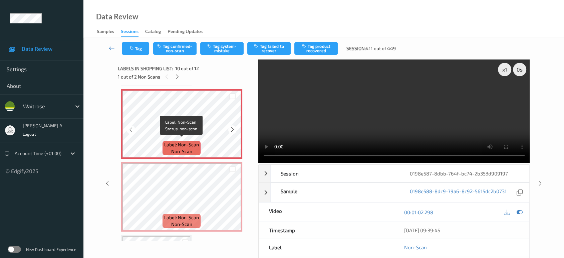
click at [193, 141] on span "Label: Non-Scan" at bounding box center [181, 144] width 35 height 7
click at [227, 47] on button "Tag system-mistake" at bounding box center [221, 48] width 43 height 13
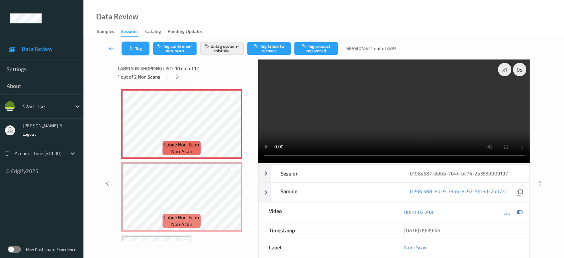
click at [139, 47] on button "Tag" at bounding box center [135, 48] width 27 height 13
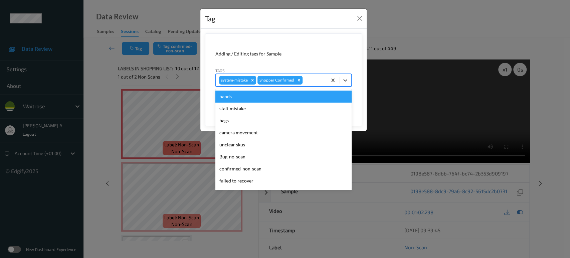
click at [308, 81] on div at bounding box center [314, 80] width 20 height 8
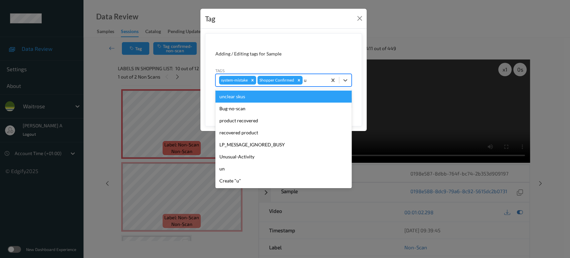
type input "un"
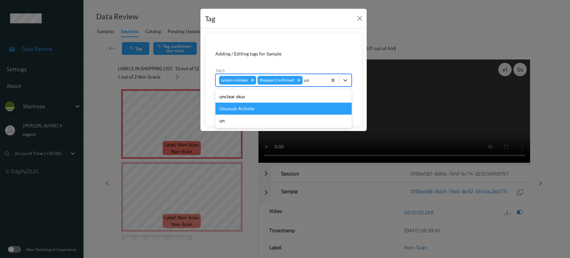
click at [295, 105] on div "Unusual-Activity" at bounding box center [283, 109] width 136 height 12
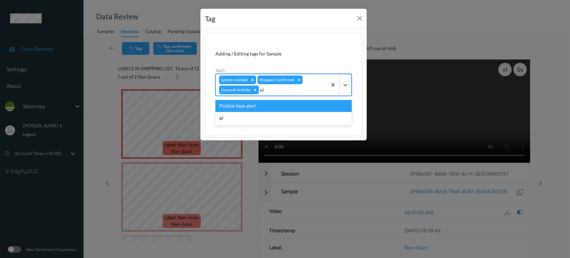
type input "pic"
click at [306, 102] on div "Picklist item alert" at bounding box center [283, 106] width 136 height 12
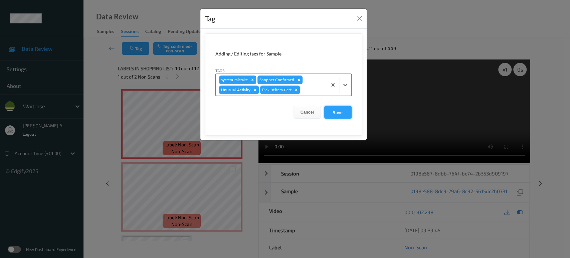
click at [343, 115] on button "Save" at bounding box center [337, 112] width 27 height 13
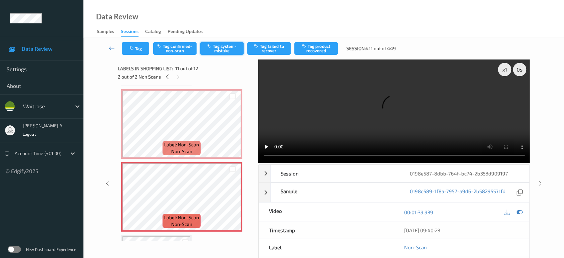
click at [227, 51] on button "Tag system-mistake" at bounding box center [221, 48] width 43 height 13
click at [136, 52] on button "Tag" at bounding box center [135, 48] width 27 height 13
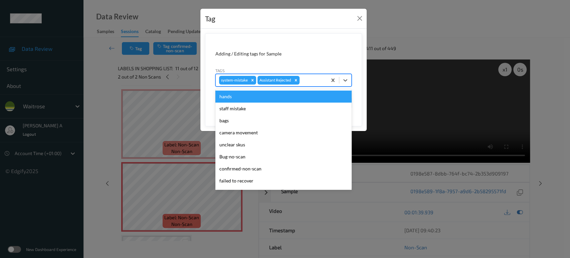
click at [318, 84] on div at bounding box center [312, 80] width 23 height 8
type input "un"
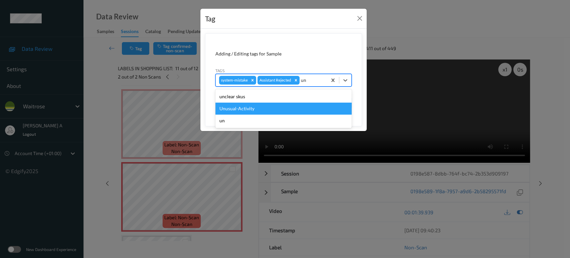
click at [286, 108] on div "Unusual-Activity" at bounding box center [283, 109] width 136 height 12
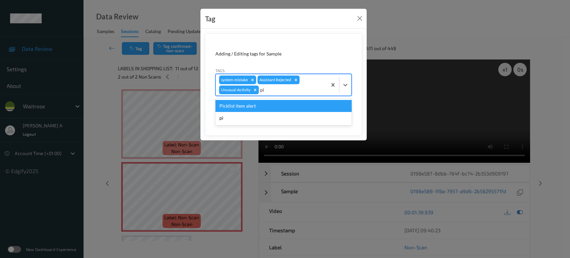
type input "pic"
click at [286, 108] on div "Picklist item alert" at bounding box center [283, 106] width 136 height 12
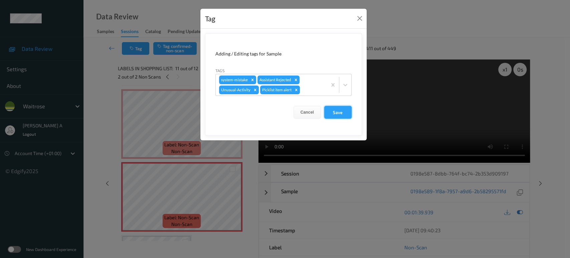
click at [331, 113] on button "Save" at bounding box center [337, 112] width 27 height 13
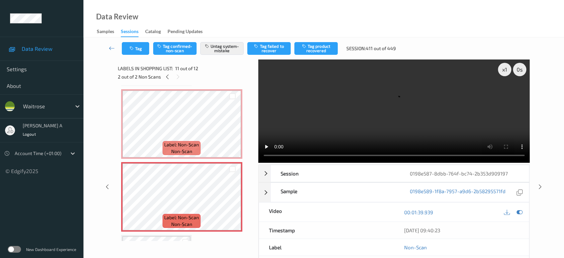
drag, startPoint x: 540, startPoint y: 188, endPoint x: 321, endPoint y: 17, distance: 278.0
click at [540, 188] on icon at bounding box center [541, 187] width 6 height 6
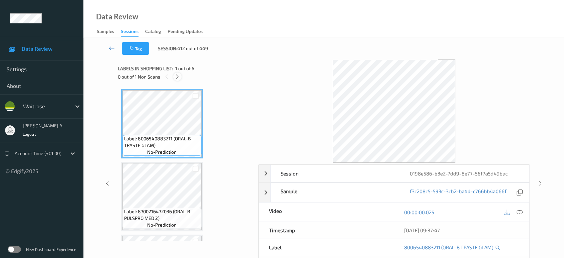
click at [176, 76] on icon at bounding box center [178, 77] width 6 height 6
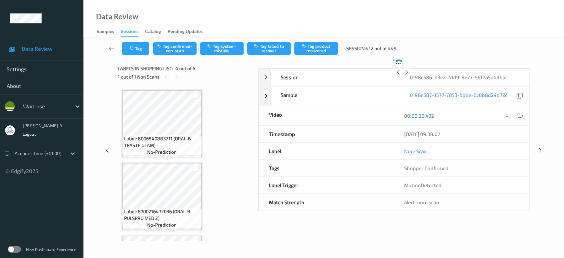
scroll to position [148, 0]
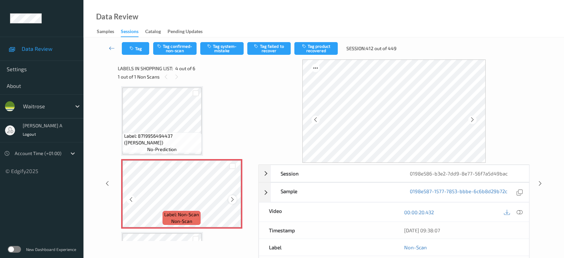
click at [236, 199] on div at bounding box center [232, 199] width 8 height 8
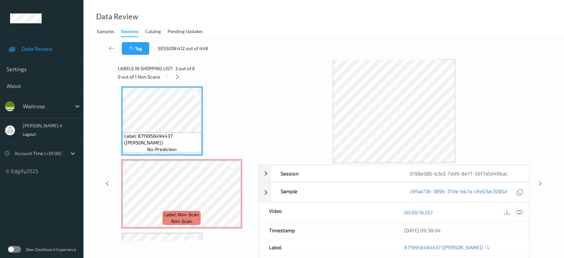
click at [518, 211] on icon at bounding box center [520, 212] width 6 height 6
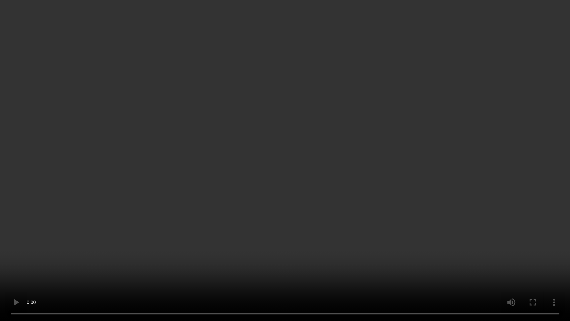
click at [322, 118] on video at bounding box center [285, 160] width 570 height 321
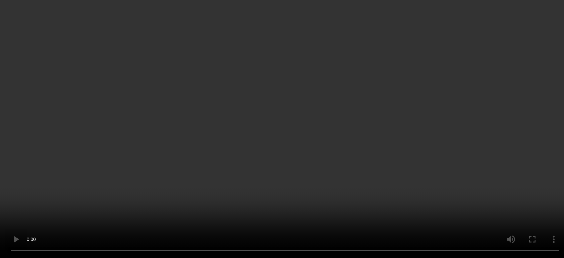
scroll to position [208, 0]
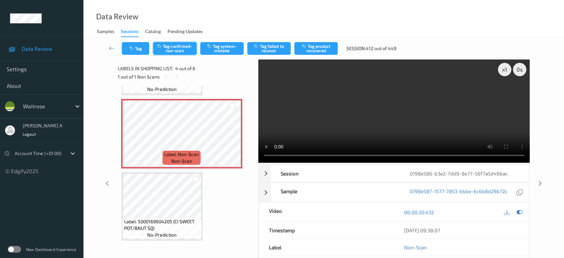
click at [178, 45] on button "Tag confirmed-non-scan" at bounding box center [174, 48] width 43 height 13
click at [307, 49] on button "Tag product recovered" at bounding box center [316, 48] width 43 height 13
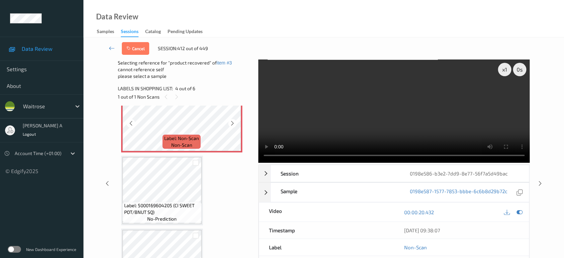
scroll to position [283, 0]
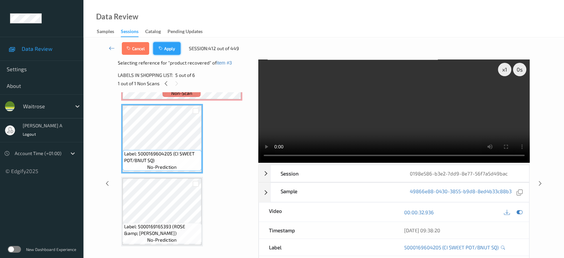
click at [163, 46] on icon "button" at bounding box center [162, 48] width 6 height 5
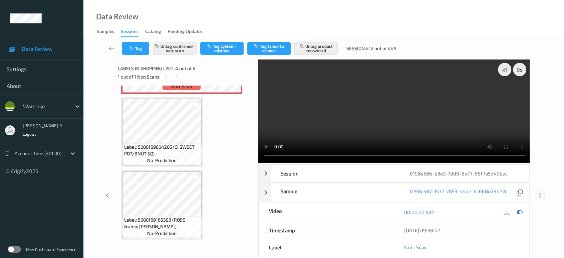
click at [538, 192] on icon at bounding box center [541, 195] width 6 height 6
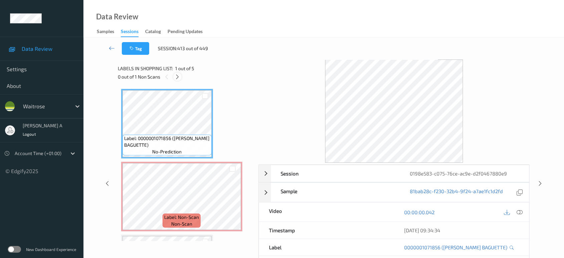
click at [178, 77] on icon at bounding box center [178, 77] width 6 height 6
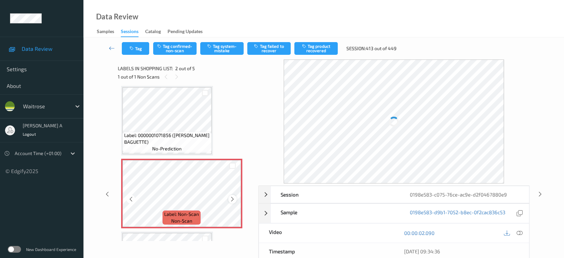
click at [230, 198] on icon at bounding box center [233, 199] width 6 height 6
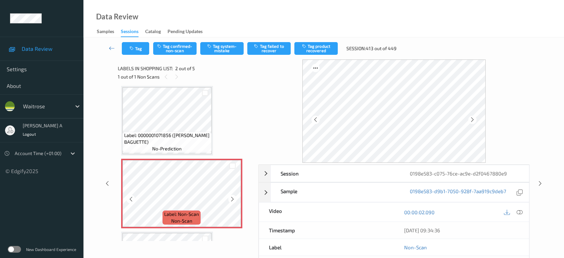
click at [230, 198] on icon at bounding box center [233, 199] width 6 height 6
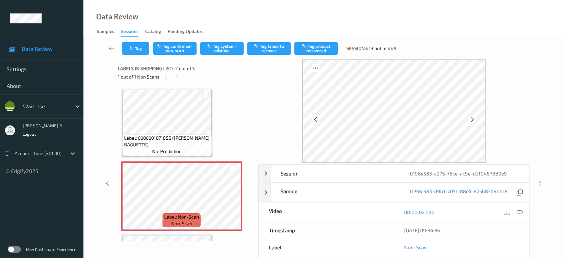
scroll to position [0, 0]
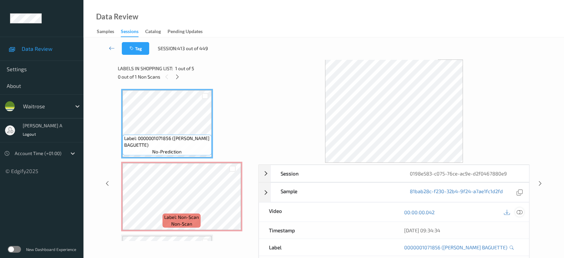
click at [518, 211] on icon at bounding box center [520, 212] width 6 height 6
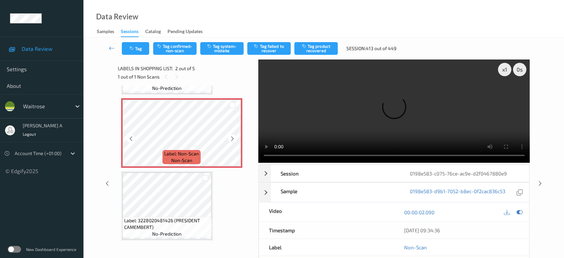
scroll to position [74, 0]
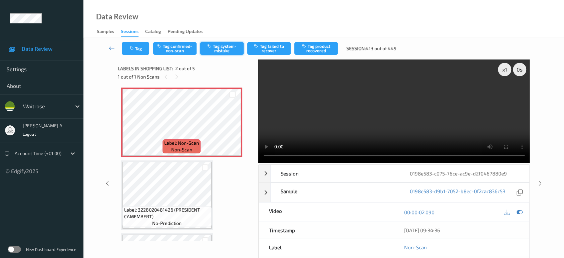
click at [211, 48] on icon "button" at bounding box center [210, 46] width 6 height 5
click at [139, 49] on button "Tag" at bounding box center [135, 48] width 27 height 13
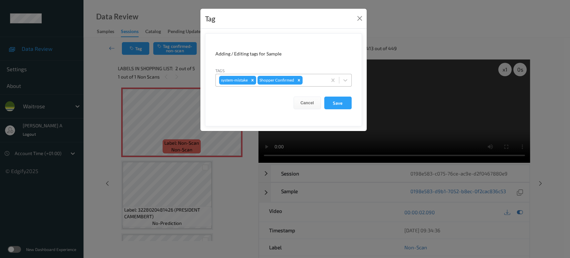
click at [318, 83] on div at bounding box center [314, 80] width 20 height 8
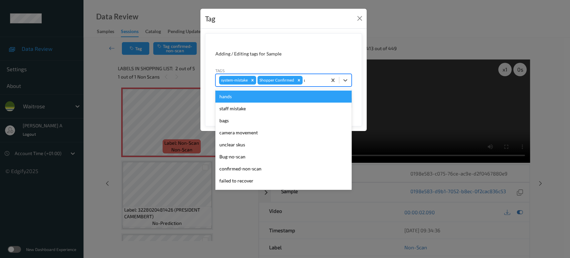
type input "un"
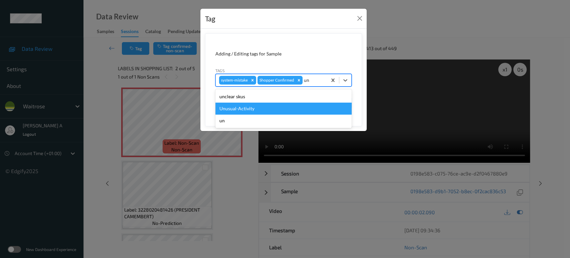
click at [271, 106] on div "Unusual-Activity" at bounding box center [283, 109] width 136 height 12
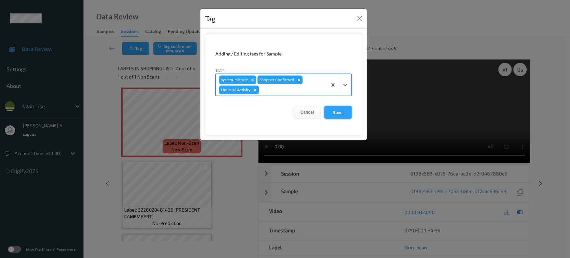
click at [345, 111] on button "Save" at bounding box center [337, 112] width 27 height 13
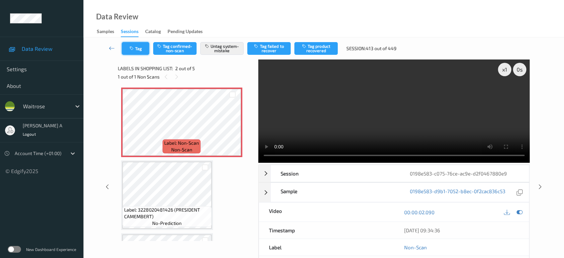
click at [141, 51] on button "Tag" at bounding box center [135, 48] width 27 height 13
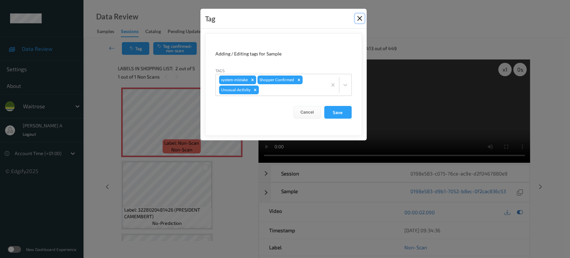
click at [359, 18] on button "Close" at bounding box center [359, 18] width 9 height 9
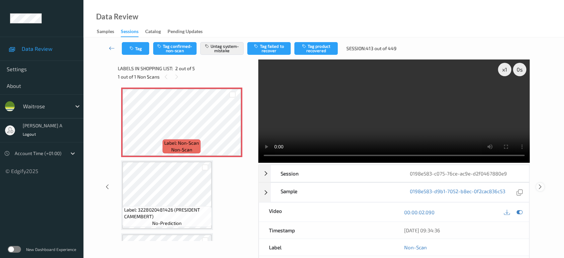
click at [541, 188] on icon at bounding box center [541, 187] width 6 height 6
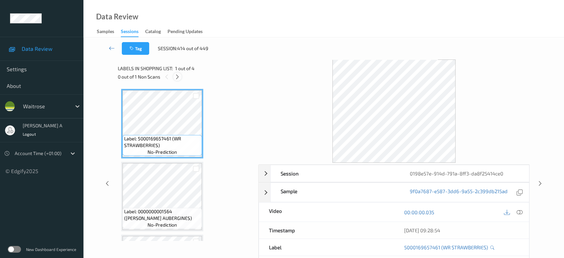
click at [177, 76] on icon at bounding box center [178, 77] width 6 height 6
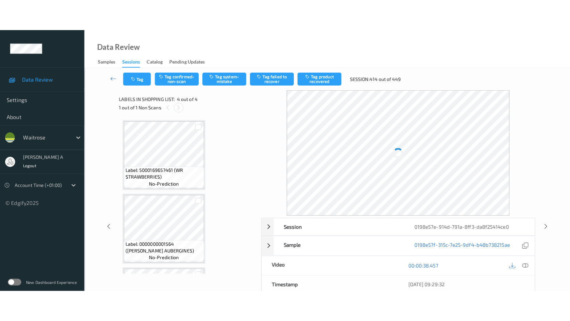
scroll to position [138, 0]
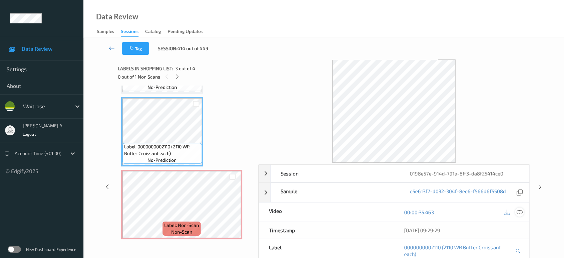
click at [517, 212] on icon at bounding box center [520, 212] width 6 height 6
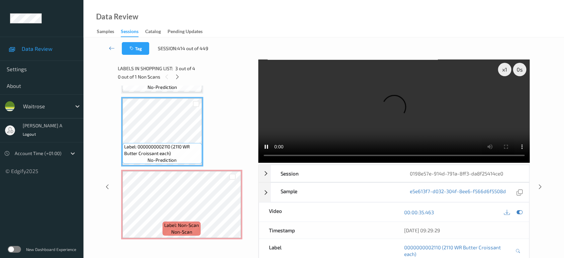
scroll to position [75, 0]
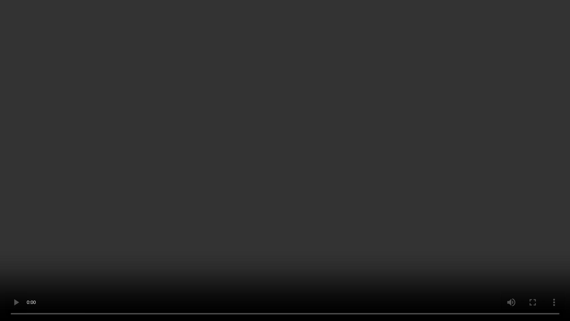
click at [273, 166] on video at bounding box center [285, 160] width 570 height 321
click at [302, 172] on video at bounding box center [285, 160] width 570 height 321
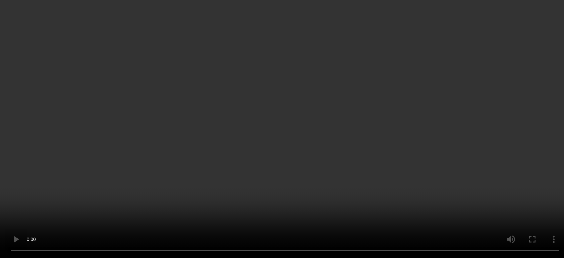
scroll to position [138, 0]
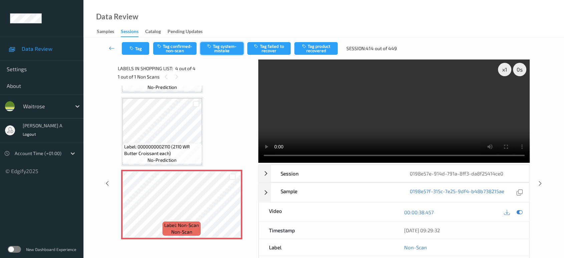
click at [216, 47] on button "Tag system-mistake" at bounding box center [221, 48] width 43 height 13
click at [228, 51] on button "Tag system-mistake" at bounding box center [221, 48] width 43 height 13
click at [140, 53] on button "Tag" at bounding box center [135, 48] width 27 height 13
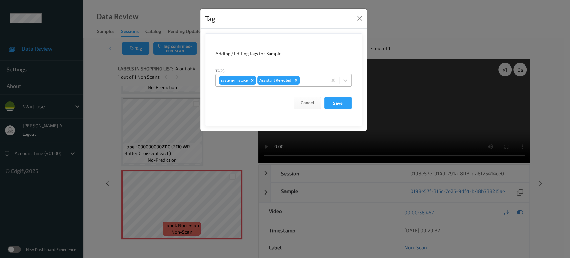
click at [307, 82] on div at bounding box center [312, 80] width 23 height 8
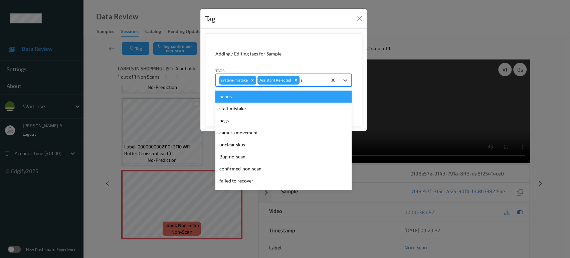
type input "un"
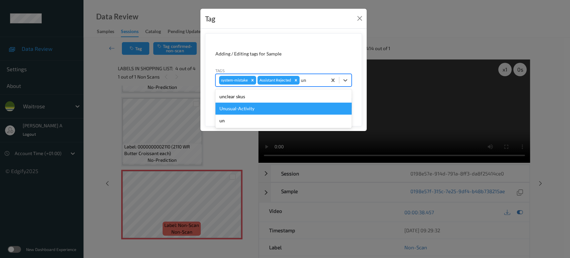
click at [275, 105] on div "Unusual-Activity" at bounding box center [283, 109] width 136 height 12
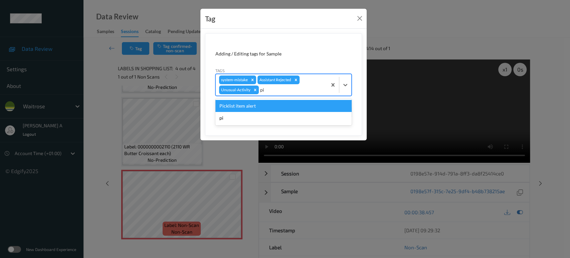
type input "pic"
click at [275, 105] on div "Picklist item alert" at bounding box center [283, 106] width 136 height 12
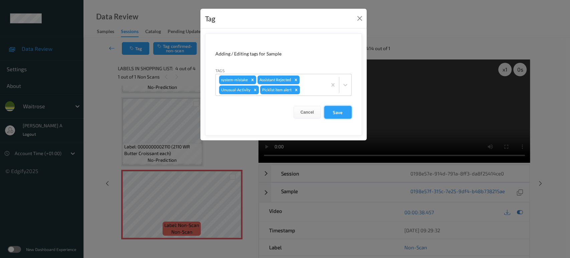
click at [335, 115] on button "Save" at bounding box center [337, 112] width 27 height 13
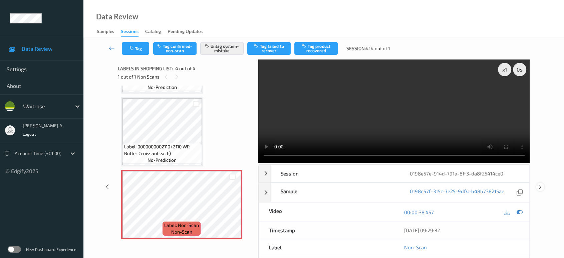
click at [541, 184] on icon at bounding box center [541, 187] width 6 height 6
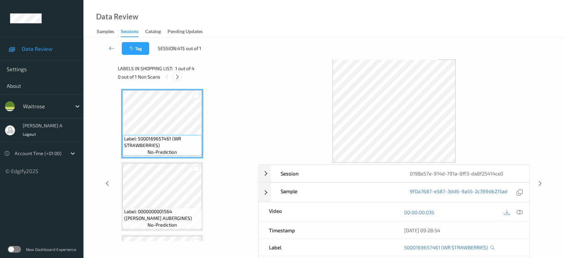
click at [177, 77] on icon at bounding box center [178, 77] width 6 height 6
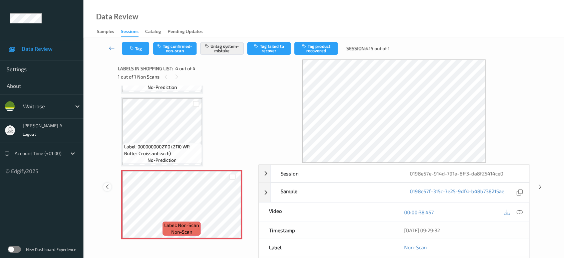
click at [108, 186] on icon at bounding box center [108, 187] width 6 height 6
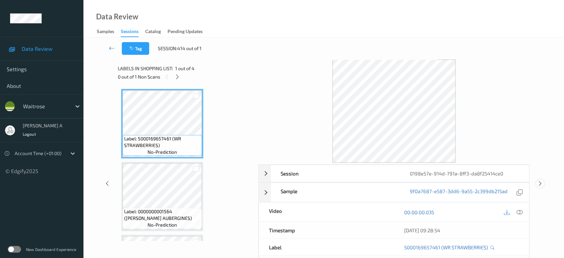
click at [540, 181] on icon at bounding box center [541, 183] width 6 height 6
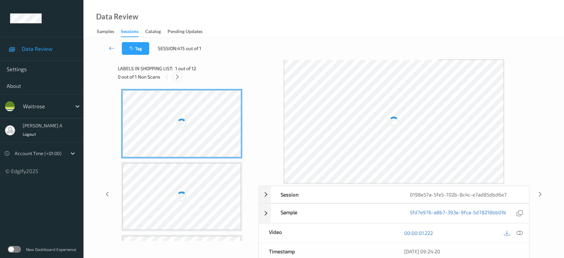
click at [174, 75] on div at bounding box center [177, 76] width 8 height 8
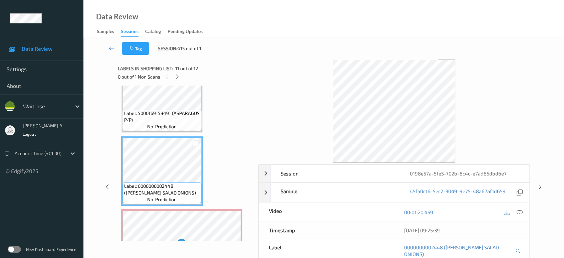
scroll to position [718, 0]
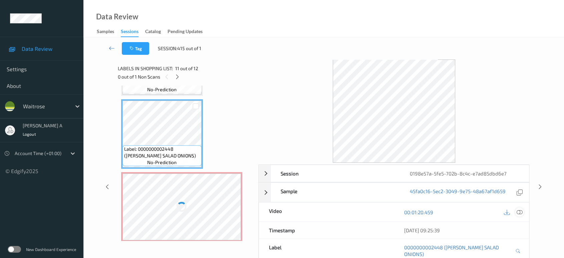
click at [521, 215] on icon at bounding box center [520, 212] width 6 height 6
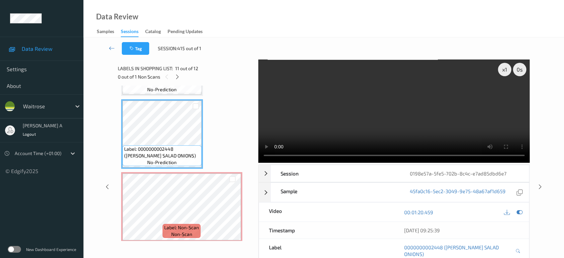
click at [394, 125] on video at bounding box center [395, 110] width 272 height 103
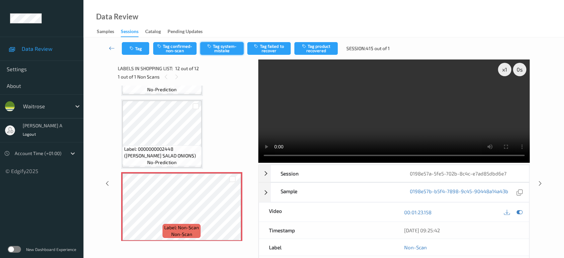
click at [212, 51] on button "Tag system-mistake" at bounding box center [221, 48] width 43 height 13
click at [136, 48] on button "Tag" at bounding box center [135, 48] width 27 height 13
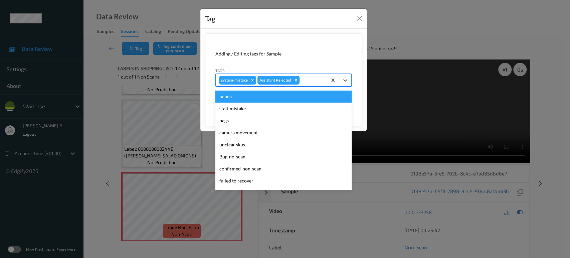
click at [310, 78] on div at bounding box center [312, 80] width 23 height 8
type input "un"
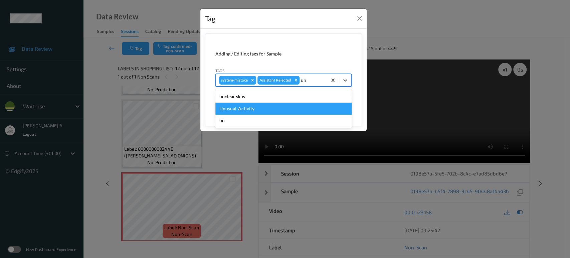
click at [239, 104] on div "Unusual-Activity" at bounding box center [283, 109] width 136 height 12
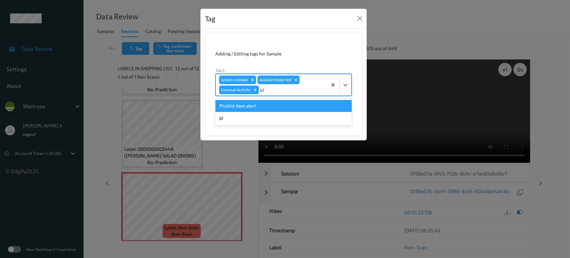
type input "pic"
click at [239, 104] on div "Picklist item alert" at bounding box center [283, 106] width 136 height 12
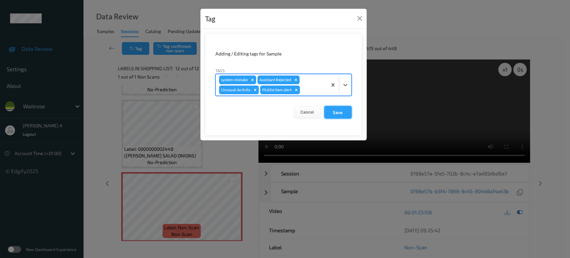
click at [349, 114] on button "Save" at bounding box center [337, 112] width 27 height 13
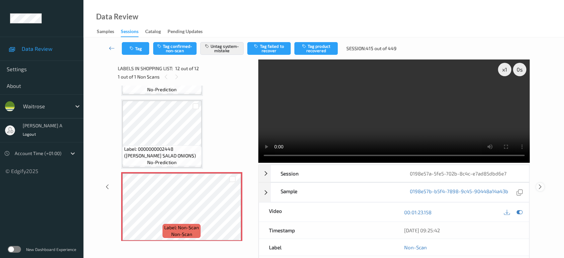
click at [541, 184] on icon at bounding box center [541, 187] width 6 height 6
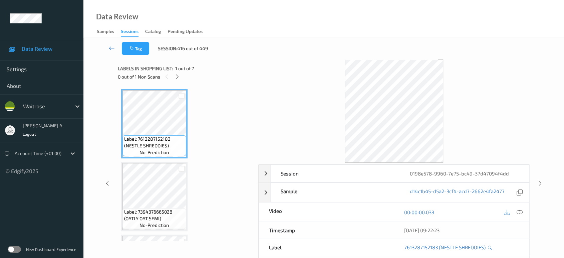
drag, startPoint x: 180, startPoint y: 75, endPoint x: 180, endPoint y: 82, distance: 7.3
click at [180, 75] on div at bounding box center [177, 76] width 8 height 8
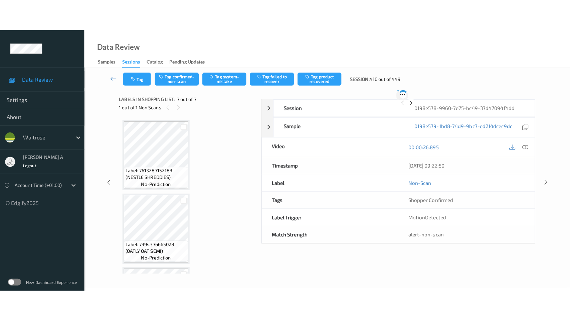
scroll to position [355, 0]
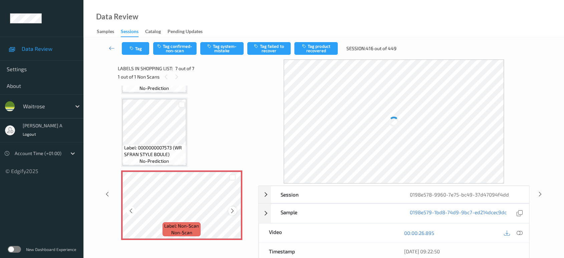
click at [233, 210] on icon at bounding box center [233, 211] width 6 height 6
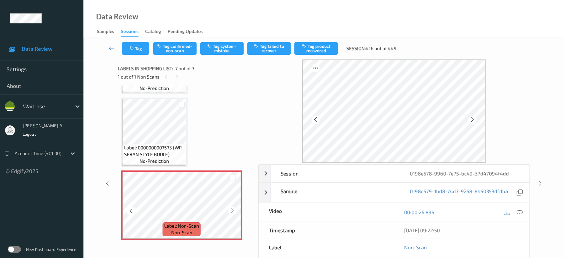
click at [233, 210] on icon at bounding box center [233, 211] width 6 height 6
click at [234, 209] on icon at bounding box center [233, 211] width 6 height 6
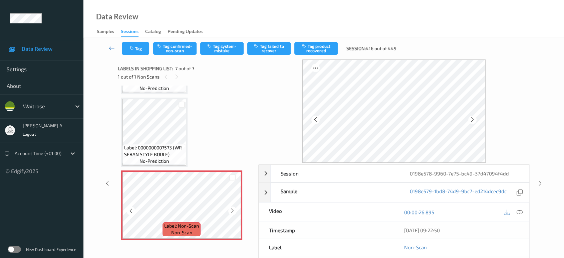
click at [234, 209] on icon at bounding box center [233, 211] width 6 height 6
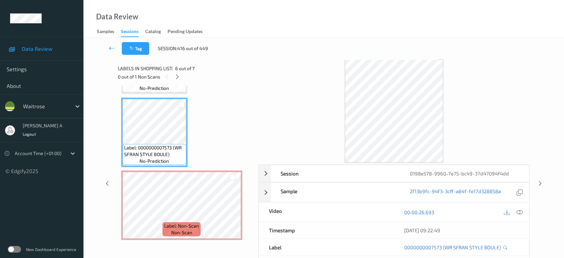
click at [520, 231] on div "[DATE] 09:22:49" at bounding box center [461, 230] width 135 height 17
click at [520, 211] on icon at bounding box center [520, 212] width 6 height 6
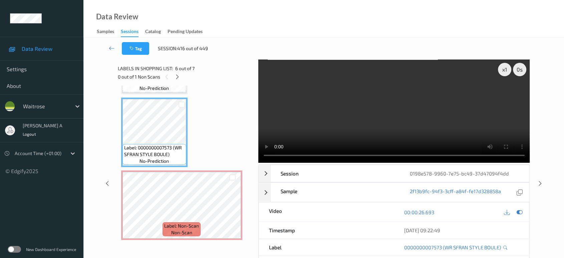
scroll to position [293, 0]
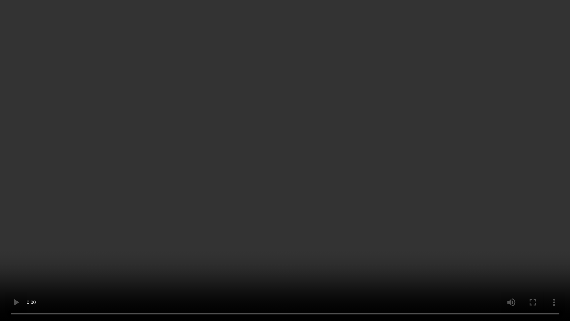
click at [300, 200] on video at bounding box center [285, 160] width 570 height 321
click at [240, 195] on video at bounding box center [285, 160] width 570 height 321
click at [259, 197] on video at bounding box center [285, 160] width 570 height 321
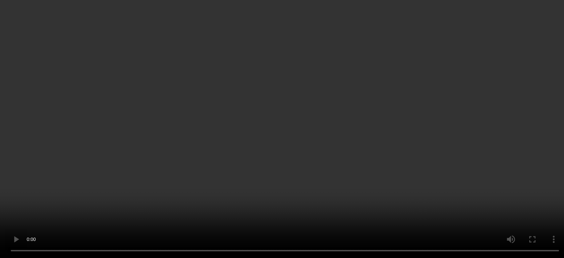
scroll to position [355, 0]
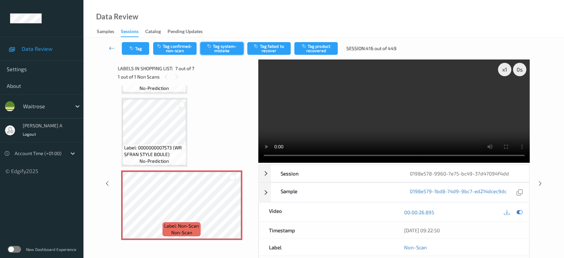
click at [220, 48] on button "Tag system-mistake" at bounding box center [221, 48] width 43 height 13
click at [139, 47] on button "Tag" at bounding box center [135, 48] width 27 height 13
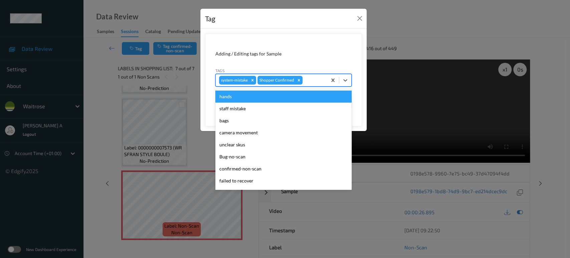
click at [307, 79] on div at bounding box center [314, 80] width 20 height 8
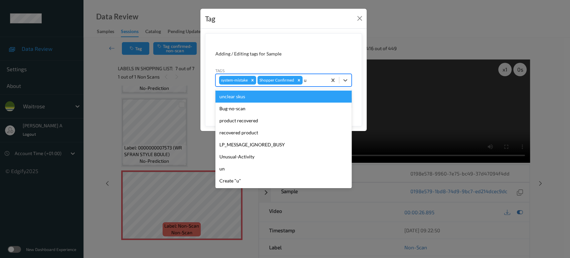
type input "un"
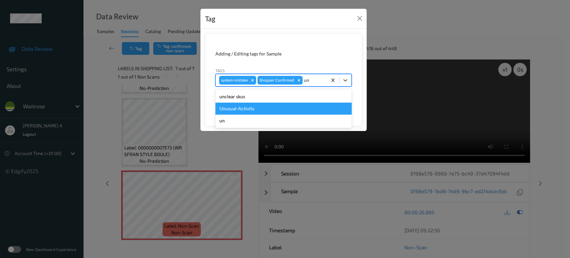
click at [277, 104] on div "Unusual-Activity" at bounding box center [283, 109] width 136 height 12
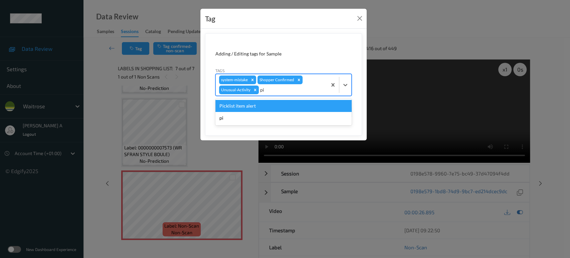
type input "pic"
click at [277, 104] on div "Picklist item alert" at bounding box center [283, 106] width 136 height 12
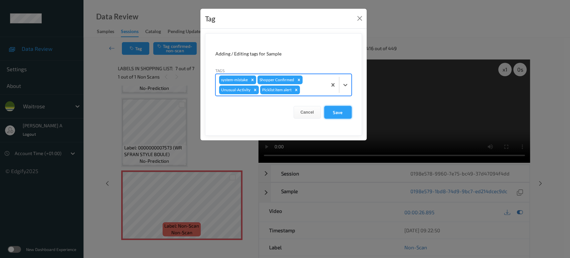
click at [336, 111] on button "Save" at bounding box center [337, 112] width 27 height 13
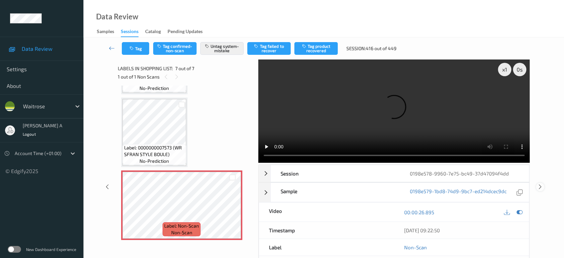
click at [539, 184] on icon at bounding box center [541, 187] width 6 height 6
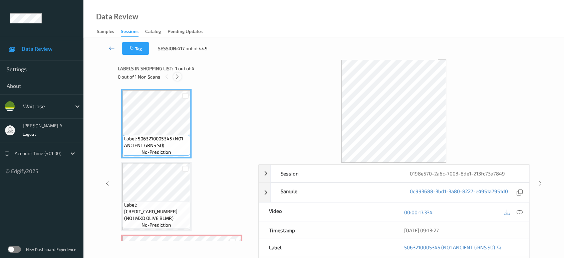
click at [177, 74] on icon at bounding box center [178, 77] width 6 height 6
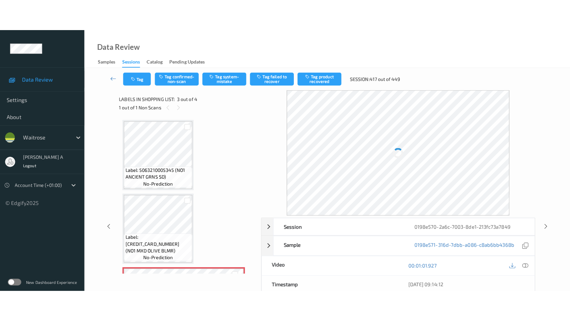
scroll to position [75, 0]
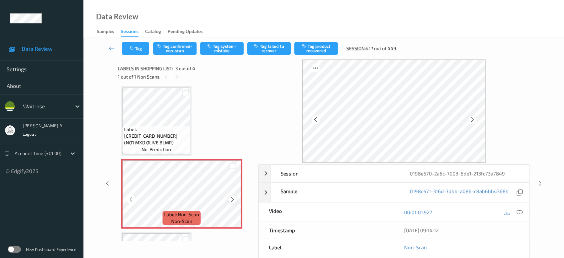
click at [231, 202] on div at bounding box center [232, 199] width 8 height 8
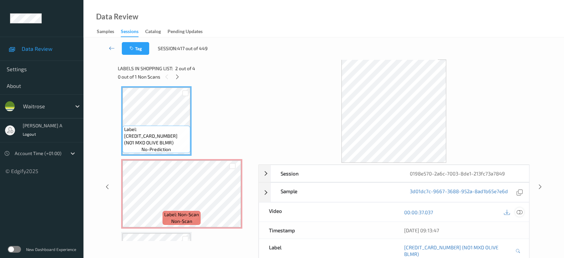
click at [521, 212] on icon at bounding box center [520, 212] width 6 height 6
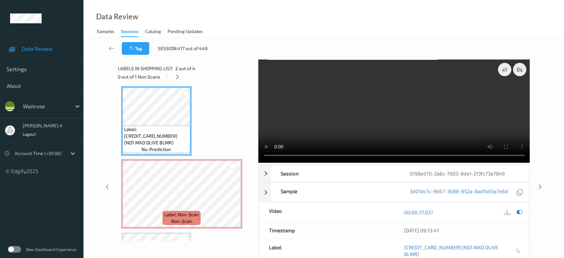
scroll to position [75, 0]
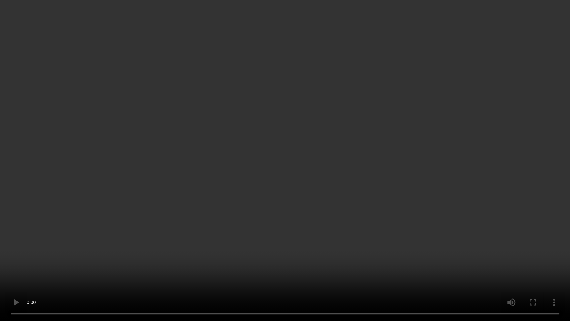
click at [291, 164] on video at bounding box center [285, 160] width 570 height 321
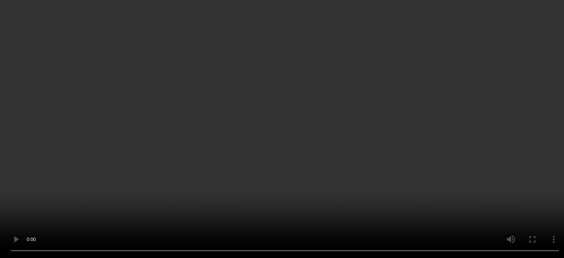
scroll to position [63, 0]
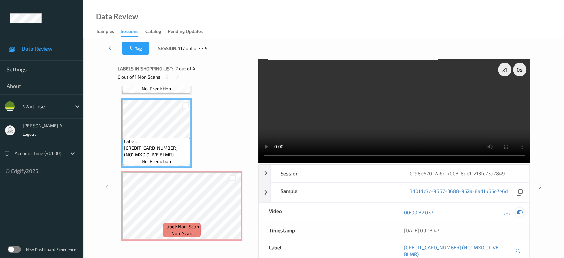
click at [519, 208] on div at bounding box center [519, 211] width 9 height 9
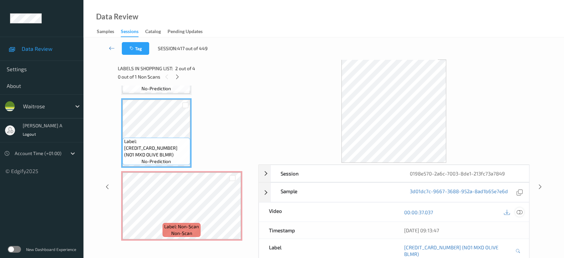
click at [518, 211] on icon at bounding box center [520, 212] width 6 height 6
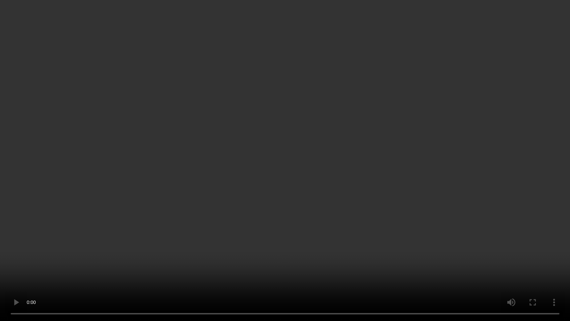
click at [159, 231] on video at bounding box center [285, 160] width 570 height 321
click at [326, 170] on video at bounding box center [285, 160] width 570 height 321
click at [291, 151] on video at bounding box center [285, 160] width 570 height 321
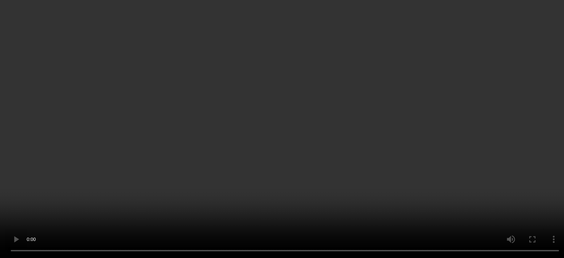
scroll to position [0, 0]
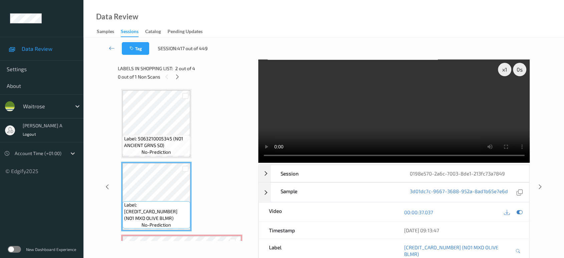
click at [158, 152] on span "no-prediction" at bounding box center [156, 152] width 29 height 7
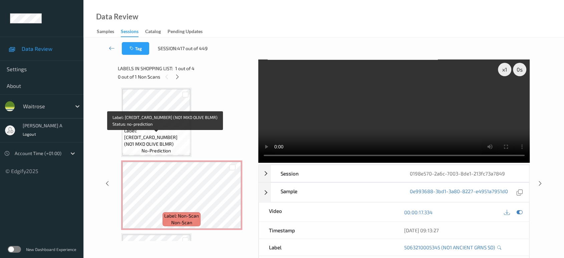
click at [158, 152] on span "no-prediction" at bounding box center [156, 150] width 29 height 7
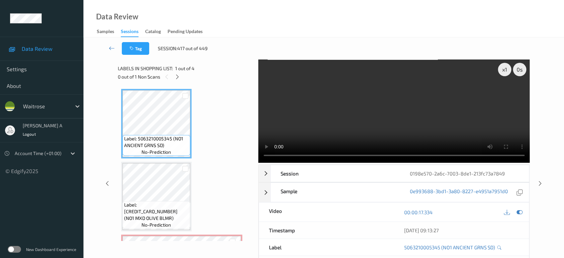
scroll to position [37, 0]
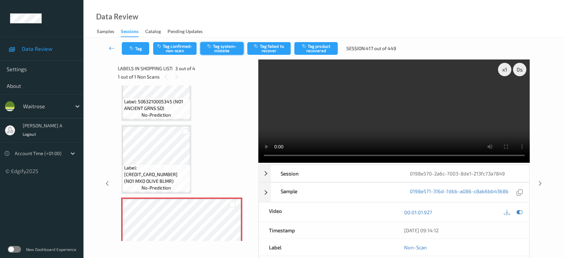
click at [219, 50] on button "Tag system-mistake" at bounding box center [221, 48] width 43 height 13
click at [130, 50] on icon "button" at bounding box center [133, 48] width 6 height 5
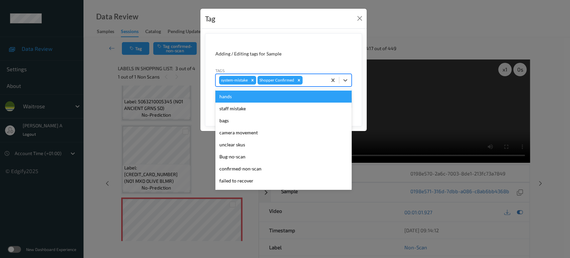
click at [316, 84] on div at bounding box center [314, 80] width 20 height 8
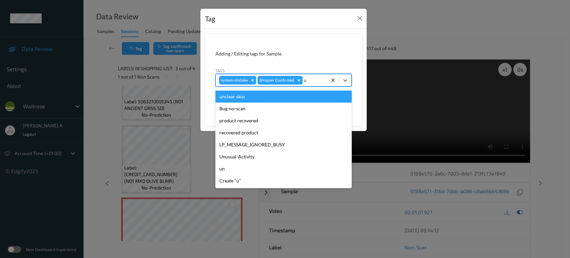
type input "un"
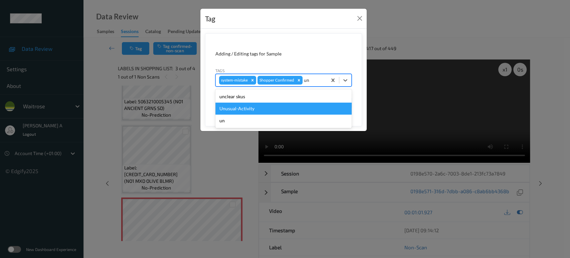
click at [282, 104] on div "Unusual-Activity" at bounding box center [283, 109] width 136 height 12
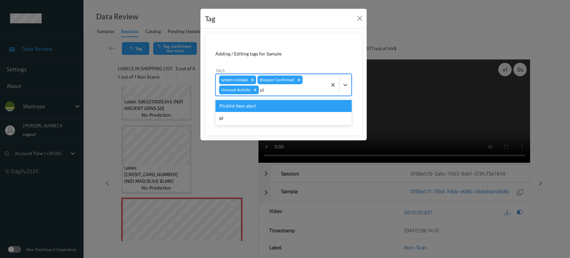
type input "pic"
click at [282, 104] on div "Picklist item alert" at bounding box center [283, 106] width 136 height 12
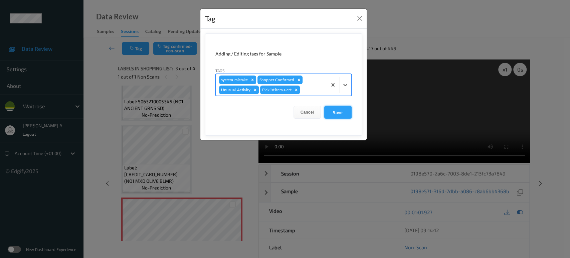
click at [341, 113] on button "Save" at bounding box center [337, 112] width 27 height 13
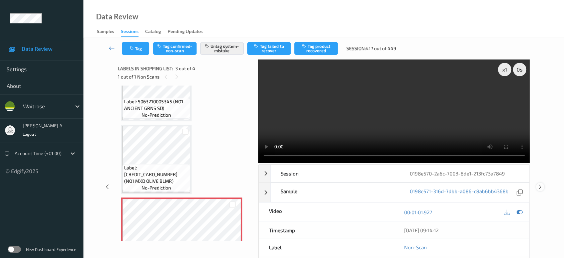
click at [542, 184] on icon at bounding box center [541, 187] width 6 height 6
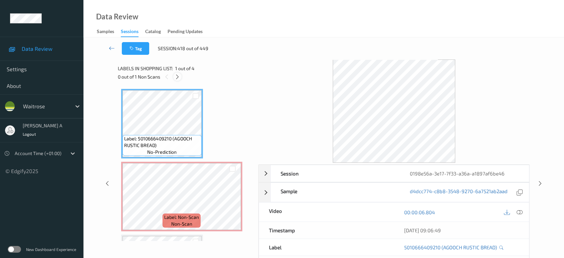
click at [178, 79] on div at bounding box center [177, 76] width 8 height 8
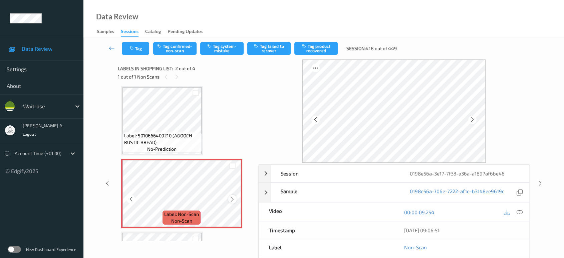
click at [232, 198] on icon at bounding box center [233, 199] width 6 height 6
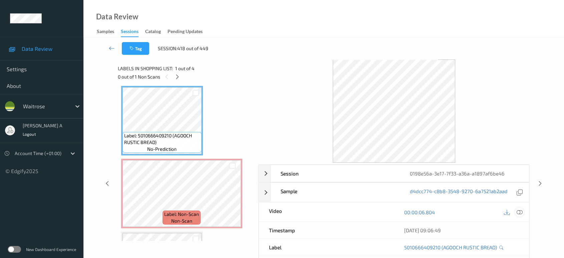
click at [522, 210] on icon at bounding box center [520, 212] width 6 height 6
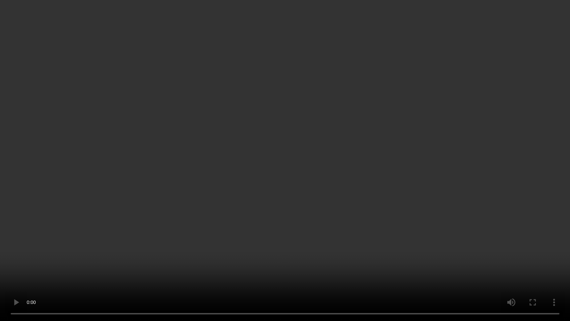
click at [309, 158] on video at bounding box center [285, 160] width 570 height 321
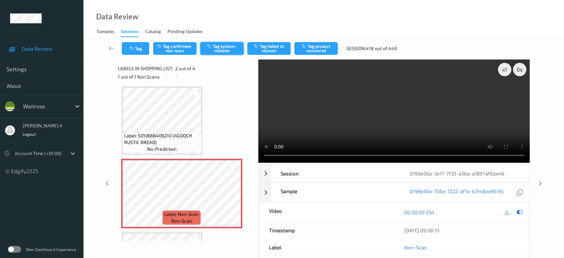
click at [223, 53] on button "Tag system-mistake" at bounding box center [221, 48] width 43 height 13
click at [137, 48] on button "Tag" at bounding box center [135, 48] width 27 height 13
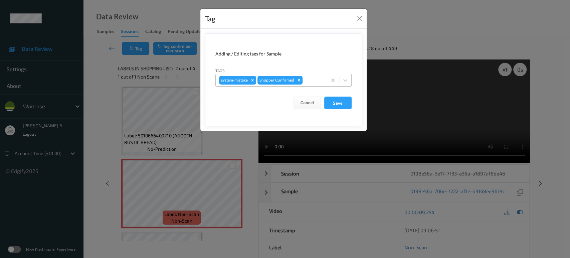
click at [314, 79] on div at bounding box center [314, 80] width 20 height 8
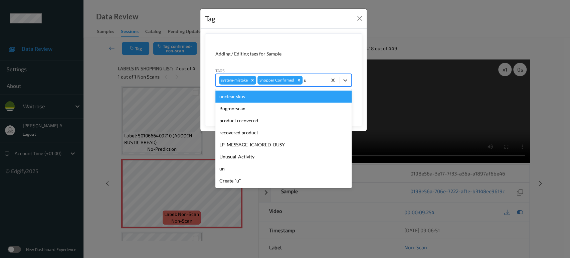
type input "un"
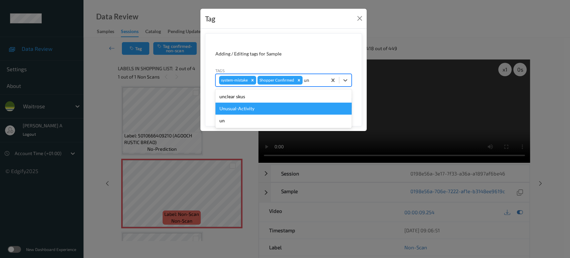
click at [282, 111] on div "Unusual-Activity" at bounding box center [283, 109] width 136 height 12
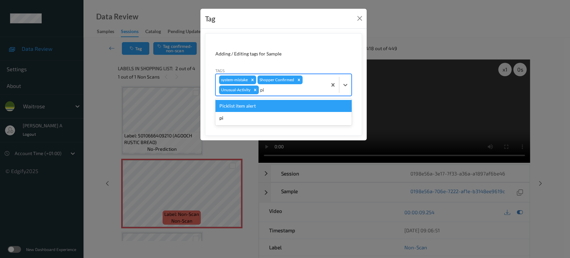
type input "pic"
click at [283, 108] on div "Picklist item alert" at bounding box center [283, 106] width 136 height 12
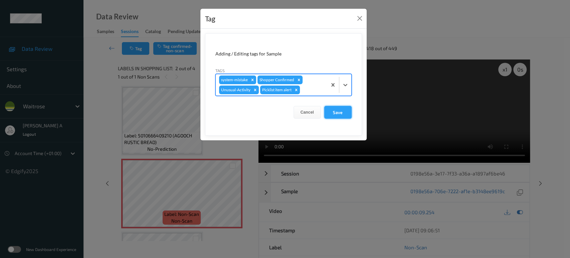
click at [337, 111] on button "Save" at bounding box center [337, 112] width 27 height 13
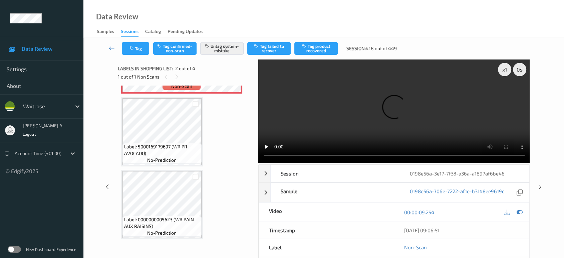
scroll to position [26, 0]
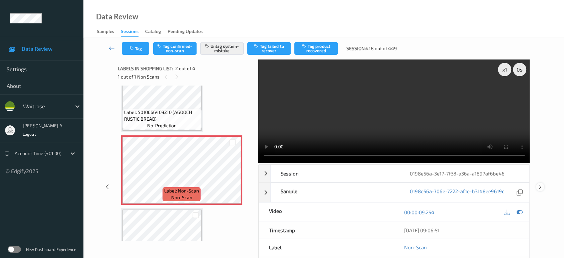
click at [541, 162] on div "x 1 0 s Session 0198e56a-3e17-7f33-a36a-a1897af6be46 Session ID 0198e56a-3e17-7…" at bounding box center [324, 186] width 454 height 255
click at [539, 184] on icon at bounding box center [541, 187] width 6 height 6
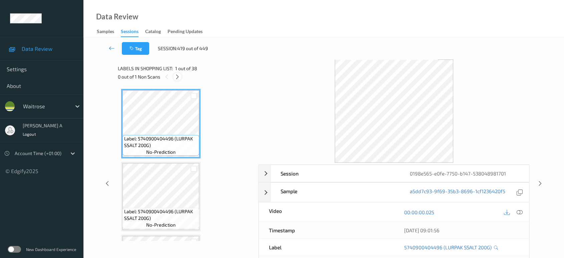
click at [177, 75] on icon at bounding box center [178, 77] width 6 height 6
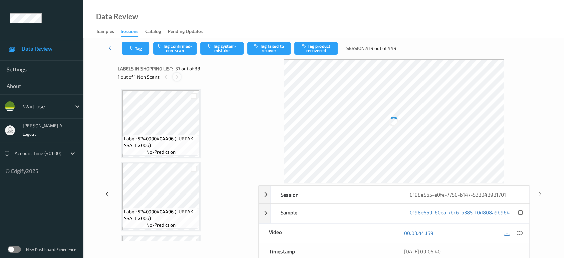
scroll to position [2541, 0]
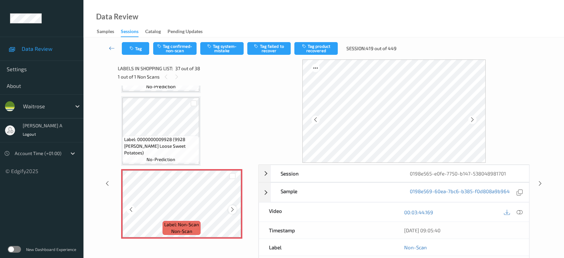
click at [232, 206] on icon at bounding box center [233, 209] width 6 height 6
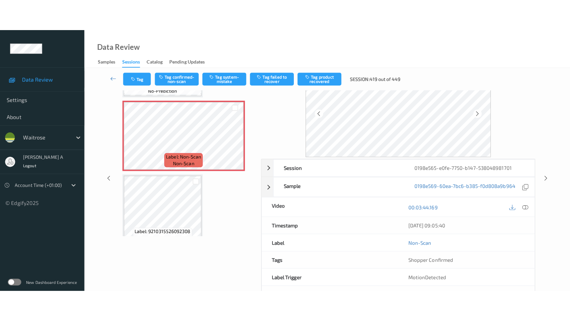
scroll to position [0, 0]
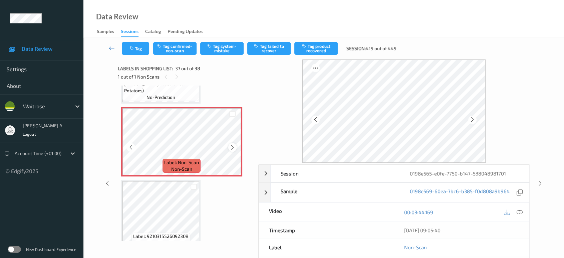
click at [233, 144] on icon at bounding box center [233, 147] width 6 height 6
click at [220, 51] on button "Tag system-mistake" at bounding box center [221, 48] width 43 height 13
click at [523, 212] on icon at bounding box center [520, 212] width 6 height 6
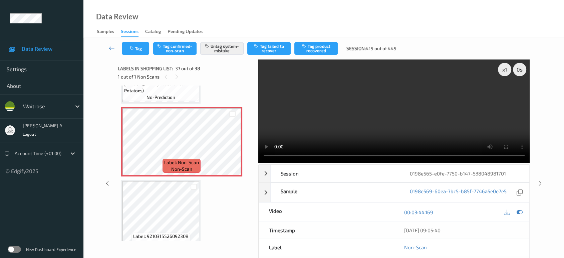
scroll to position [2541, 0]
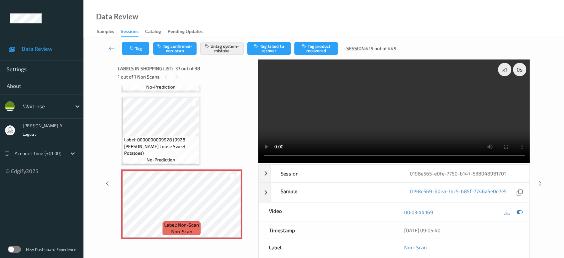
click at [337, 126] on video at bounding box center [395, 110] width 272 height 103
click at [538, 180] on icon at bounding box center [541, 183] width 6 height 6
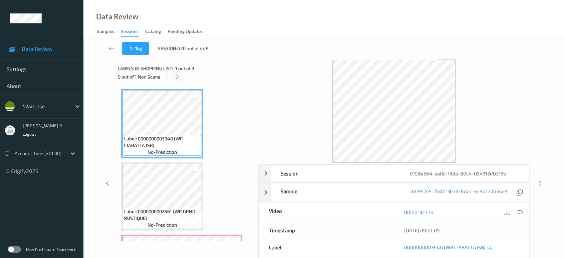
click at [179, 77] on icon at bounding box center [178, 77] width 6 height 6
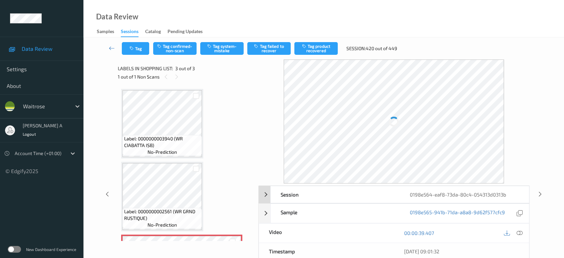
scroll to position [65, 0]
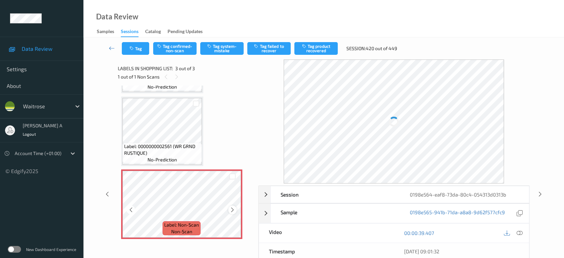
click at [232, 208] on icon at bounding box center [233, 210] width 6 height 6
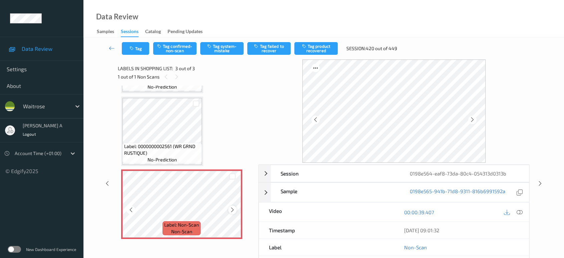
click at [232, 207] on icon at bounding box center [233, 210] width 6 height 6
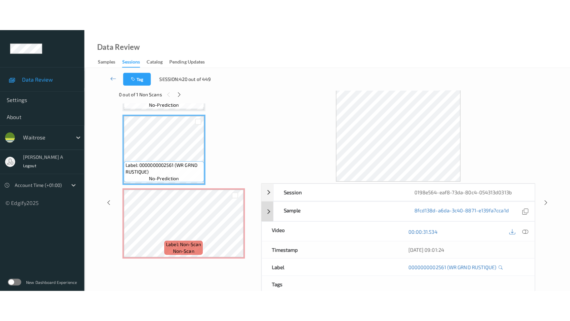
scroll to position [0, 0]
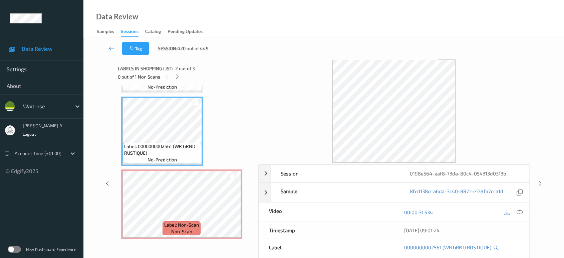
click at [523, 211] on div at bounding box center [519, 211] width 9 height 9
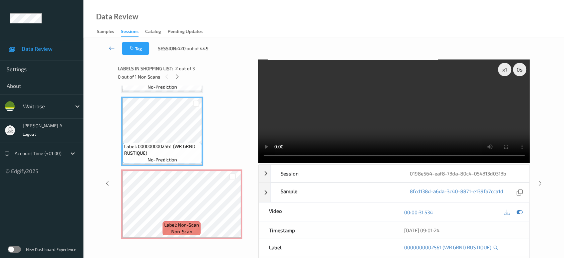
scroll to position [3, 0]
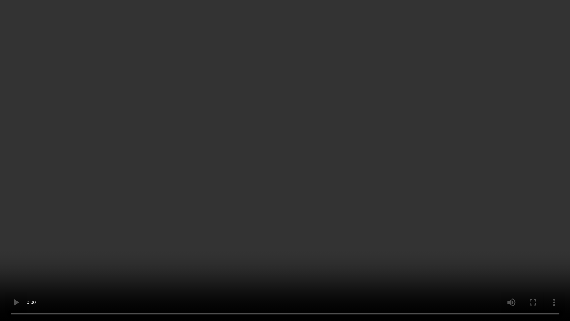
click at [288, 28] on video at bounding box center [285, 160] width 570 height 321
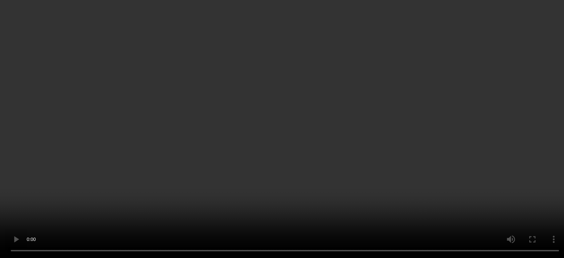
scroll to position [65, 0]
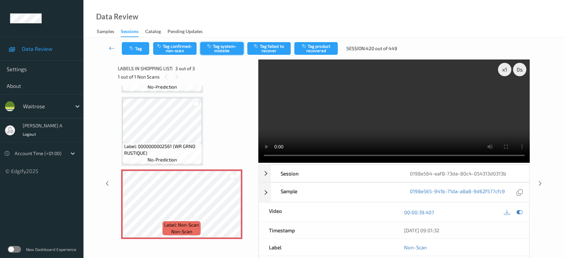
click at [219, 52] on button "Tag system-mistake" at bounding box center [221, 48] width 43 height 13
click at [136, 47] on button "Tag" at bounding box center [135, 48] width 27 height 13
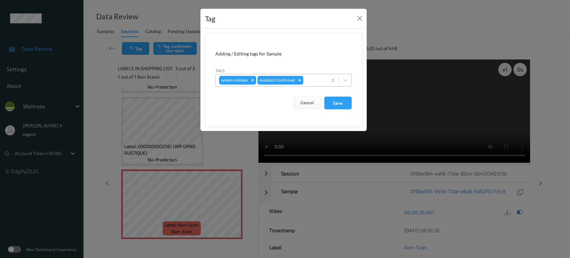
click at [317, 78] on div at bounding box center [314, 80] width 19 height 8
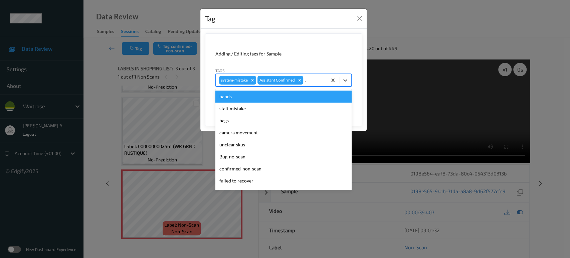
type input "un"
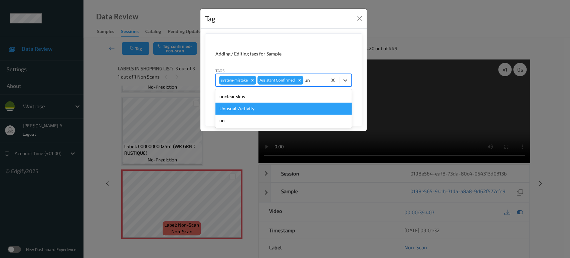
click at [270, 108] on div "Unusual-Activity" at bounding box center [283, 109] width 136 height 12
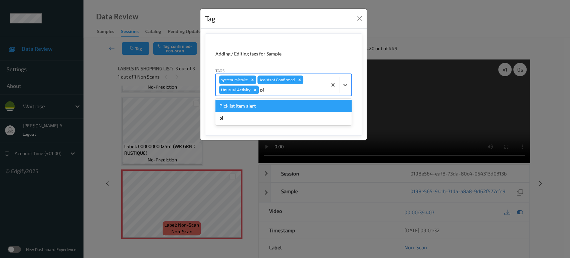
type input "pic"
click at [270, 108] on div "Picklist item alert" at bounding box center [283, 106] width 136 height 12
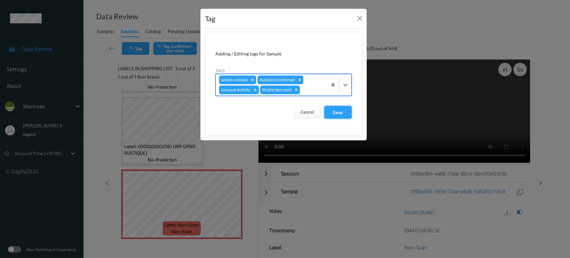
click at [335, 116] on button "Save" at bounding box center [337, 112] width 27 height 13
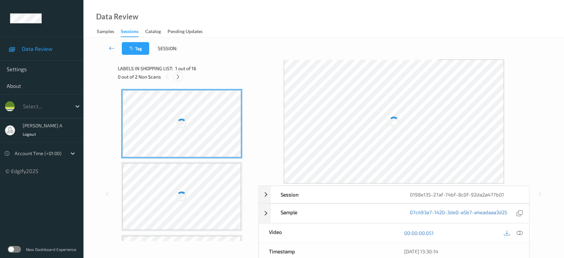
click at [177, 75] on icon at bounding box center [178, 77] width 6 height 6
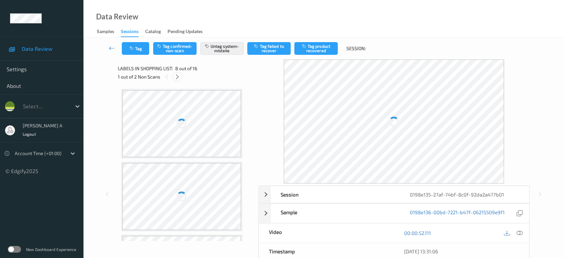
scroll to position [438, 0]
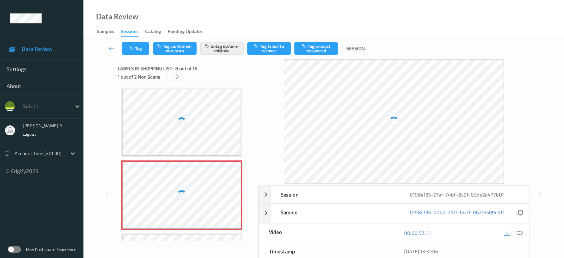
click at [177, 77] on icon at bounding box center [178, 77] width 6 height 6
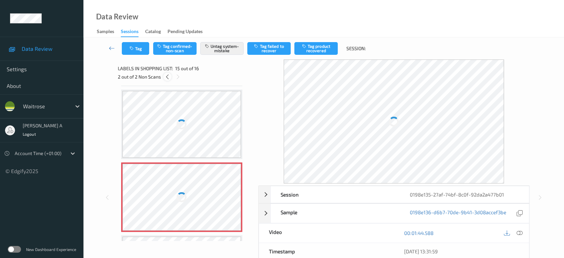
click at [169, 77] on icon at bounding box center [168, 77] width 6 height 6
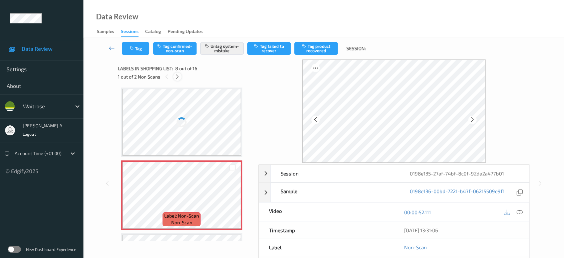
click at [178, 74] on icon at bounding box center [178, 77] width 6 height 6
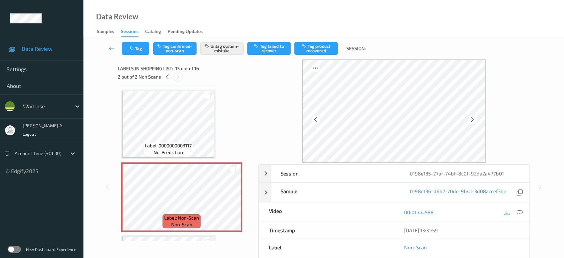
click at [178, 74] on icon at bounding box center [178, 77] width 6 height 6
click at [168, 74] on icon at bounding box center [168, 77] width 6 height 6
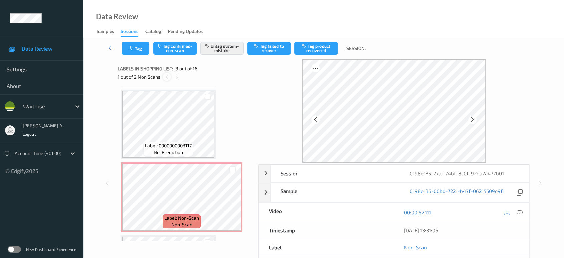
scroll to position [438, 0]
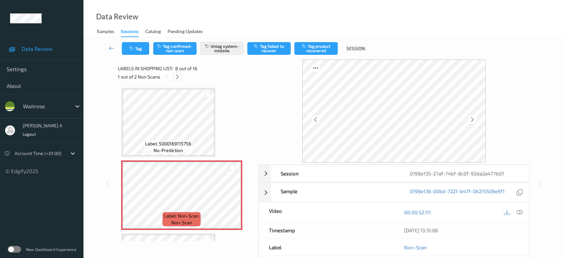
click at [178, 77] on icon at bounding box center [178, 77] width 6 height 6
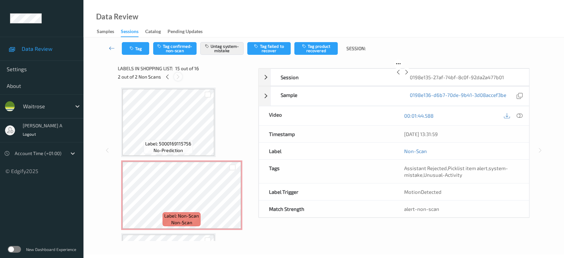
scroll to position [946, 0]
